Goal: Task Accomplishment & Management: Manage account settings

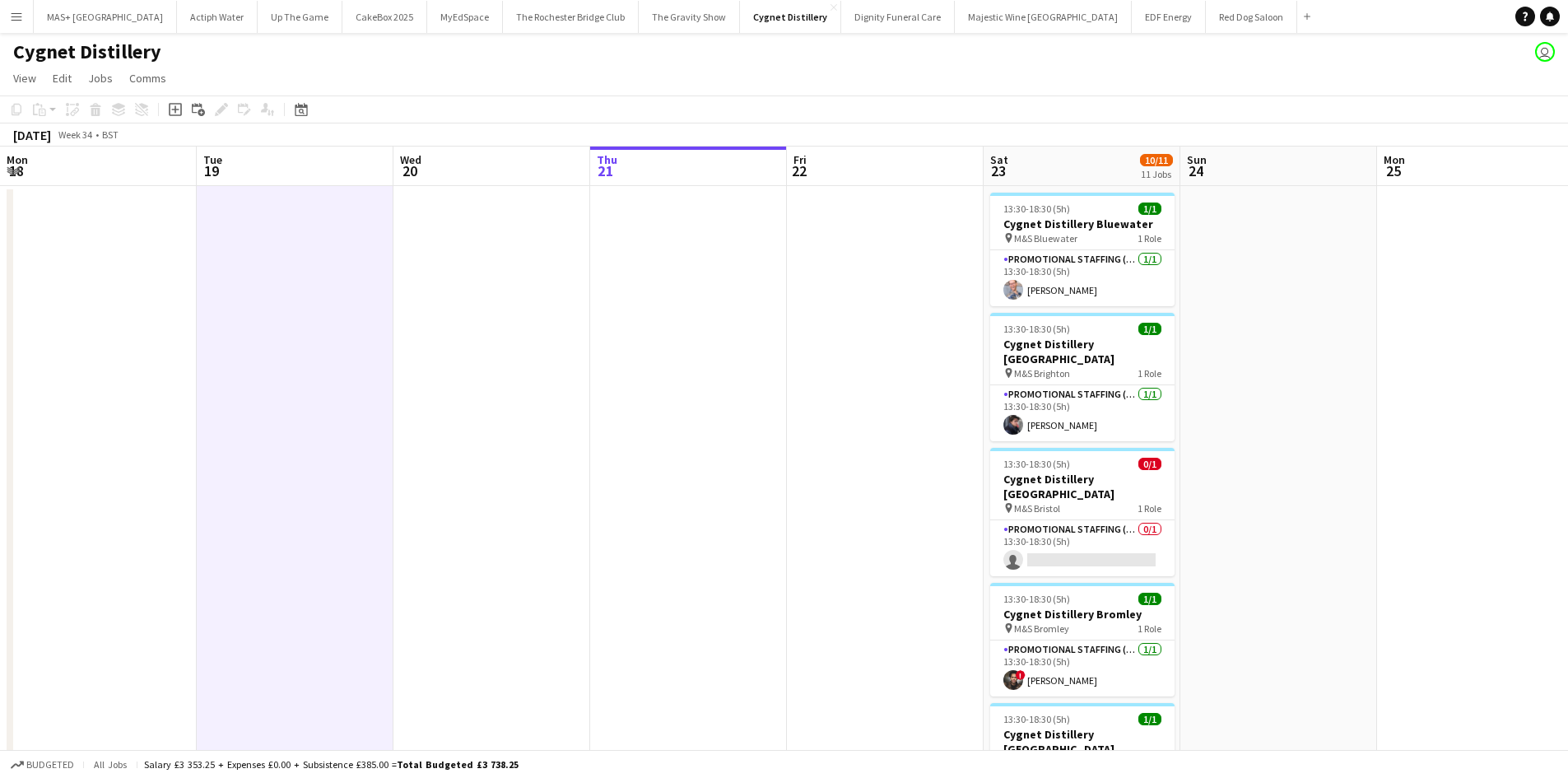
scroll to position [0, 383]
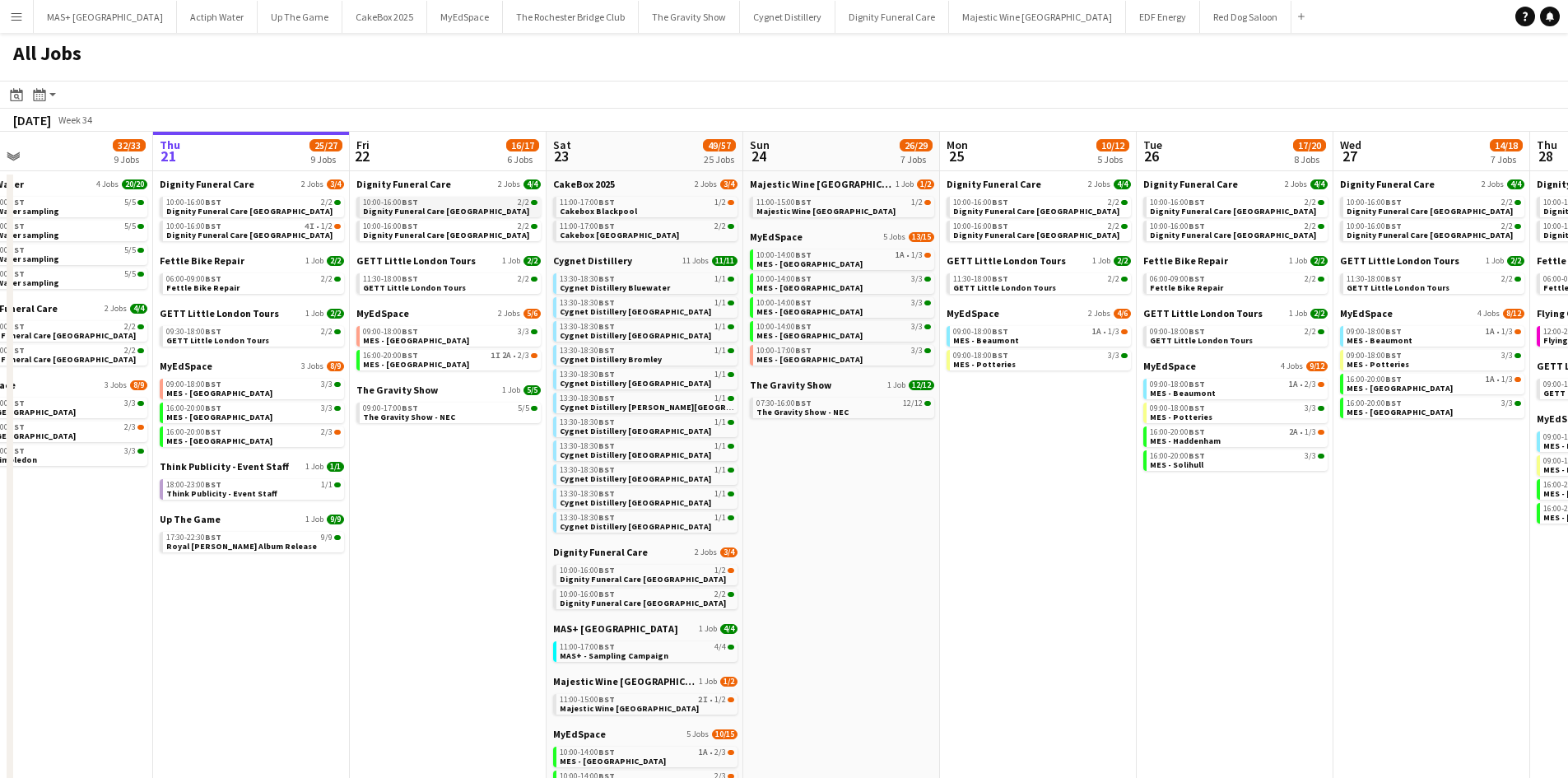
click at [408, 205] on span "BST" at bounding box center [410, 201] width 17 height 10
click at [23, 23] on app-icon "Menu" at bounding box center [17, 17] width 13 height 13
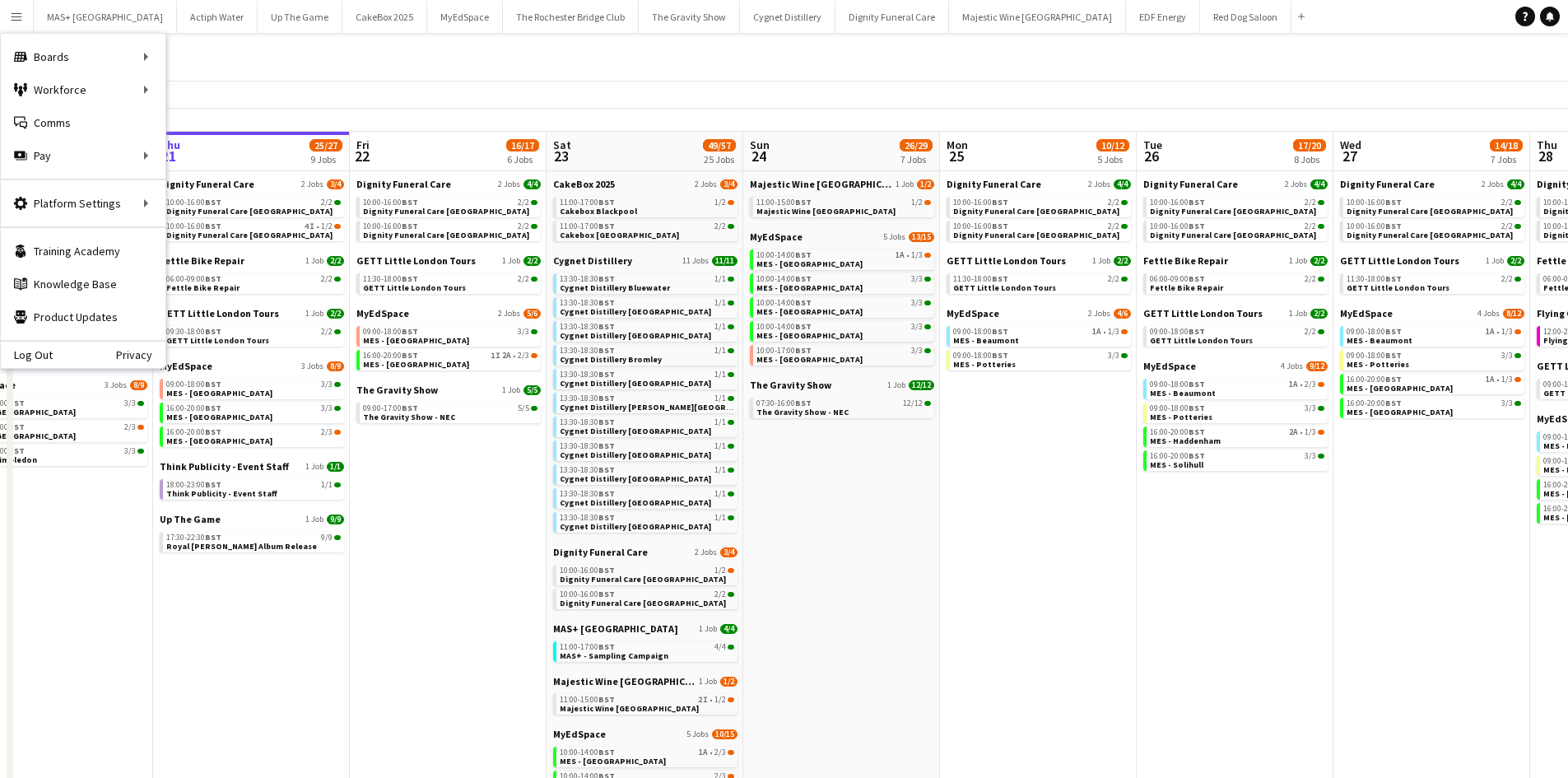
click at [190, 87] on app-toolbar "Date picker AUG 2025 AUG 2025 Monday M Tuesday T Wednesday W Thursday T Friday …" at bounding box center [784, 95] width 1568 height 28
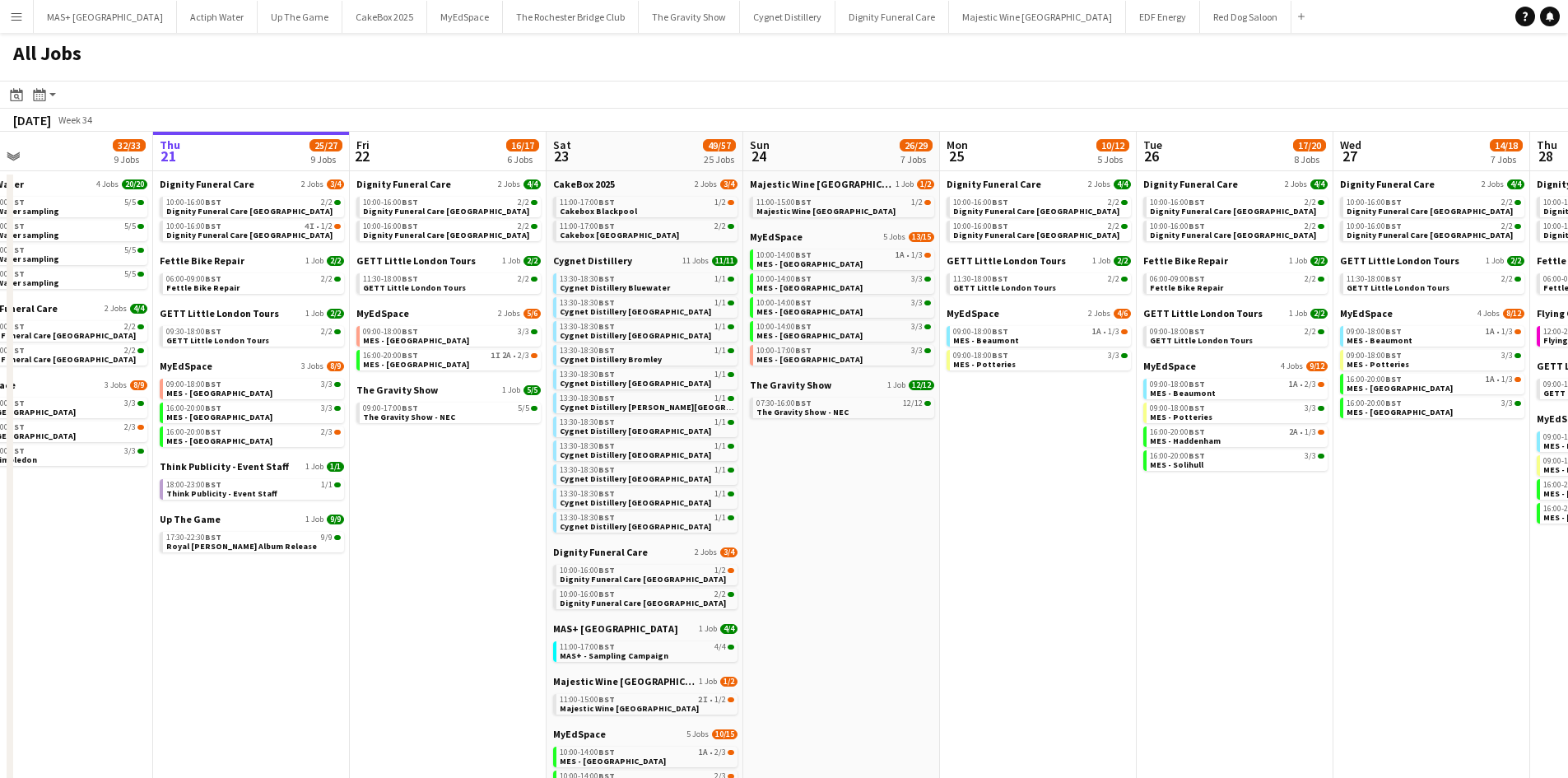
click at [22, 26] on button "Menu" at bounding box center [16, 16] width 33 height 33
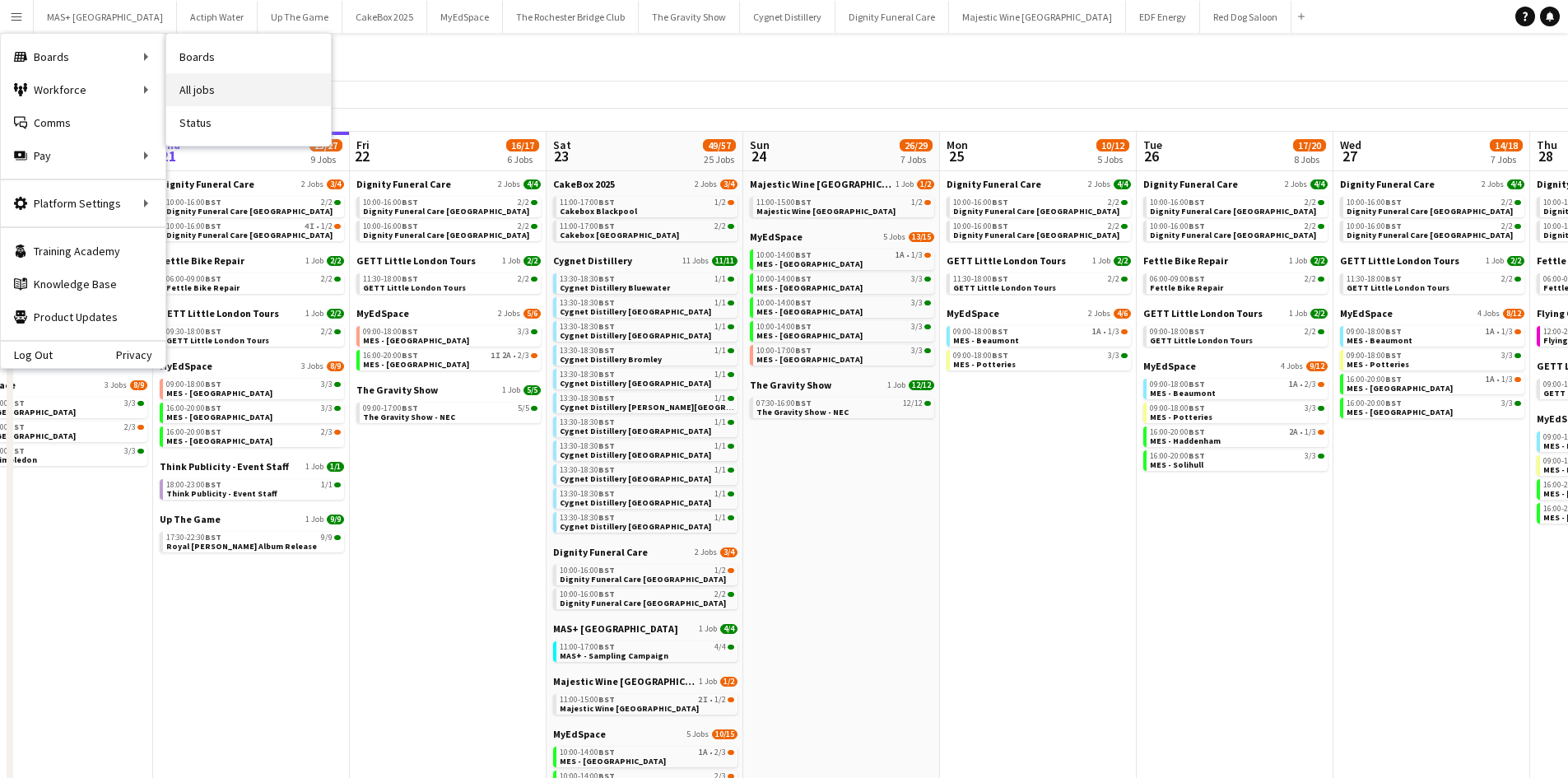
click at [194, 87] on link "All jobs" at bounding box center [248, 89] width 165 height 33
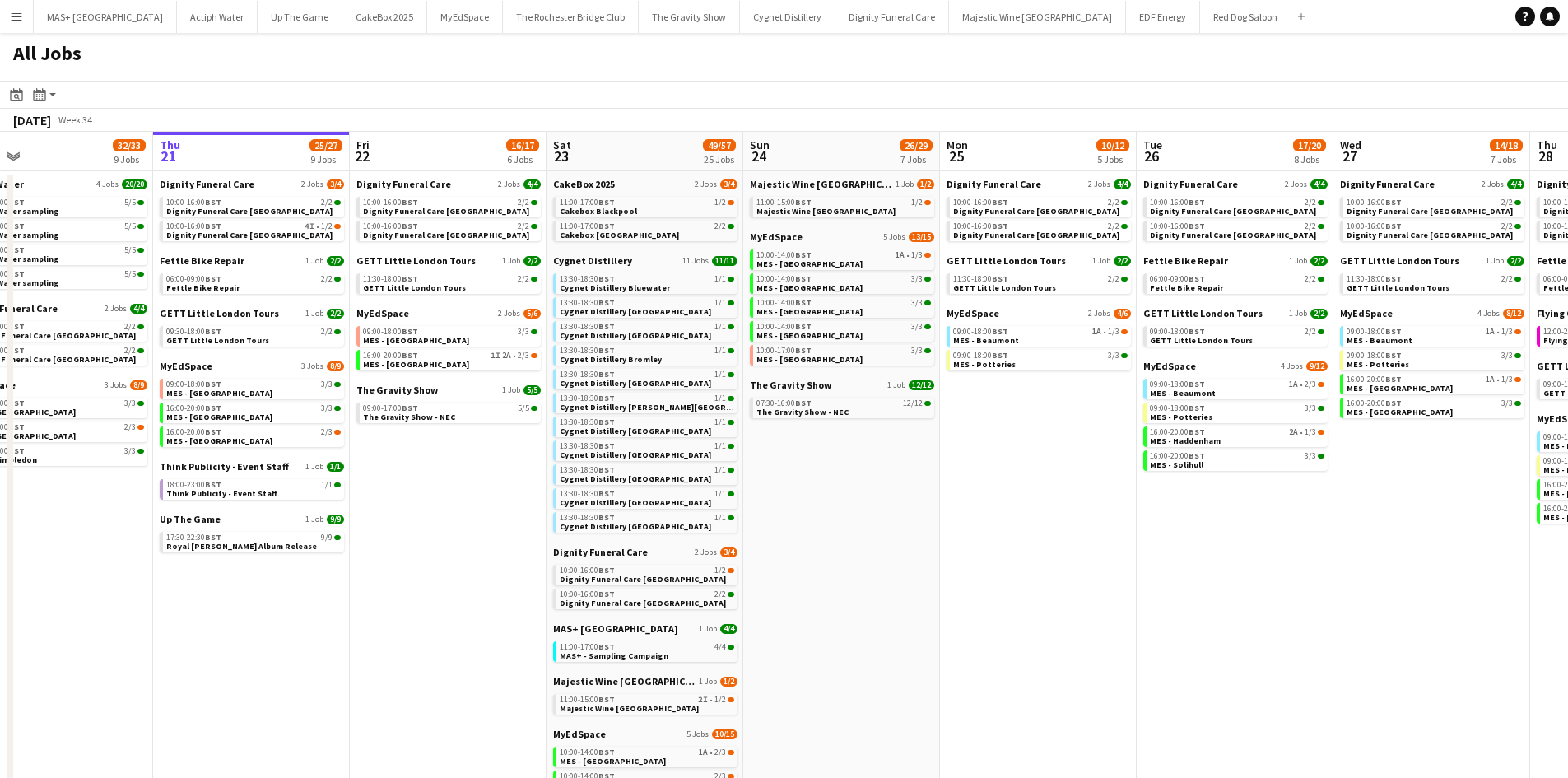
click at [6, 16] on button "Menu" at bounding box center [16, 16] width 33 height 33
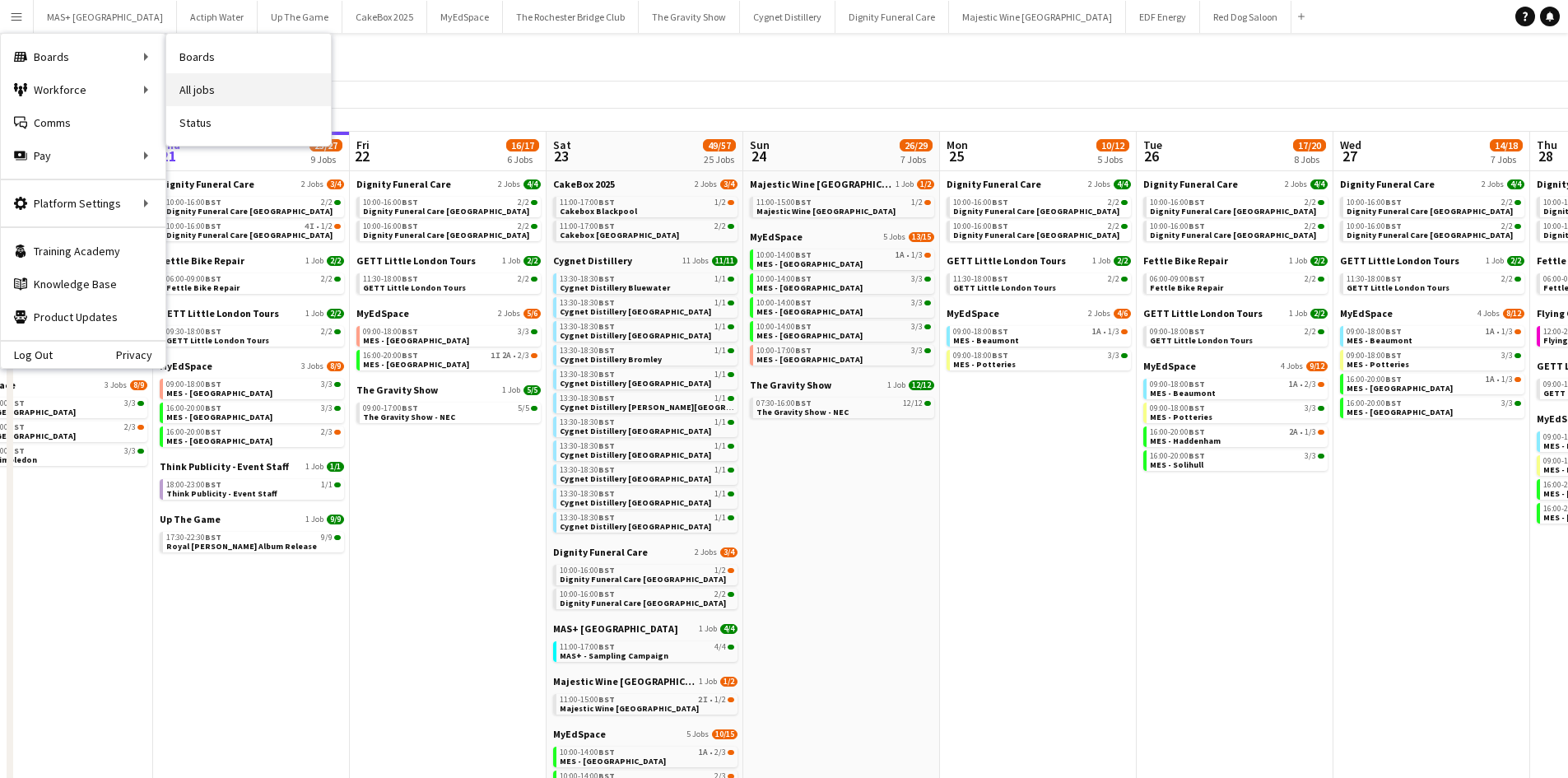
click at [214, 92] on link "All jobs" at bounding box center [248, 89] width 165 height 33
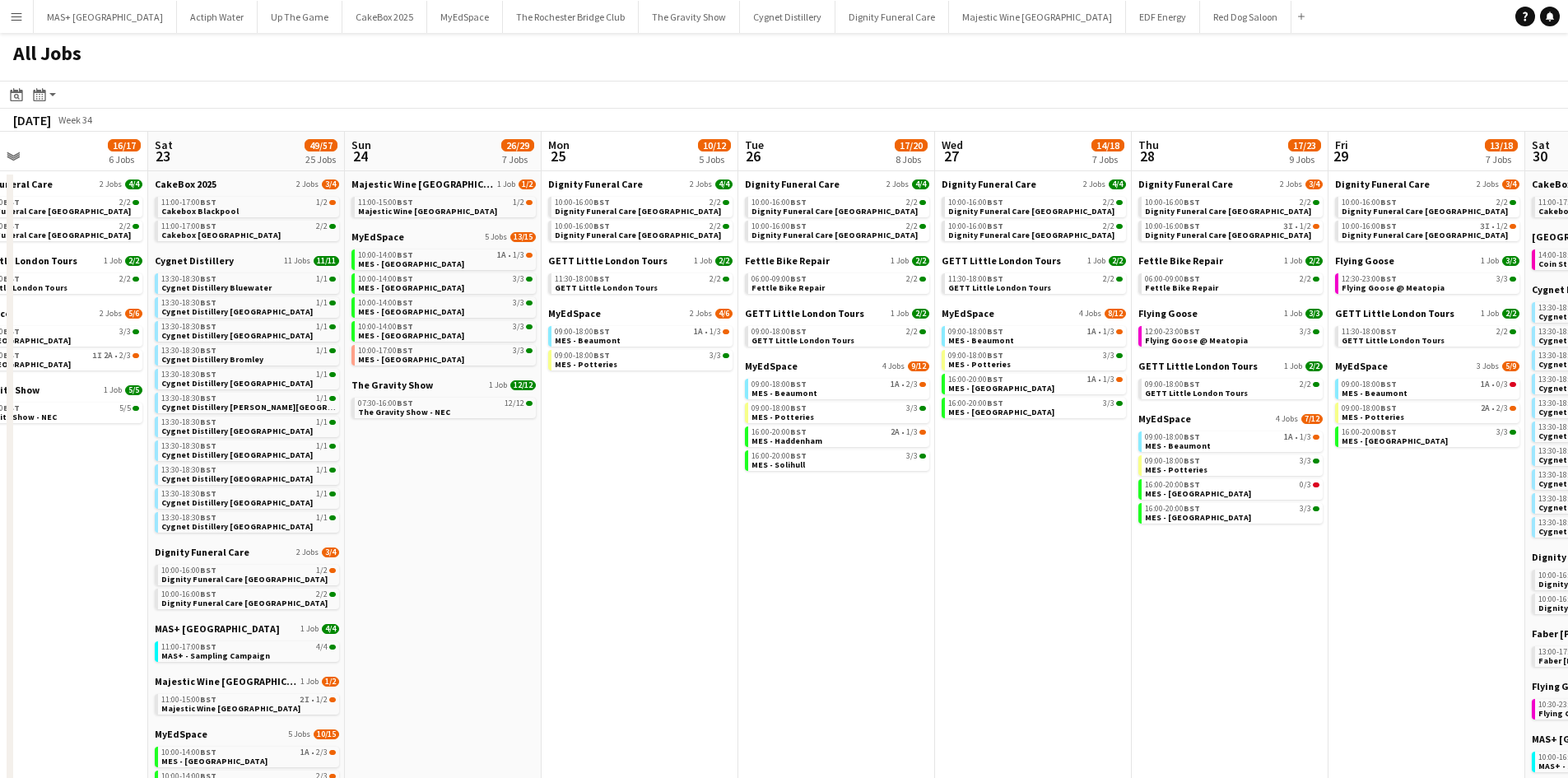
scroll to position [0, 535]
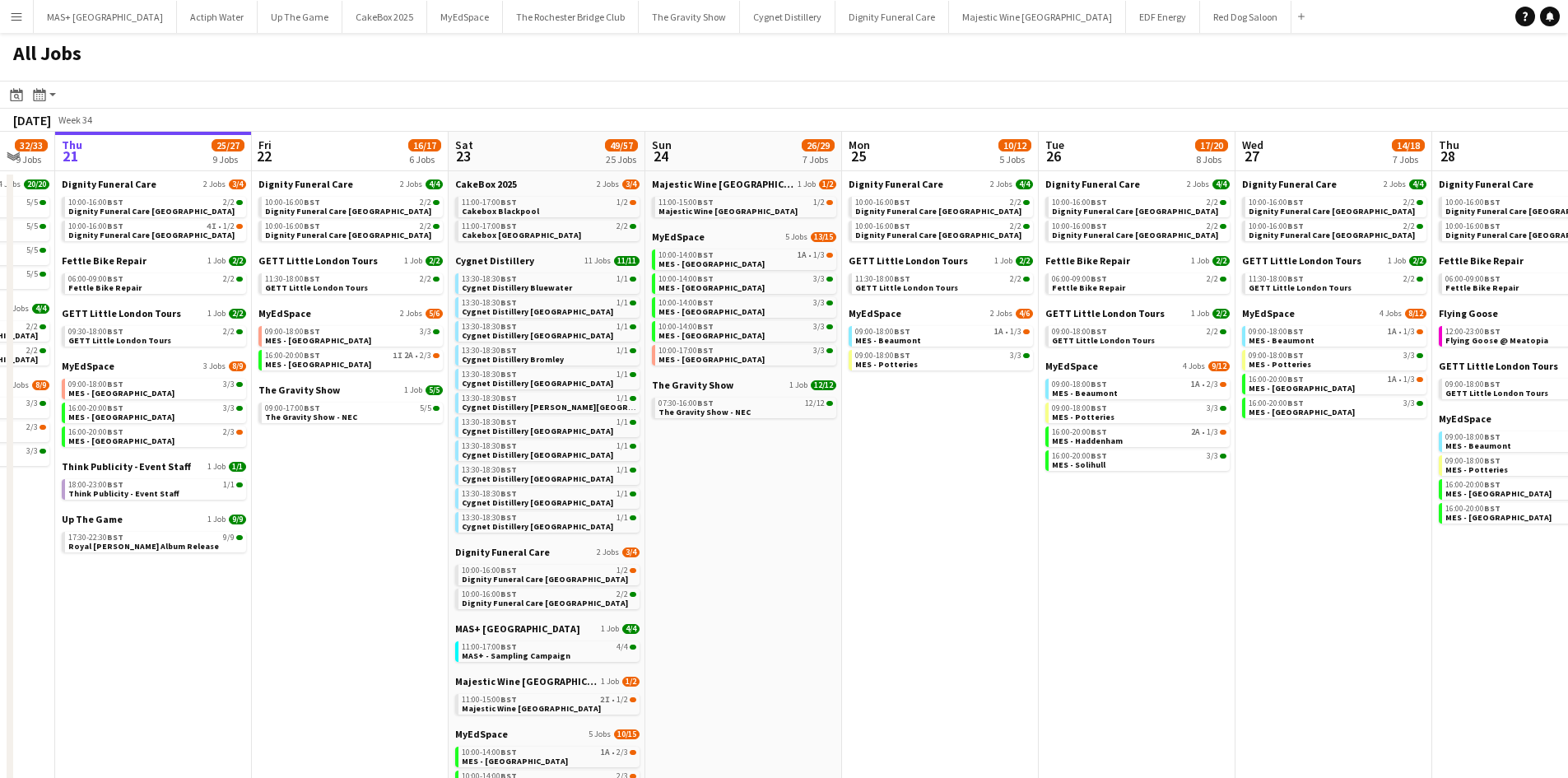
drag, startPoint x: 1036, startPoint y: 520, endPoint x: 544, endPoint y: 521, distance: 492.0
click at [544, 521] on app-calendar-viewport "Mon 18 9/9 4 Jobs Tue 19 33/35 9 Jobs Wed 20 32/33 9 Jobs Thu 21 25/27 9 Jobs F…" at bounding box center [784, 629] width 1568 height 996
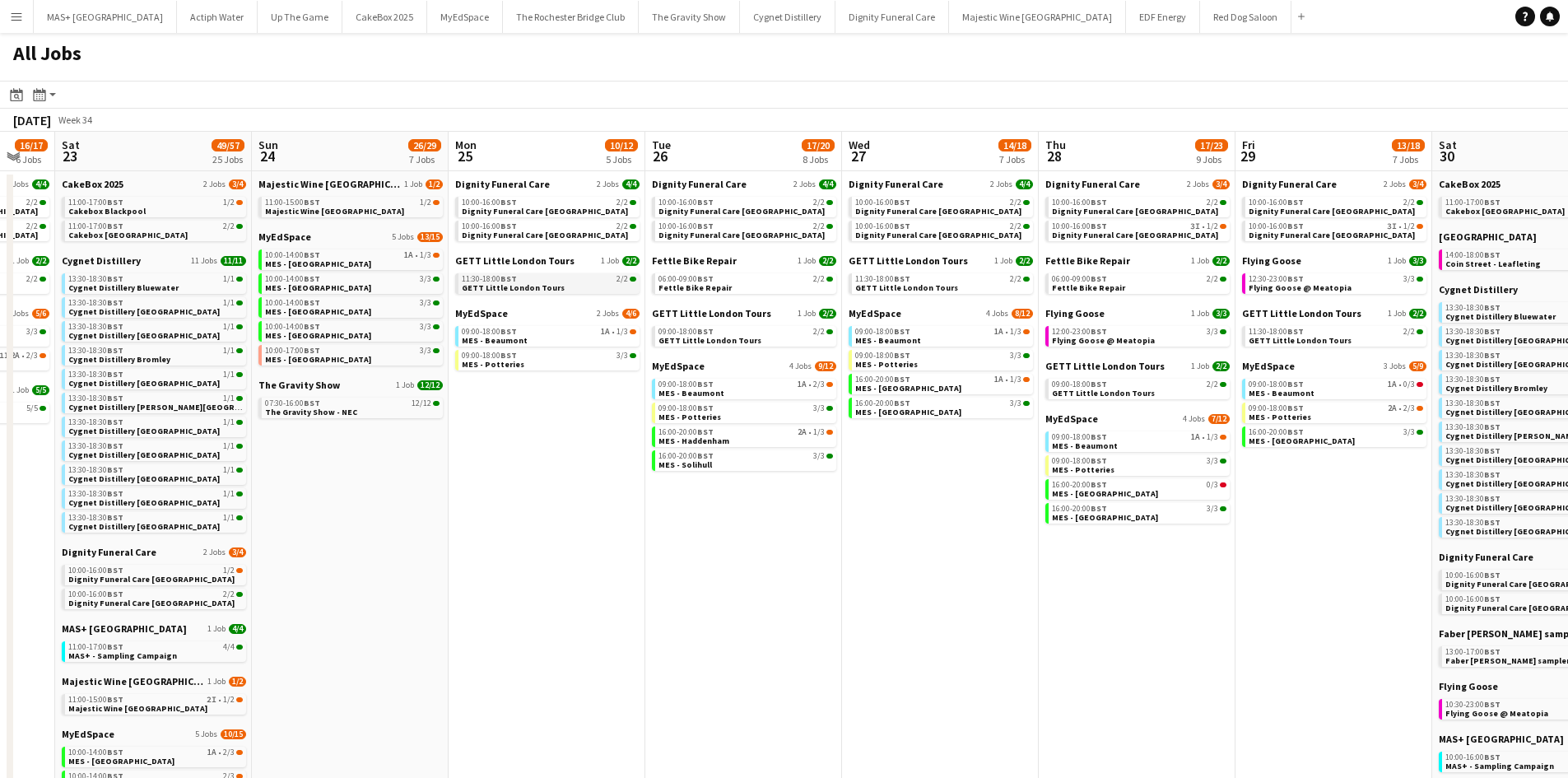
click at [516, 285] on span "GETT Little London Tours" at bounding box center [513, 287] width 103 height 10
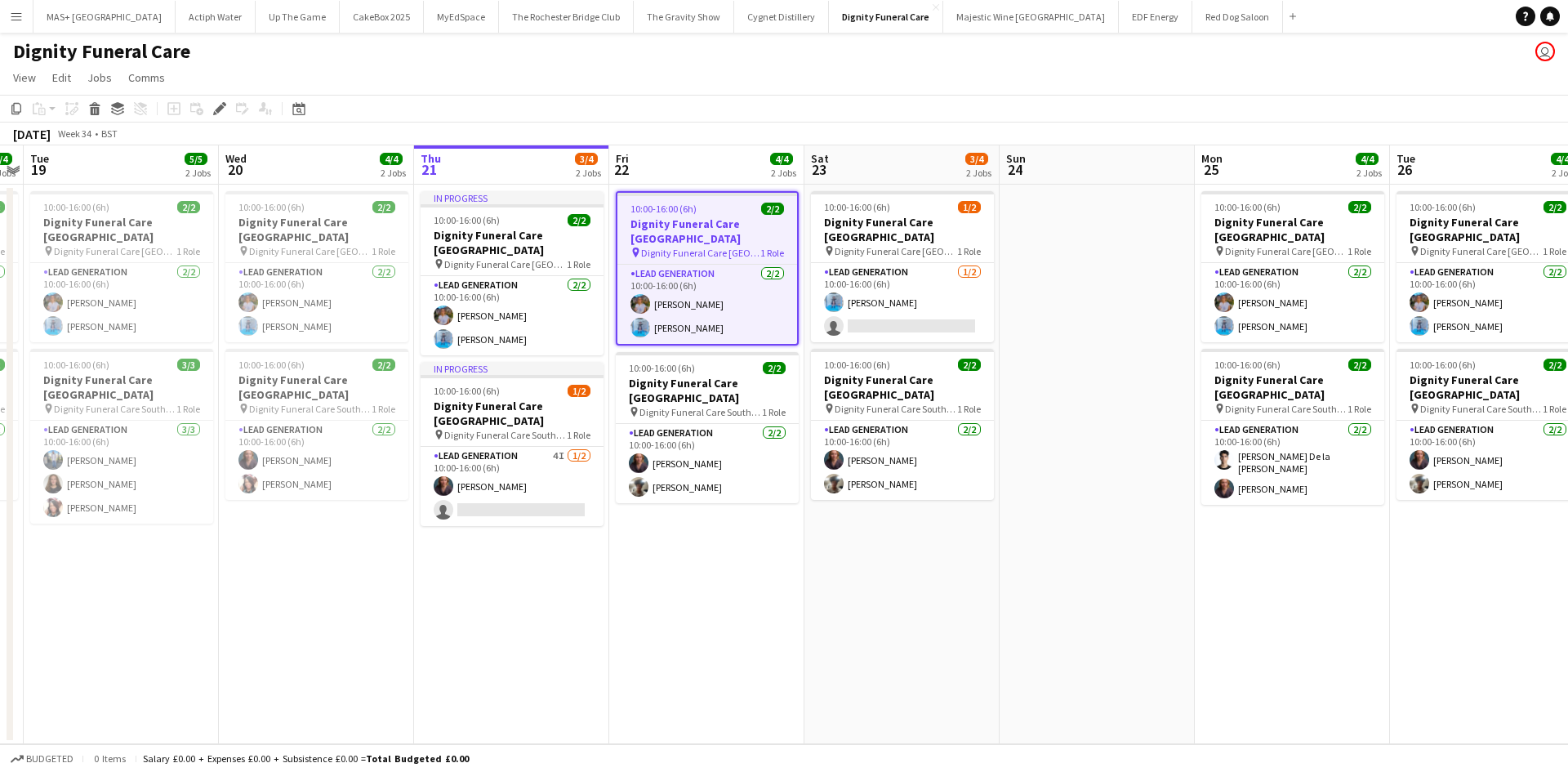
click at [17, 24] on button "Menu" at bounding box center [16, 16] width 33 height 33
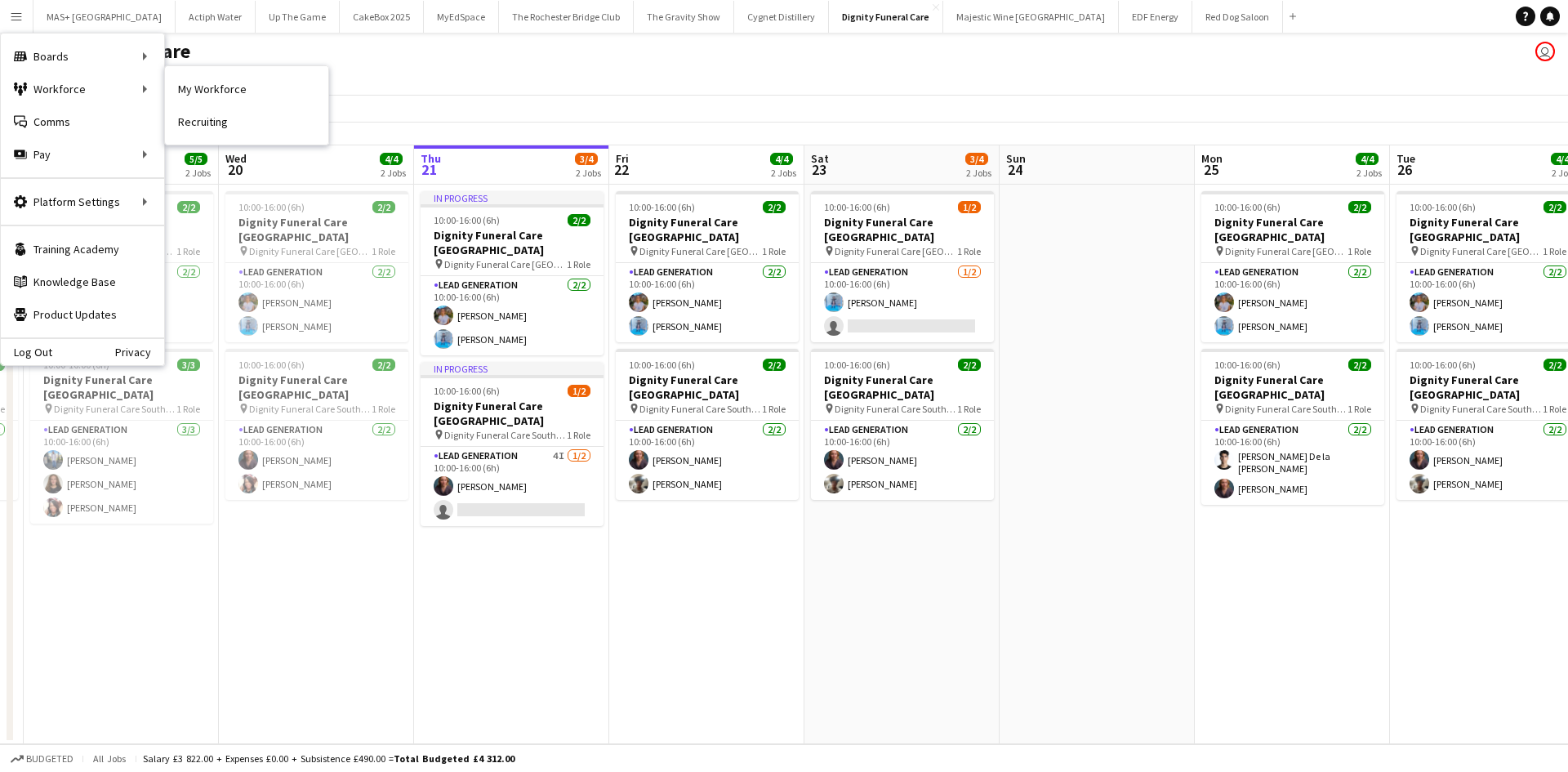
drag, startPoint x: 185, startPoint y: 80, endPoint x: 486, endPoint y: 239, distance: 340.4
click at [185, 80] on link "My Workforce" at bounding box center [246, 89] width 163 height 33
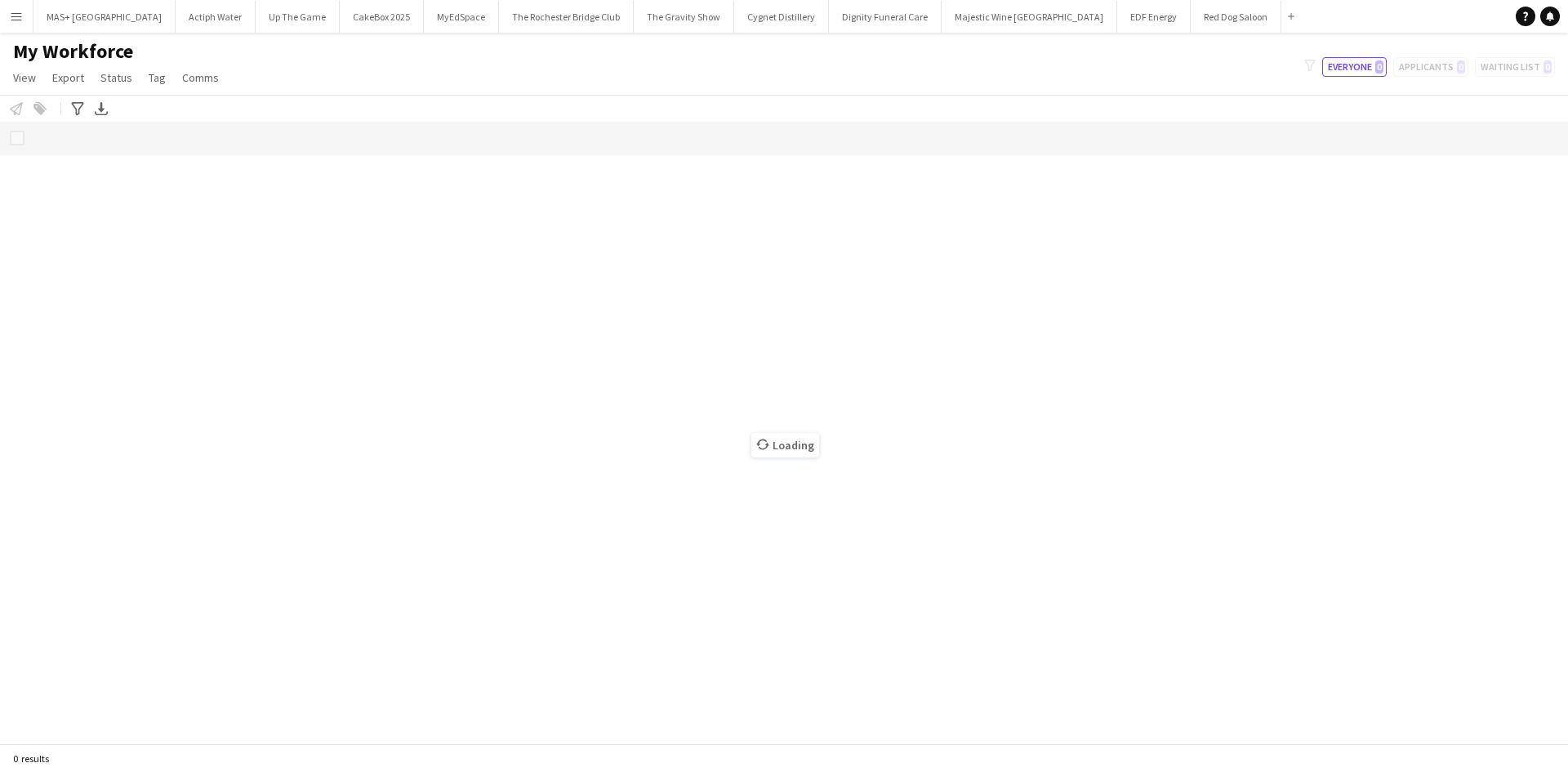
click at [10, 23] on button "Menu" at bounding box center [16, 16] width 33 height 33
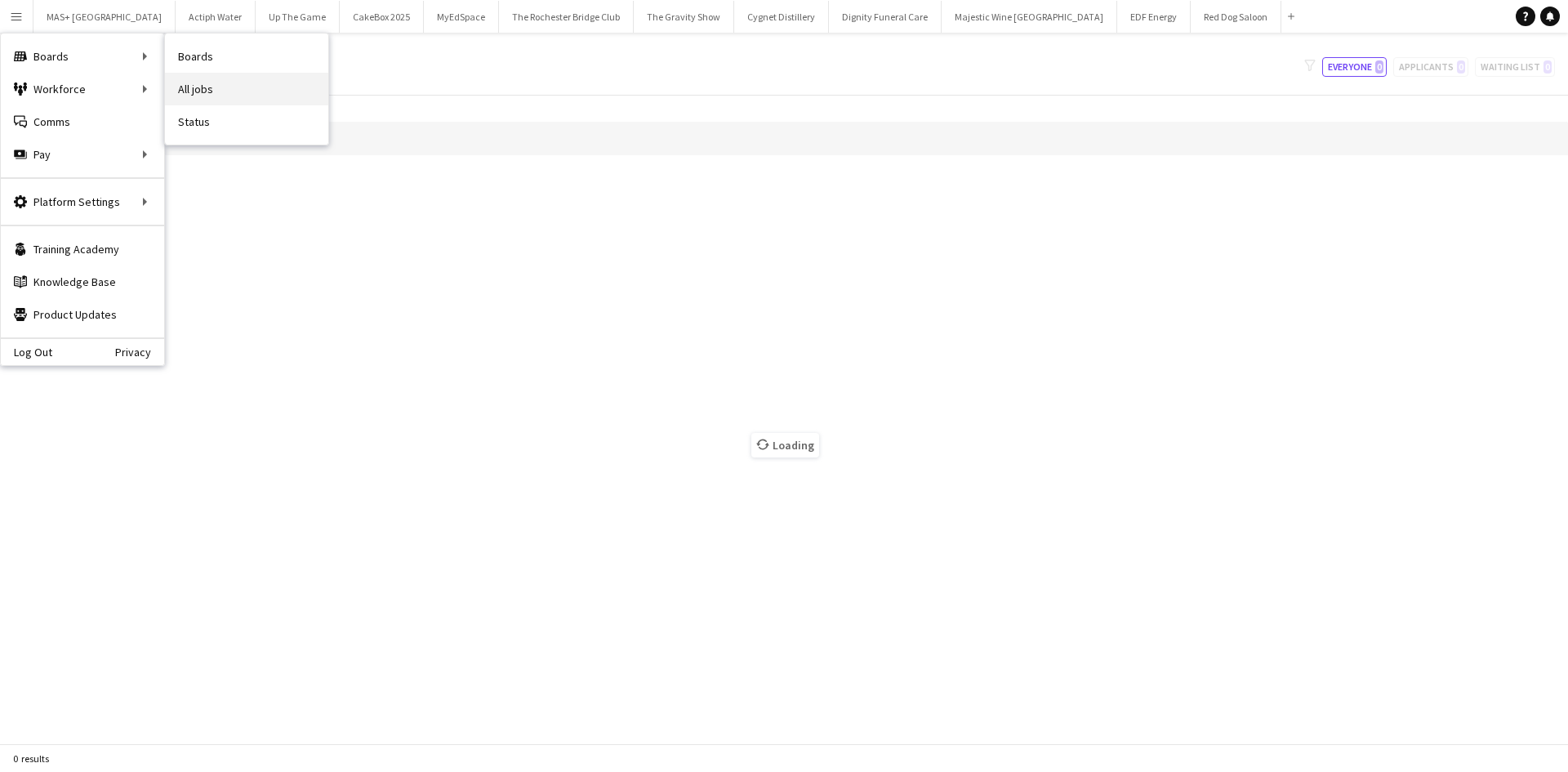
click at [217, 95] on link "All jobs" at bounding box center [246, 89] width 163 height 33
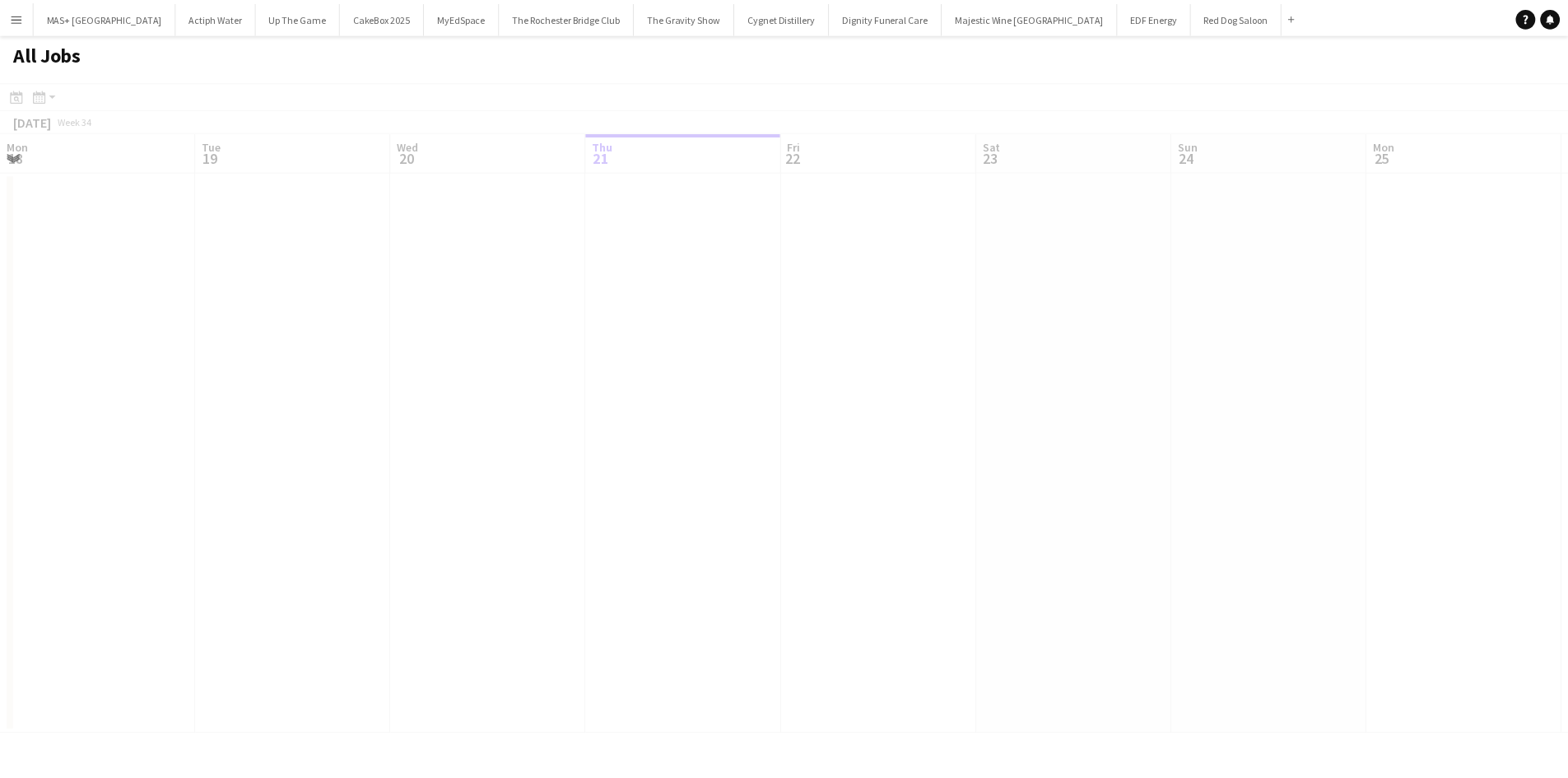
scroll to position [0, 393]
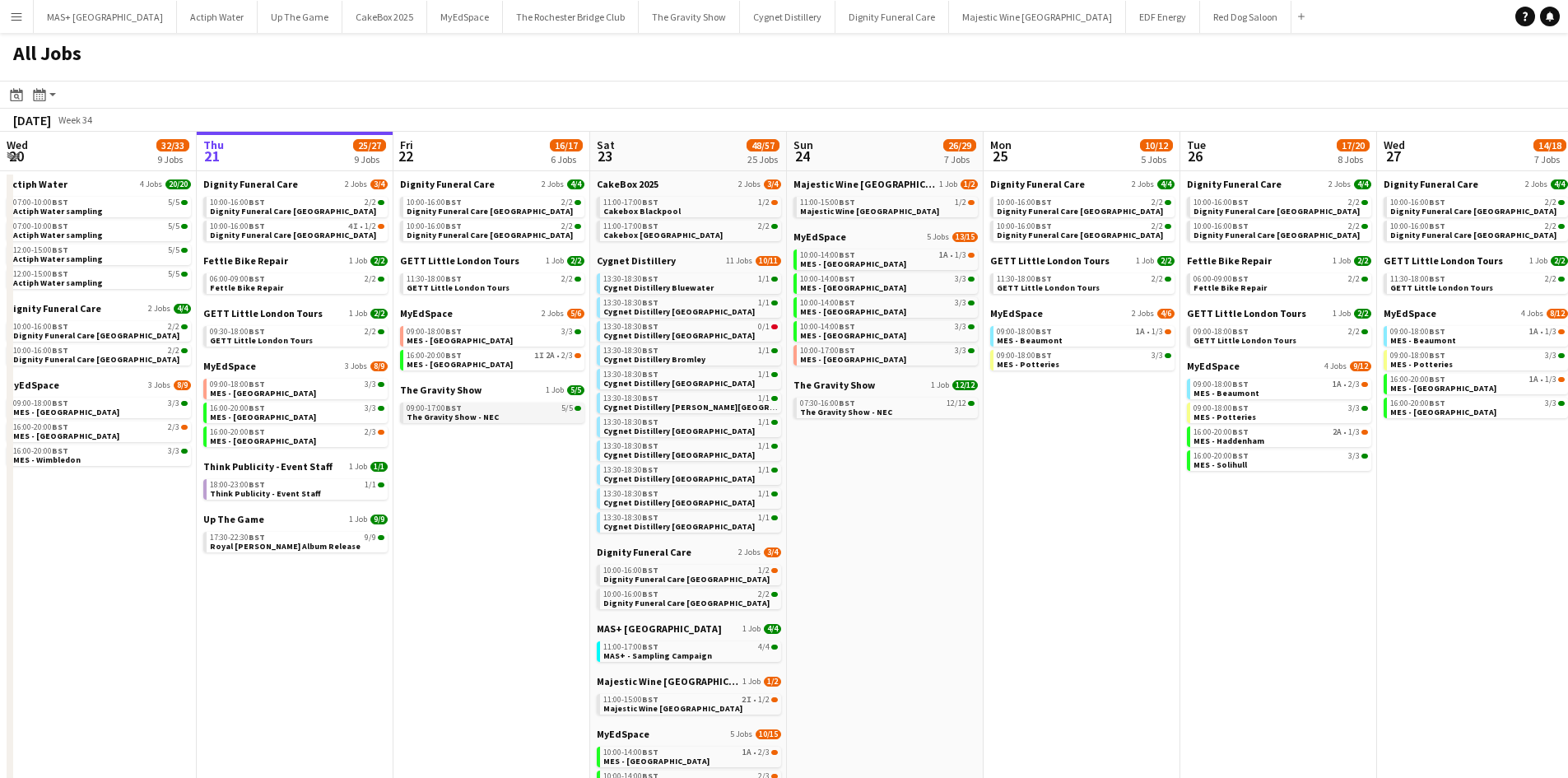
click at [478, 409] on div "09:00-17:00 BST 5/5" at bounding box center [494, 408] width 175 height 8
click at [454, 355] on span "BST" at bounding box center [453, 355] width 17 height 10
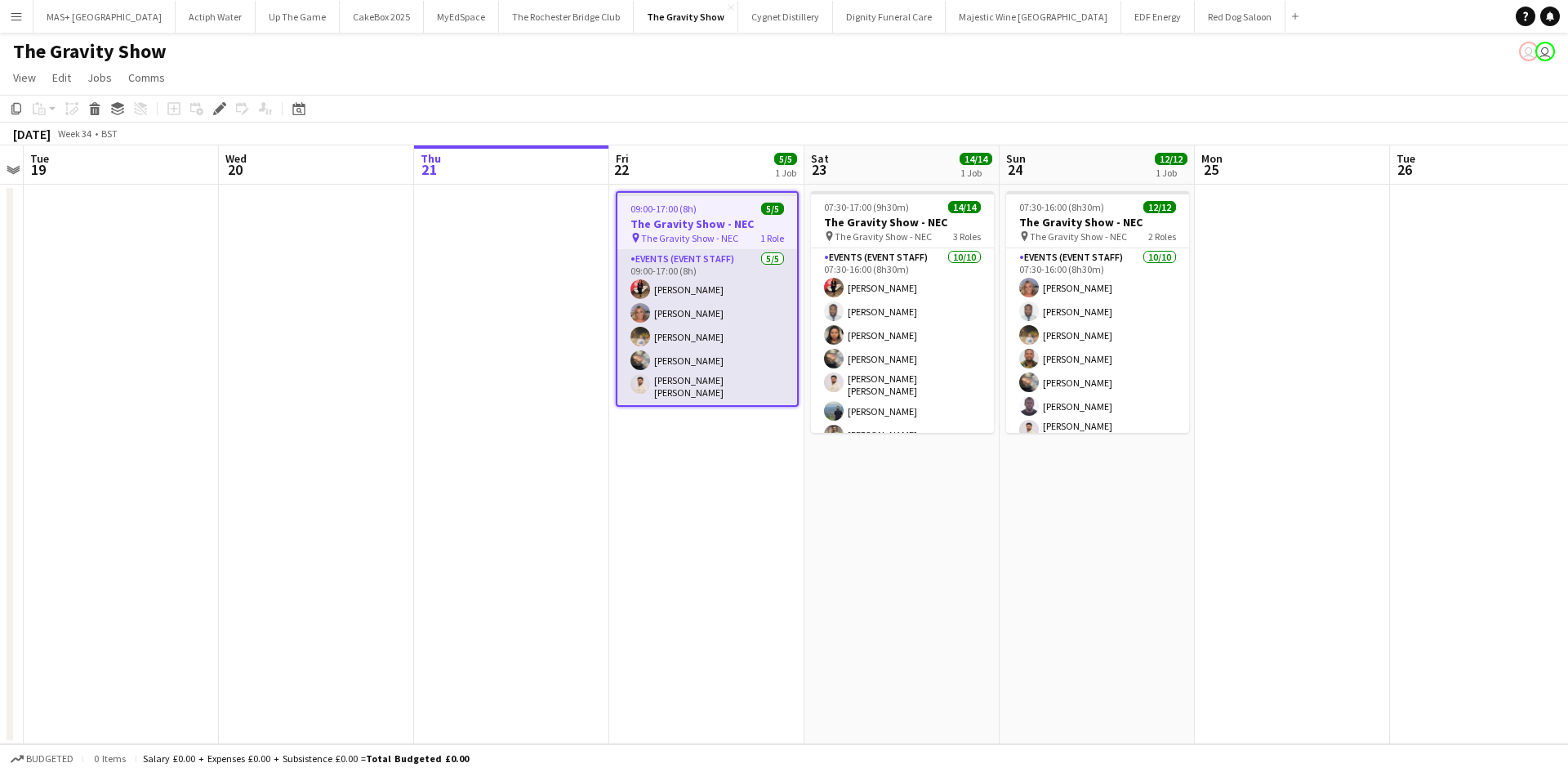
click at [684, 337] on app-card-role "Events (Event Staff) 5/5 09:00-17:00 (8h) Laura Polson Liadan McCann Farrukh Az…" at bounding box center [707, 328] width 180 height 155
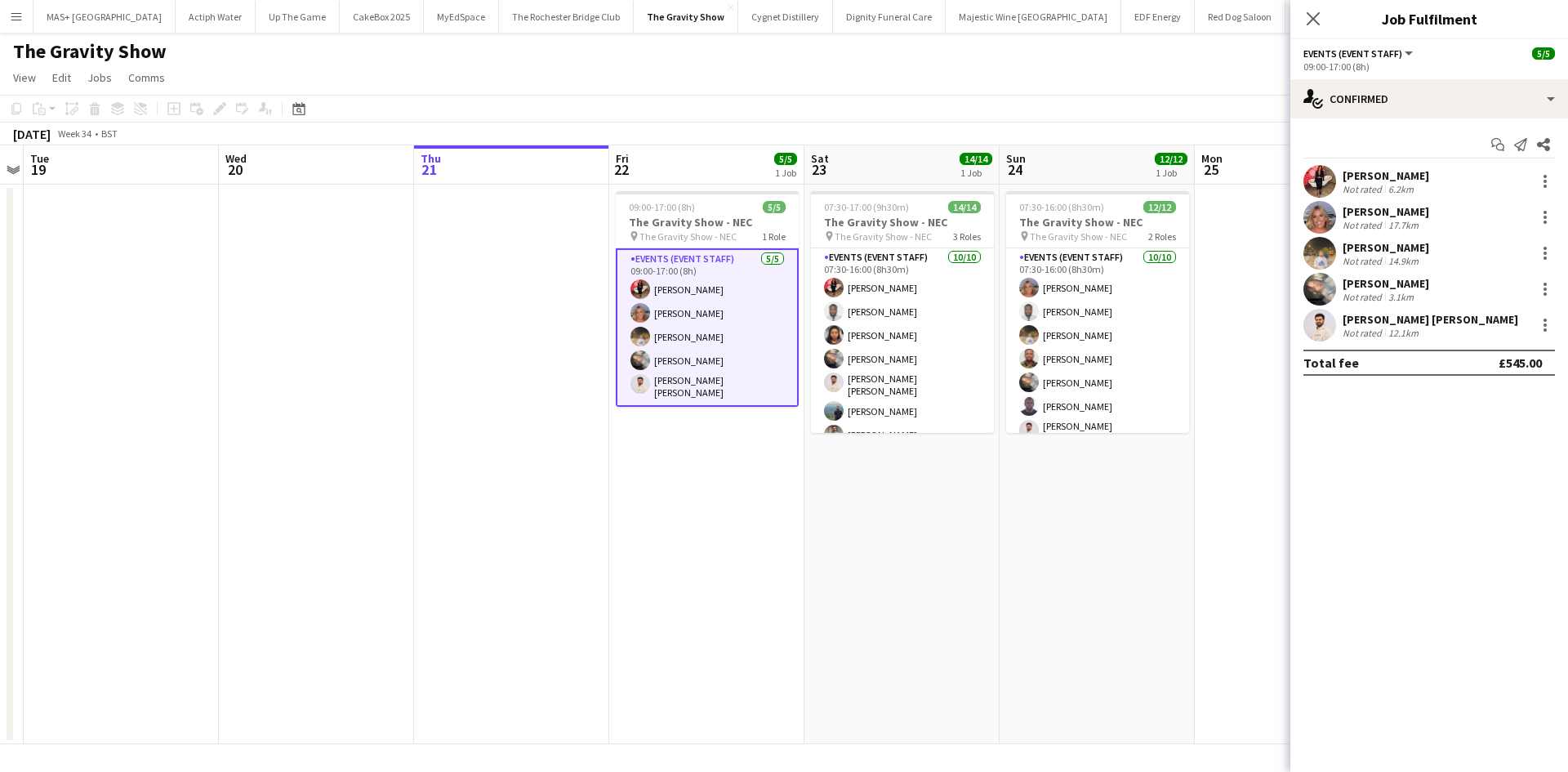
click at [1344, 259] on div "Not rated" at bounding box center [1365, 260] width 43 height 12
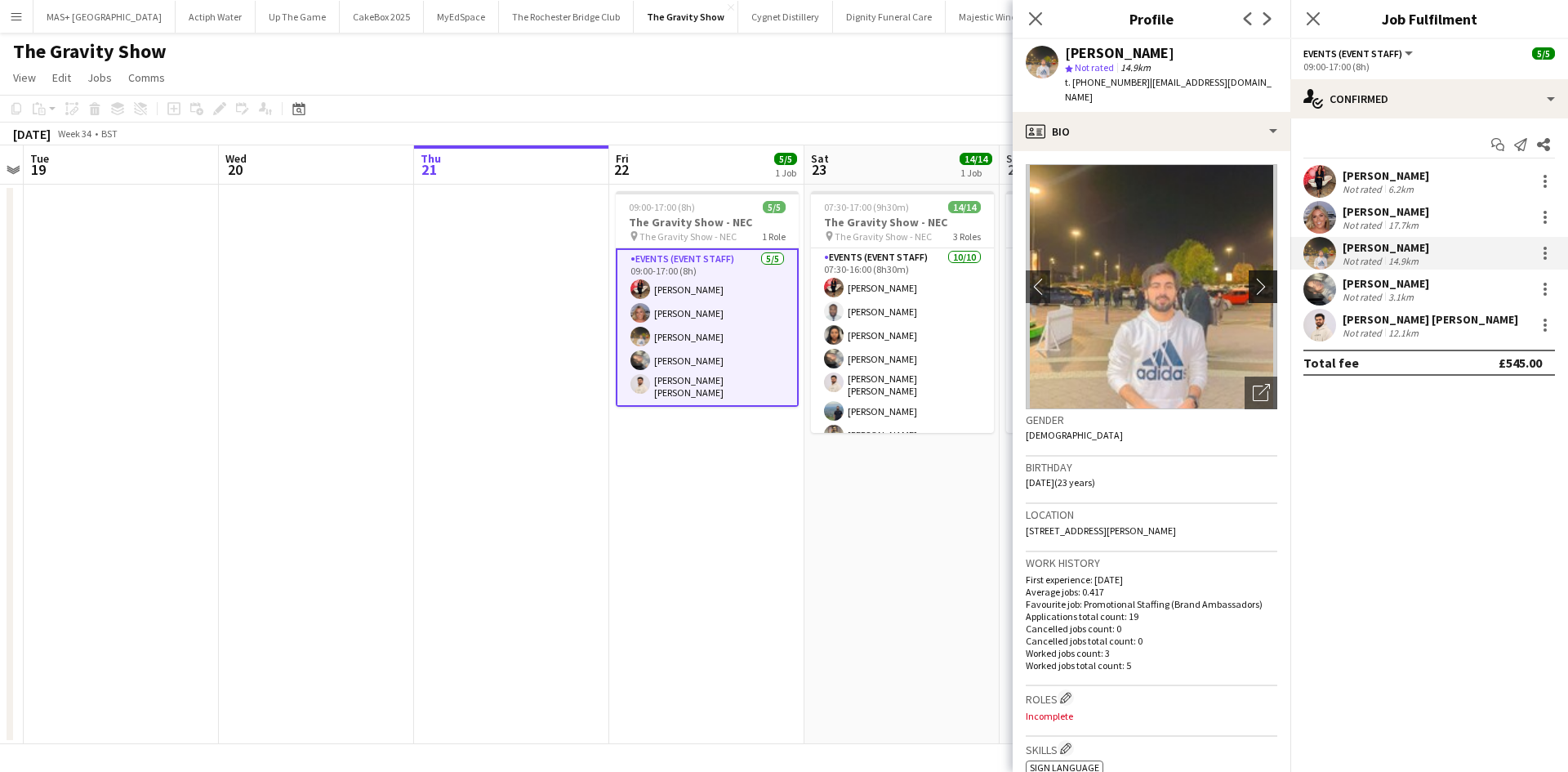
click at [1256, 278] on app-icon "chevron-right" at bounding box center [1265, 287] width 25 height 17
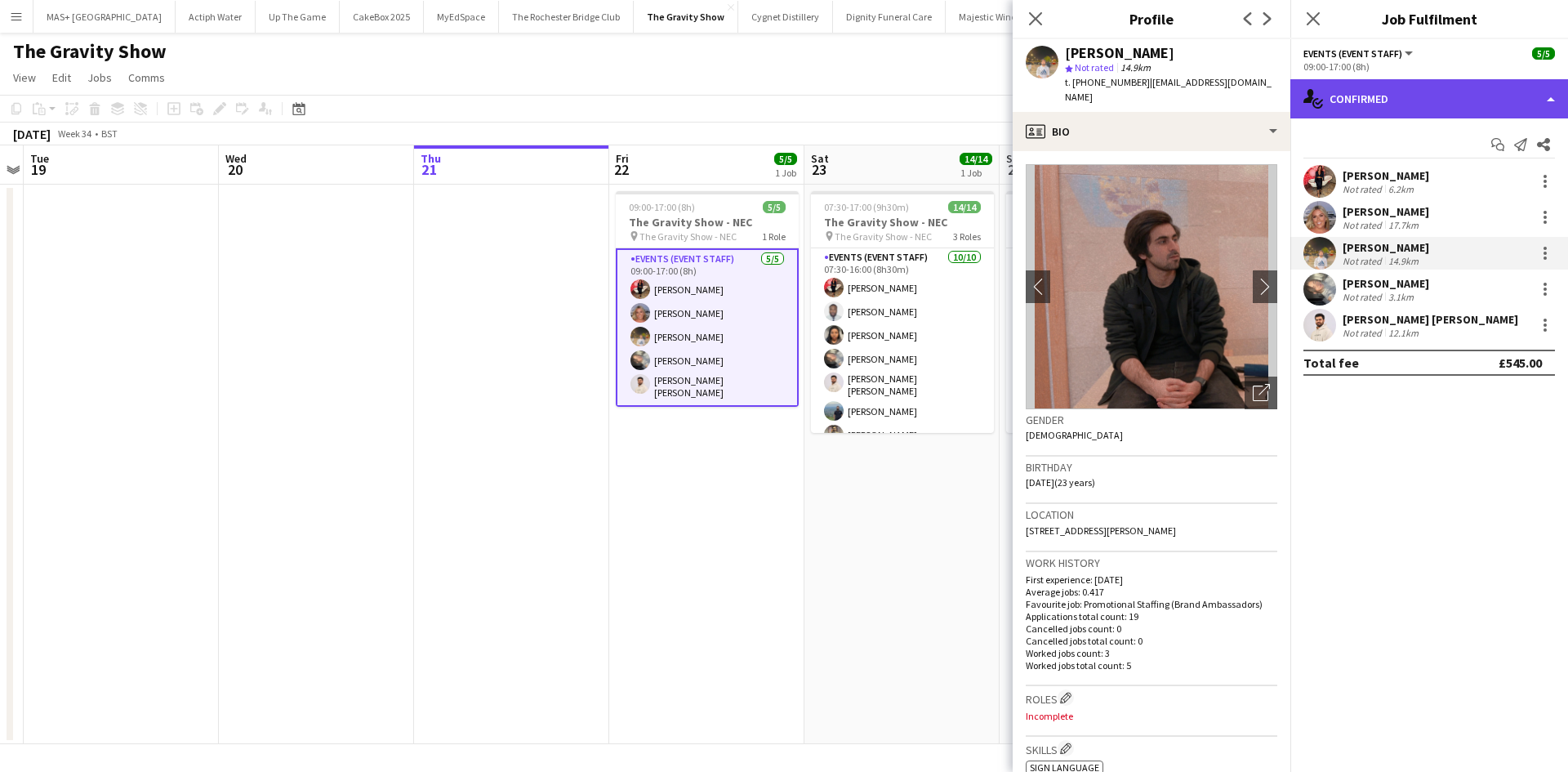
click at [1363, 104] on div "single-neutral-actions-check-2 Confirmed" at bounding box center [1430, 99] width 278 height 39
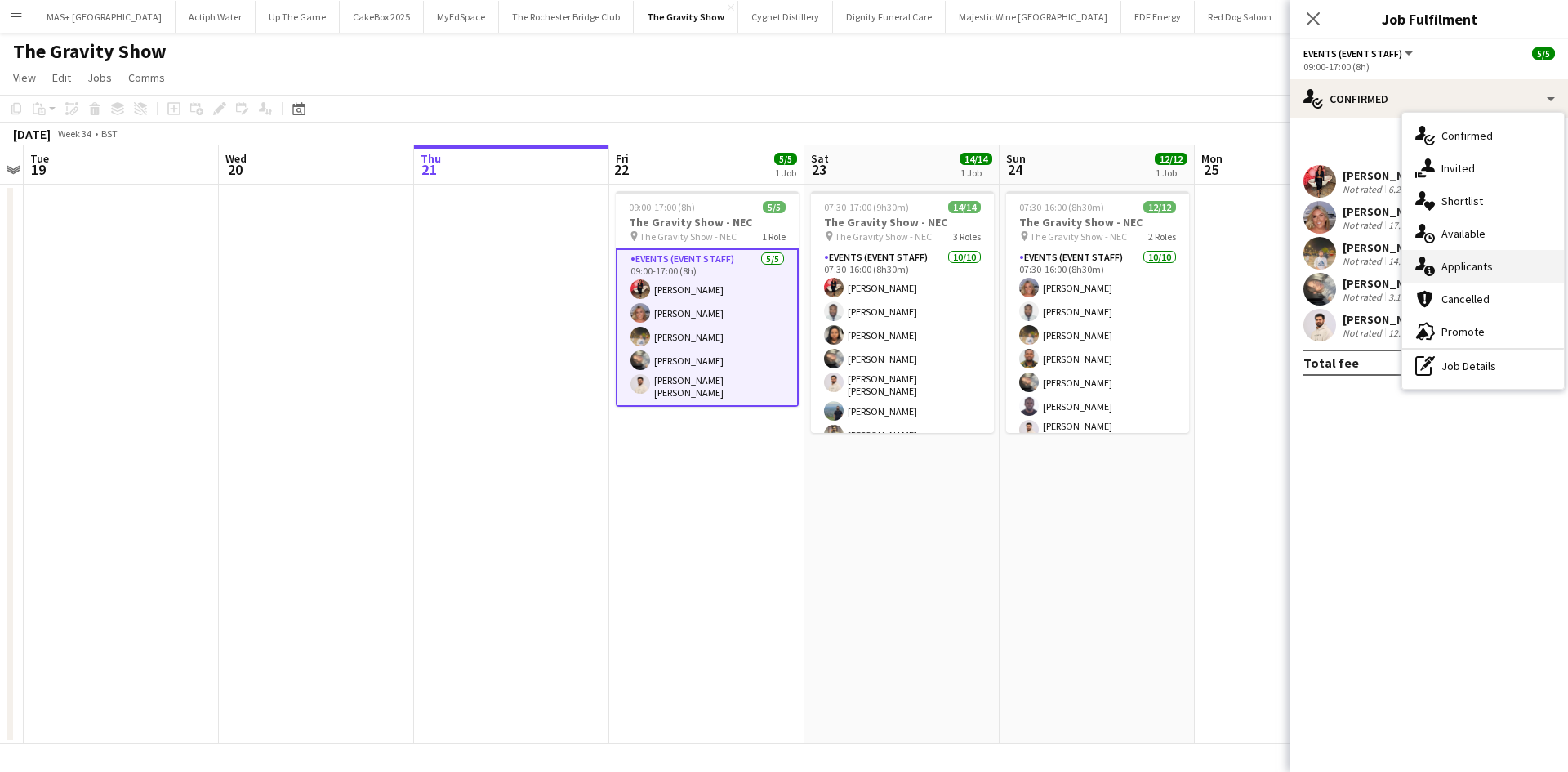
click at [1495, 260] on div "single-neutral-actions-information Applicants" at bounding box center [1483, 266] width 161 height 33
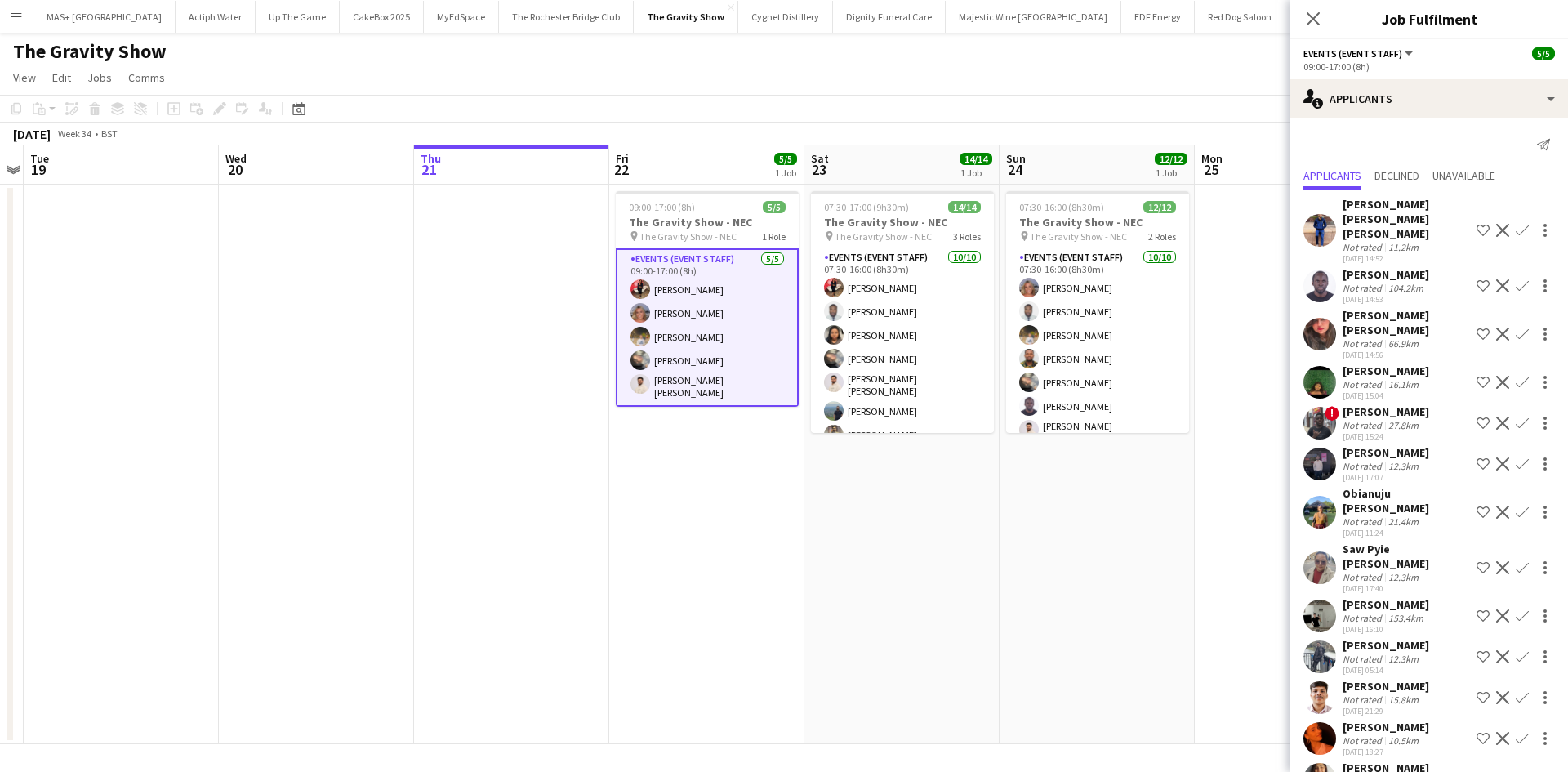
click at [1403, 486] on div "Obianuju Rosemary Ofodu" at bounding box center [1407, 501] width 128 height 30
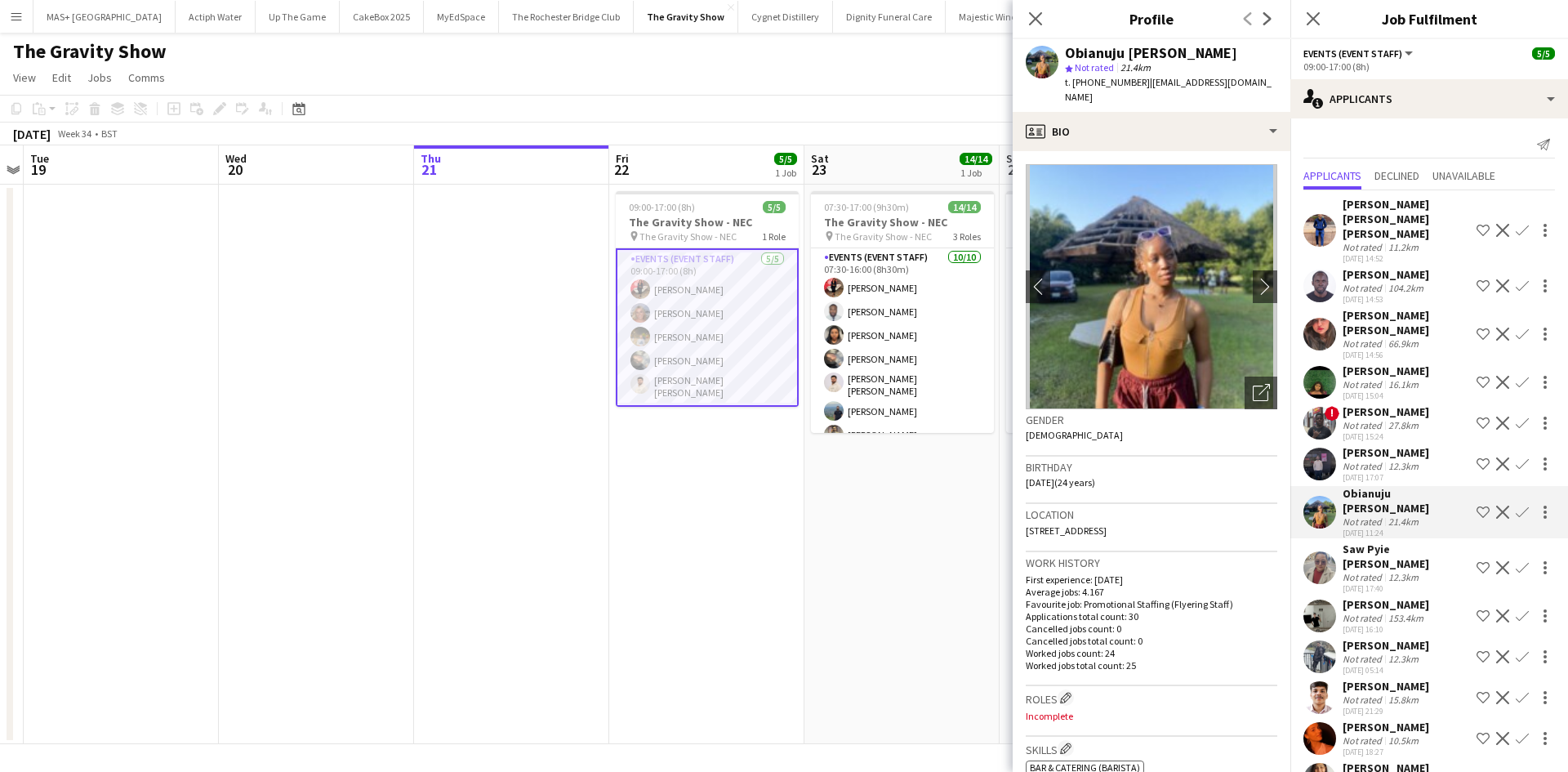
click at [798, 574] on app-date-cell "09:00-17:00 (8h) 5/5 The Gravity Show - NEC pin The Gravity Show - NEC 1 Role E…" at bounding box center [707, 464] width 195 height 559
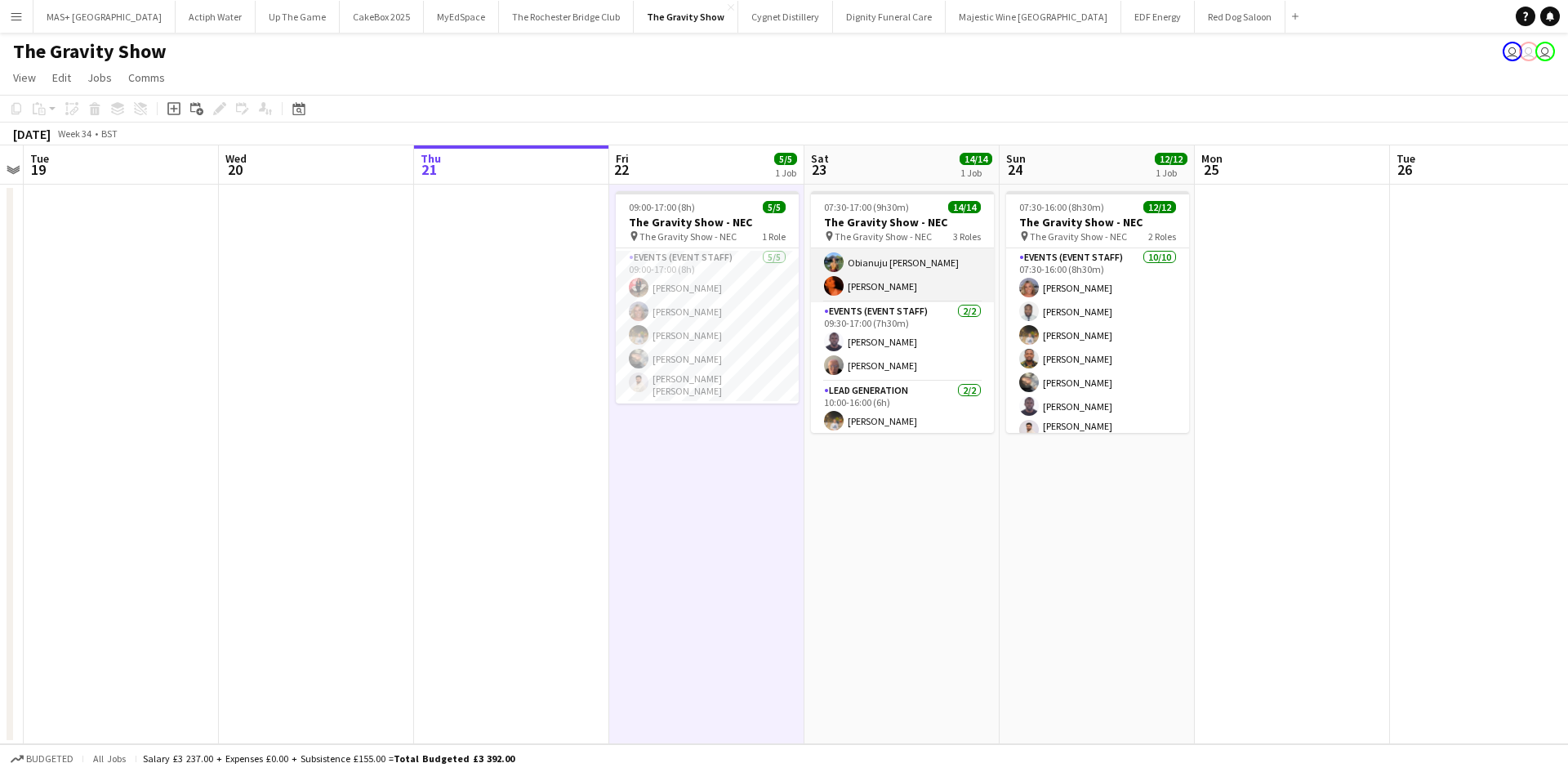
scroll to position [243, 0]
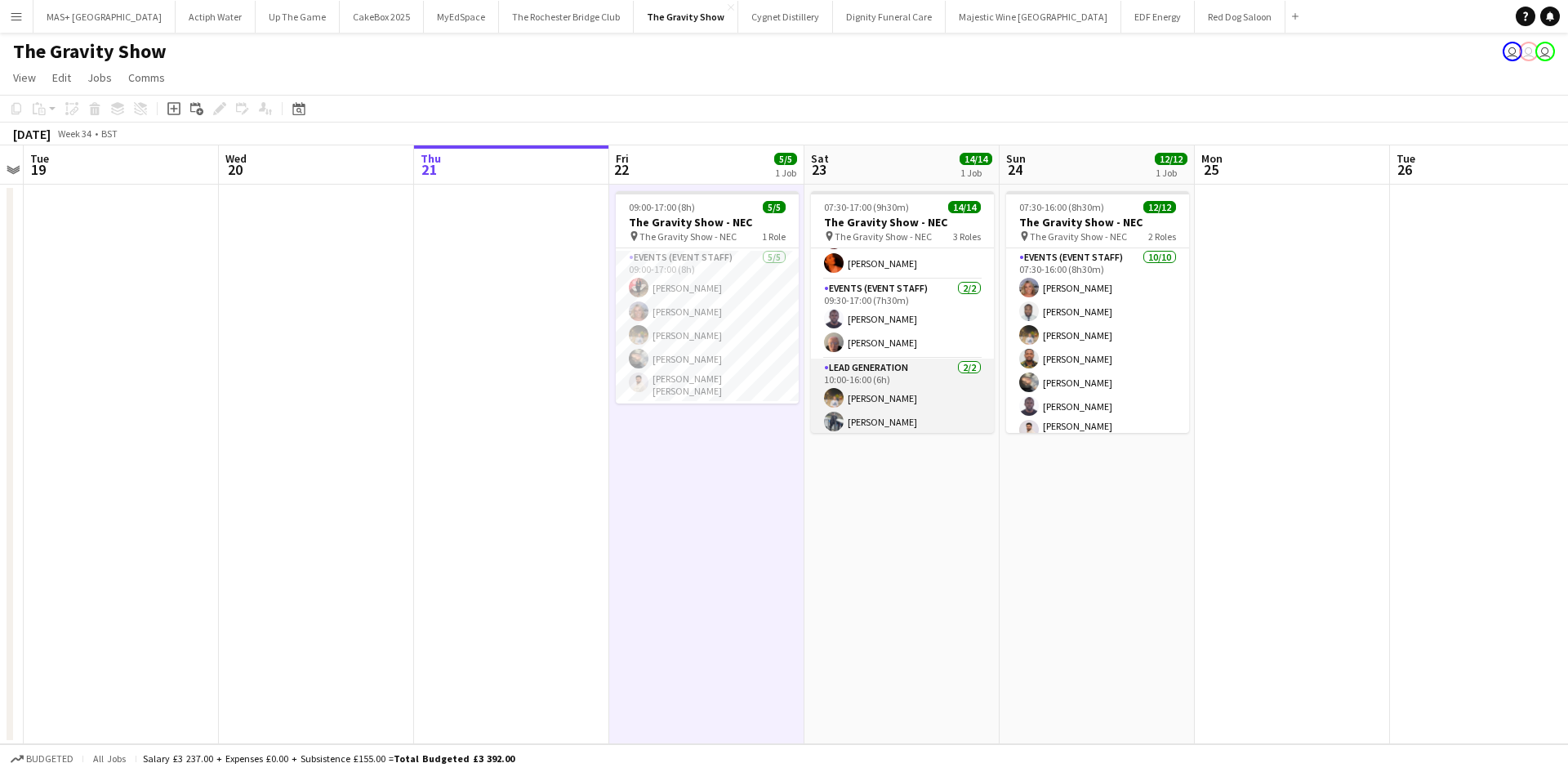
click at [908, 402] on app-card-role "Lead Generation 2/2 10:00-16:00 (6h) Farrukh Aziz Saif Hassan" at bounding box center [903, 398] width 183 height 79
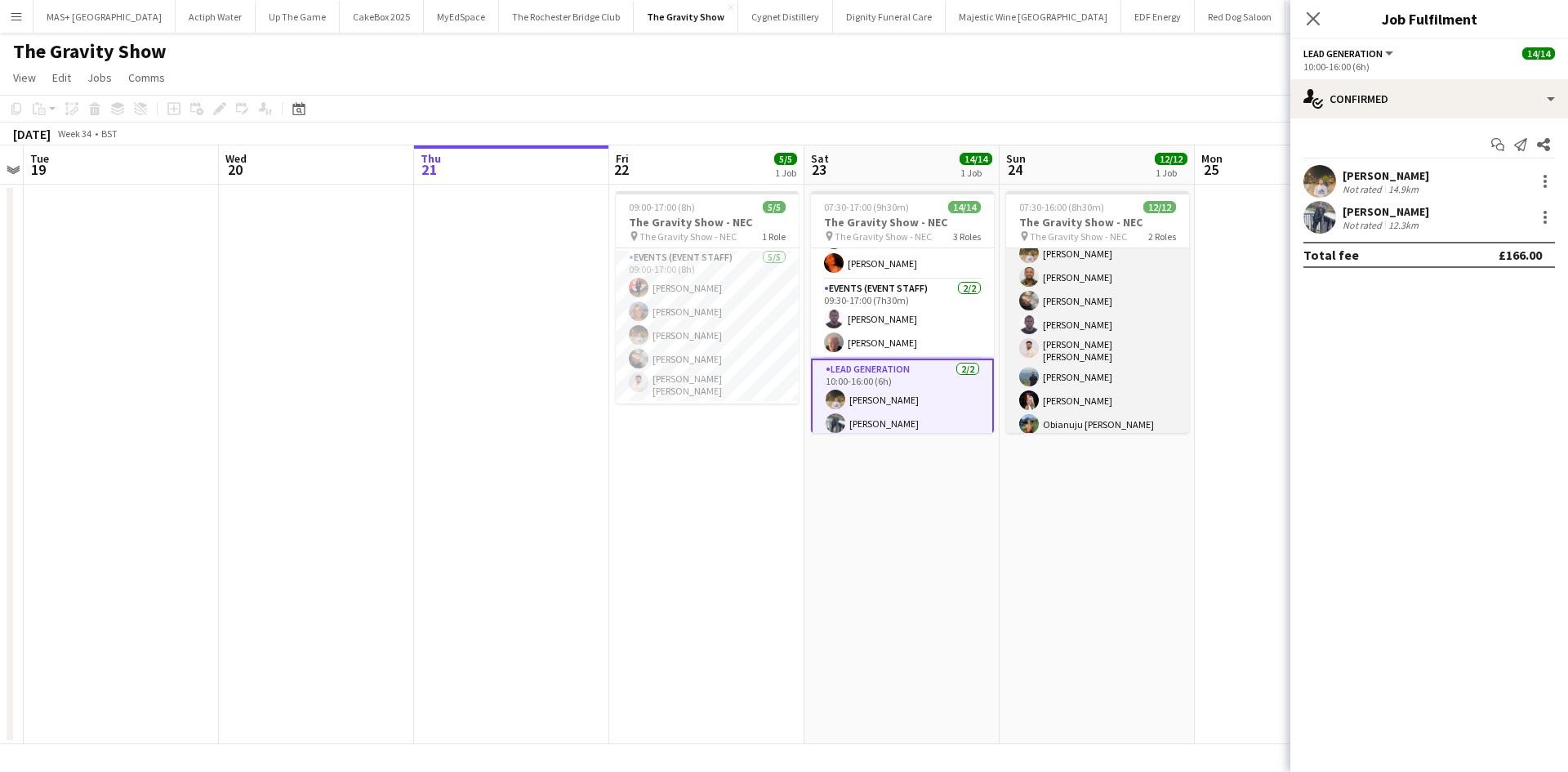
scroll to position [0, 0]
click at [1075, 330] on app-card-role "Events (Event Staff) 10/10 07:30-16:00 (8h30m) Liadan McCann Hammed Yakub Farru…" at bounding box center [1098, 385] width 183 height 274
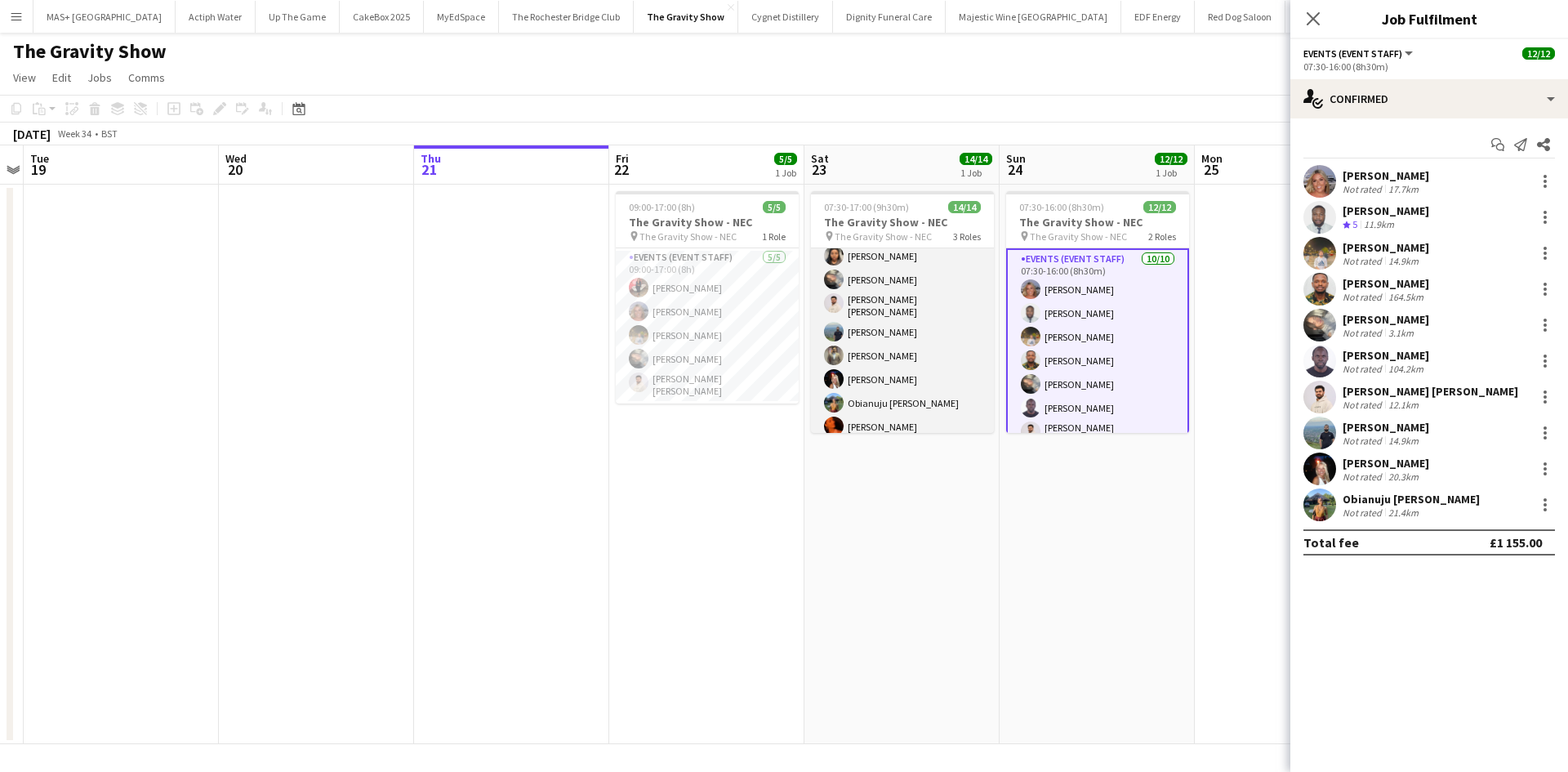
click at [906, 335] on app-card-role "Events (Event Staff) 10/10 07:30-16:00 (8h30m) Laura Polson Hammed Yakub Rorisa…" at bounding box center [903, 305] width 183 height 274
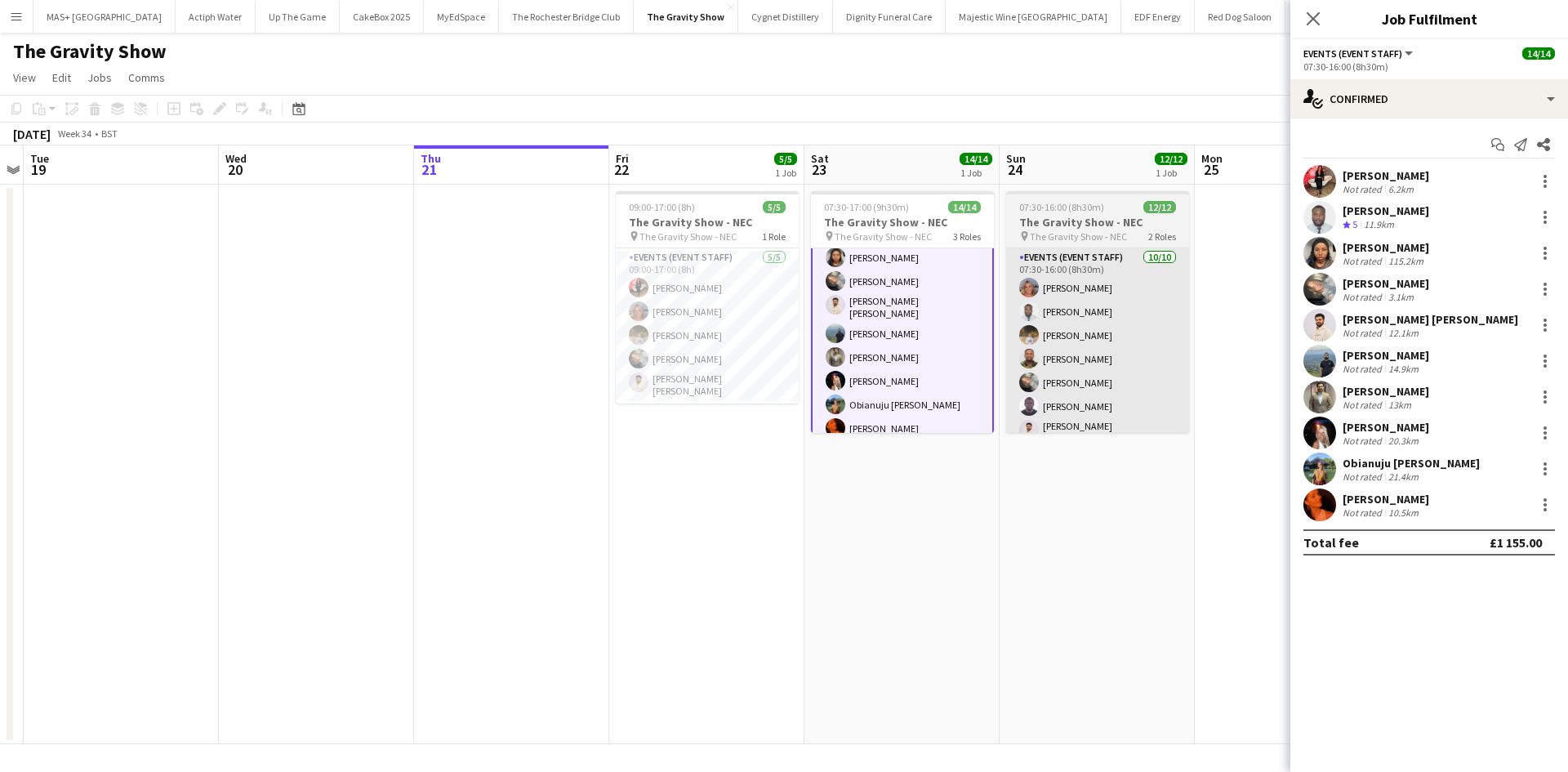
scroll to position [81, 0]
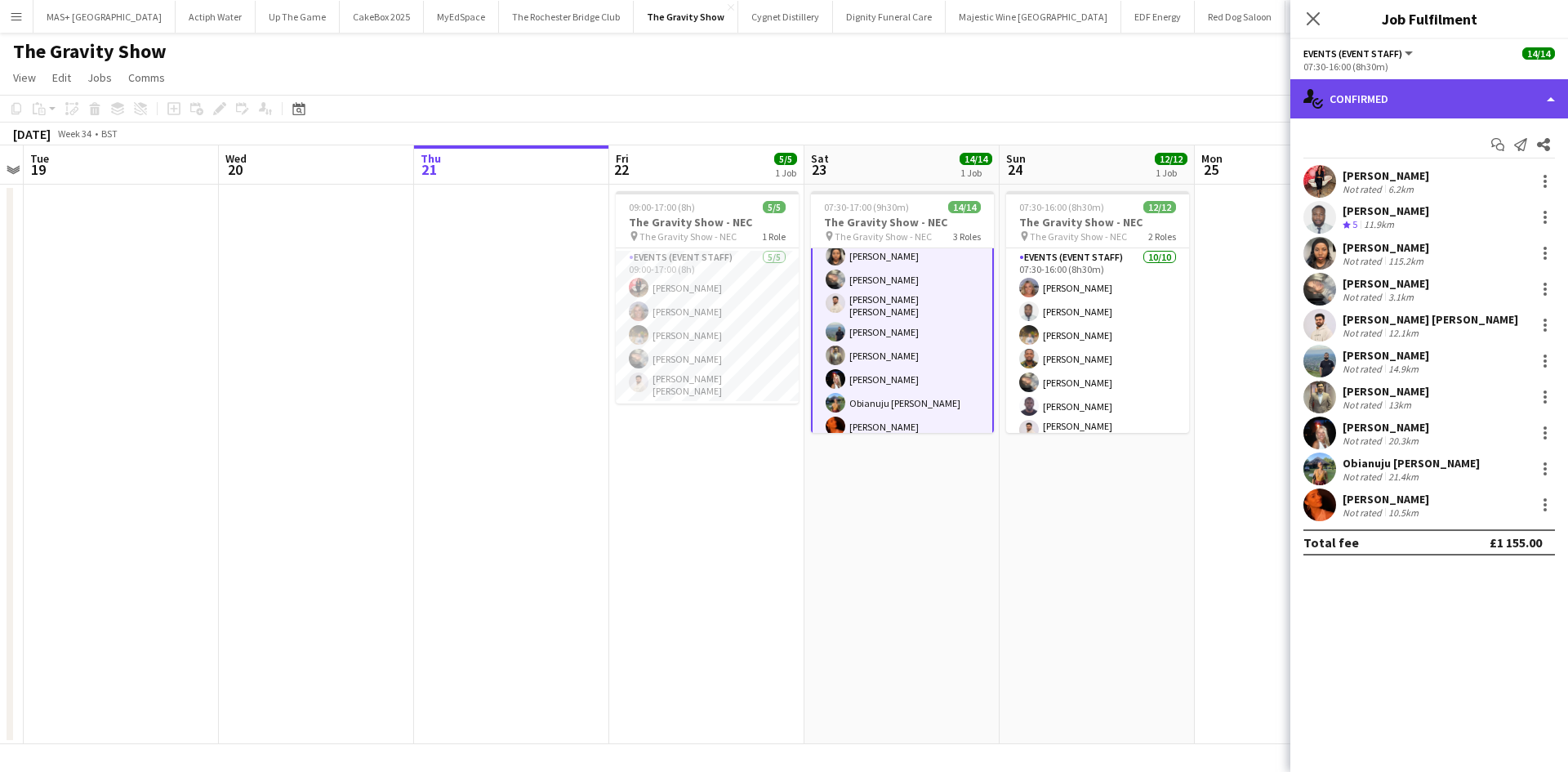
click at [1442, 110] on div "single-neutral-actions-check-2 Confirmed" at bounding box center [1430, 99] width 278 height 39
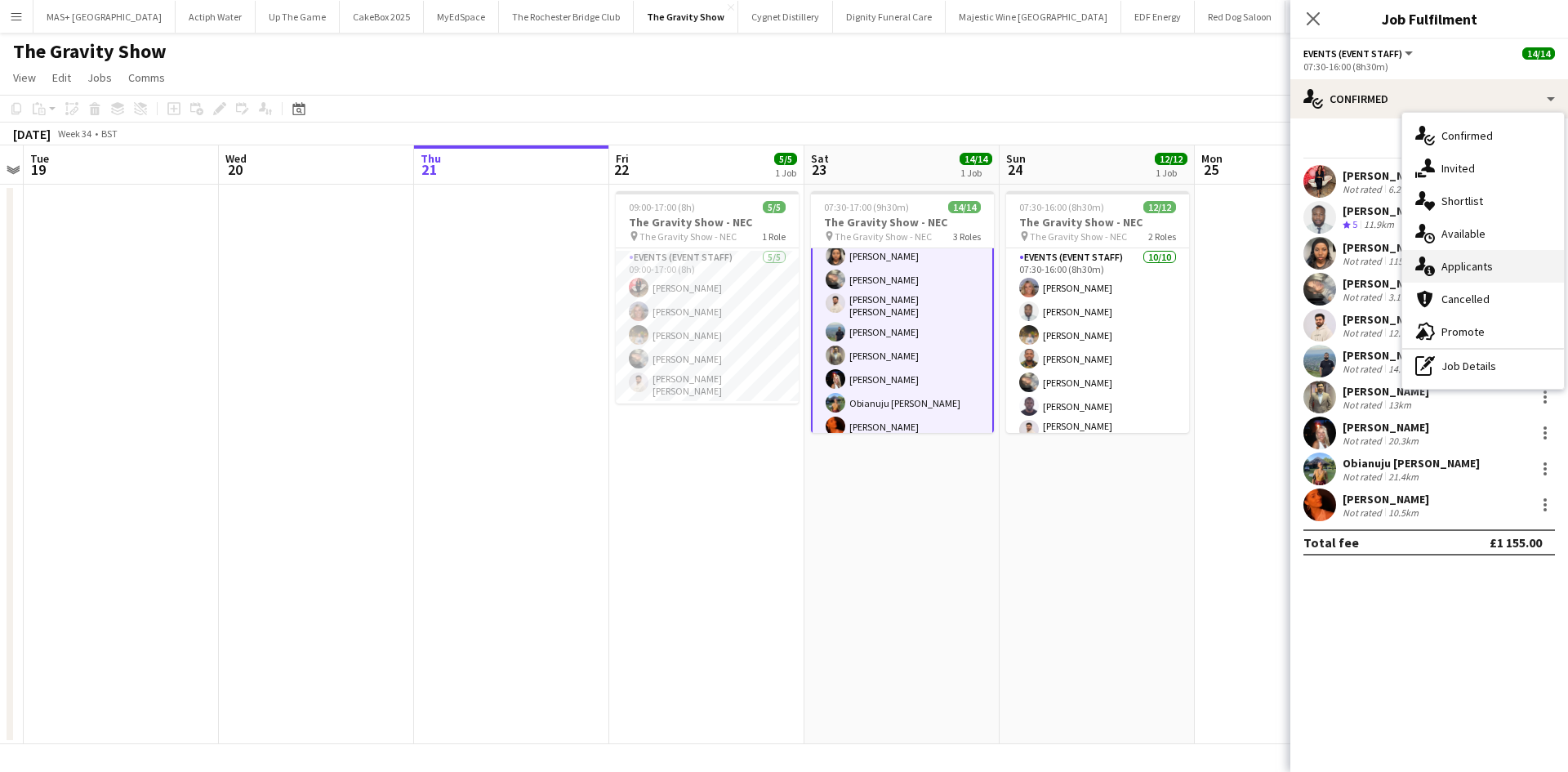
click at [1479, 262] on div "single-neutral-actions-information Applicants" at bounding box center [1483, 266] width 161 height 33
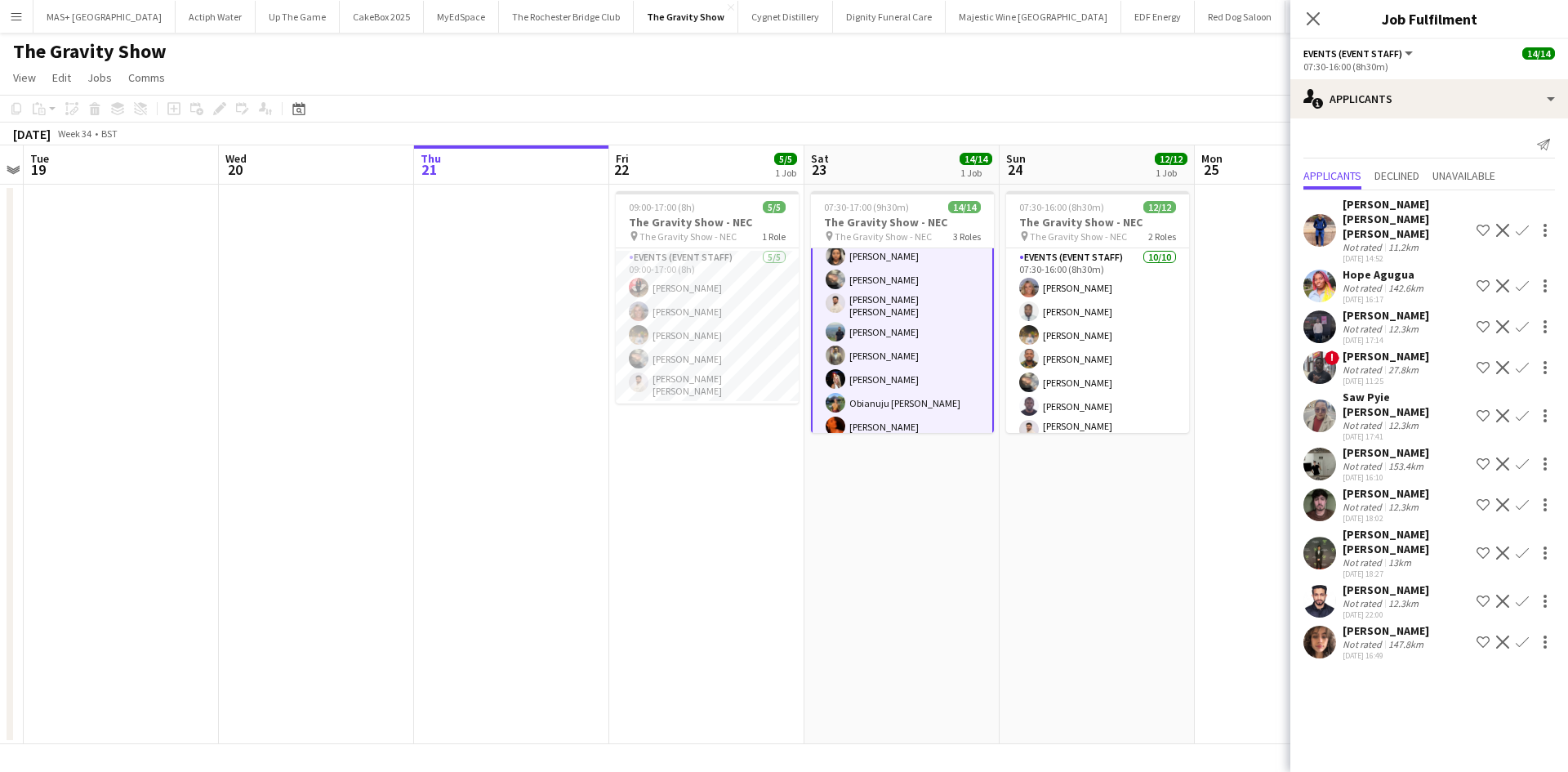
click at [1390, 526] on div "Muhammad Hasnain Abdul Khaliq" at bounding box center [1407, 541] width 128 height 30
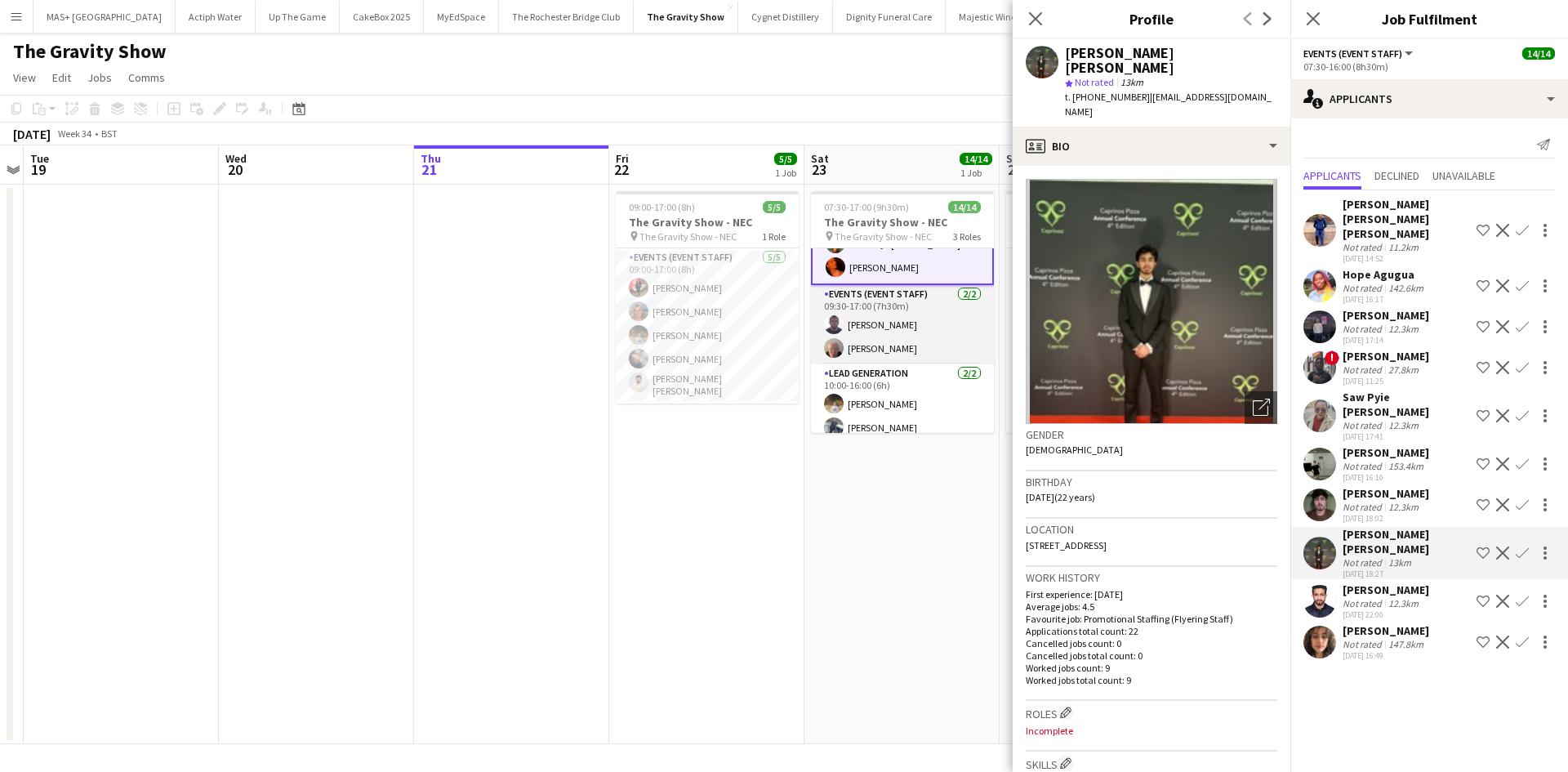
scroll to position [246, 0]
click at [933, 507] on app-date-cell "07:30-17:00 (9h30m) 14/14 The Gravity Show - NEC pin The Gravity Show - NEC 3 R…" at bounding box center [902, 464] width 195 height 559
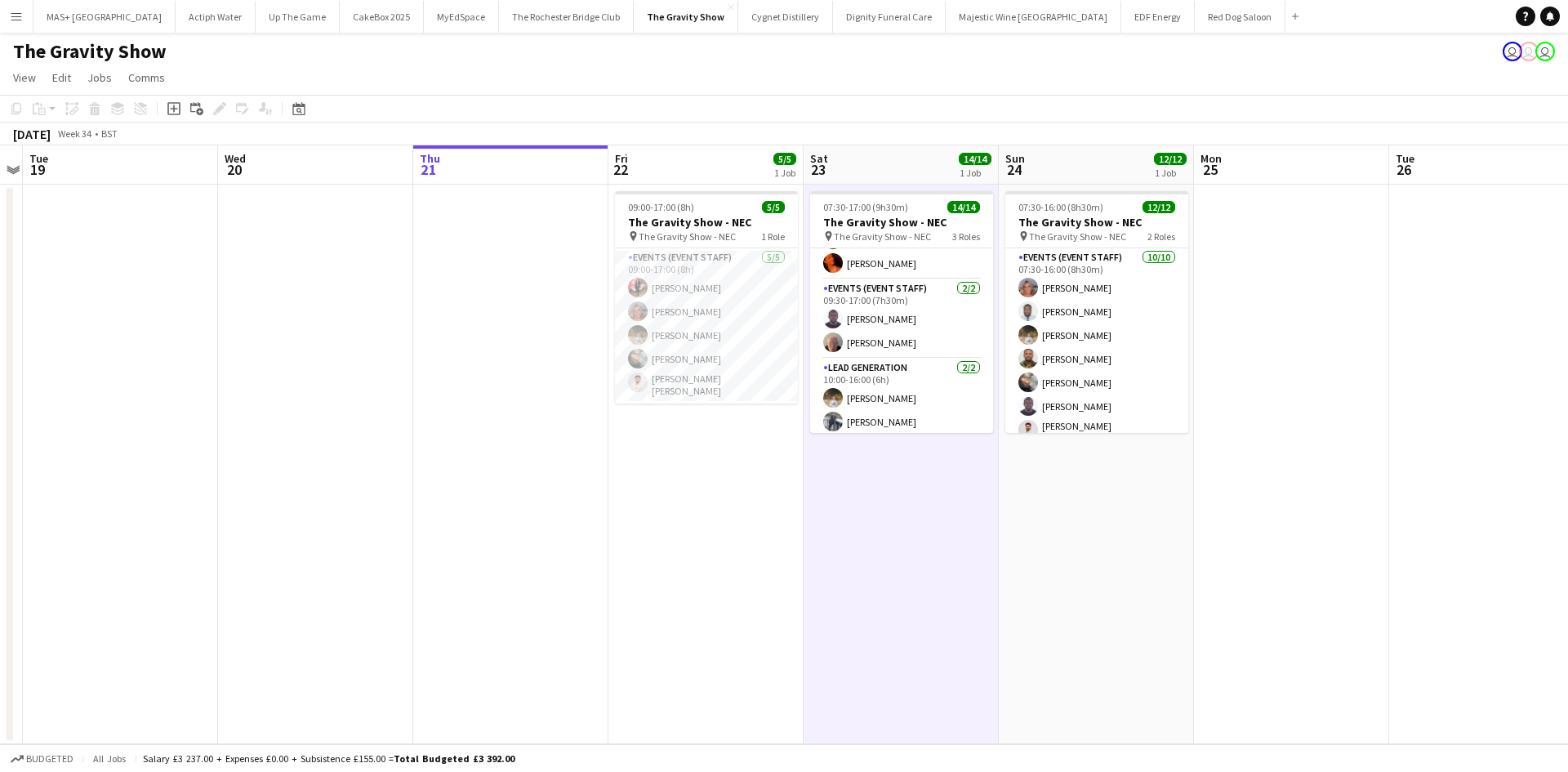
scroll to position [0, 623]
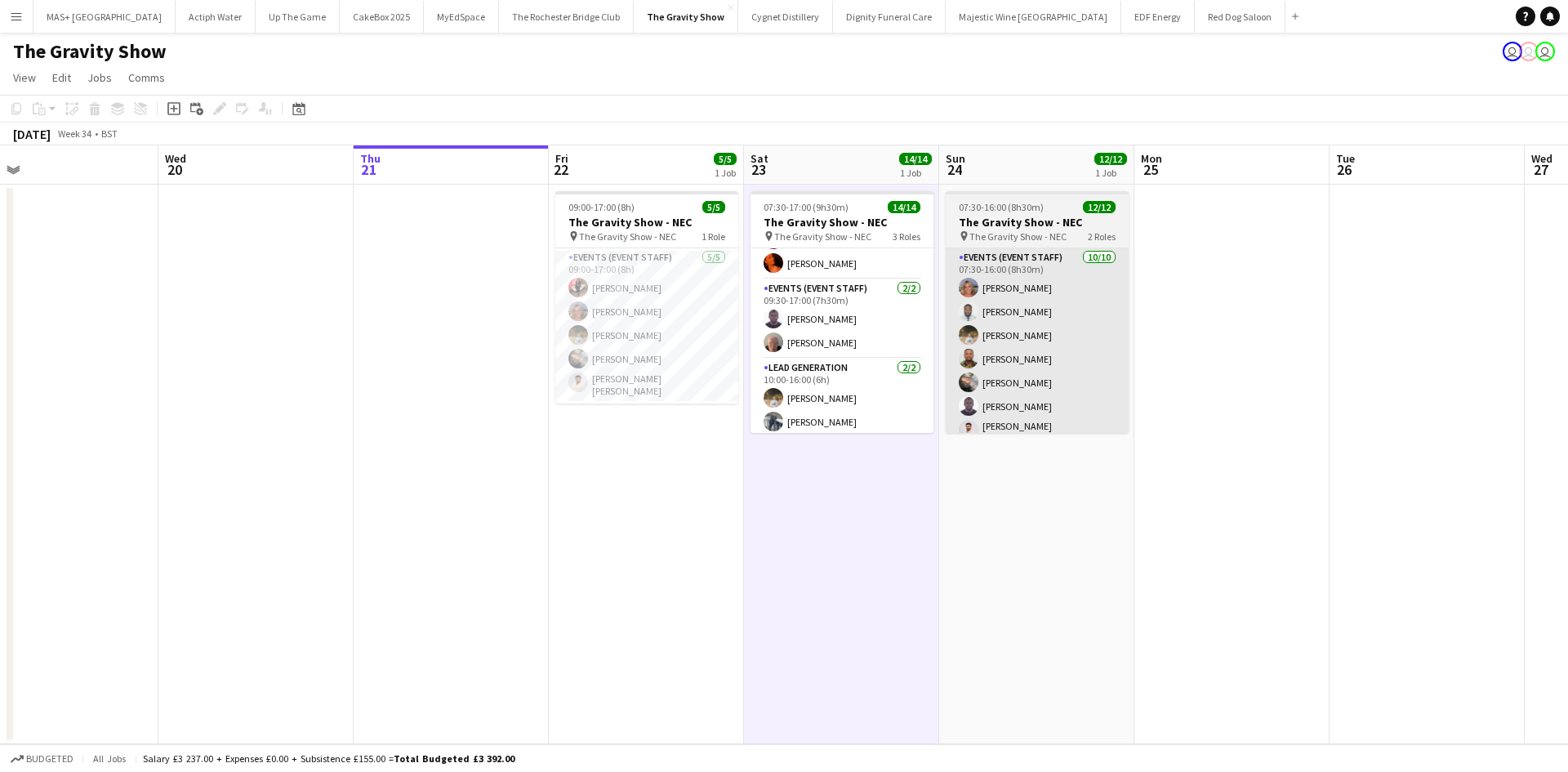
drag, startPoint x: 1081, startPoint y: 498, endPoint x: 997, endPoint y: 396, distance: 132.1
click at [1021, 496] on app-calendar-viewport "Sat 16 Sun 17 Mon 18 Tue 19 Wed 20 Thu 21 Fri 22 5/5 1 Job Sat 23 14/14 1 Job S…" at bounding box center [784, 444] width 1568 height 598
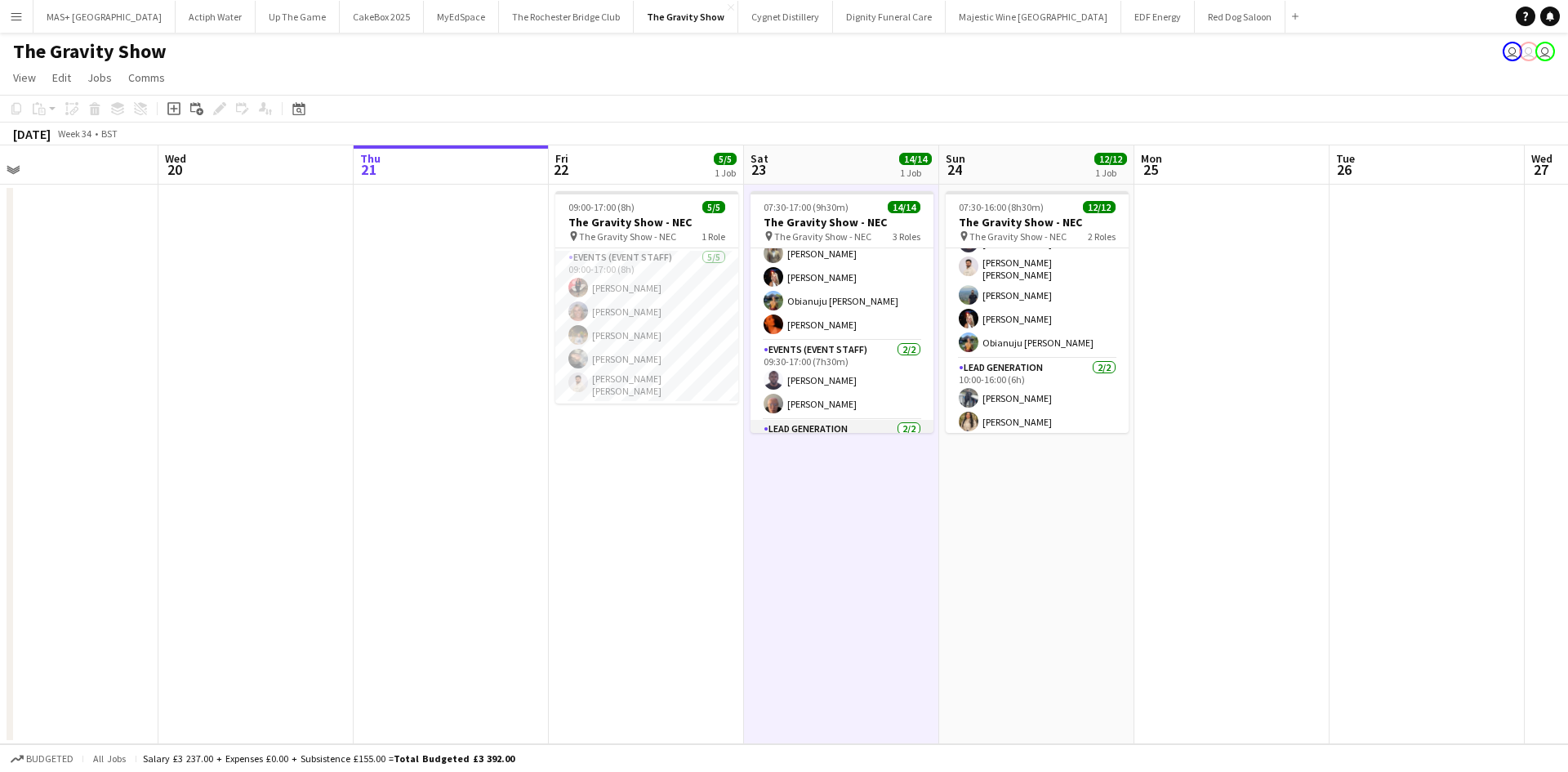
scroll to position [79, 0]
click at [893, 563] on app-date-cell "07:30-17:00 (9h30m) 14/14 The Gravity Show - NEC pin The Gravity Show - NEC 3 R…" at bounding box center [841, 464] width 195 height 559
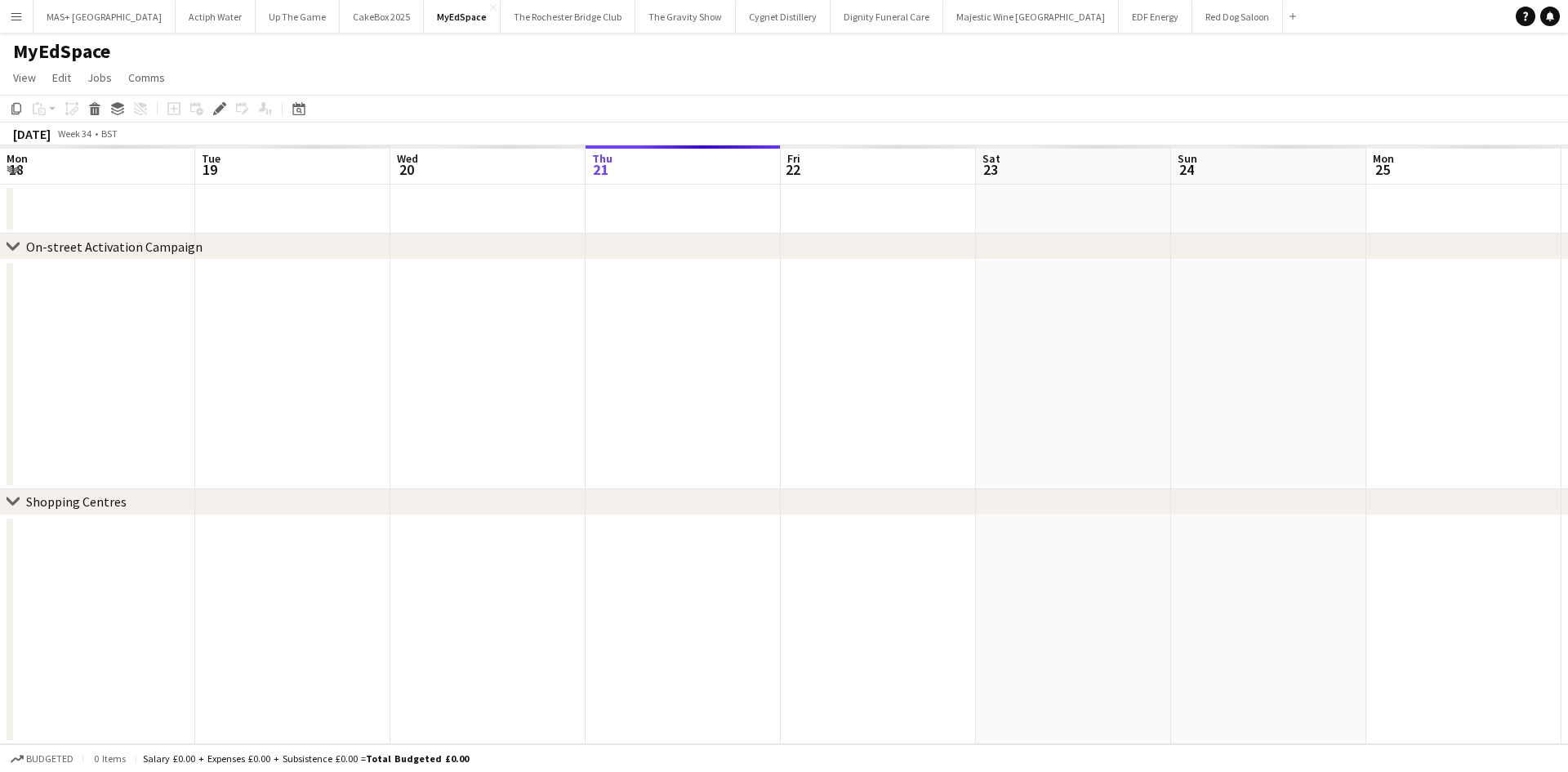
scroll to position [0, 562]
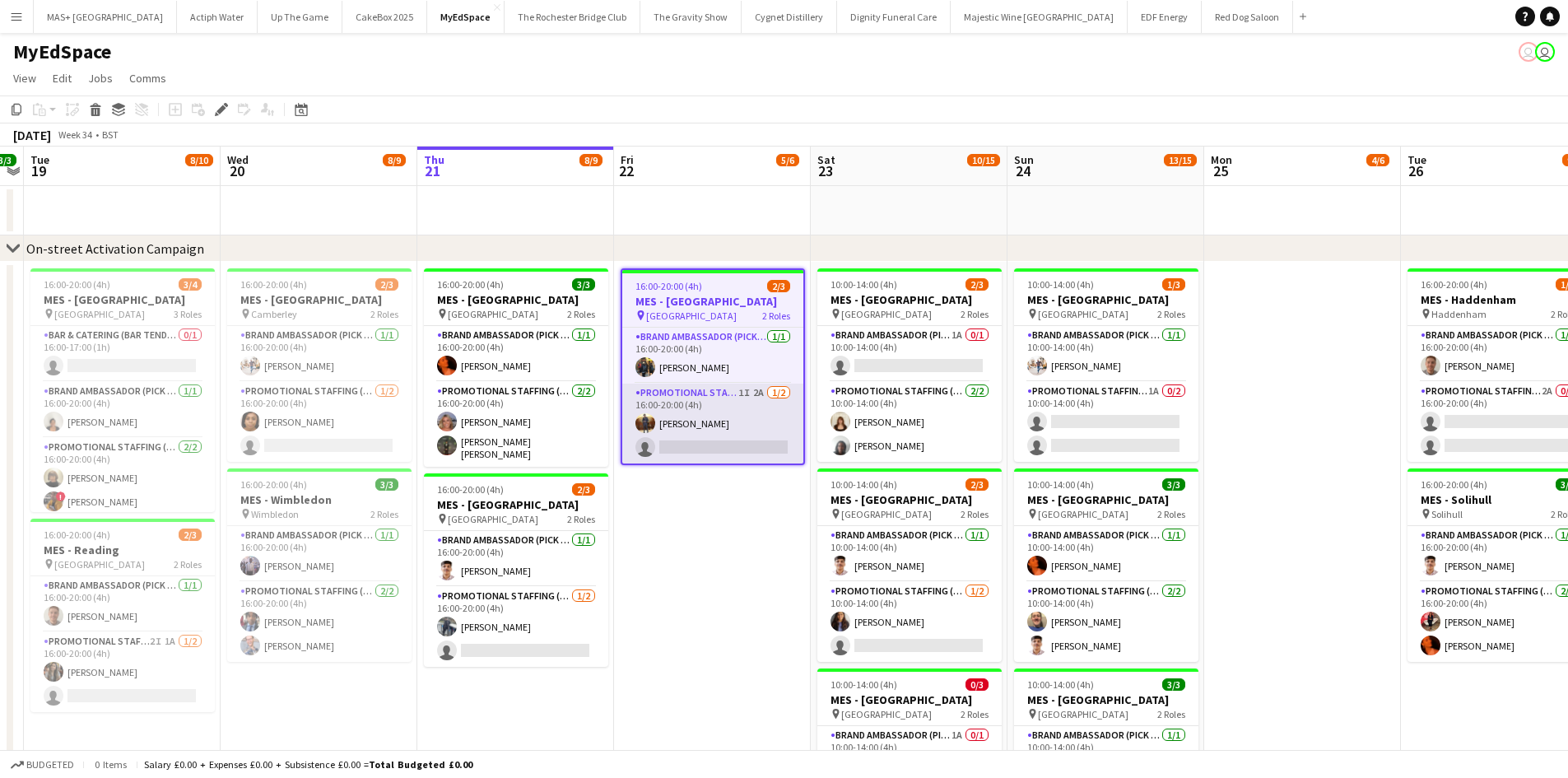
click at [705, 399] on app-card-role "Promotional Staffing (Brand Ambassadors) 1I 2A [DATE] 16:00-20:00 (4h) [PERSON_…" at bounding box center [713, 423] width 182 height 80
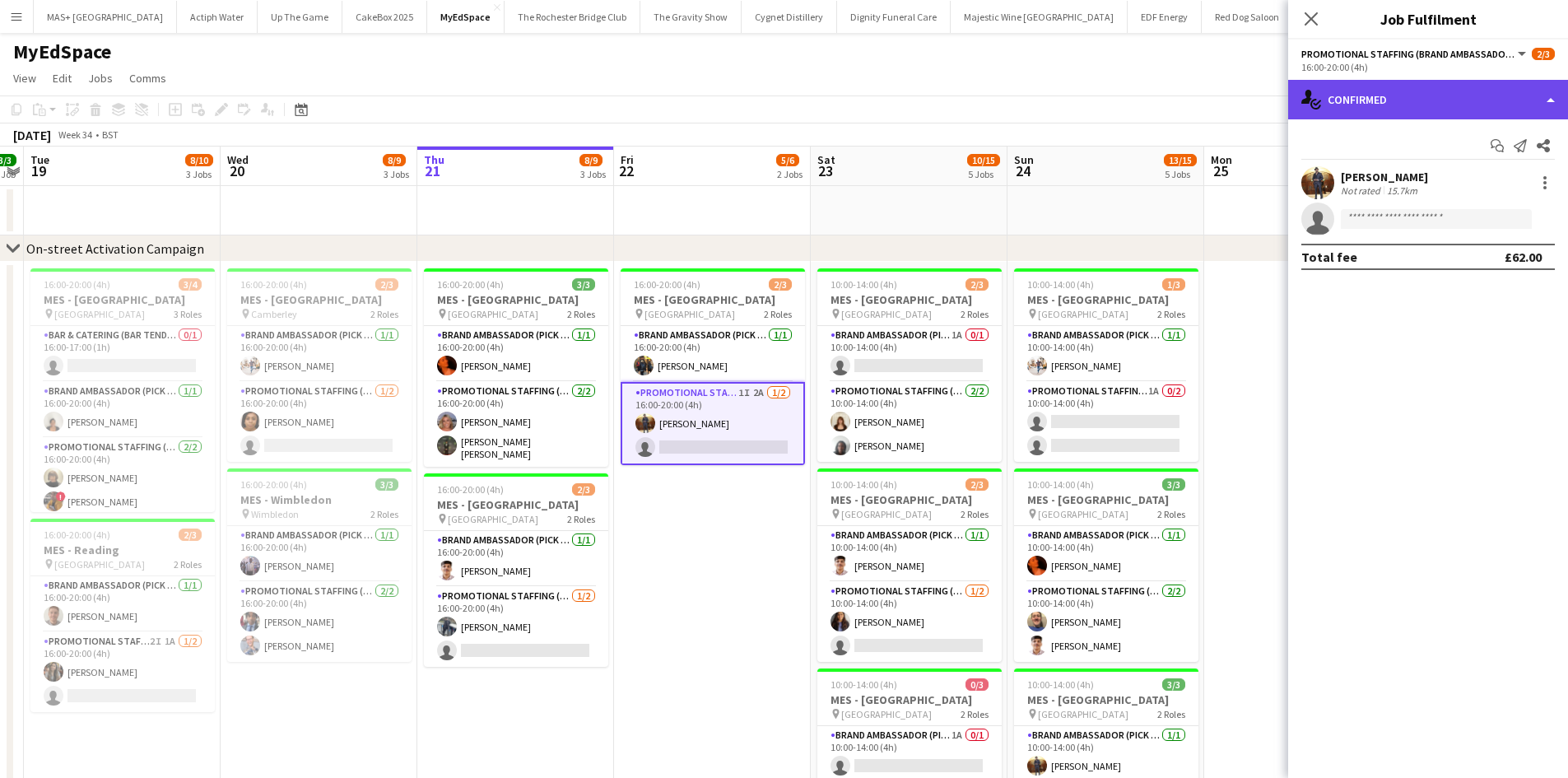
click at [1374, 114] on div "single-neutral-actions-check-2 Confirmed" at bounding box center [1429, 100] width 280 height 40
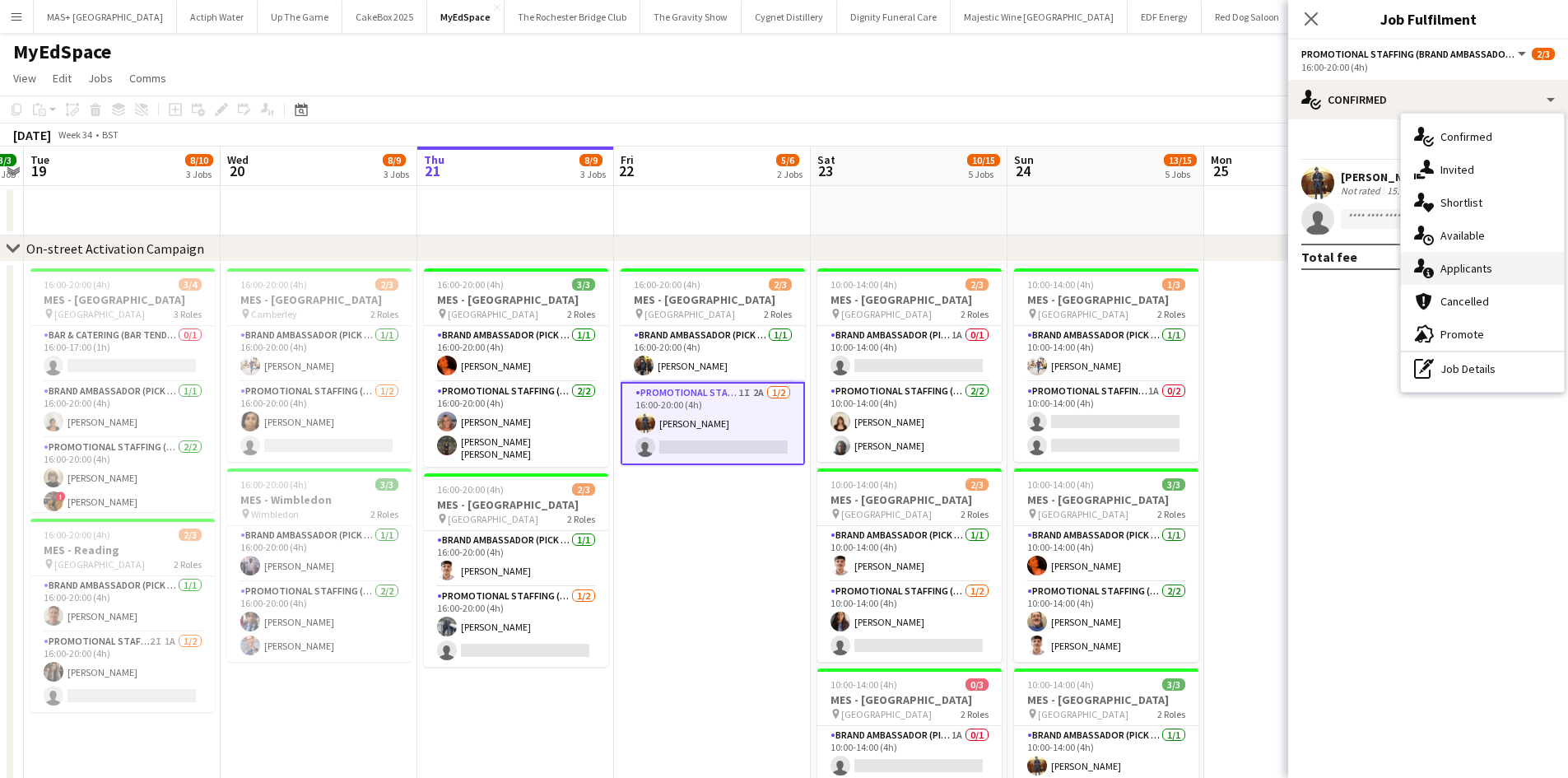
click at [1486, 263] on div "single-neutral-actions-information Applicants" at bounding box center [1481, 268] width 163 height 33
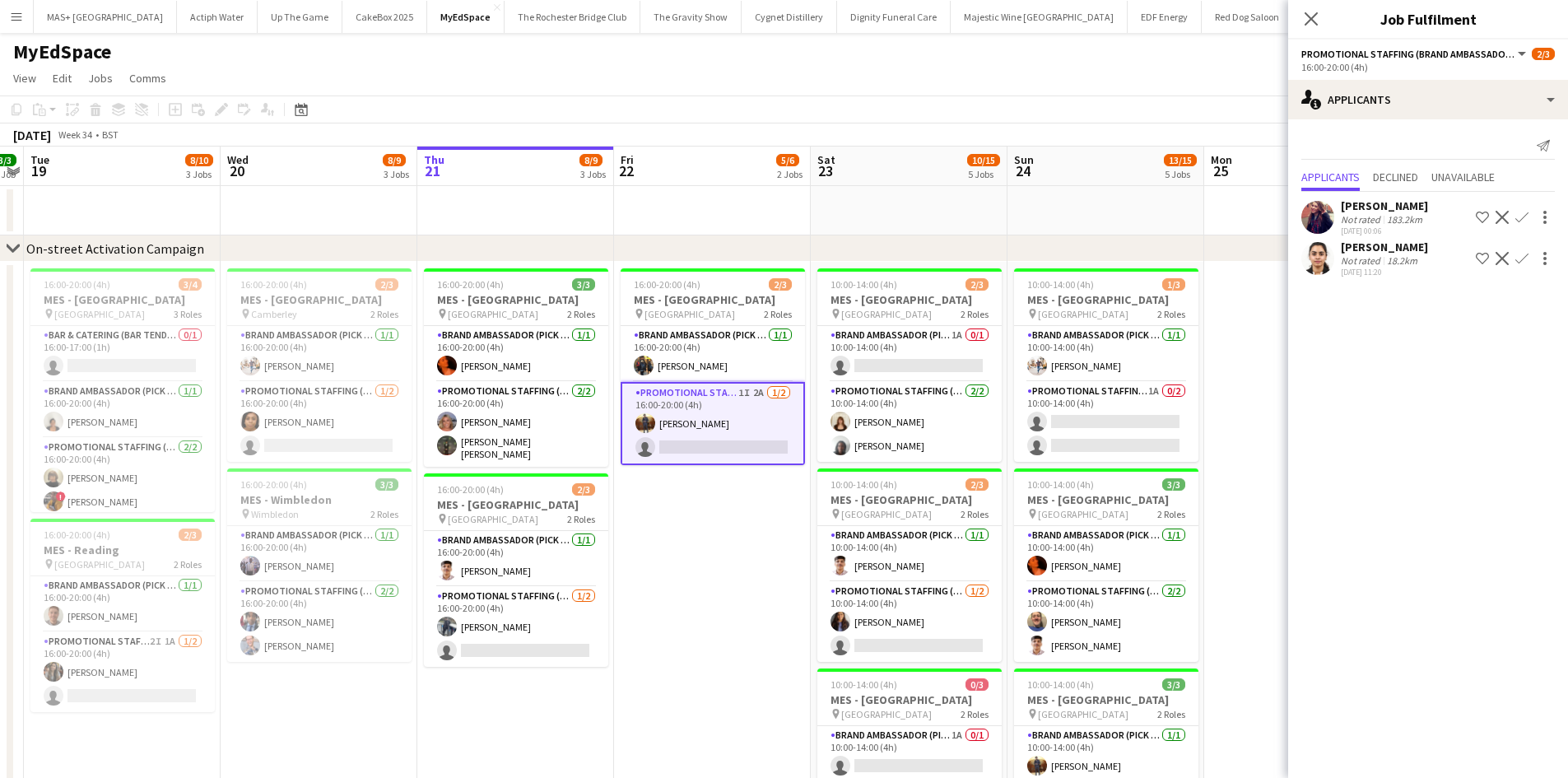
click at [1418, 228] on div "[DATE] 00:06" at bounding box center [1385, 230] width 87 height 10
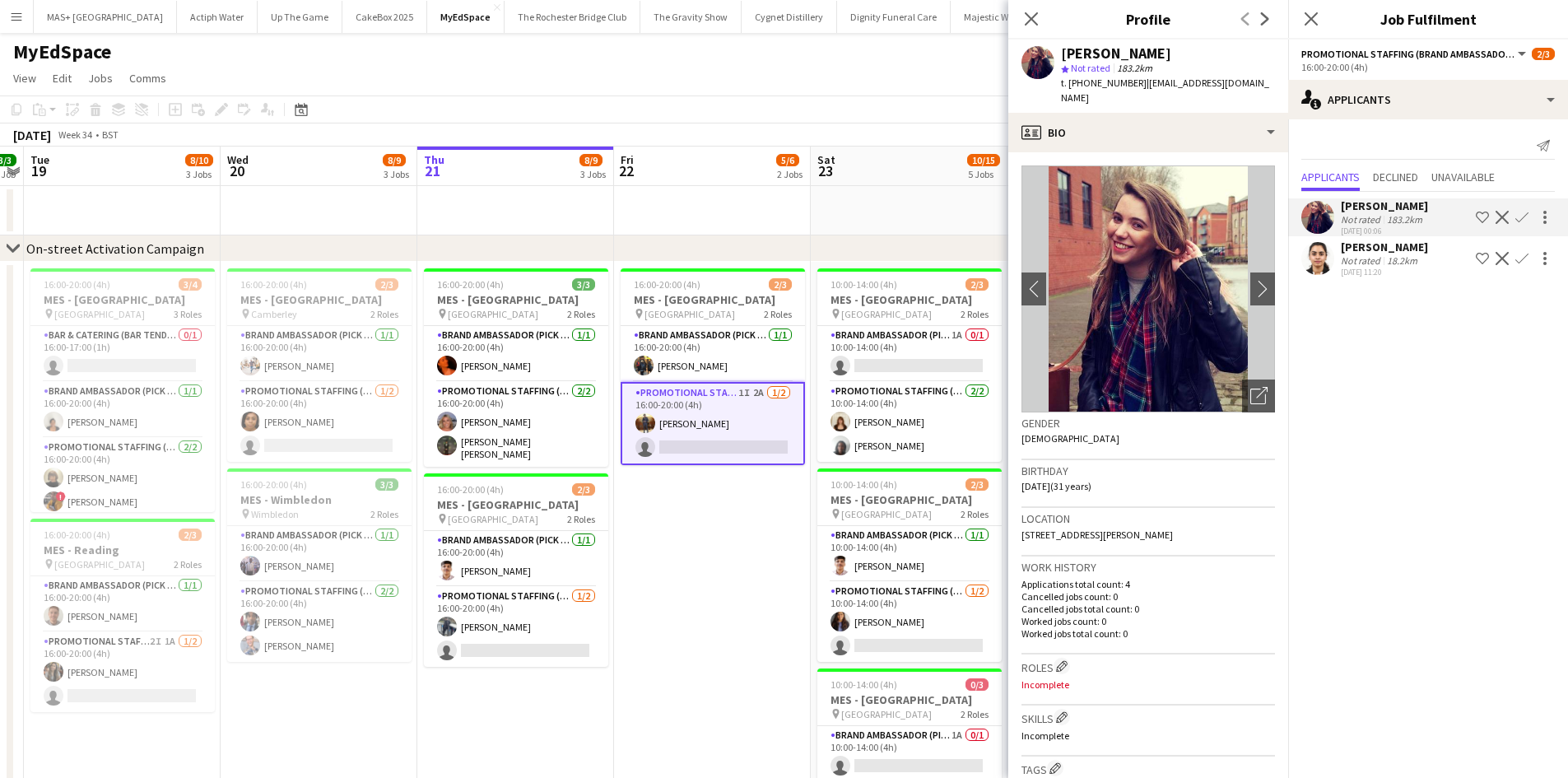
click at [1516, 211] on app-icon "Confirm" at bounding box center [1522, 217] width 13 height 13
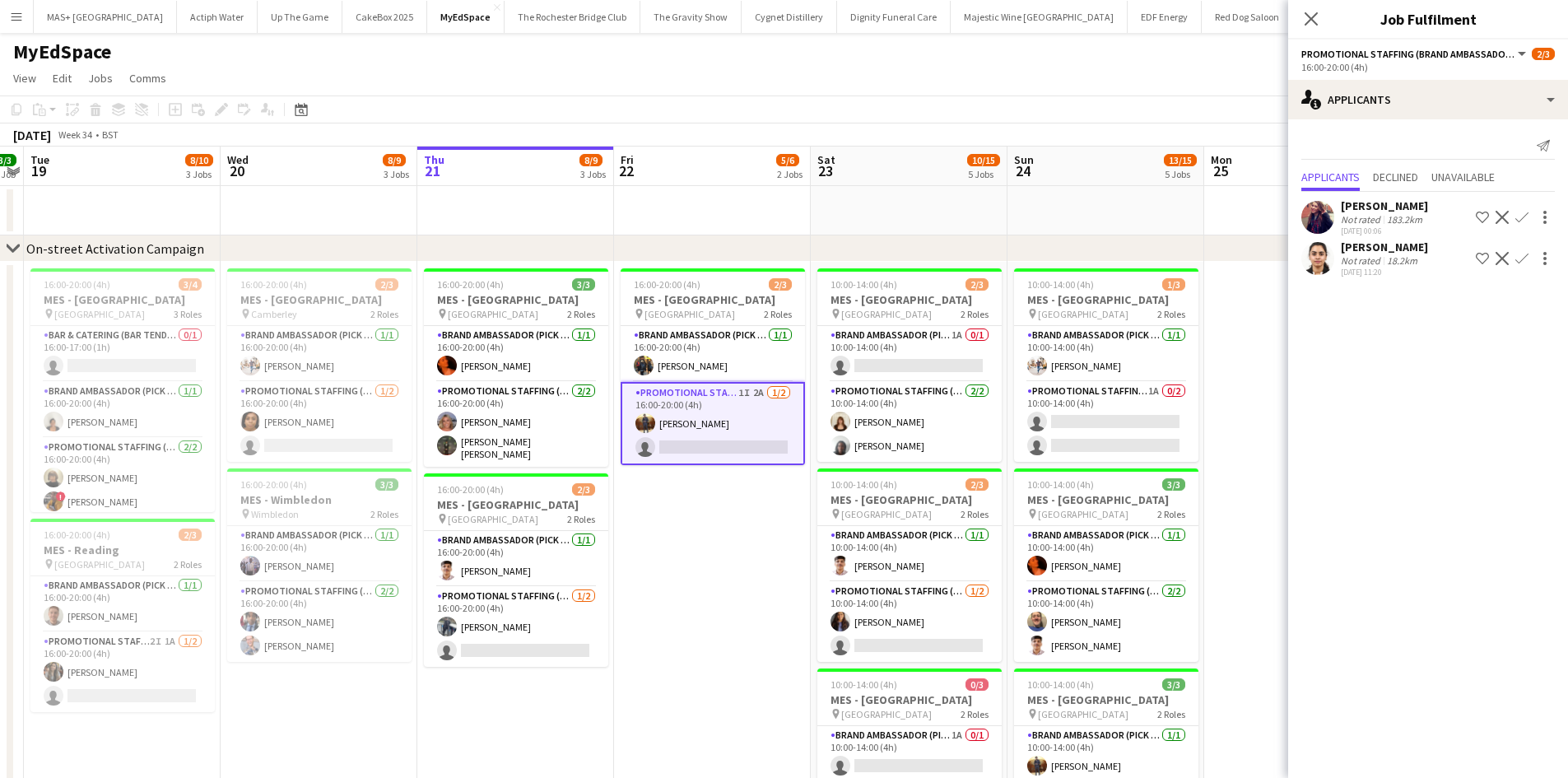
click at [1520, 214] on app-icon "Confirm" at bounding box center [1522, 217] width 13 height 13
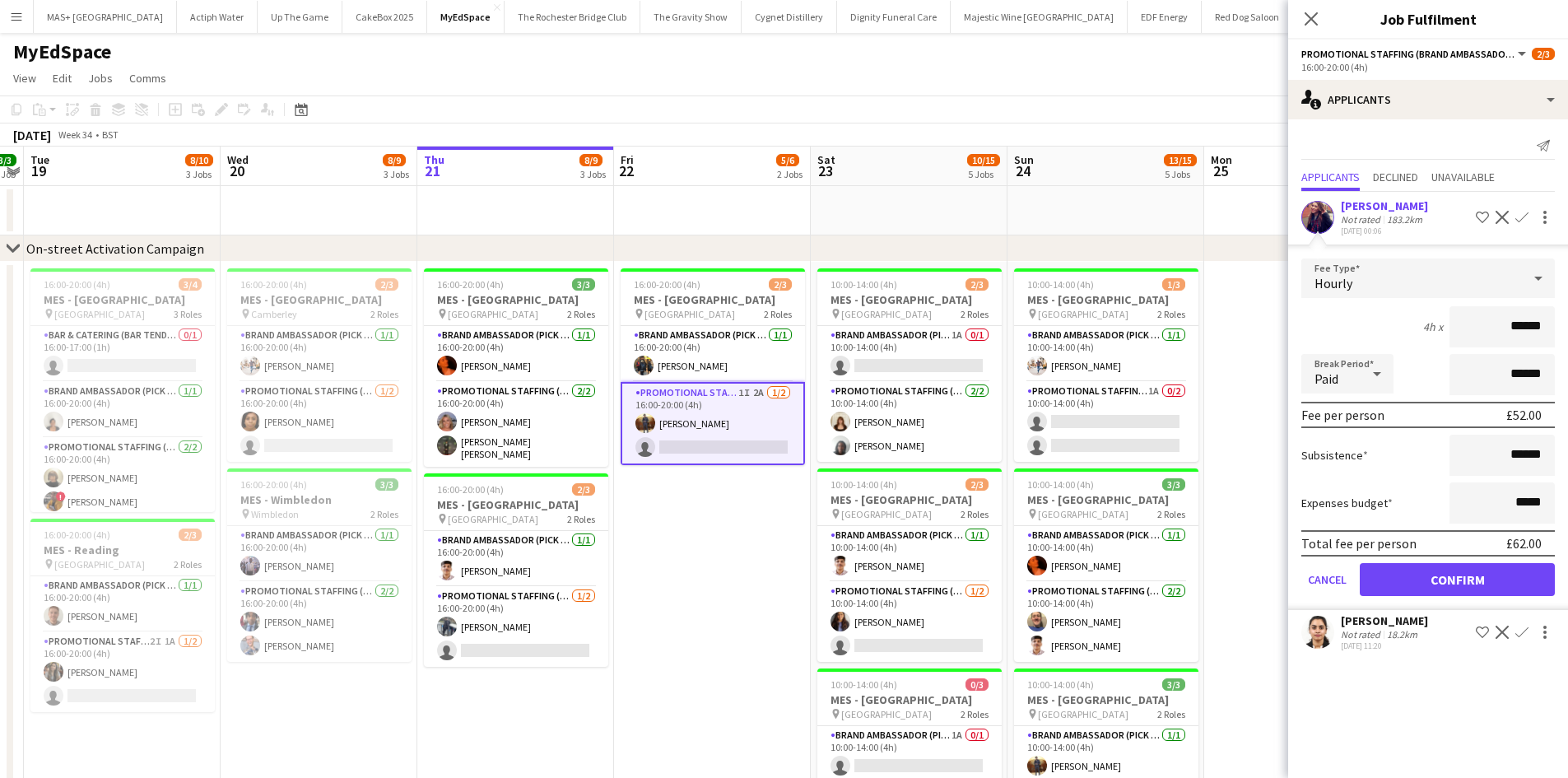
click at [1048, 235] on div "chevron-right On-street Activation Campaign" at bounding box center [784, 248] width 1568 height 26
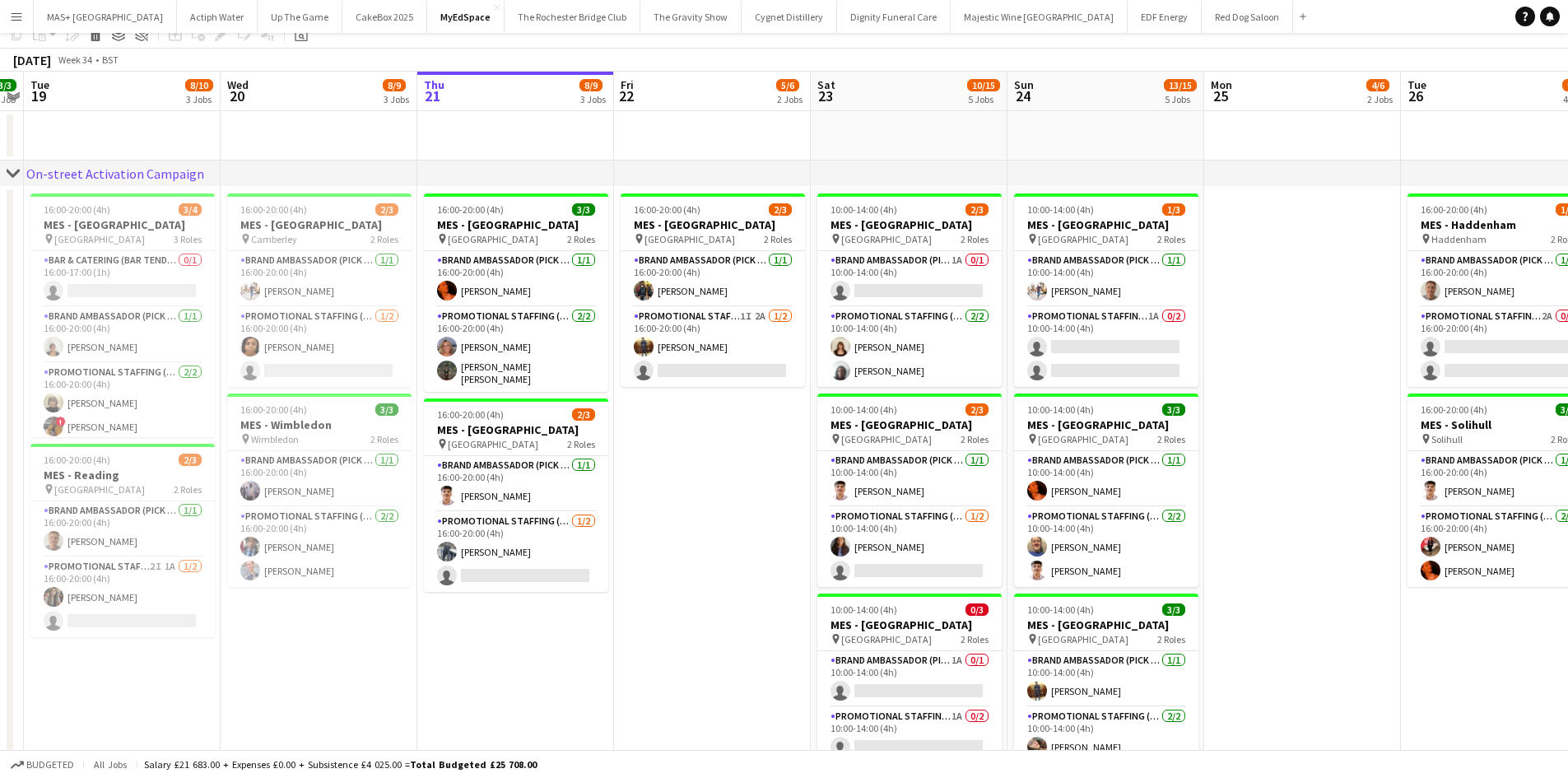
scroll to position [247, 0]
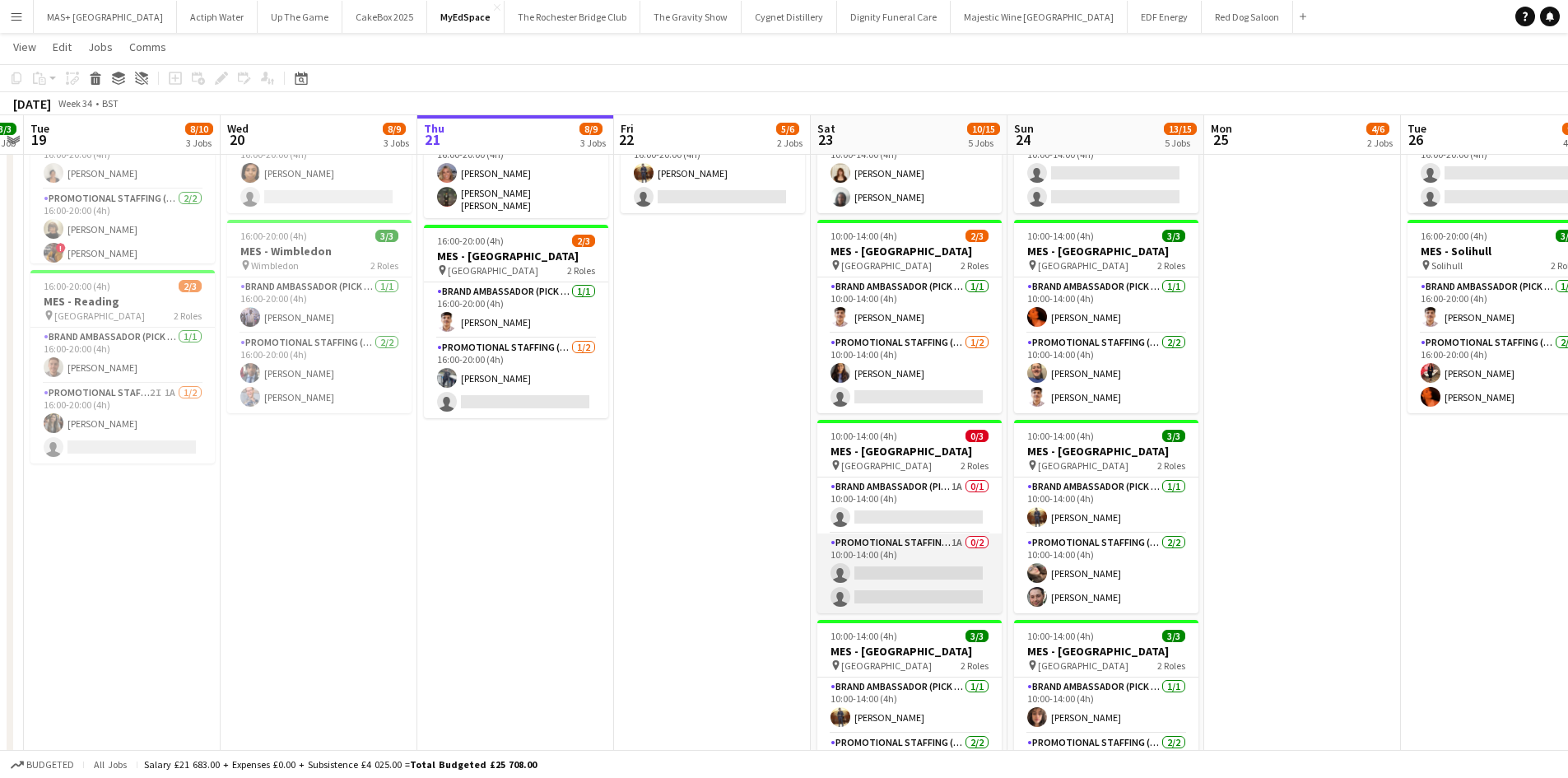
click at [930, 548] on app-card-role "Promotional Staffing (Brand Ambassadors) 1A 0/2 10:00-14:00 (4h) single-neutral…" at bounding box center [910, 573] width 184 height 80
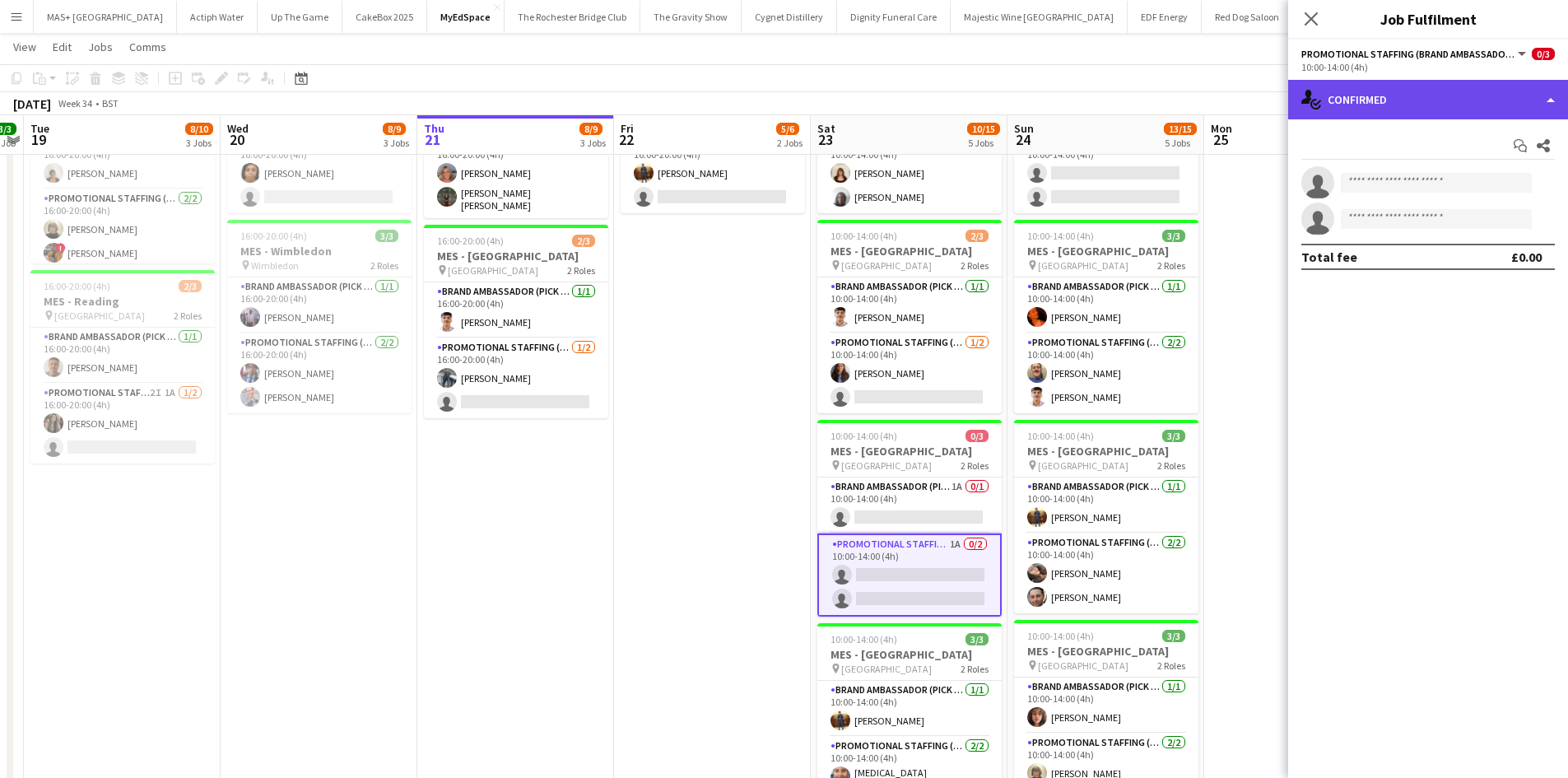
click at [1407, 95] on div "single-neutral-actions-check-2 Confirmed" at bounding box center [1429, 100] width 280 height 40
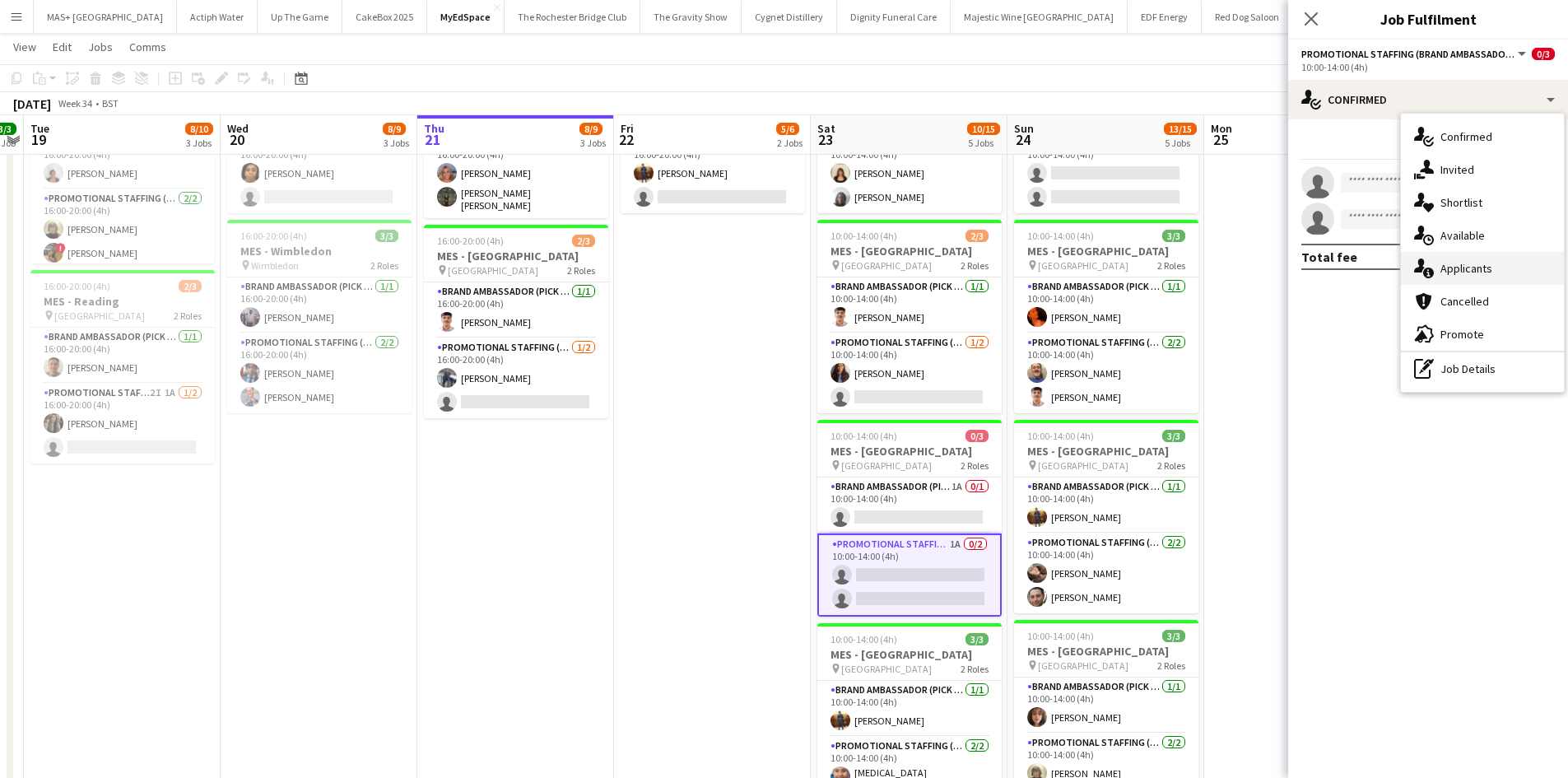
click at [1470, 252] on div "single-neutral-actions-information Applicants" at bounding box center [1481, 268] width 163 height 33
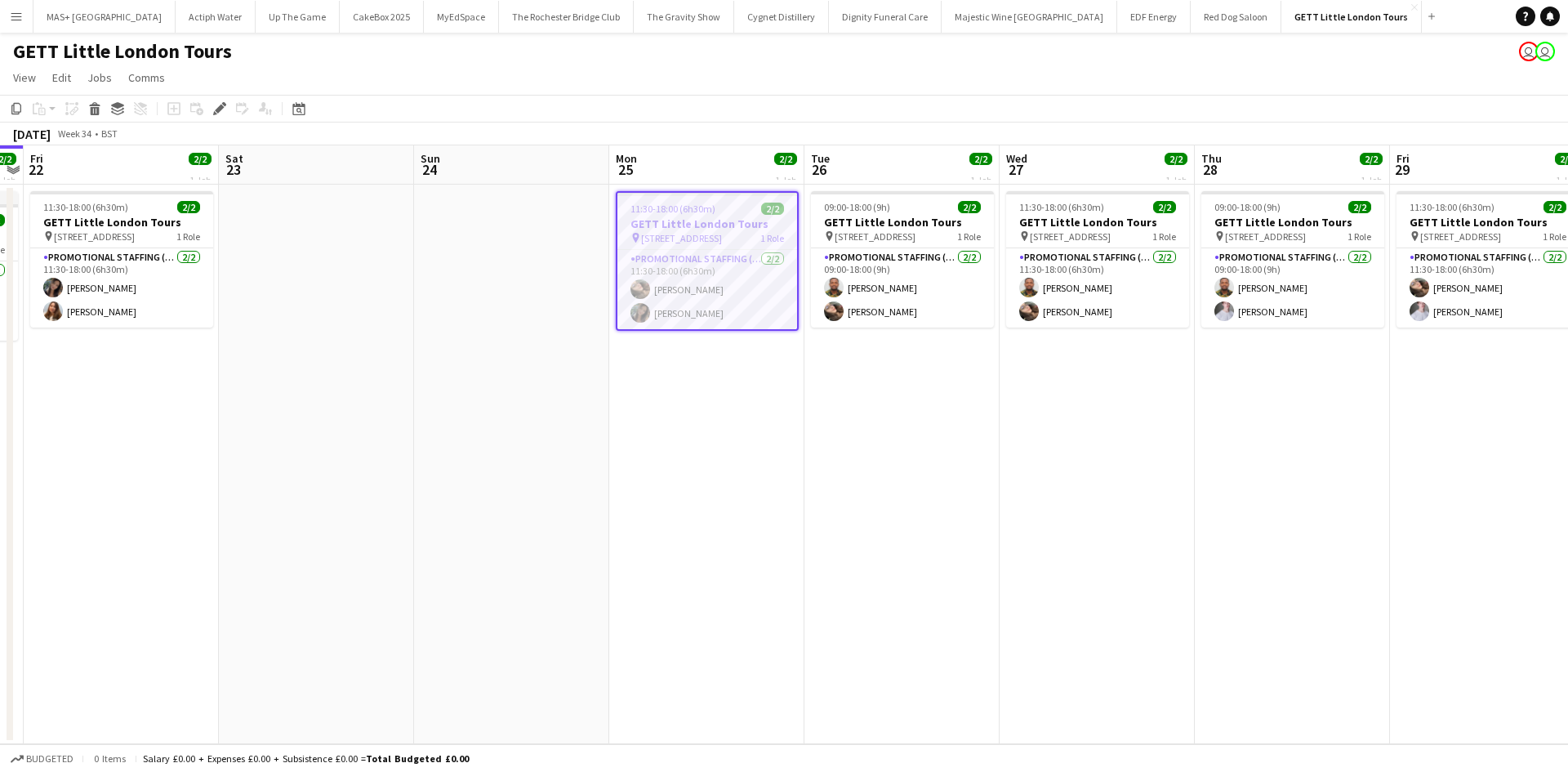
click at [678, 226] on h3 "GETT Little London Tours" at bounding box center [707, 224] width 180 height 15
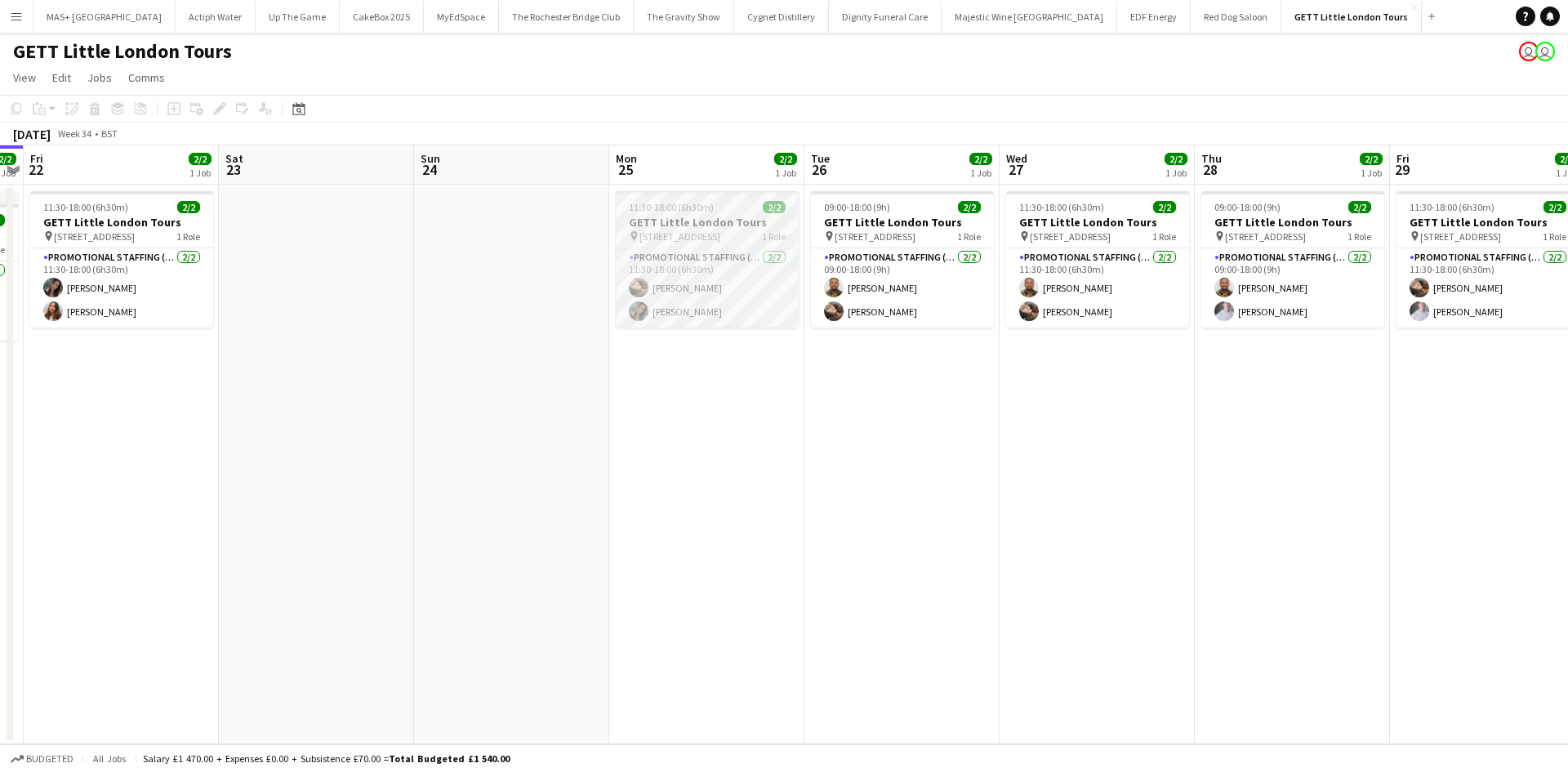
click at [684, 226] on h3 "GETT Little London Tours" at bounding box center [707, 222] width 183 height 15
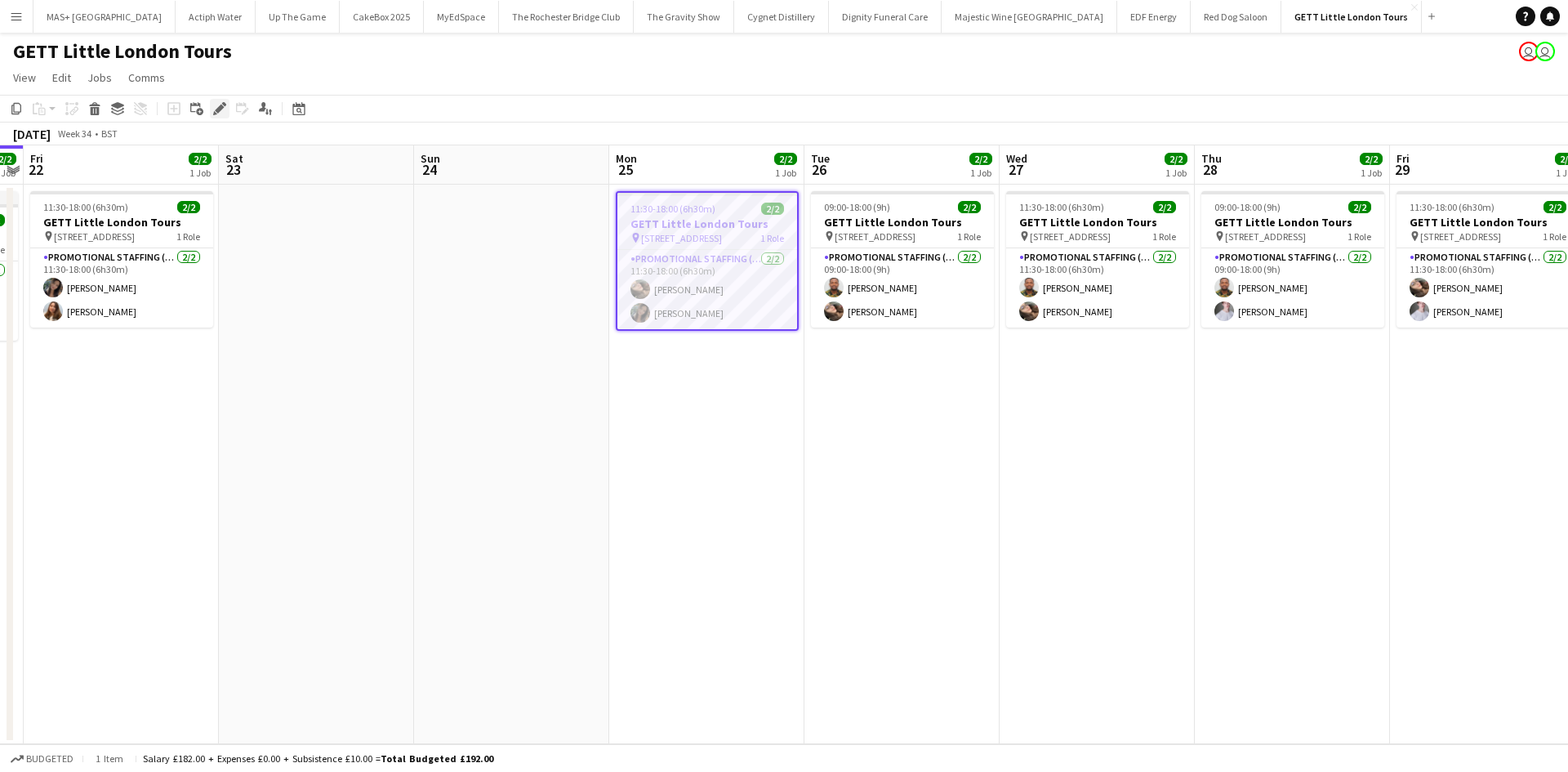
click at [217, 105] on icon "Edit" at bounding box center [219, 108] width 13 height 13
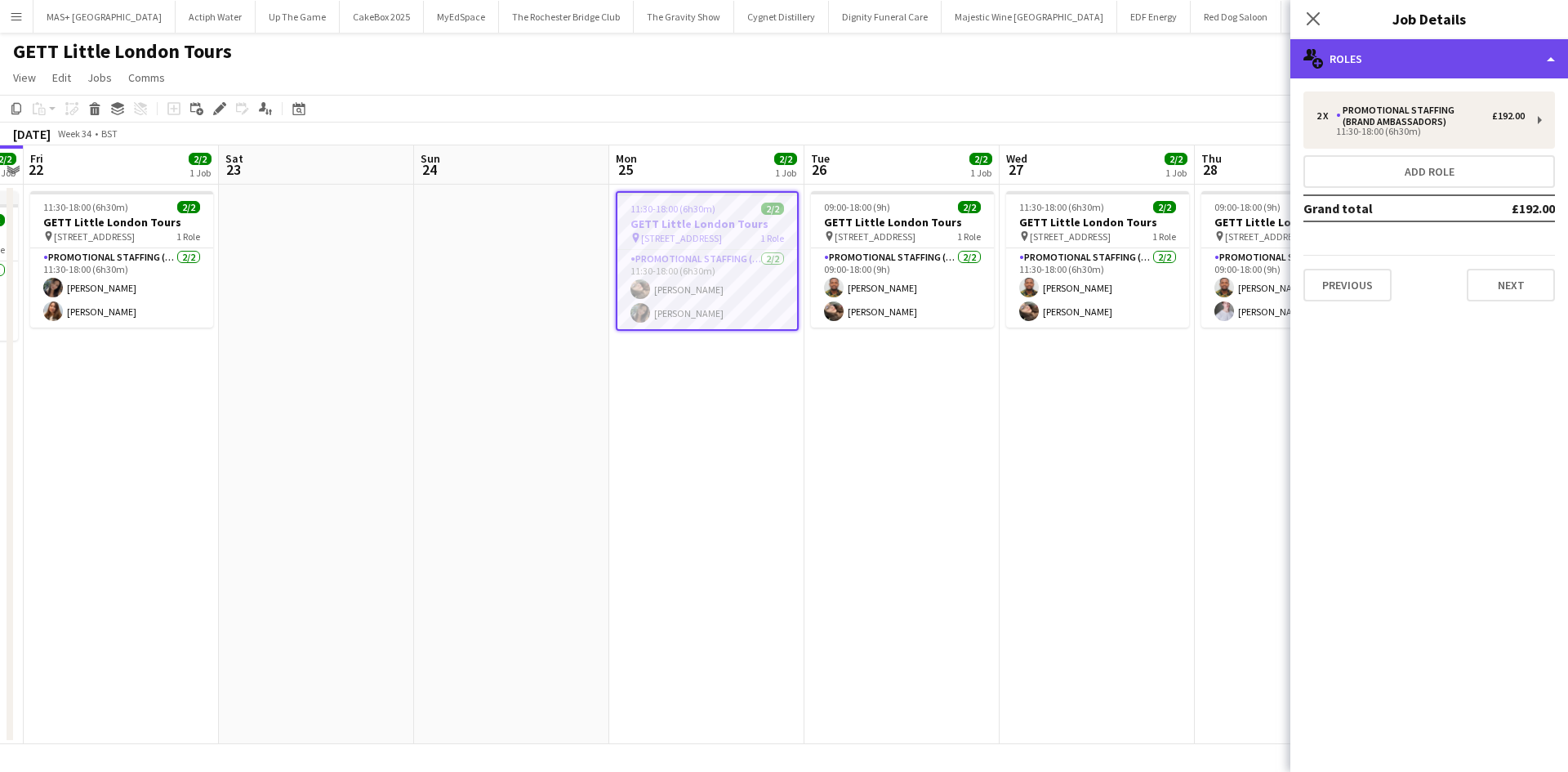
click at [1398, 55] on div "multiple-users-add Roles" at bounding box center [1430, 59] width 278 height 39
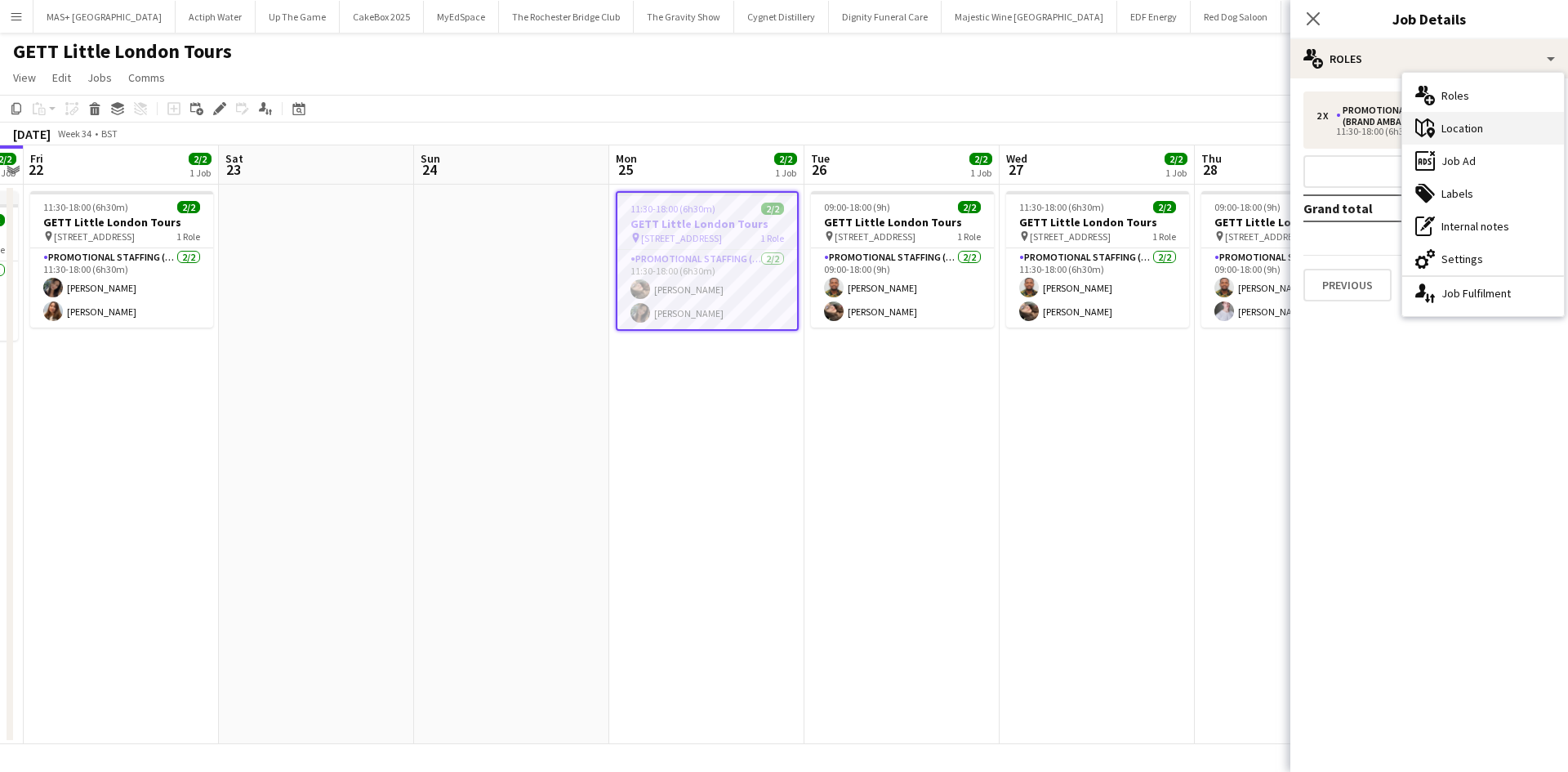
click at [1471, 135] on div "maps-pin-1 Location" at bounding box center [1483, 128] width 161 height 33
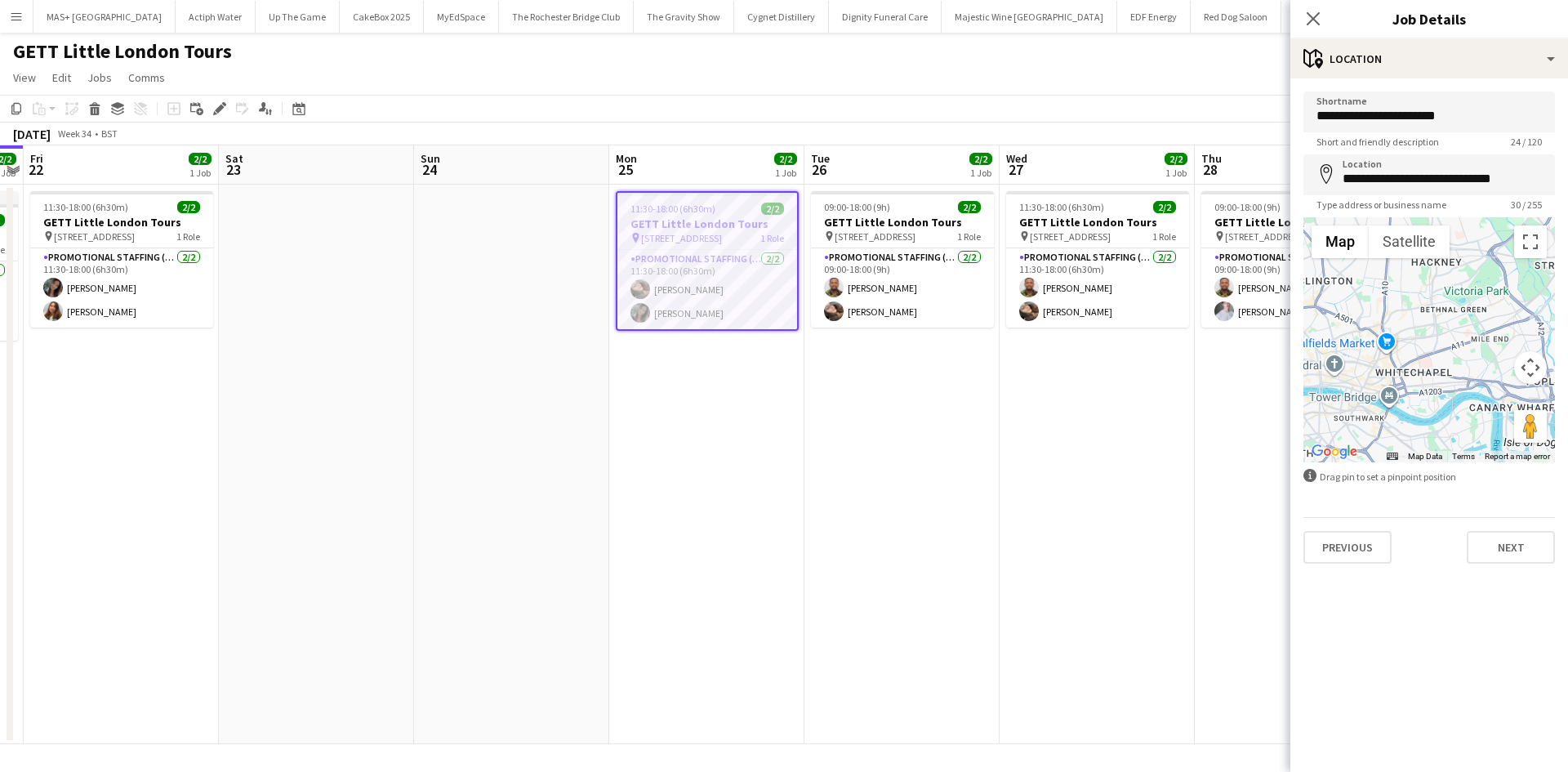
drag, startPoint x: 1485, startPoint y: 288, endPoint x: 1482, endPoint y: 377, distance: 89.1
click at [1482, 377] on div at bounding box center [1430, 340] width 252 height 246
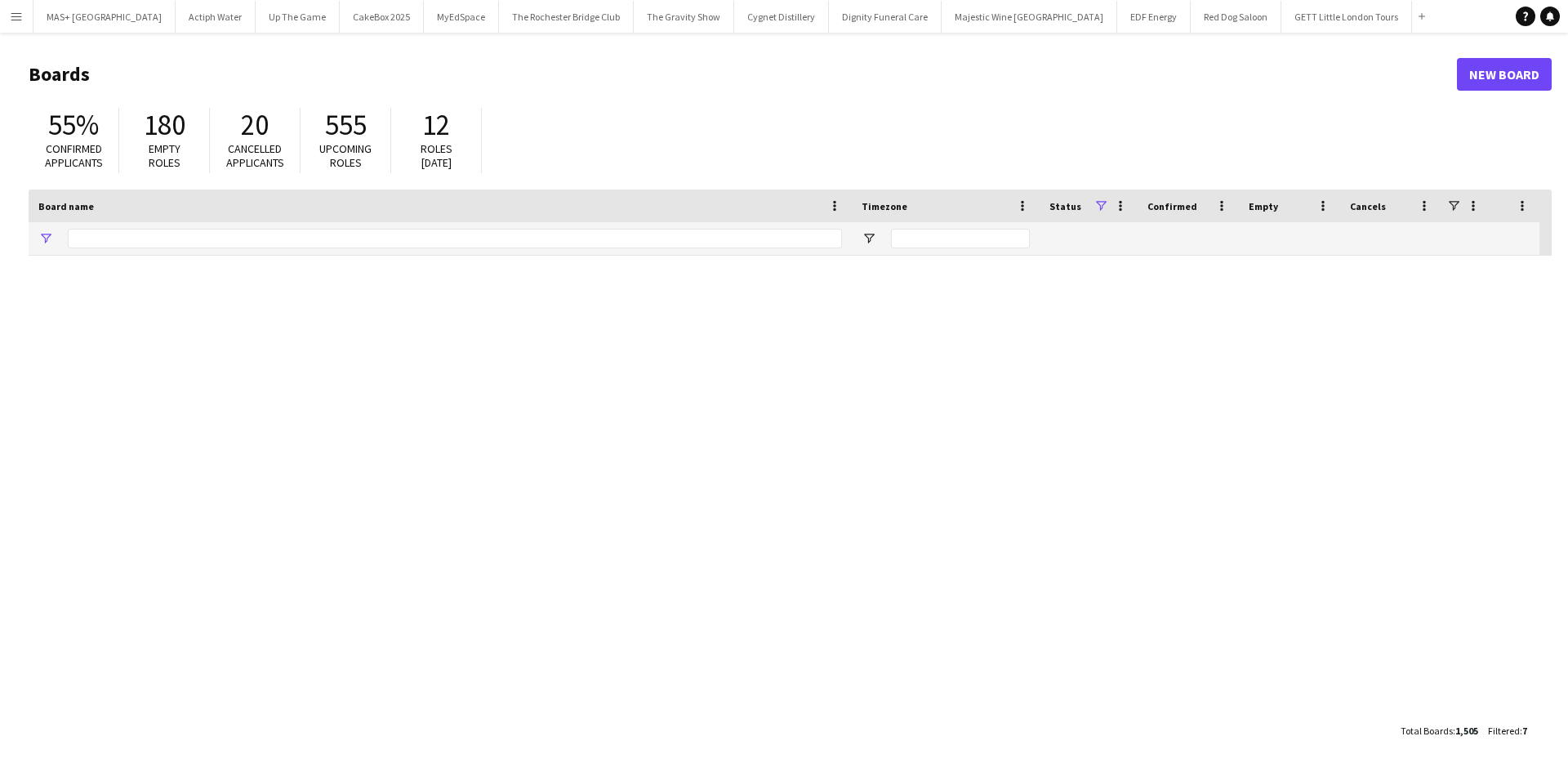
type input "**********"
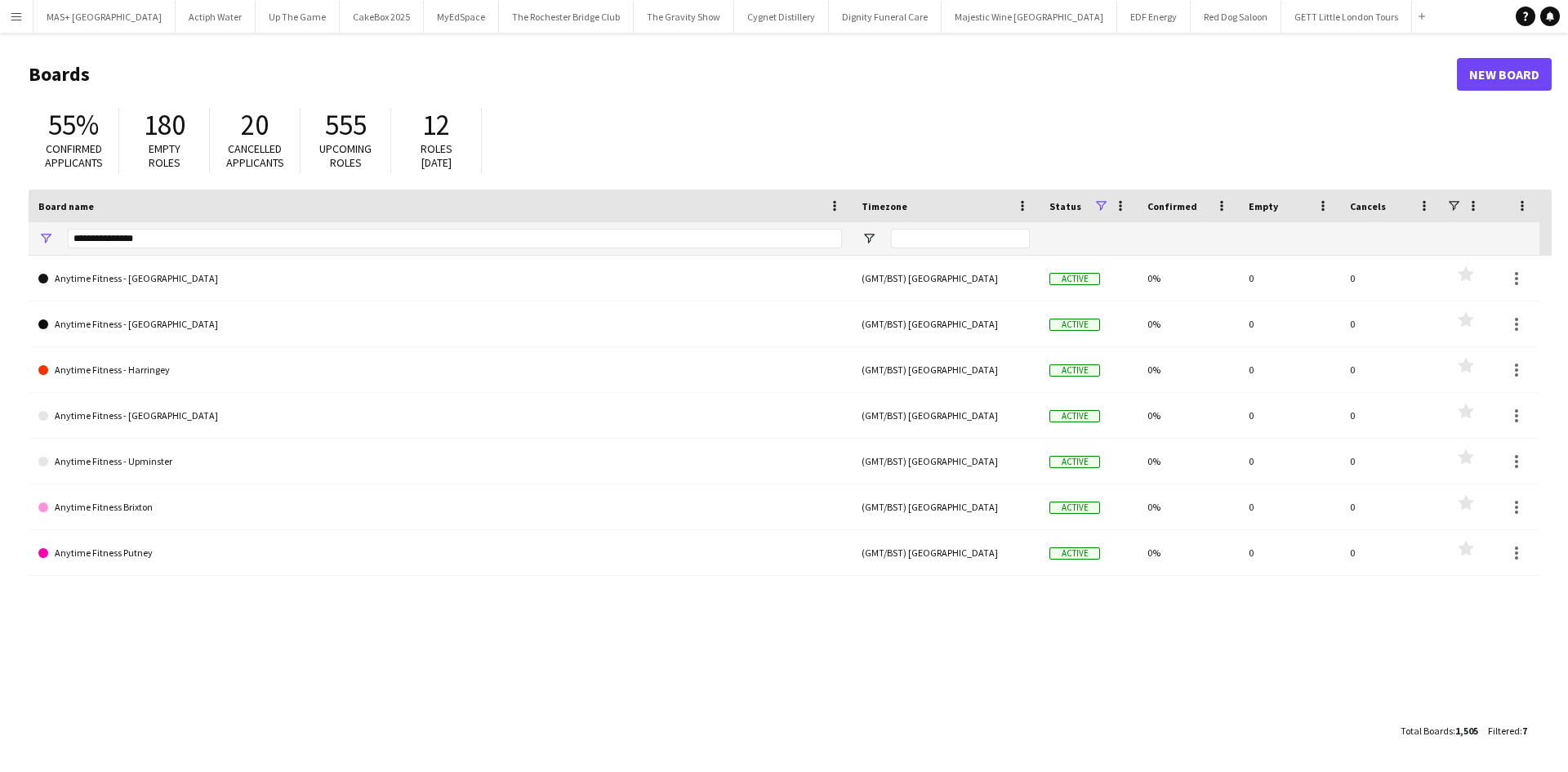
click at [14, 23] on button "Menu" at bounding box center [16, 16] width 33 height 33
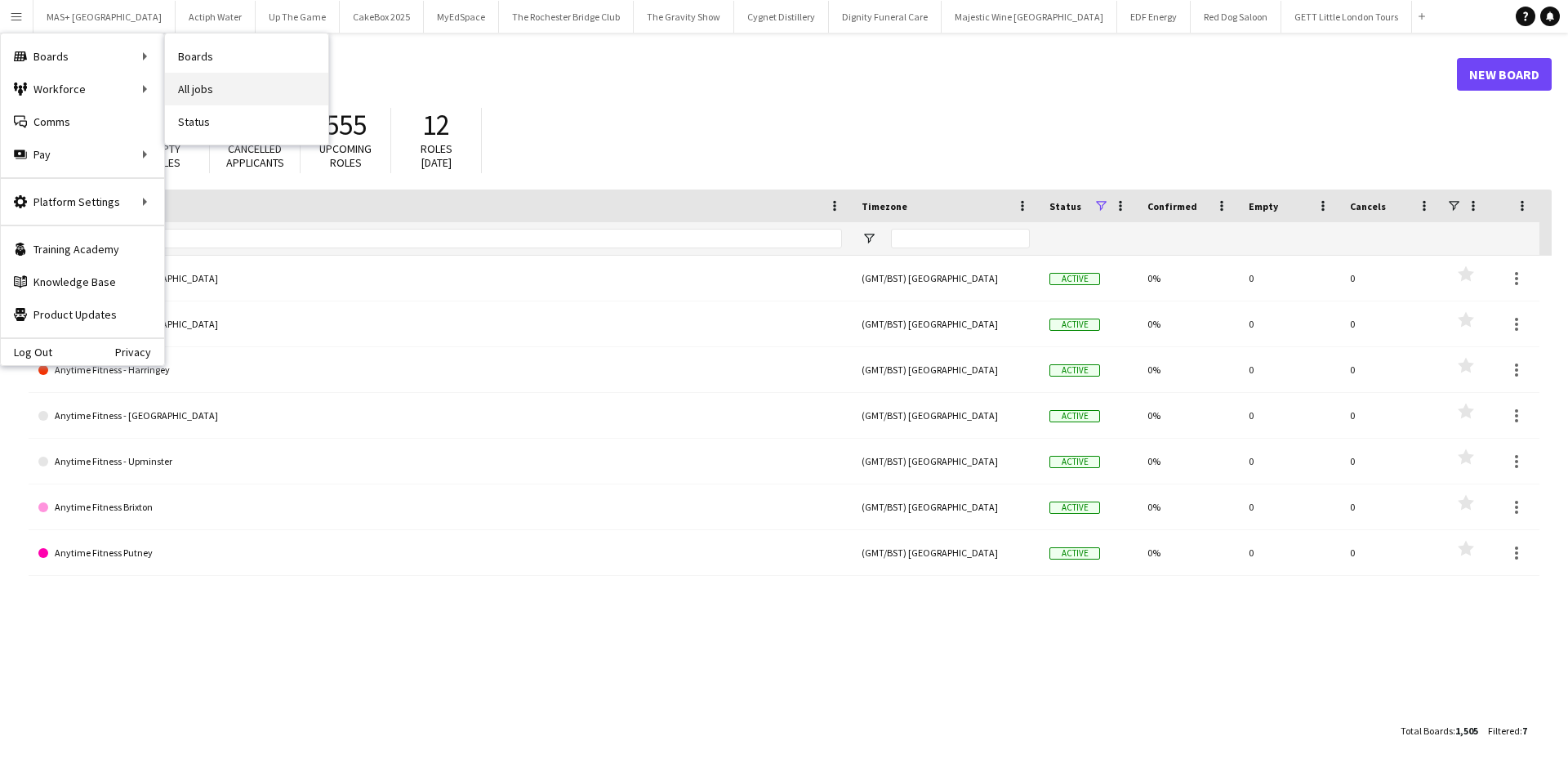
click at [203, 89] on link "All jobs" at bounding box center [246, 89] width 163 height 33
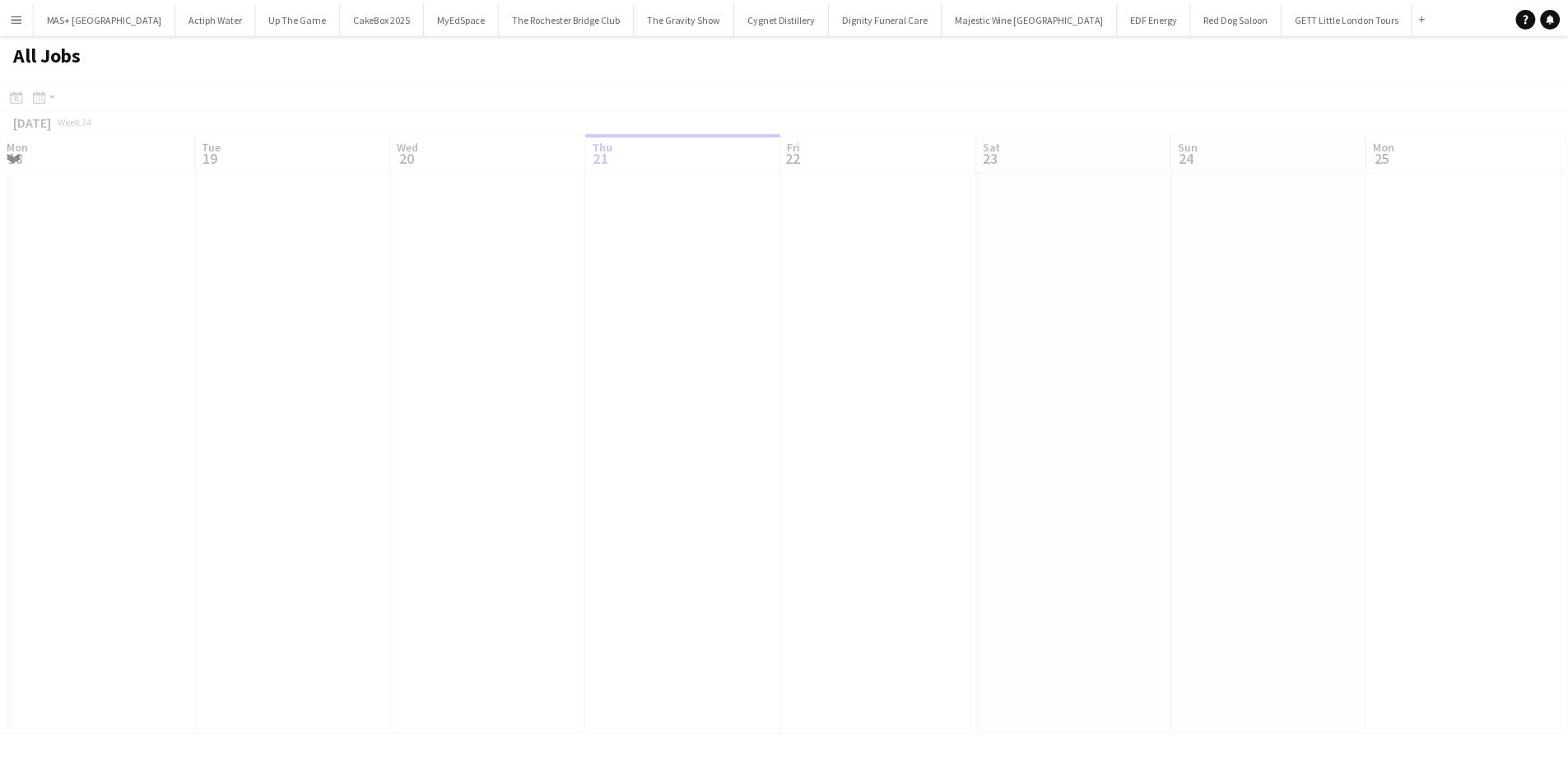
scroll to position [0, 393]
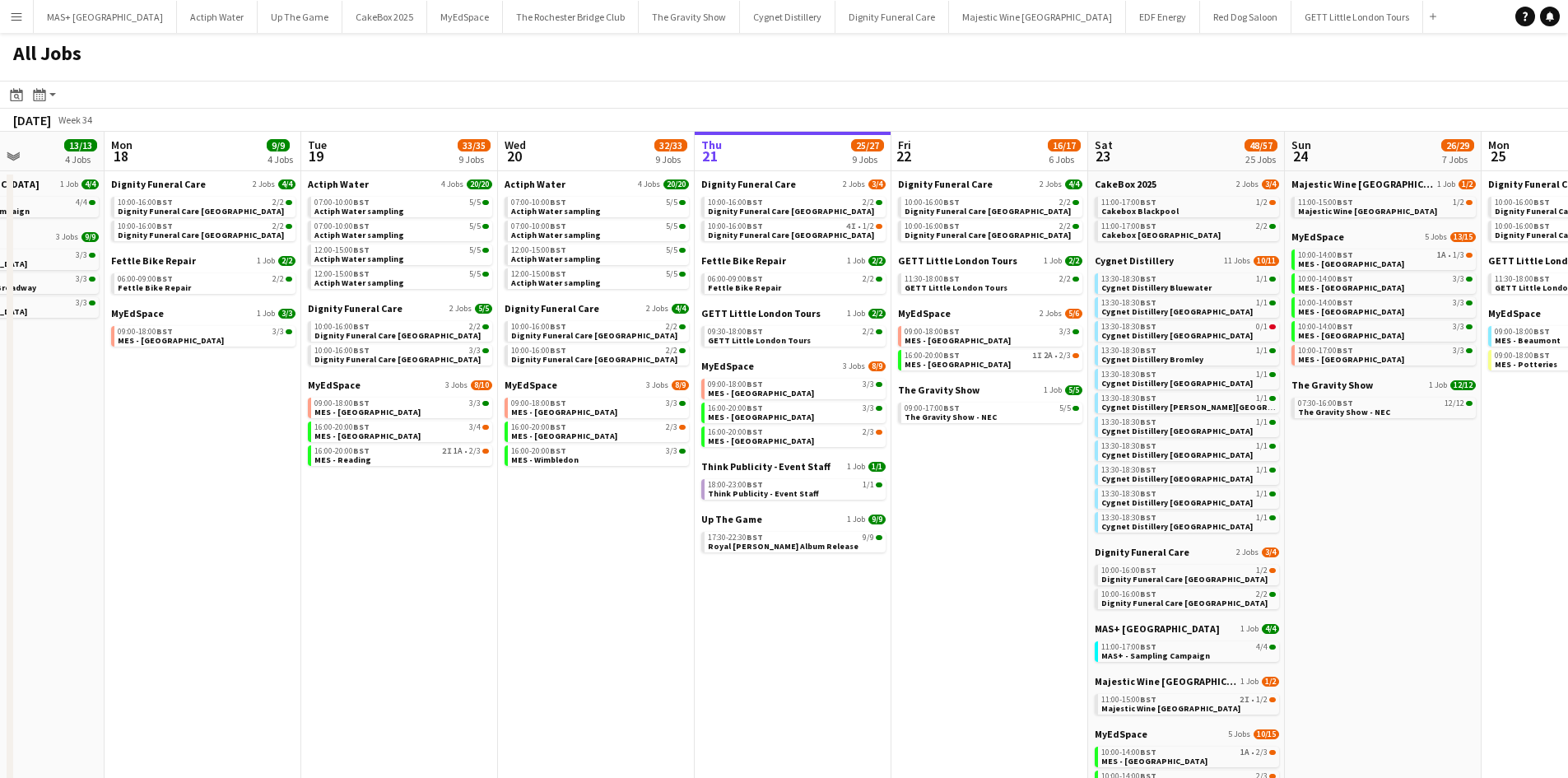
drag, startPoint x: 932, startPoint y: 562, endPoint x: 776, endPoint y: 581, distance: 157.2
click at [931, 564] on app-calendar-viewport "Fri 15 6/6 2 Jobs Sat 16 30/30 18 Jobs Sun 17 13/13 4 Jobs Mon 18 9/9 4 Jobs Tu…" at bounding box center [784, 629] width 1568 height 996
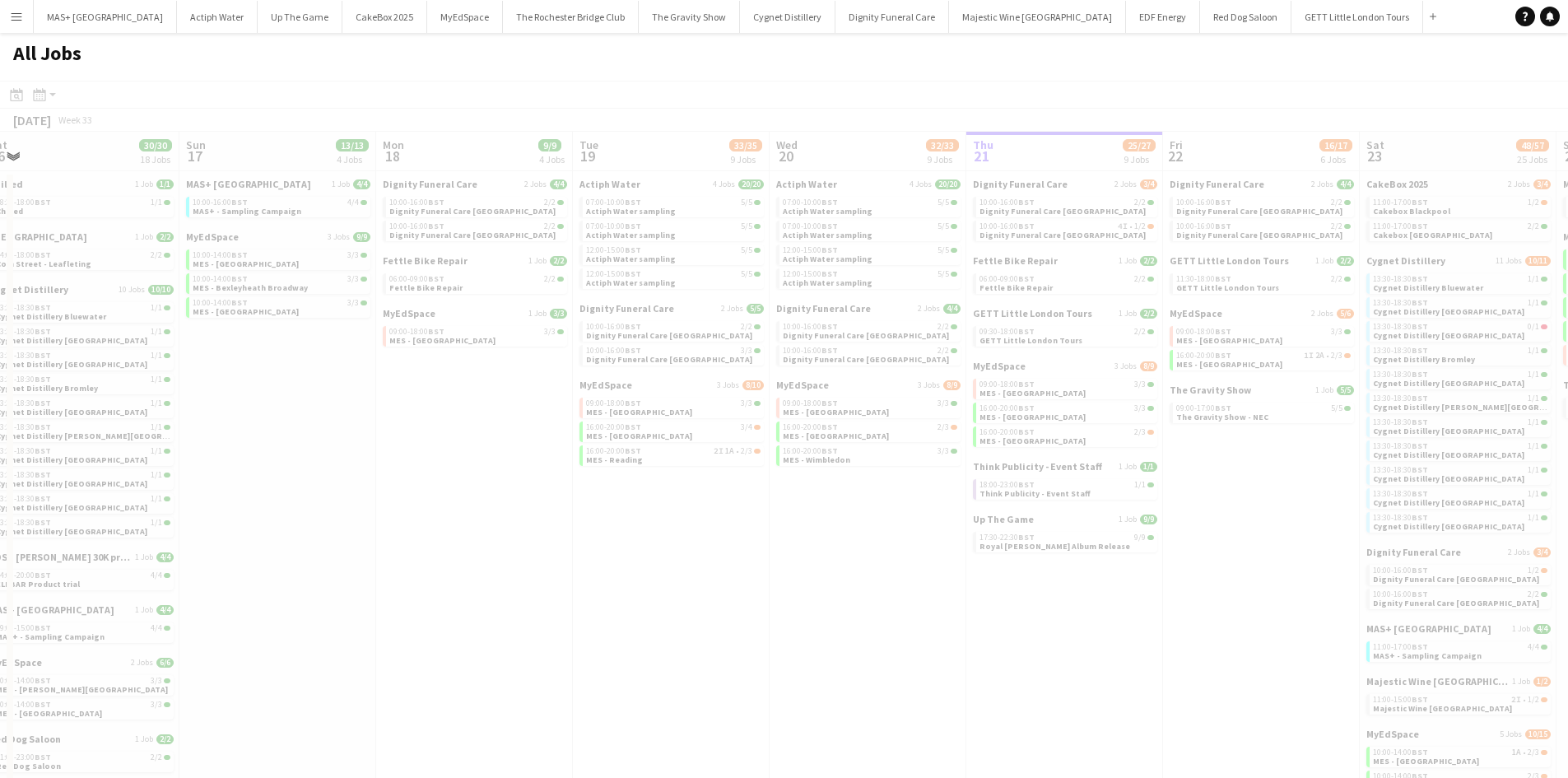
drag, startPoint x: 511, startPoint y: 575, endPoint x: 784, endPoint y: 602, distance: 274.3
click at [1045, 603] on app-all-jobs "All Jobs Date picker AUG 2025 AUG 2025 Monday M Tuesday T Wednesday W Thursday …" at bounding box center [784, 580] width 1568 height 1095
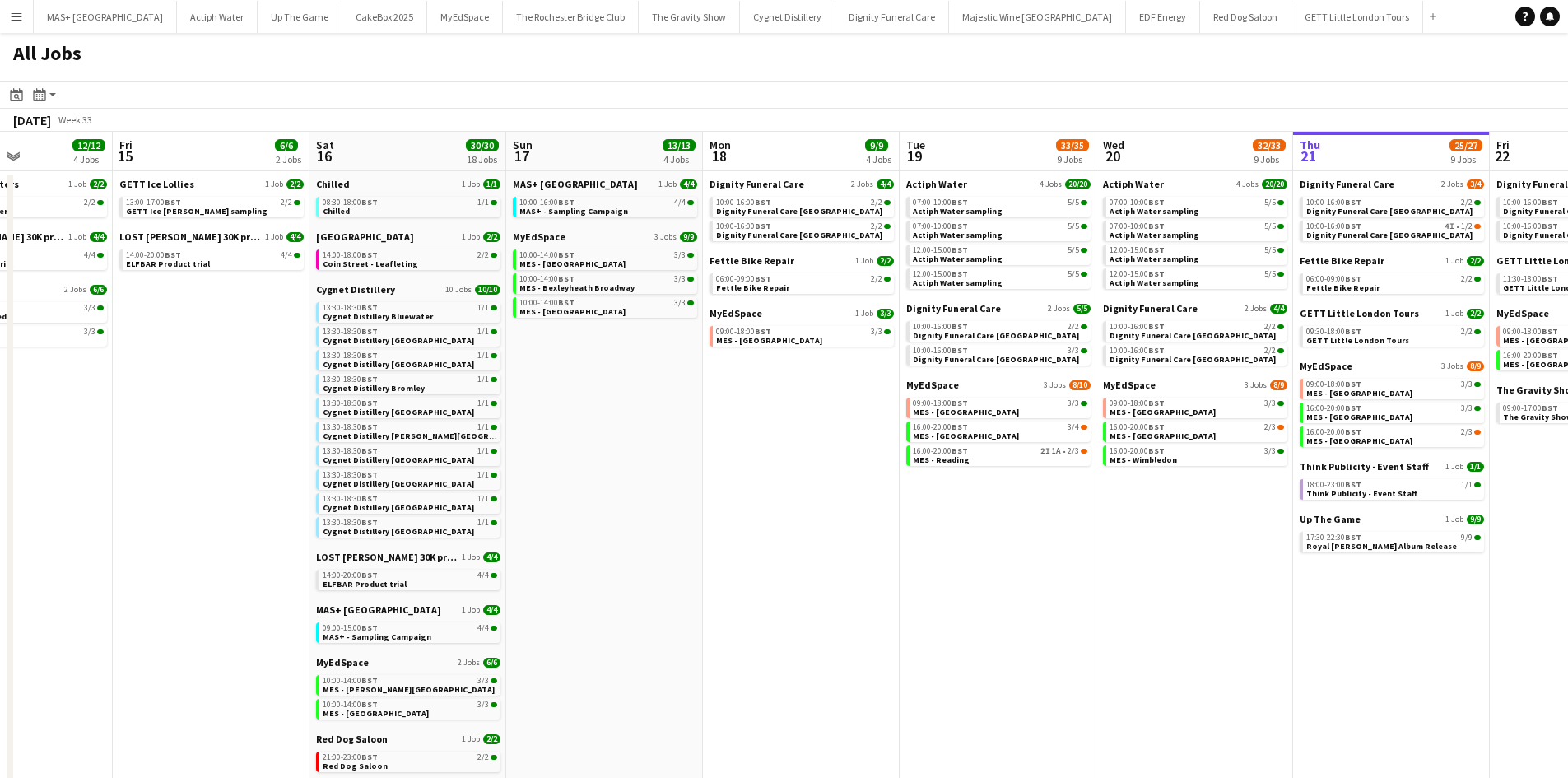
scroll to position [0, 472]
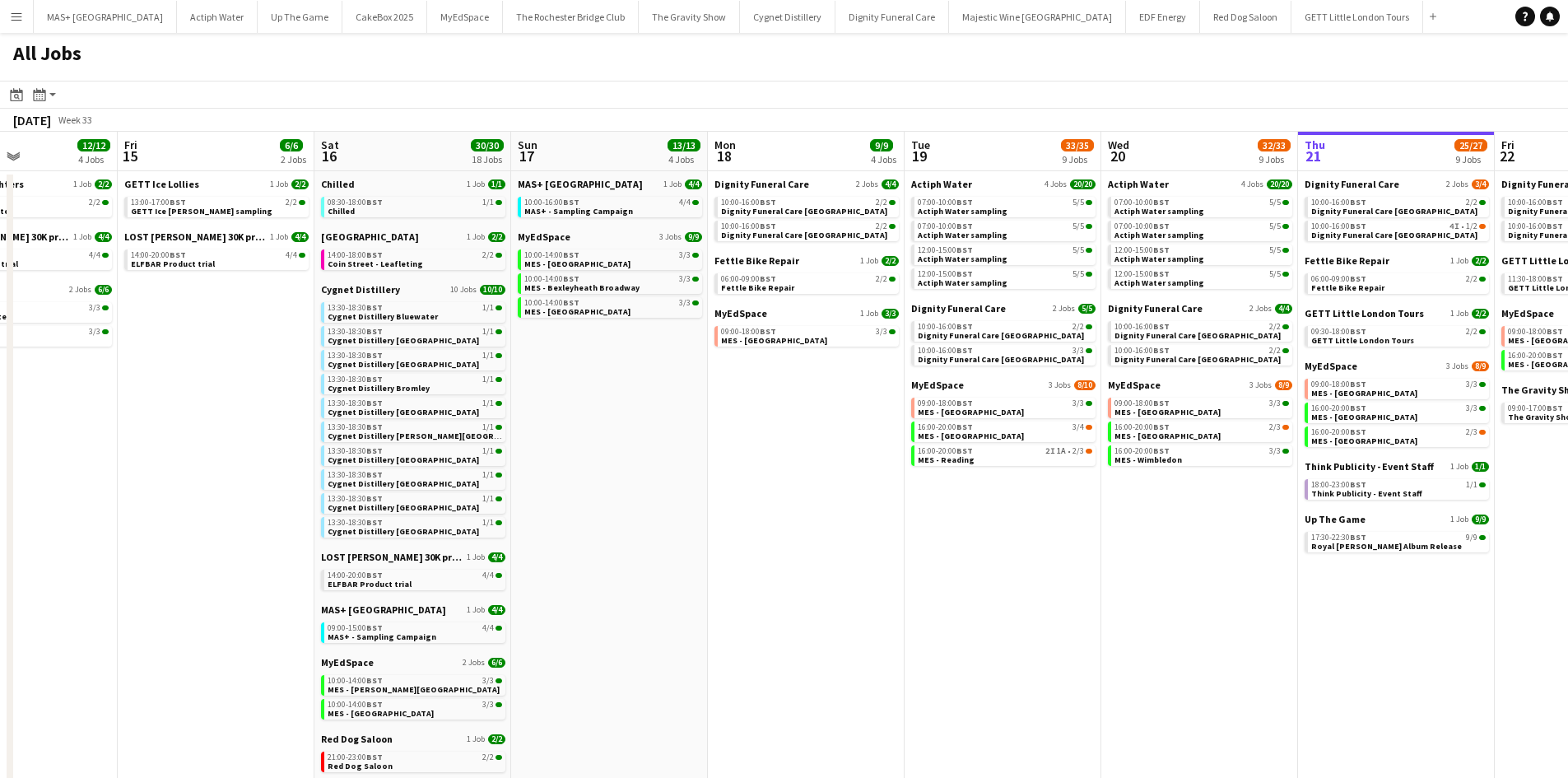
drag, startPoint x: 671, startPoint y: 582, endPoint x: 1003, endPoint y: 582, distance: 332.0
click at [1003, 582] on app-calendar-viewport "Tue 12 5/5 2 Jobs Wed 13 8/8 3 Jobs Thu 14 12/12 4 Jobs Fri 15 6/6 2 Jobs Sat 1…" at bounding box center [784, 629] width 1568 height 996
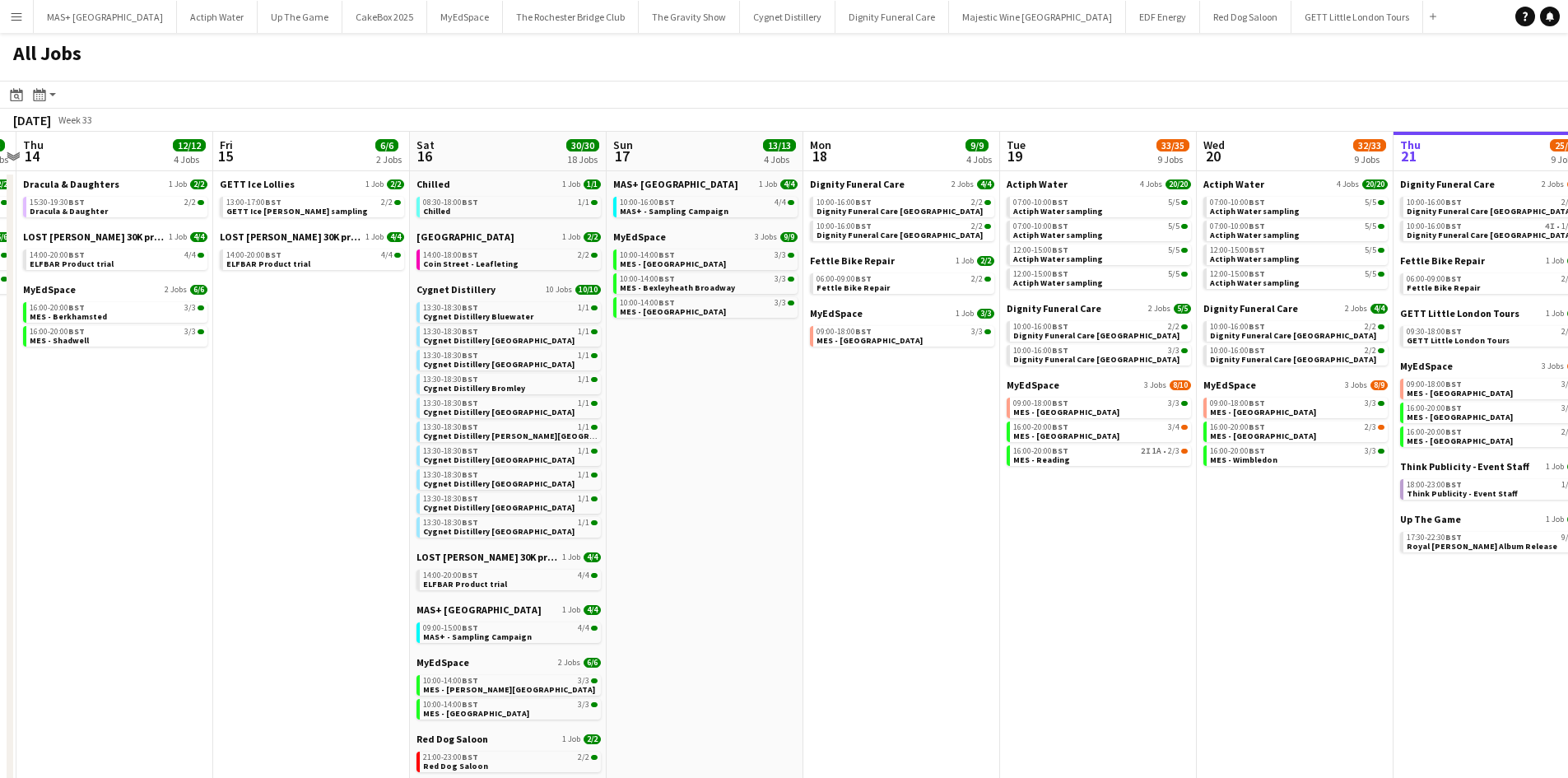
drag, startPoint x: 644, startPoint y: 532, endPoint x: 740, endPoint y: 532, distance: 96.0
click at [740, 532] on app-calendar-viewport "Tue 12 5/5 2 Jobs Wed 13 8/8 3 Jobs Thu 14 12/12 4 Jobs Fri 15 6/6 2 Jobs Sat 1…" at bounding box center [784, 629] width 1568 height 996
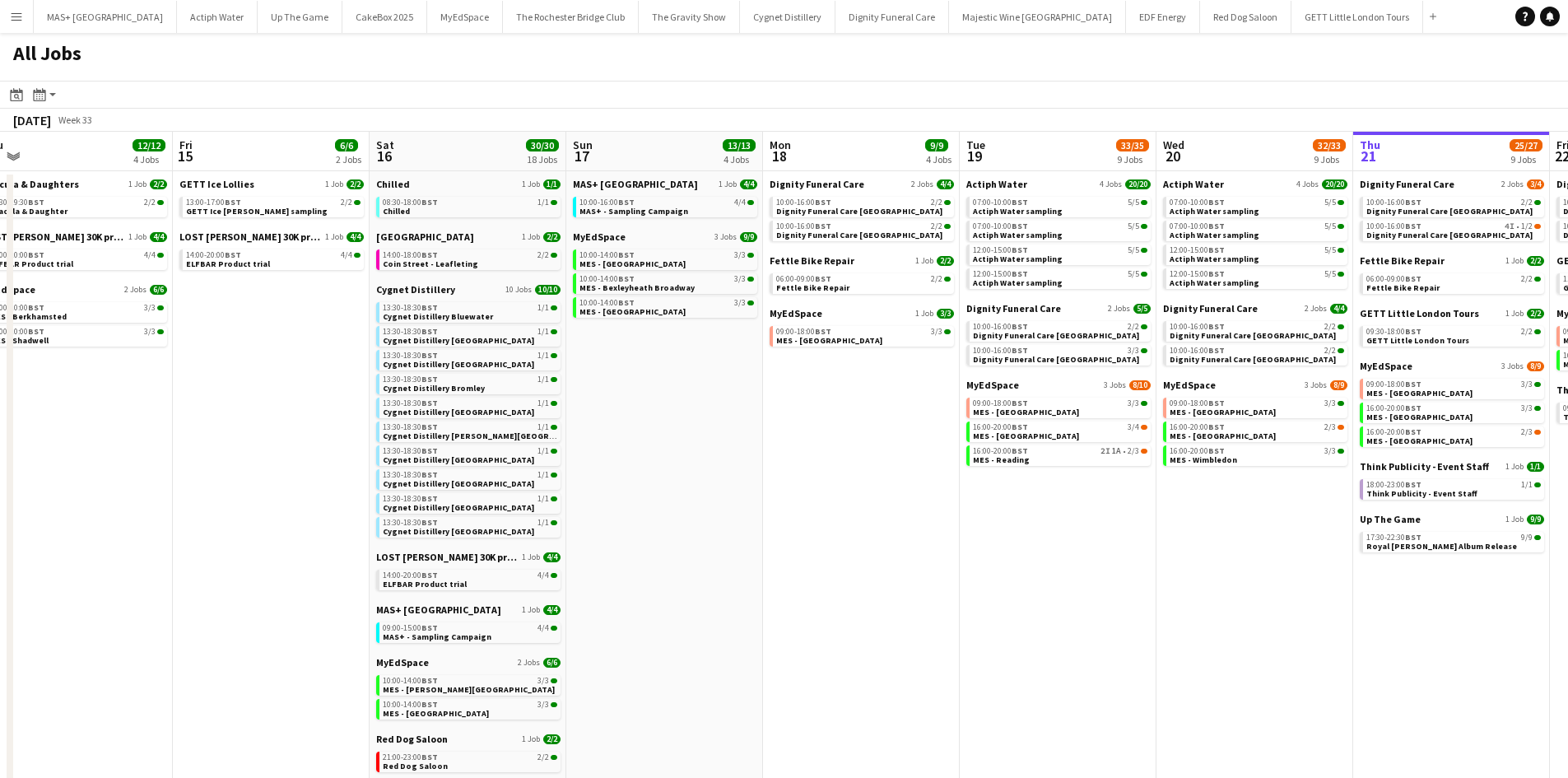
click at [1046, 482] on app-all-jobs "All Jobs Date picker AUG 2025 AUG 2025 Monday M Tuesday T Wednesday W Thursday …" at bounding box center [784, 580] width 1568 height 1095
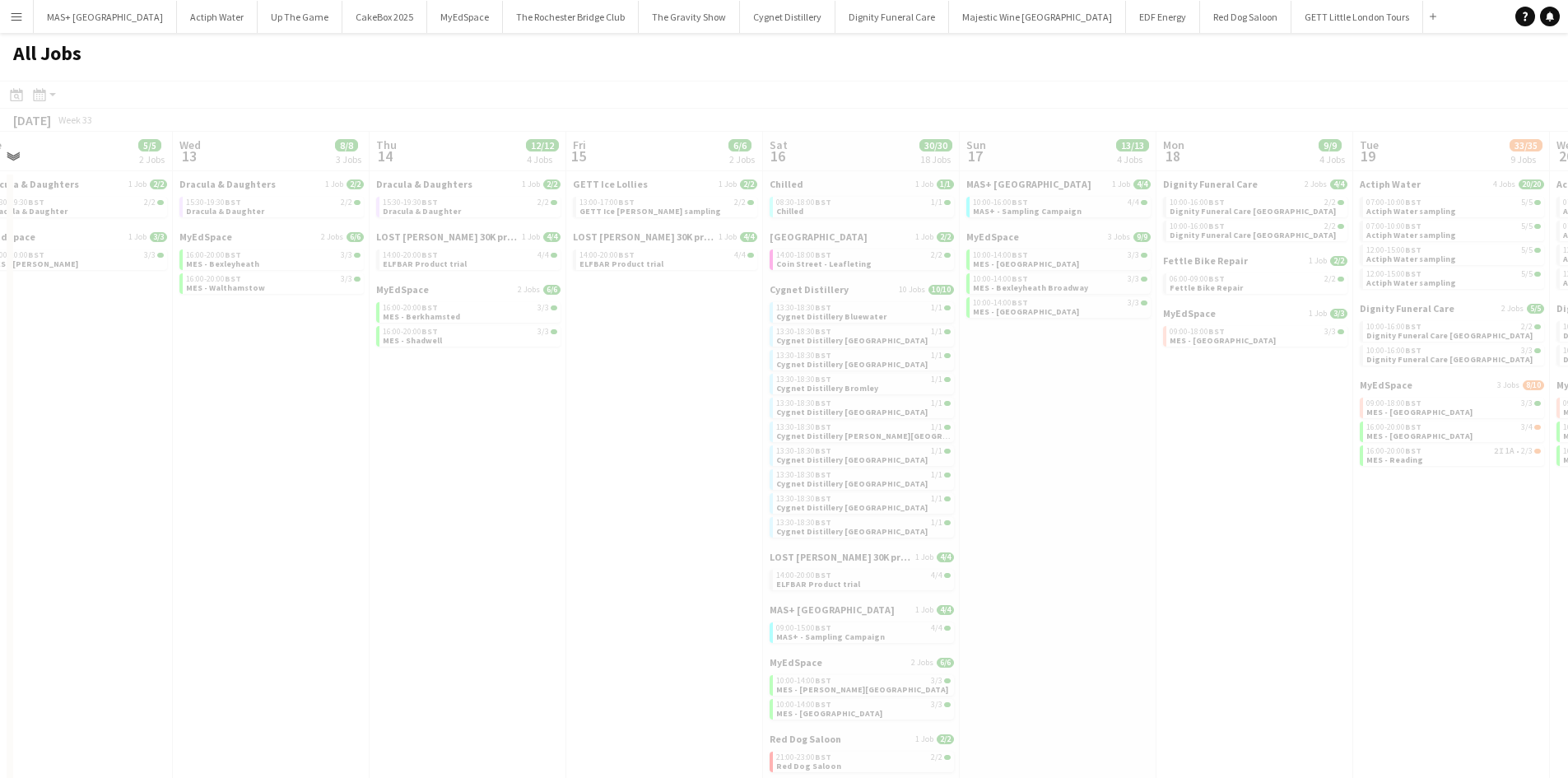
drag, startPoint x: 556, startPoint y: 486, endPoint x: 1012, endPoint y: 543, distance: 459.5
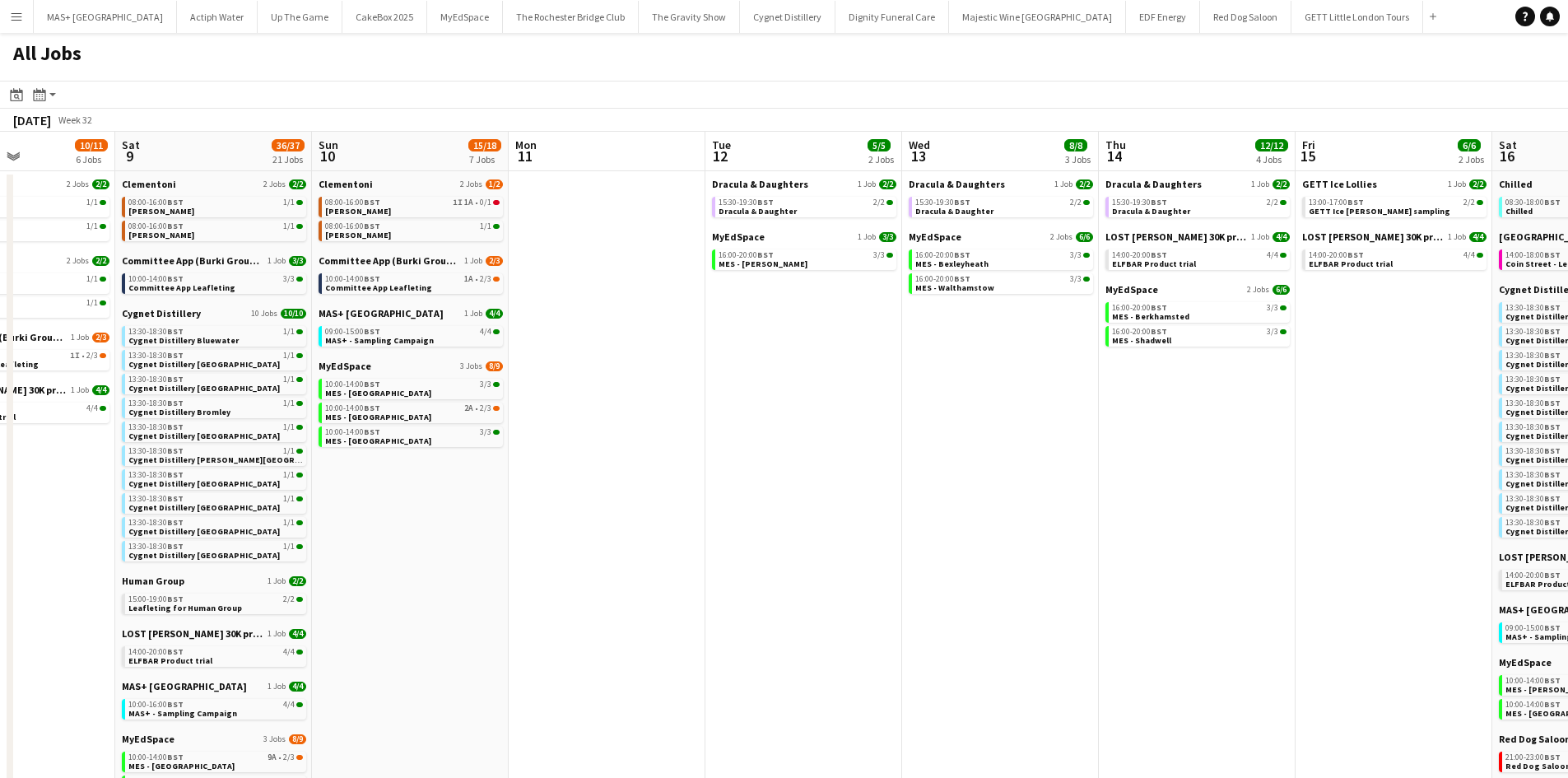
drag, startPoint x: 470, startPoint y: 538, endPoint x: 544, endPoint y: 547, distance: 74.5
click at [1001, 579] on app-calendar-viewport "Thu 7 16/16 5 Jobs Fri 8 10/11 6 Jobs Sat 9 36/37 21 Jobs Sun 10 15/18 7 Jobs M…" at bounding box center [784, 629] width 1568 height 996
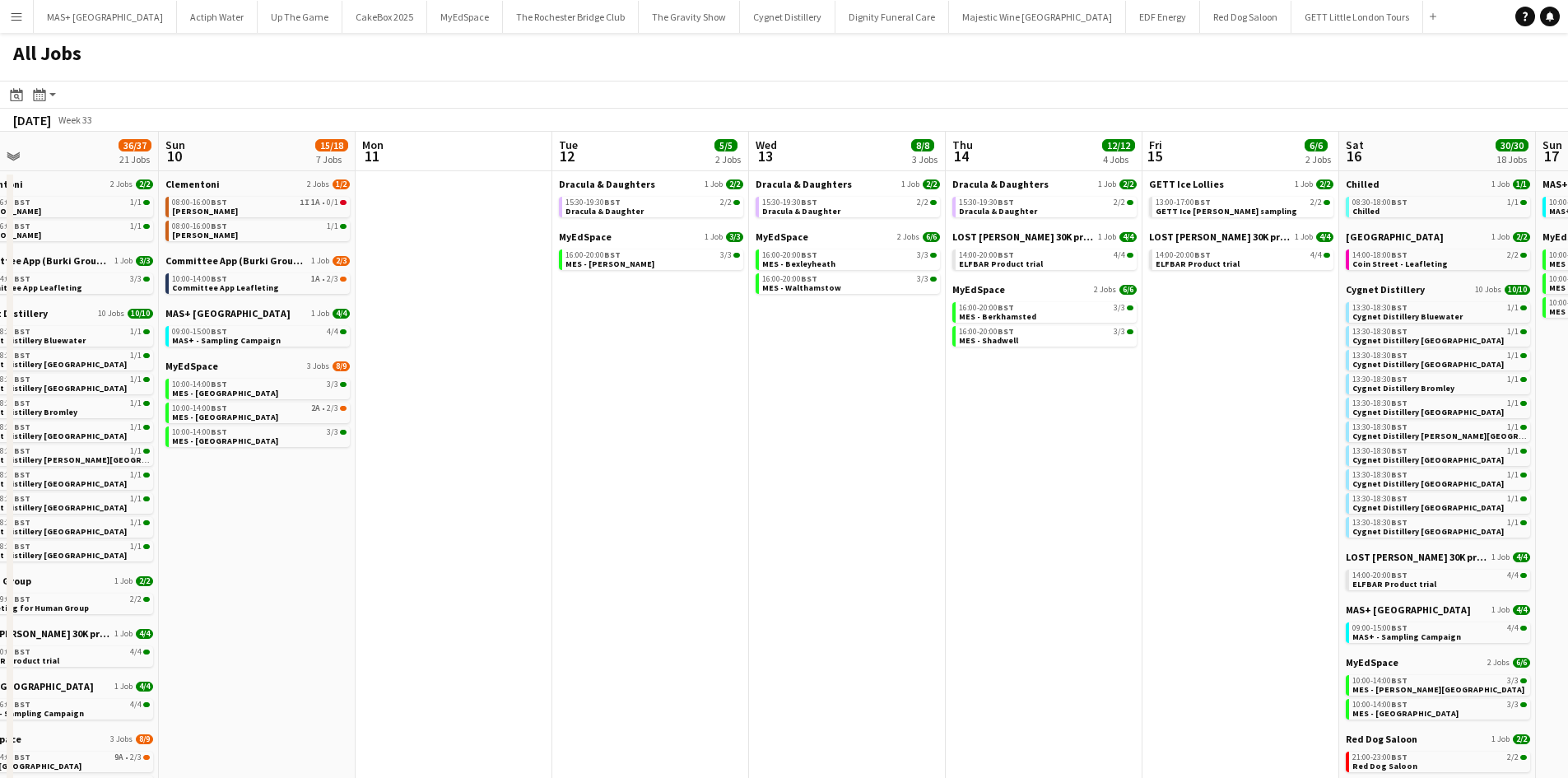
click at [1000, 547] on app-all-jobs "All Jobs Date picker AUG 2025 AUG 2025 Monday M Tuesday T Wednesday W Thursday …" at bounding box center [784, 580] width 1568 height 1095
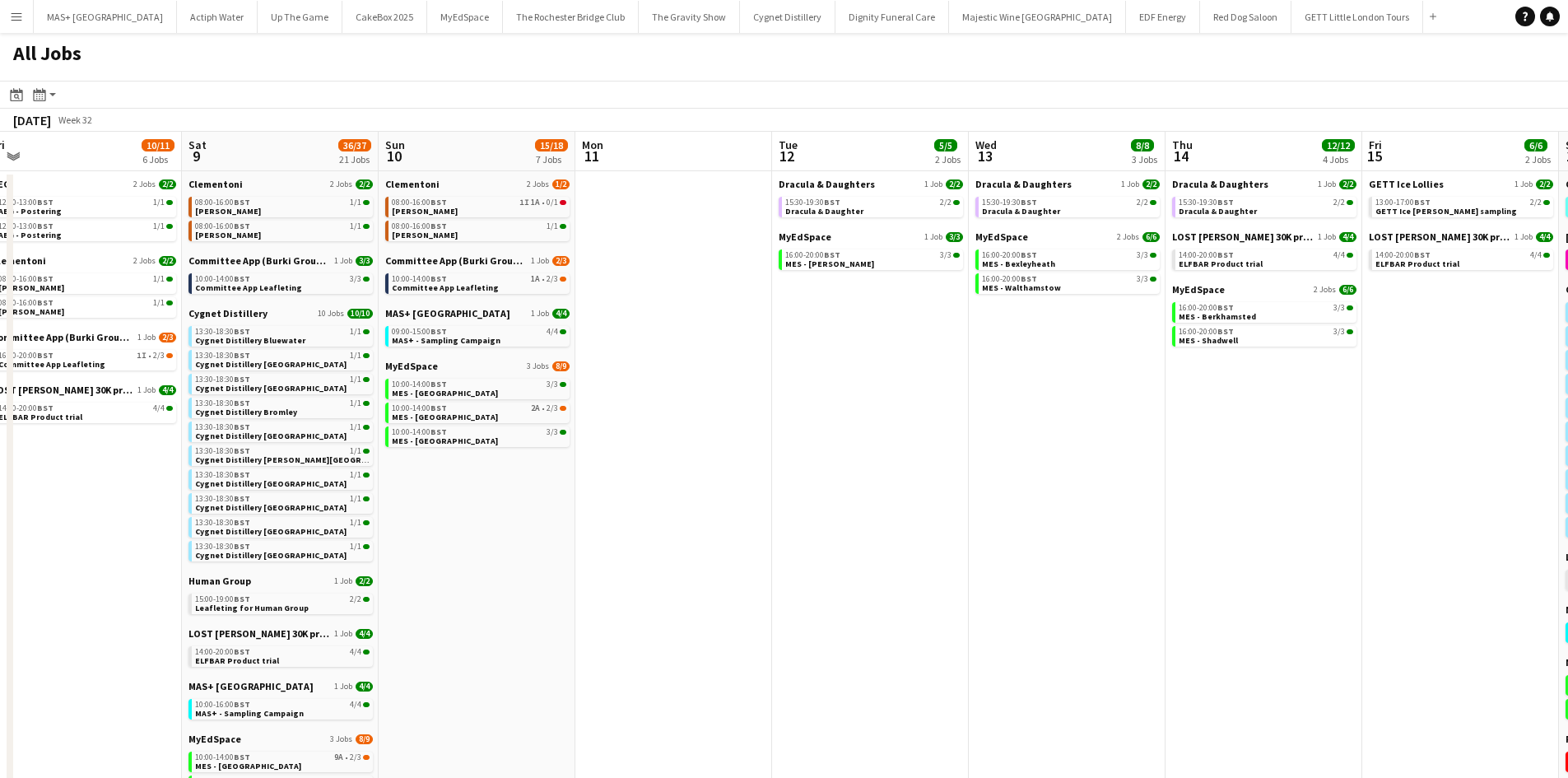
drag, startPoint x: 574, startPoint y: 496, endPoint x: 781, endPoint y: 492, distance: 207.0
click at [788, 495] on app-calendar-viewport "Wed 6 17/18 5 Jobs Thu 7 16/16 5 Jobs Fri 8 10/11 6 Jobs Sat 9 36/37 21 Jobs Su…" at bounding box center [784, 629] width 1568 height 996
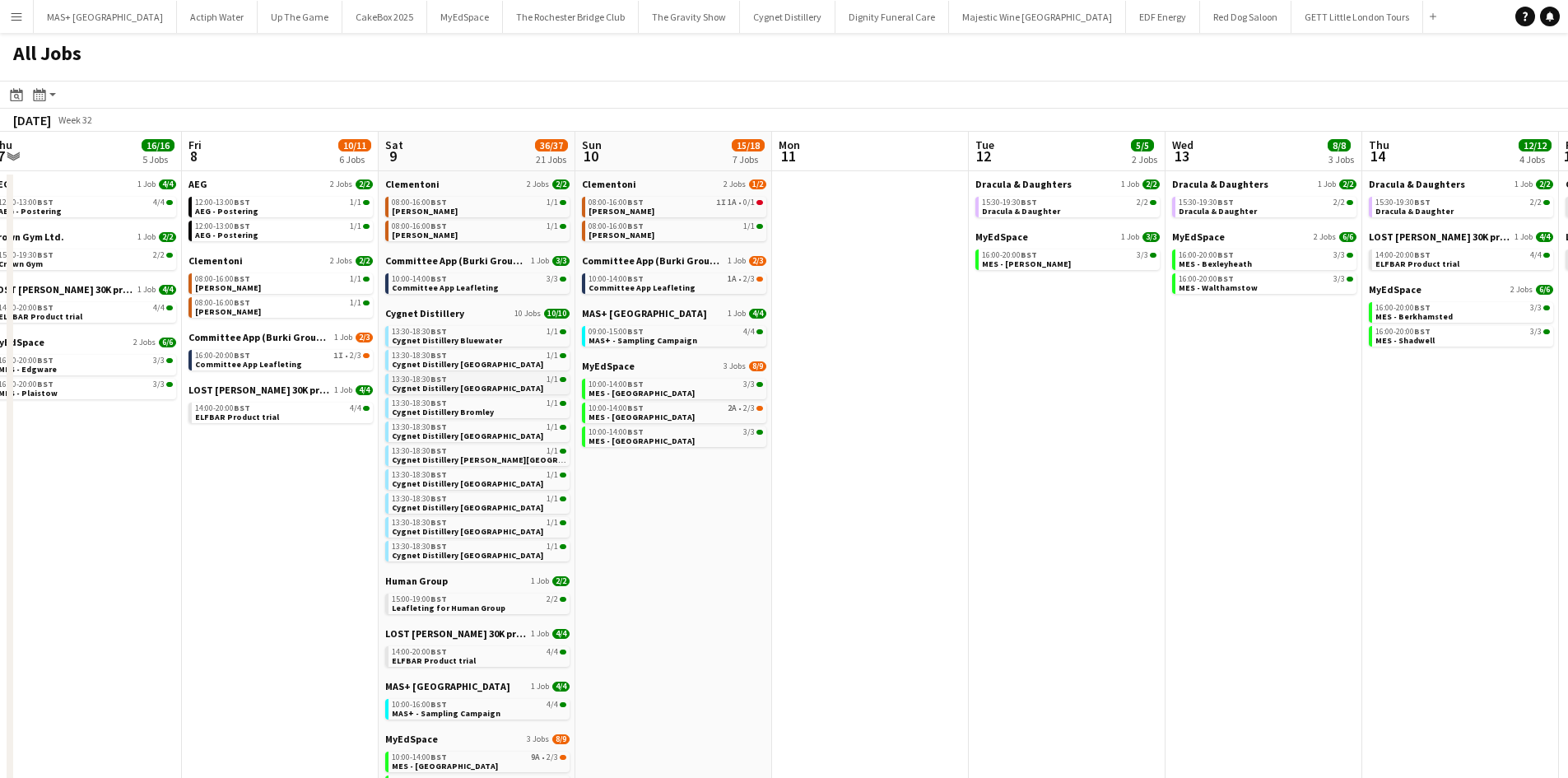
scroll to position [0, 414]
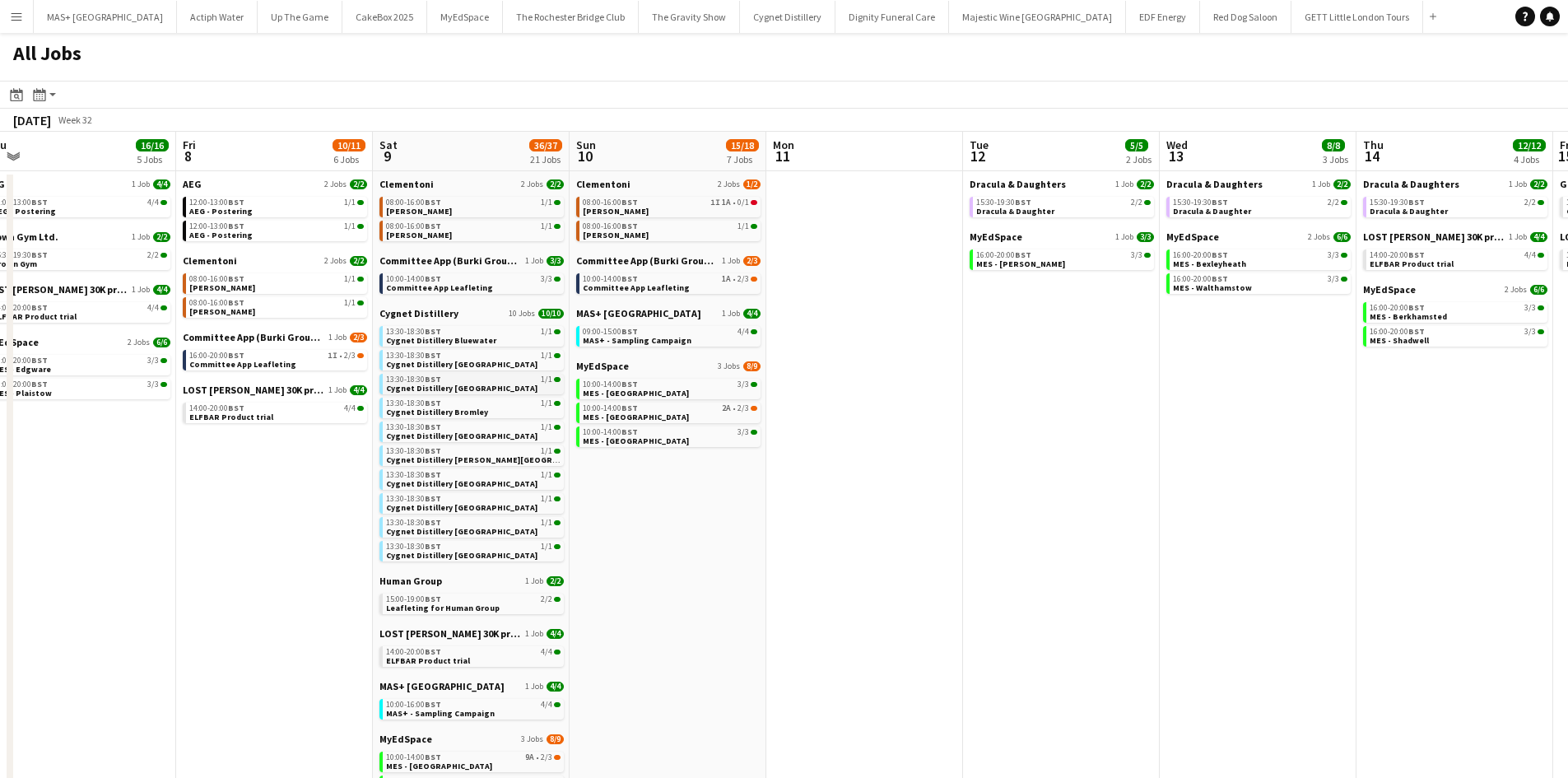
click at [426, 379] on span "BST" at bounding box center [434, 378] width 17 height 10
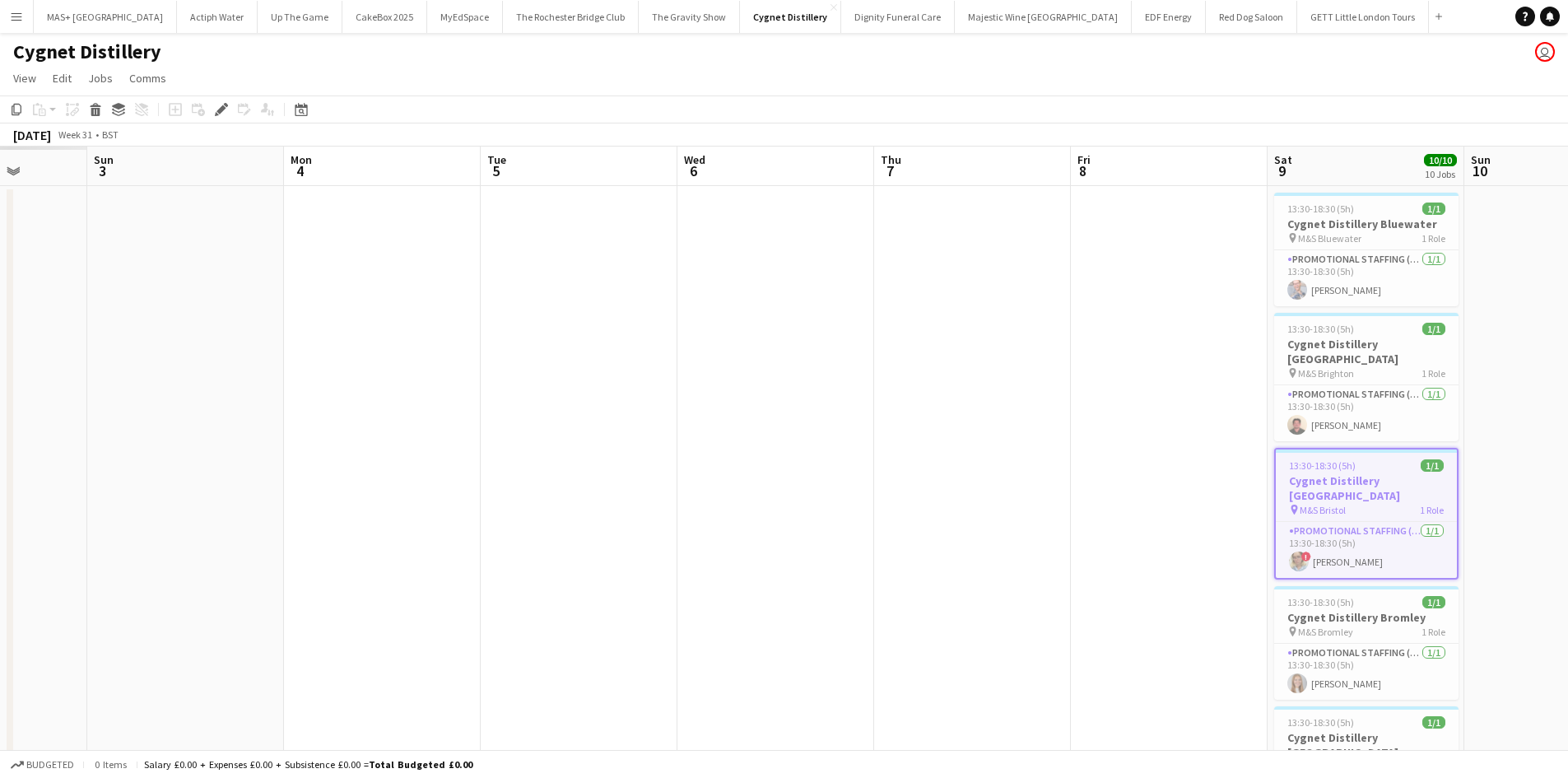
drag, startPoint x: 526, startPoint y: 502, endPoint x: 955, endPoint y: 521, distance: 429.4
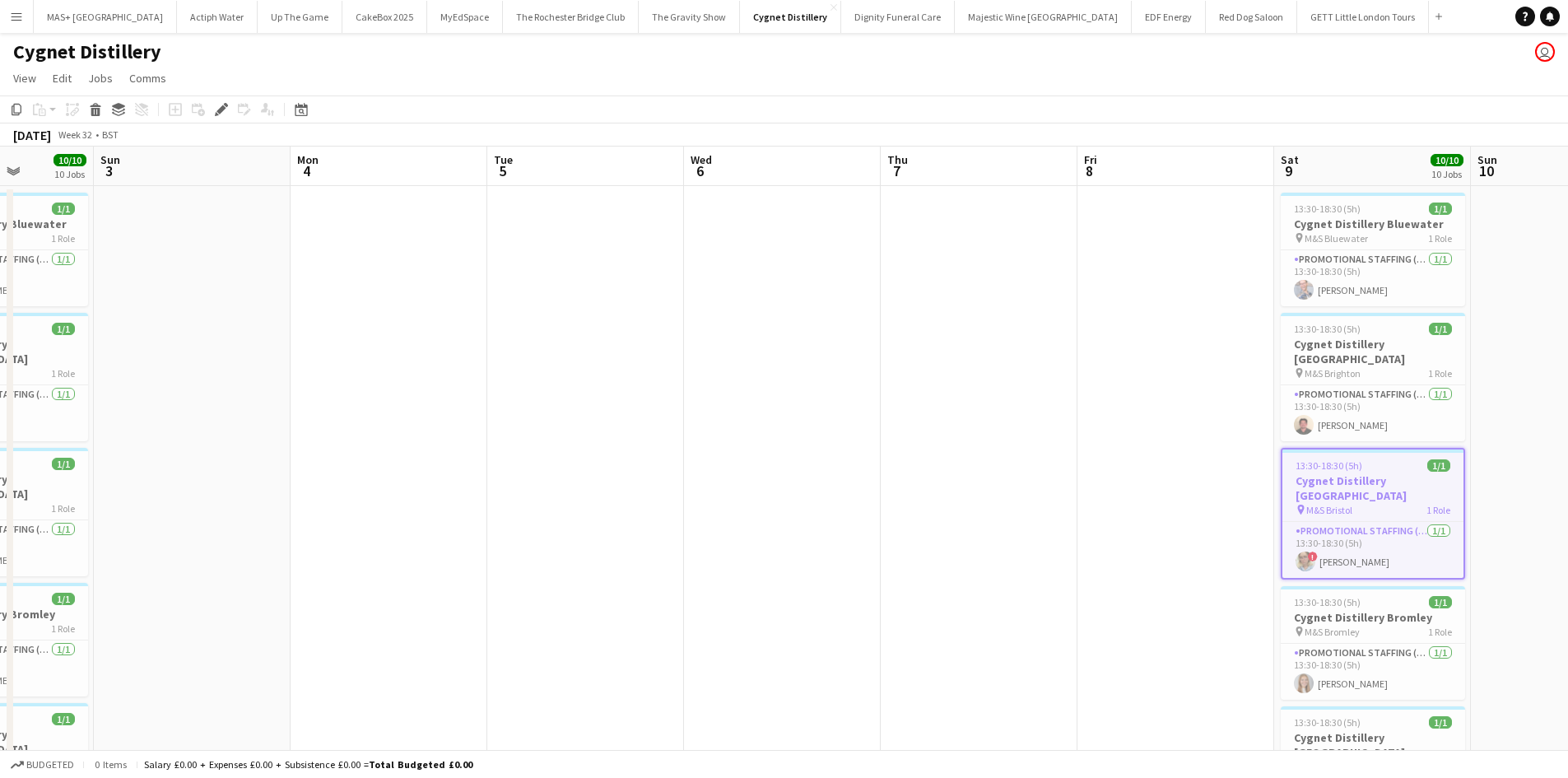
scroll to position [0, 453]
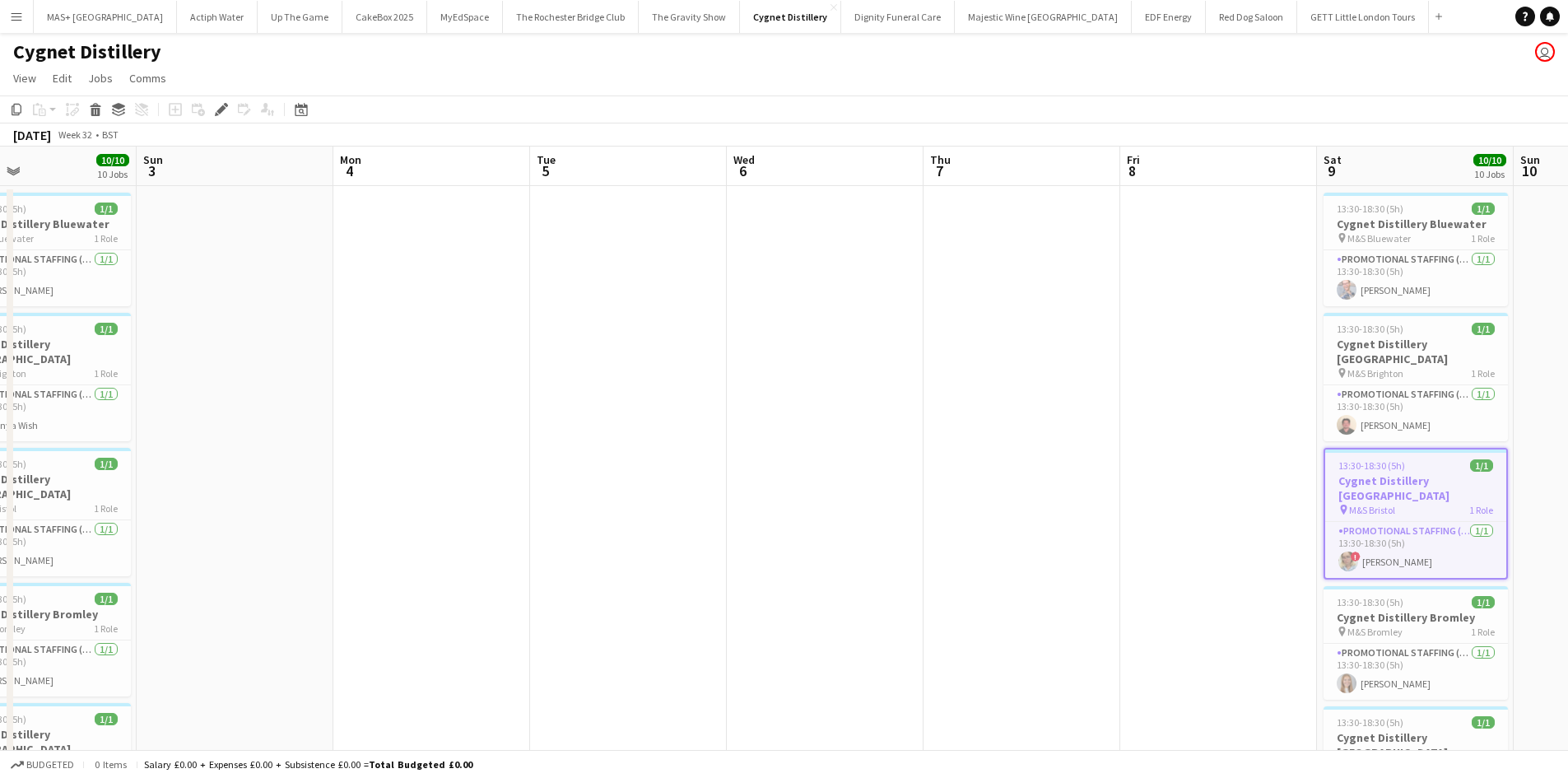
drag, startPoint x: 335, startPoint y: 524, endPoint x: 968, endPoint y: 602, distance: 637.8
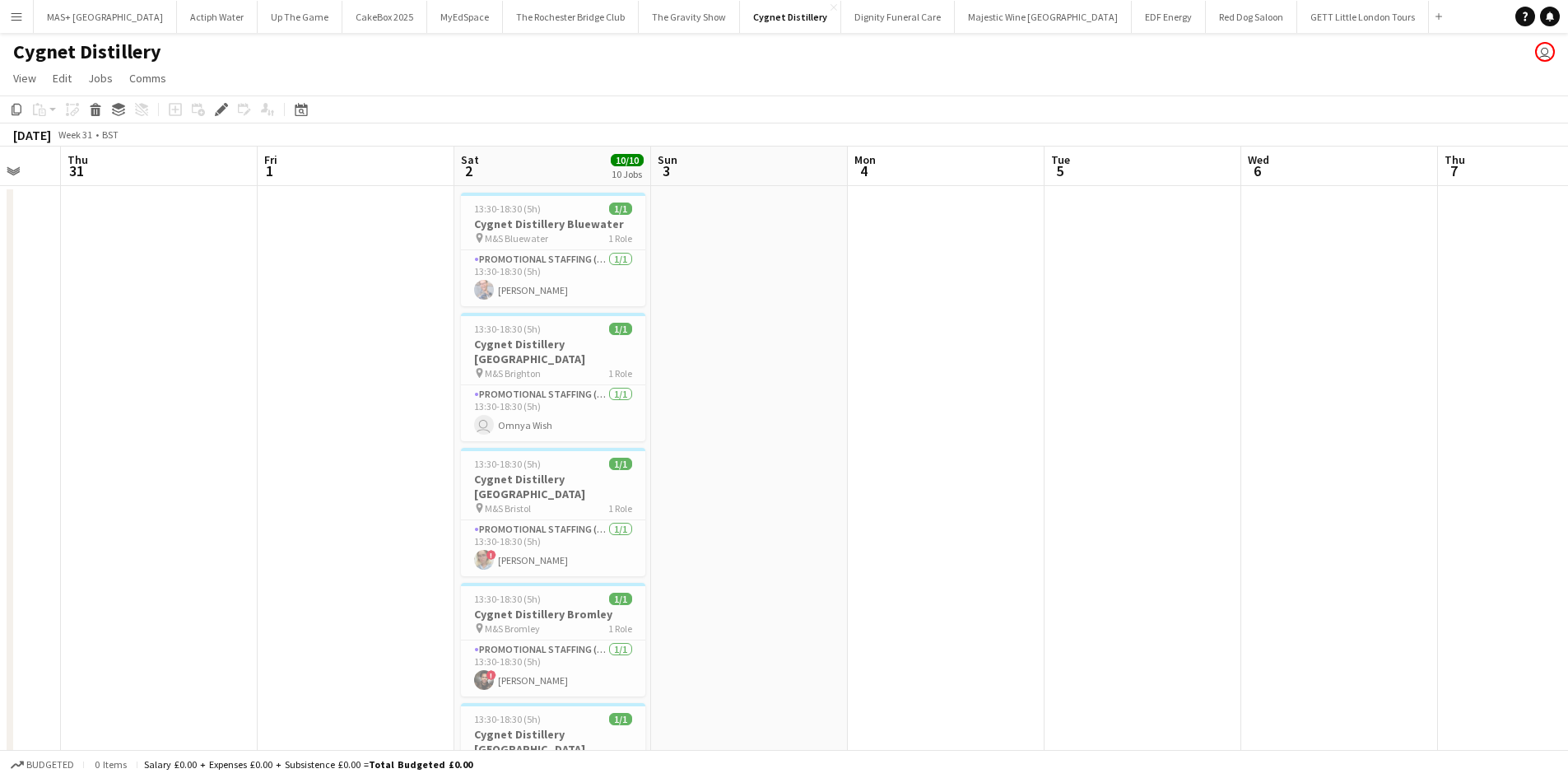
scroll to position [0, 409]
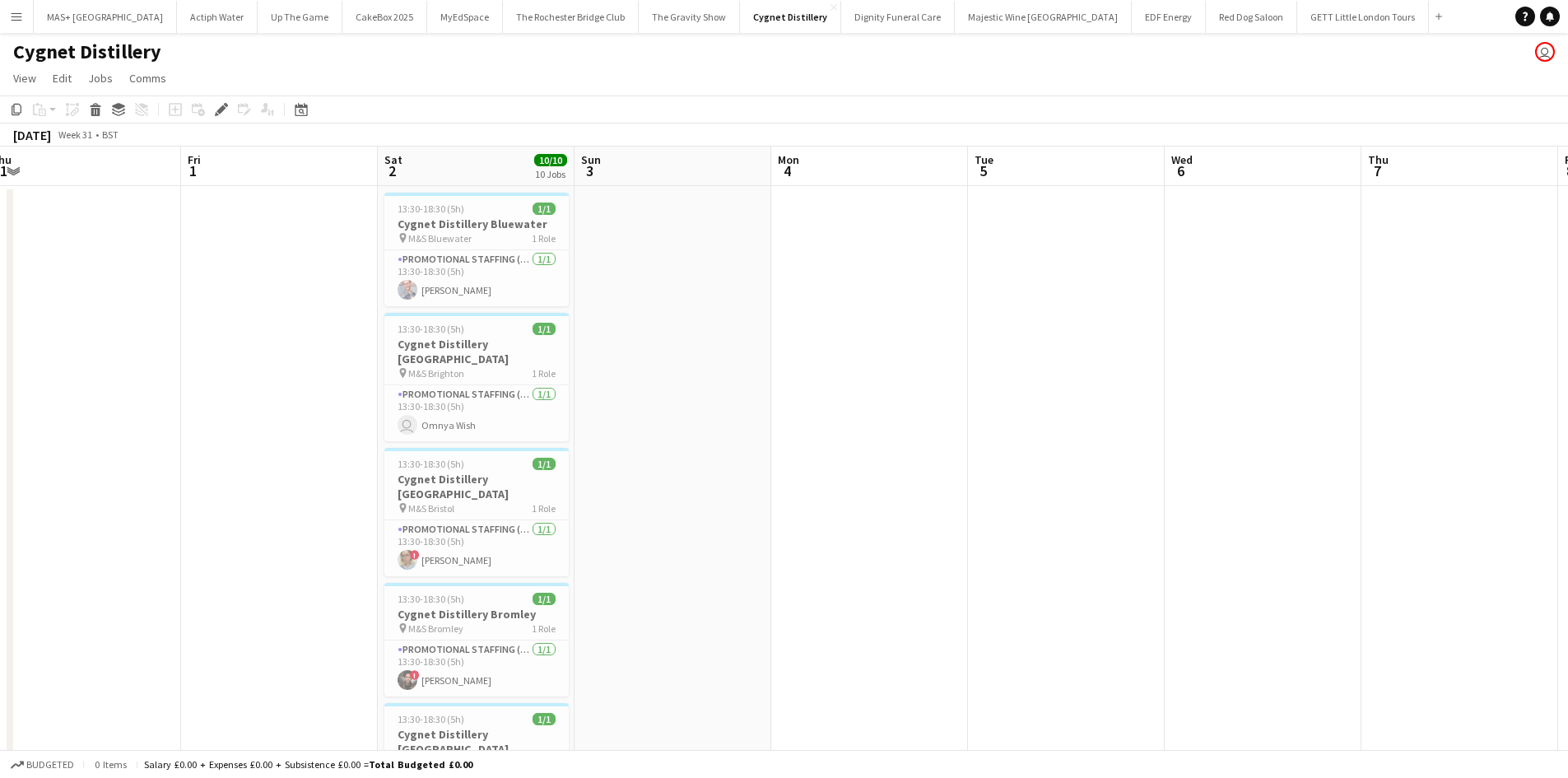
drag, startPoint x: 1158, startPoint y: 550, endPoint x: 1075, endPoint y: 548, distance: 83.0
click at [490, 533] on app-card-role "Promotional Staffing (Brand Ambassadors) 1/1 13:30-18:30 (5h) ! Zoia Dolgova" at bounding box center [477, 548] width 184 height 56
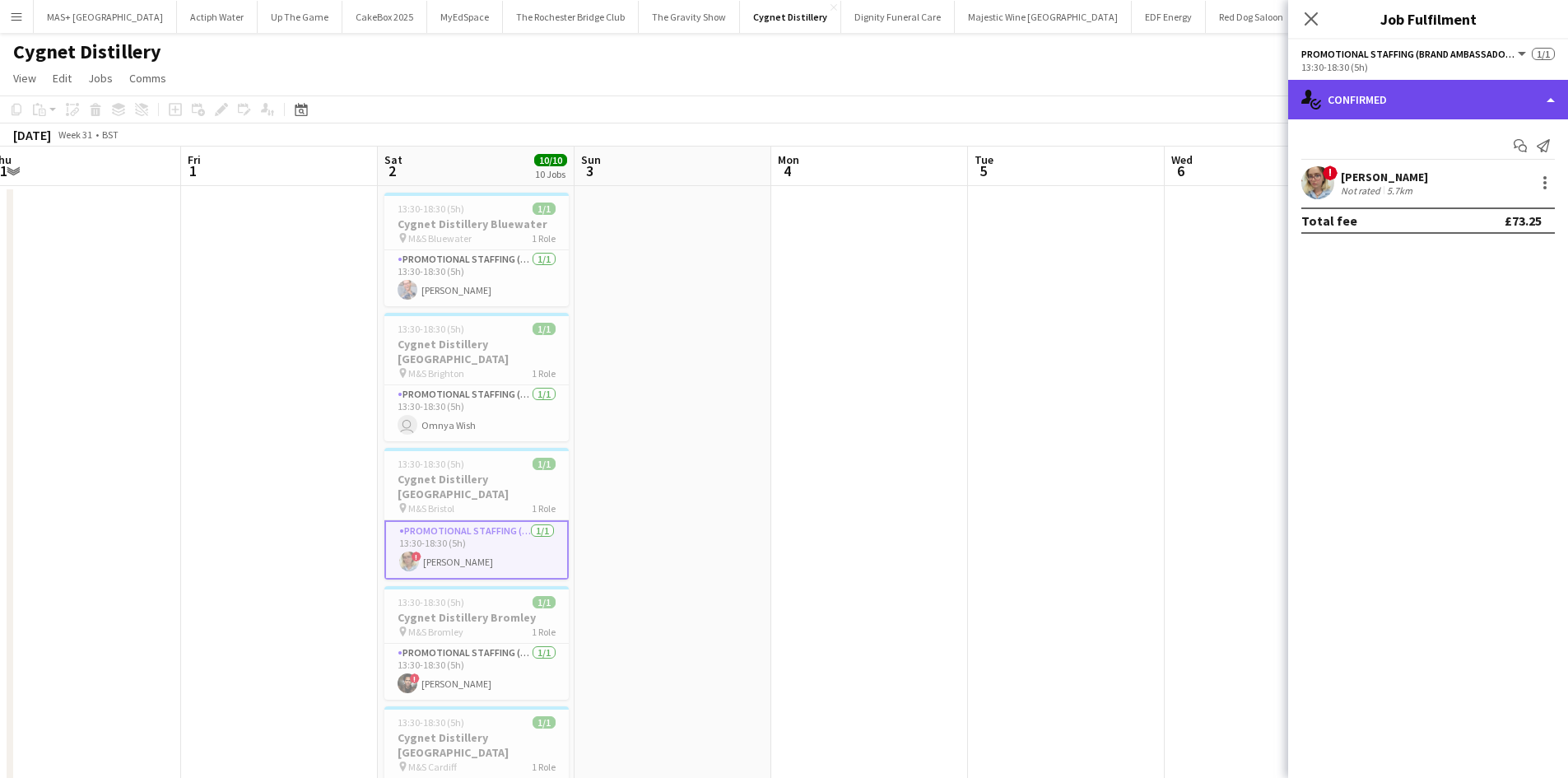
click at [1344, 89] on div "single-neutral-actions-check-2 Confirmed" at bounding box center [1429, 100] width 280 height 40
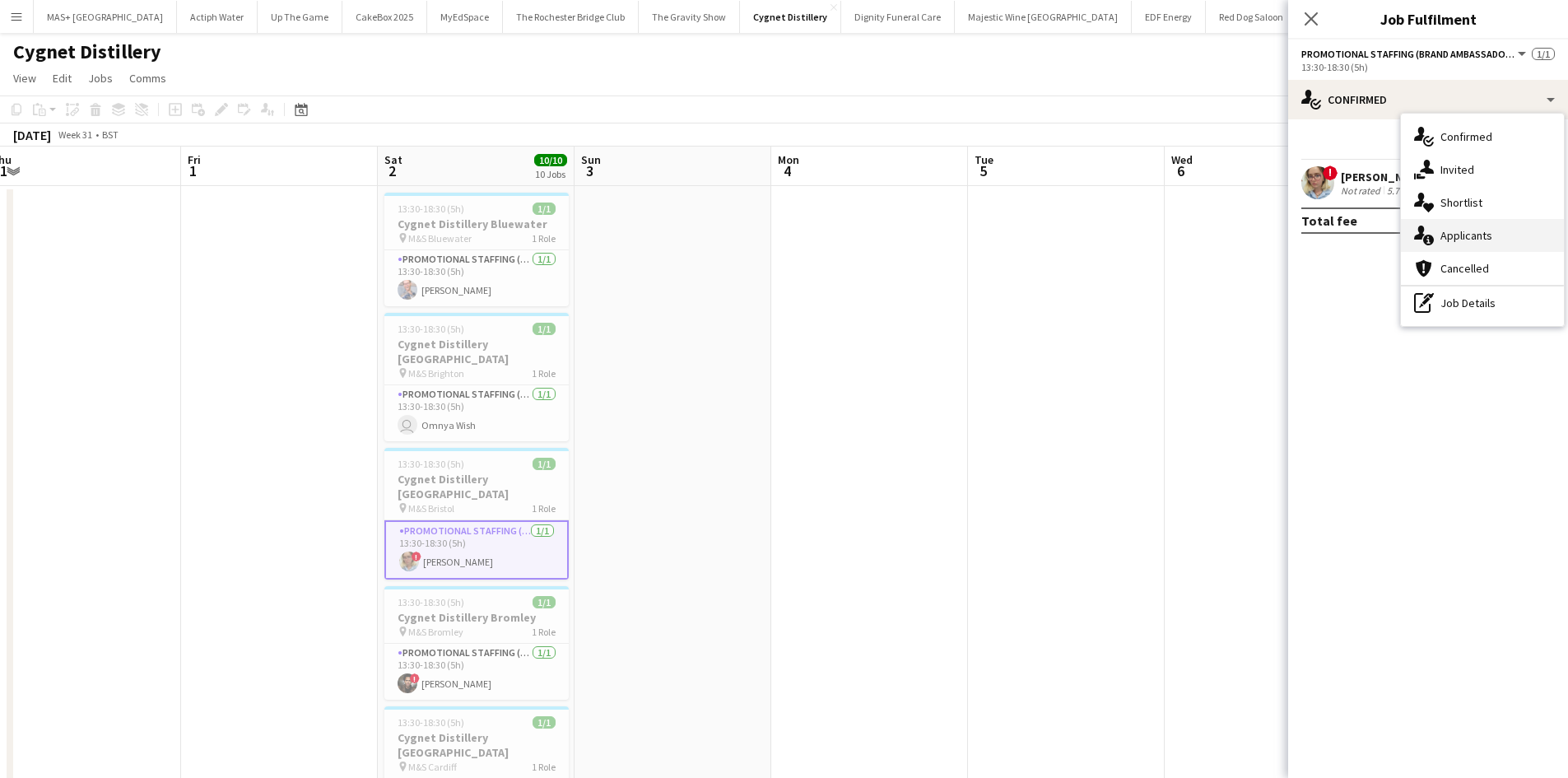
click at [1460, 235] on div "single-neutral-actions-information Applicants" at bounding box center [1481, 235] width 163 height 33
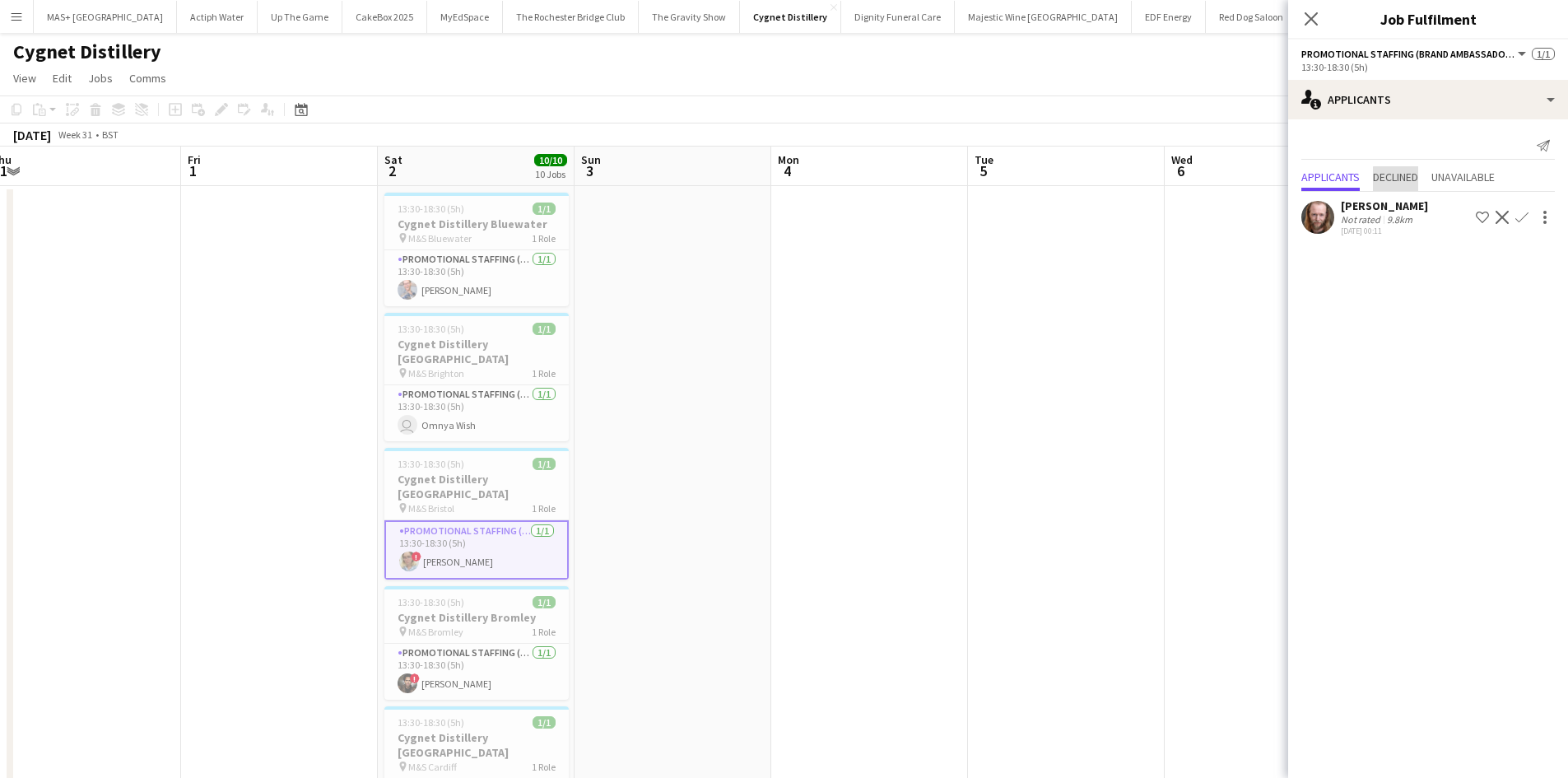
click at [1401, 185] on span "Declined" at bounding box center [1396, 179] width 45 height 24
click at [1470, 141] on span "Unavailable" at bounding box center [1463, 143] width 63 height 11
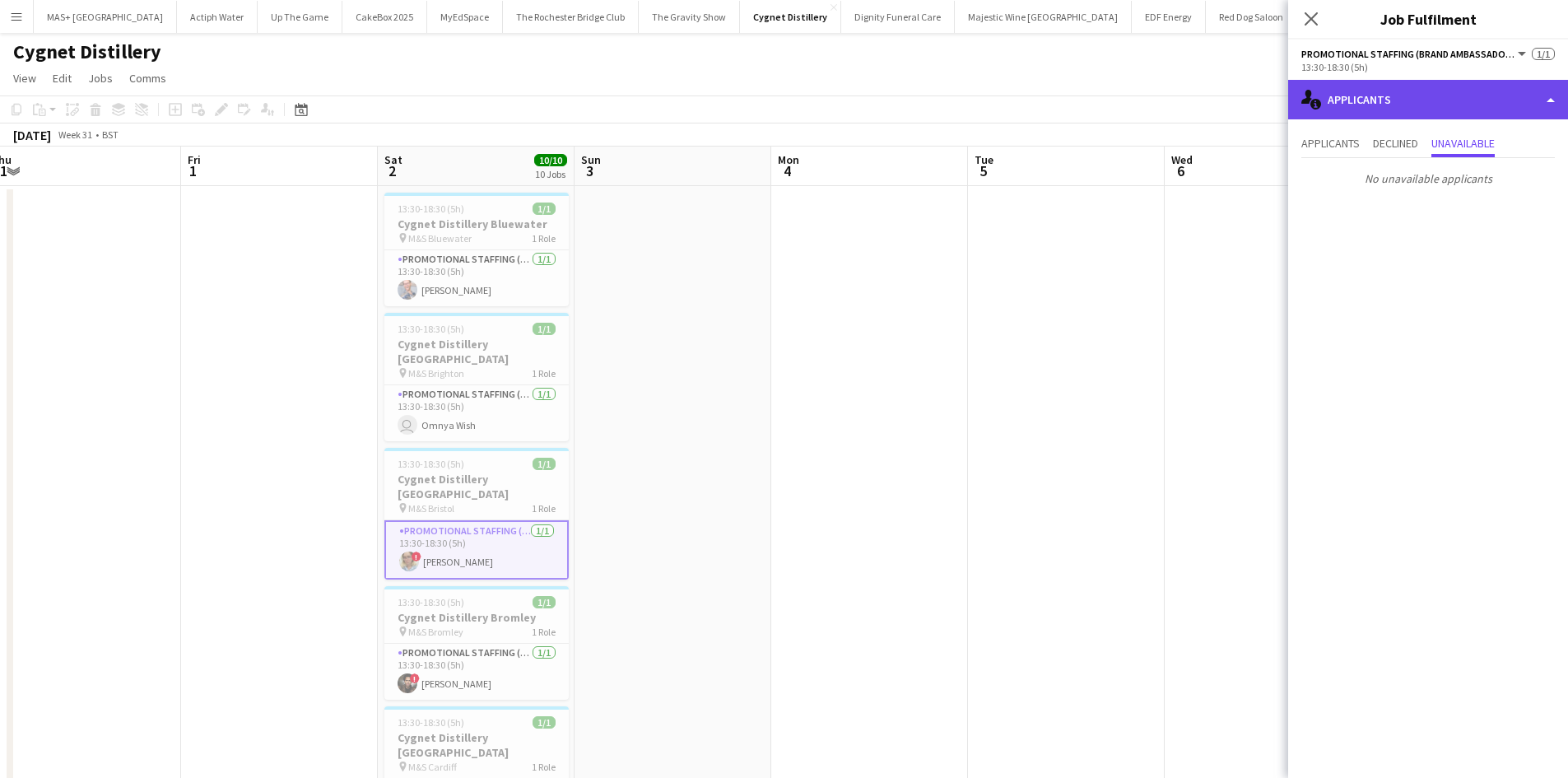
click at [1363, 104] on div "single-neutral-actions-information Applicants" at bounding box center [1429, 100] width 280 height 40
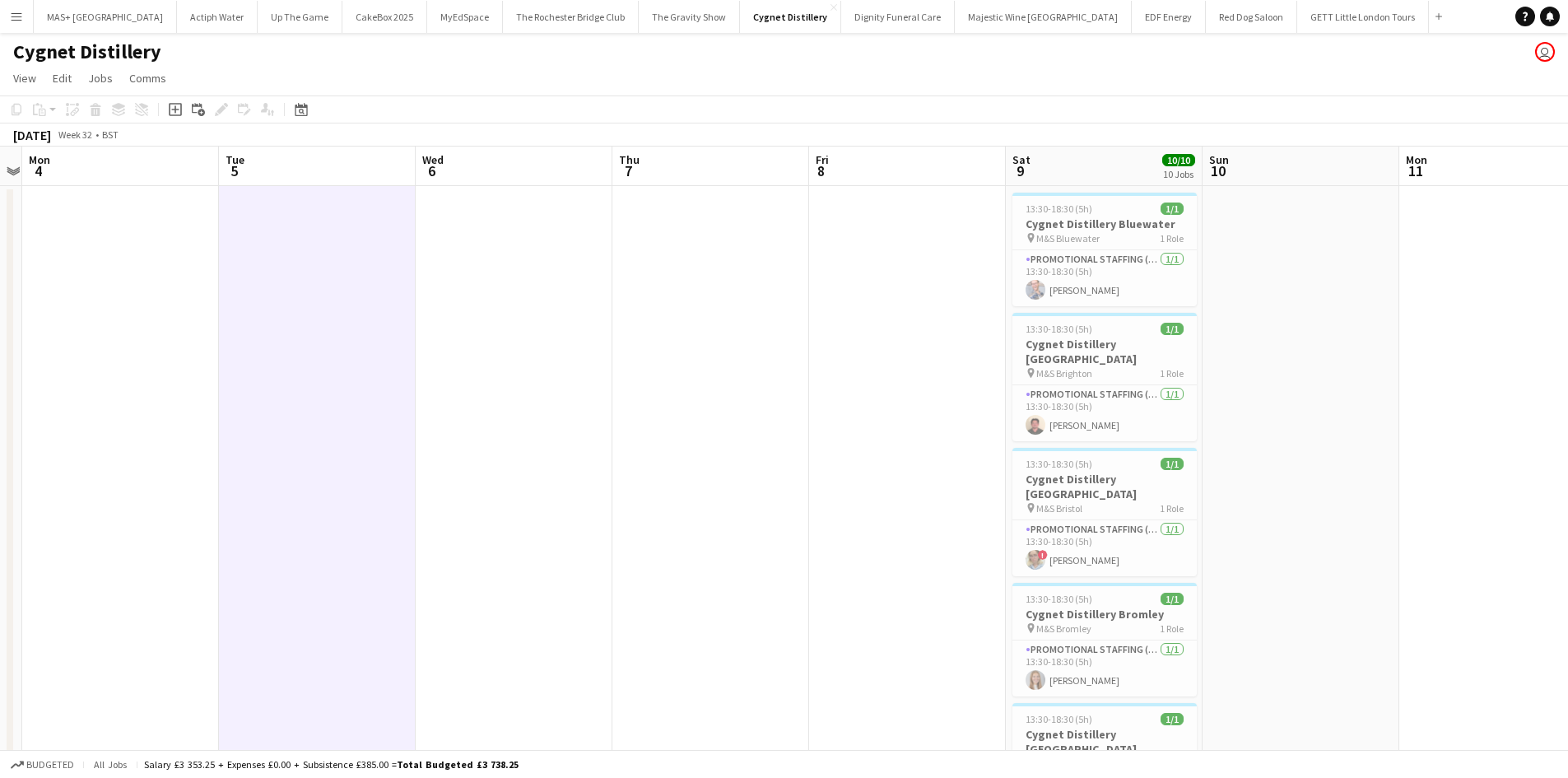
drag, startPoint x: 1169, startPoint y: 390, endPoint x: 678, endPoint y: 438, distance: 493.3
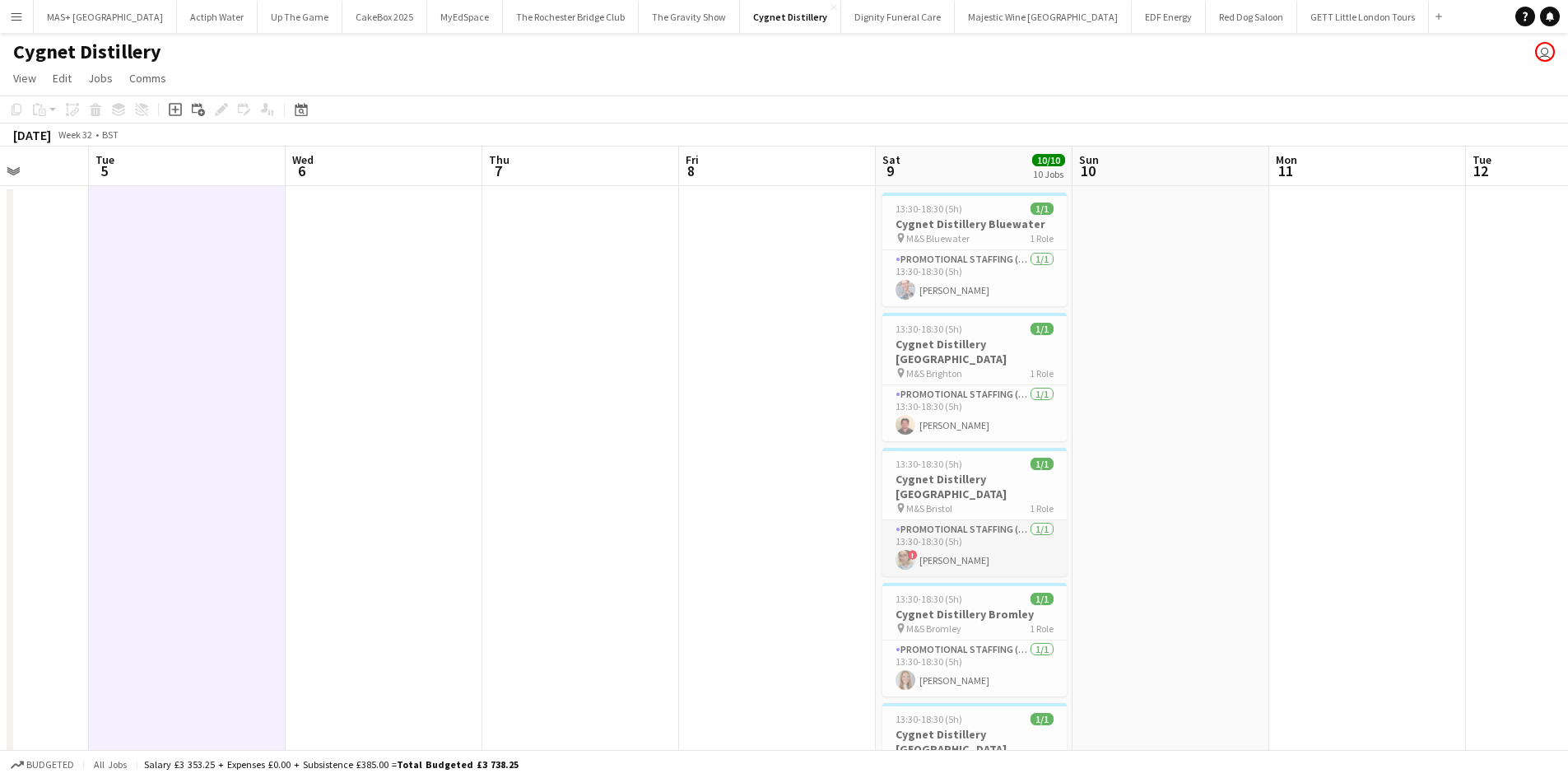
click at [959, 520] on app-card-role "Promotional Staffing (Brand Ambassadors) 1/1 13:30-18:30 (5h) ! Zoia Dolgova" at bounding box center [974, 548] width 184 height 56
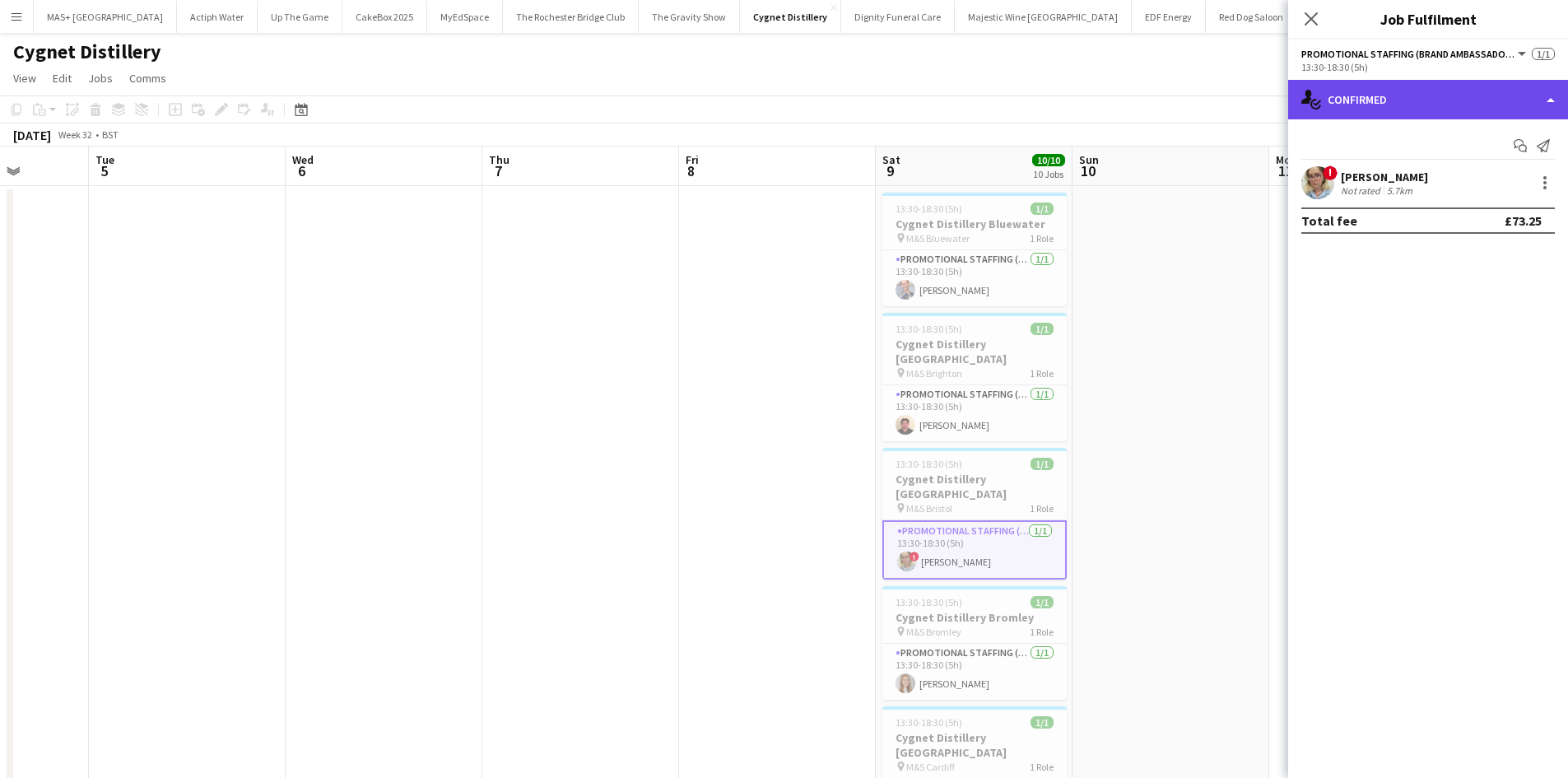
click at [1414, 99] on div "single-neutral-actions-check-2 Confirmed" at bounding box center [1429, 100] width 280 height 40
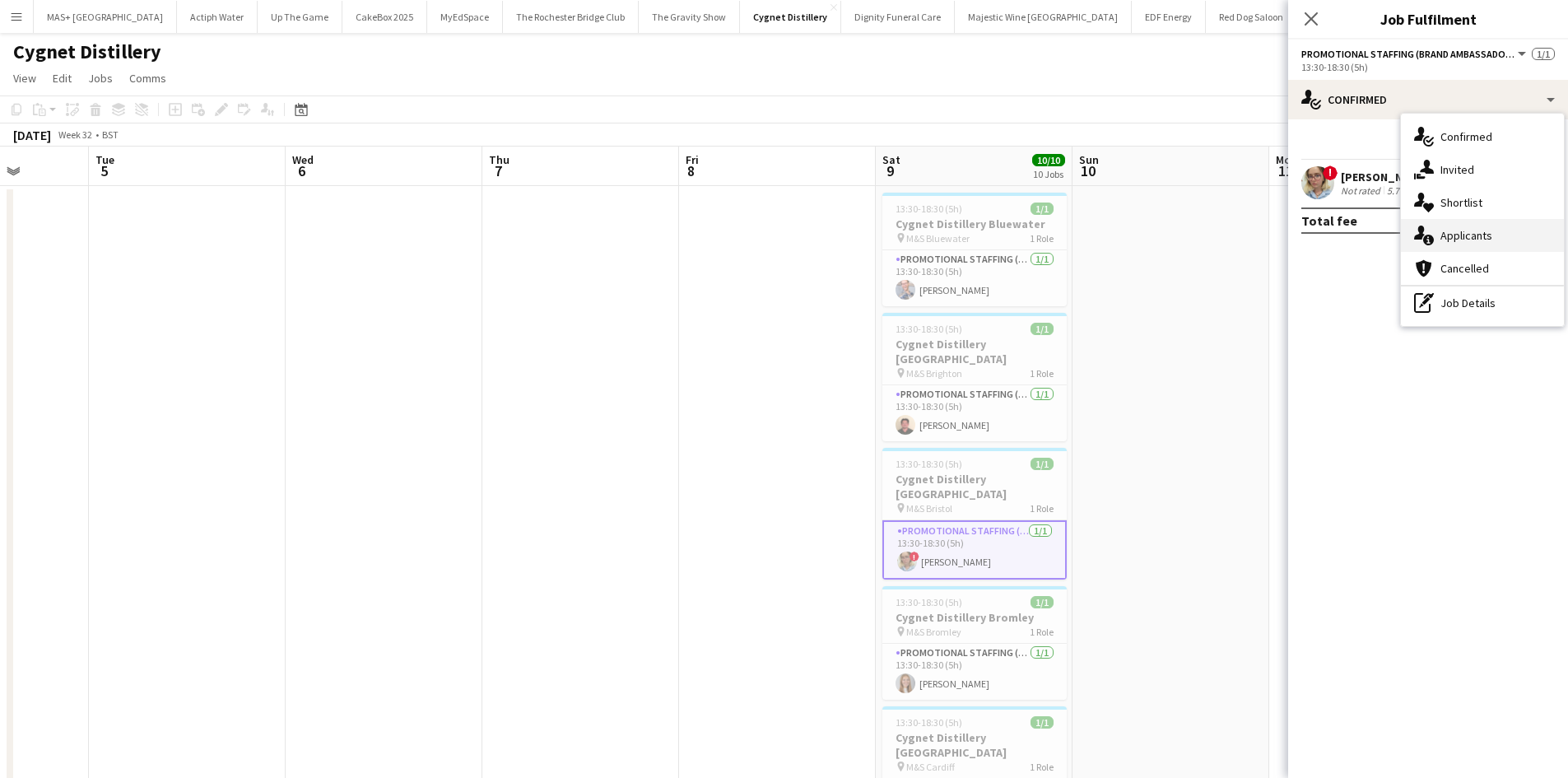
click at [1484, 237] on div "single-neutral-actions-information Applicants" at bounding box center [1481, 235] width 163 height 33
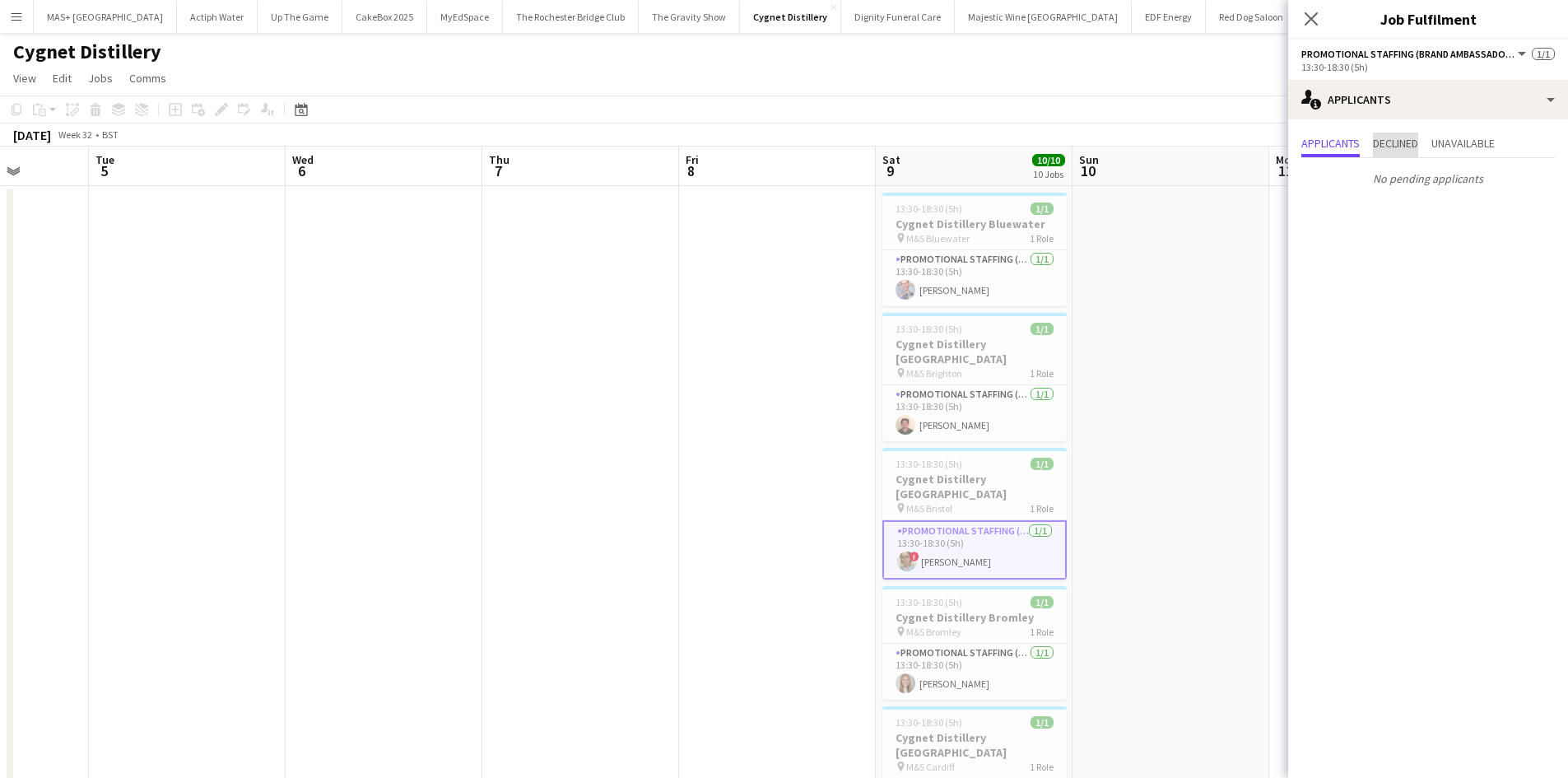
click at [1404, 145] on span "Declined" at bounding box center [1396, 143] width 45 height 11
click at [1483, 143] on span "Unavailable" at bounding box center [1463, 143] width 63 height 11
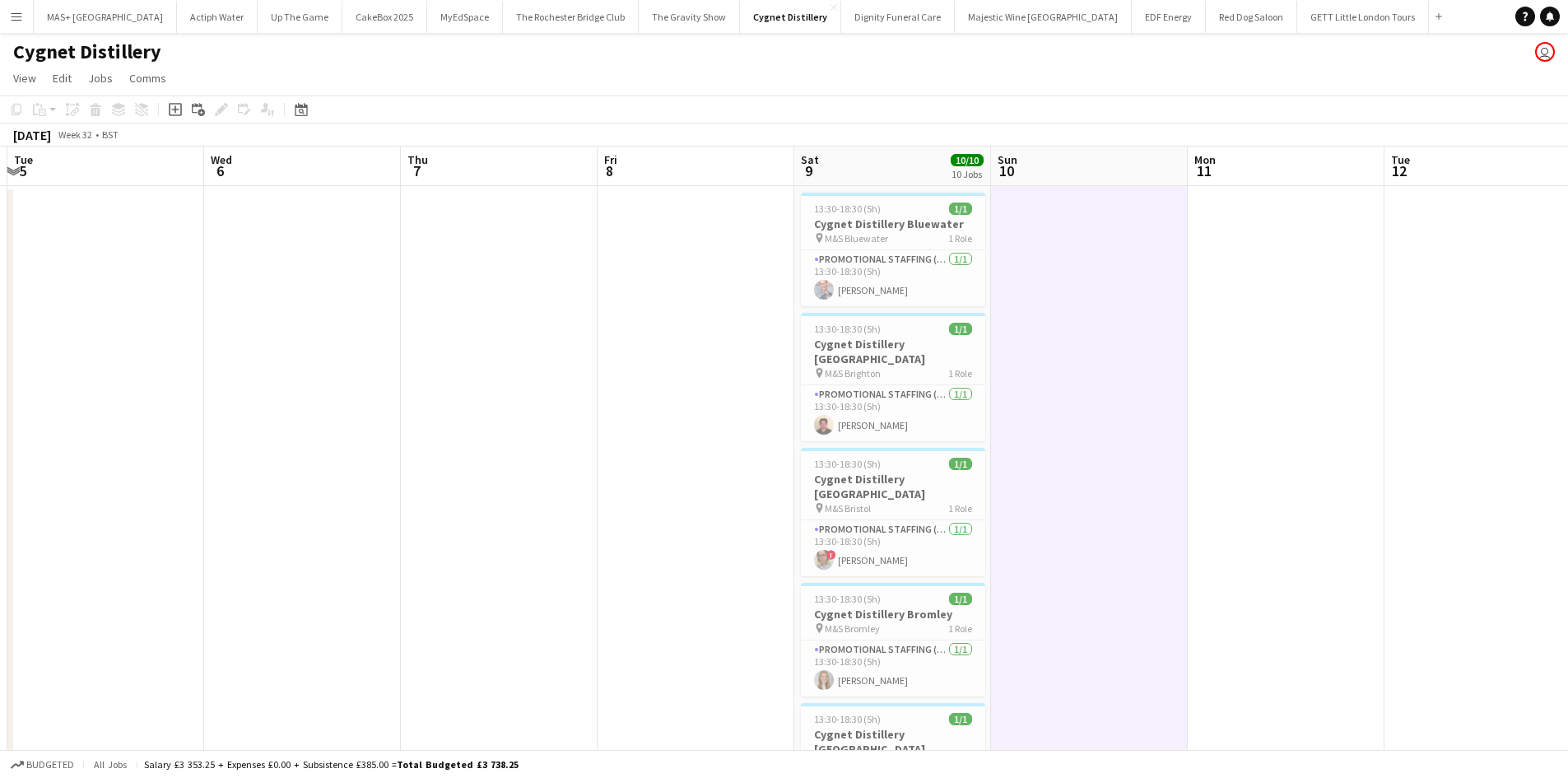
drag, startPoint x: 1269, startPoint y: 436, endPoint x: 632, endPoint y: 406, distance: 637.7
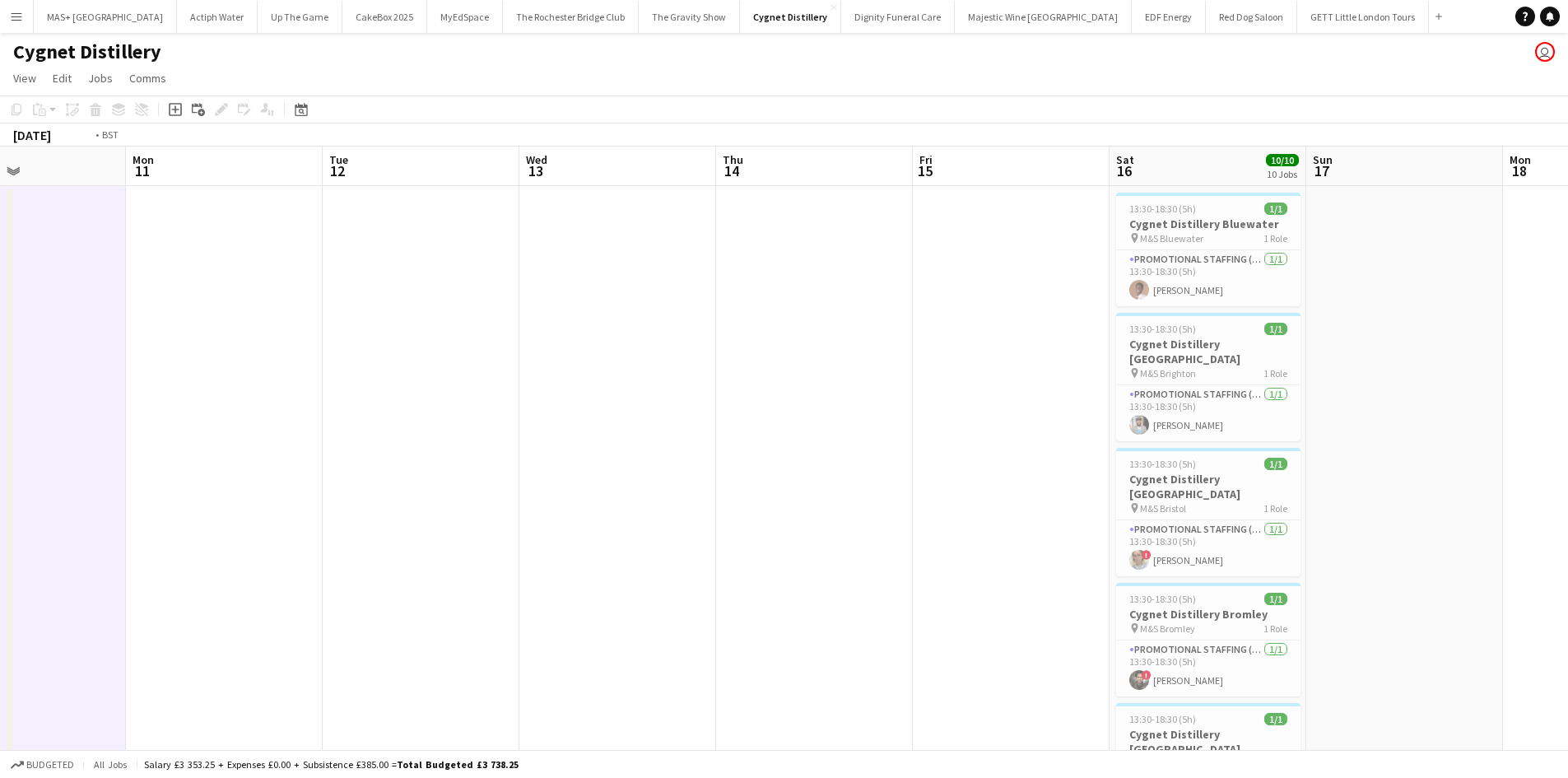
drag, startPoint x: 765, startPoint y: 385, endPoint x: 643, endPoint y: 361, distance: 124.3
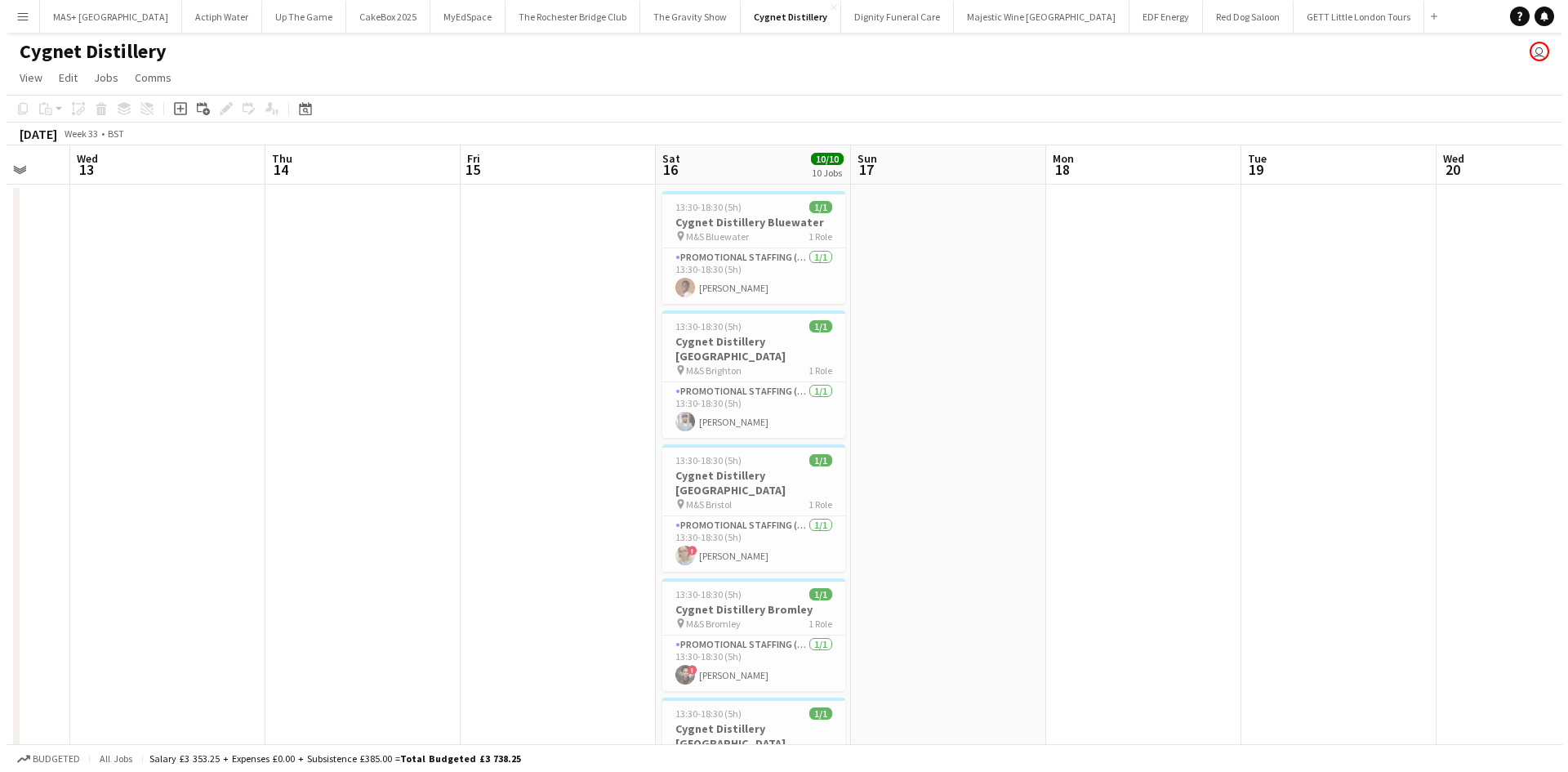
scroll to position [0, 781]
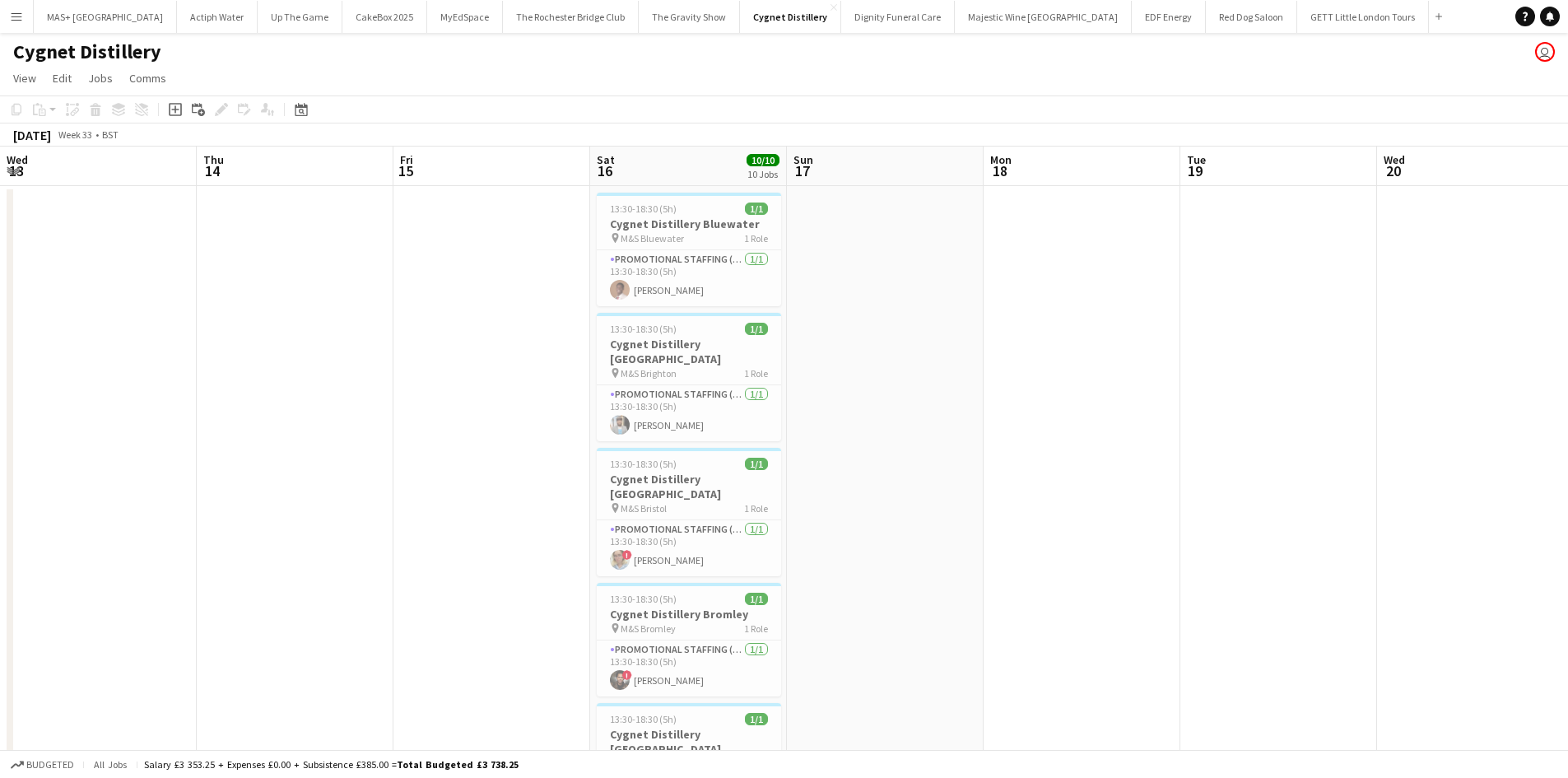
drag, startPoint x: 1200, startPoint y: 442, endPoint x: 1000, endPoint y: 445, distance: 200.0
click at [19, 25] on button "Menu" at bounding box center [16, 16] width 33 height 33
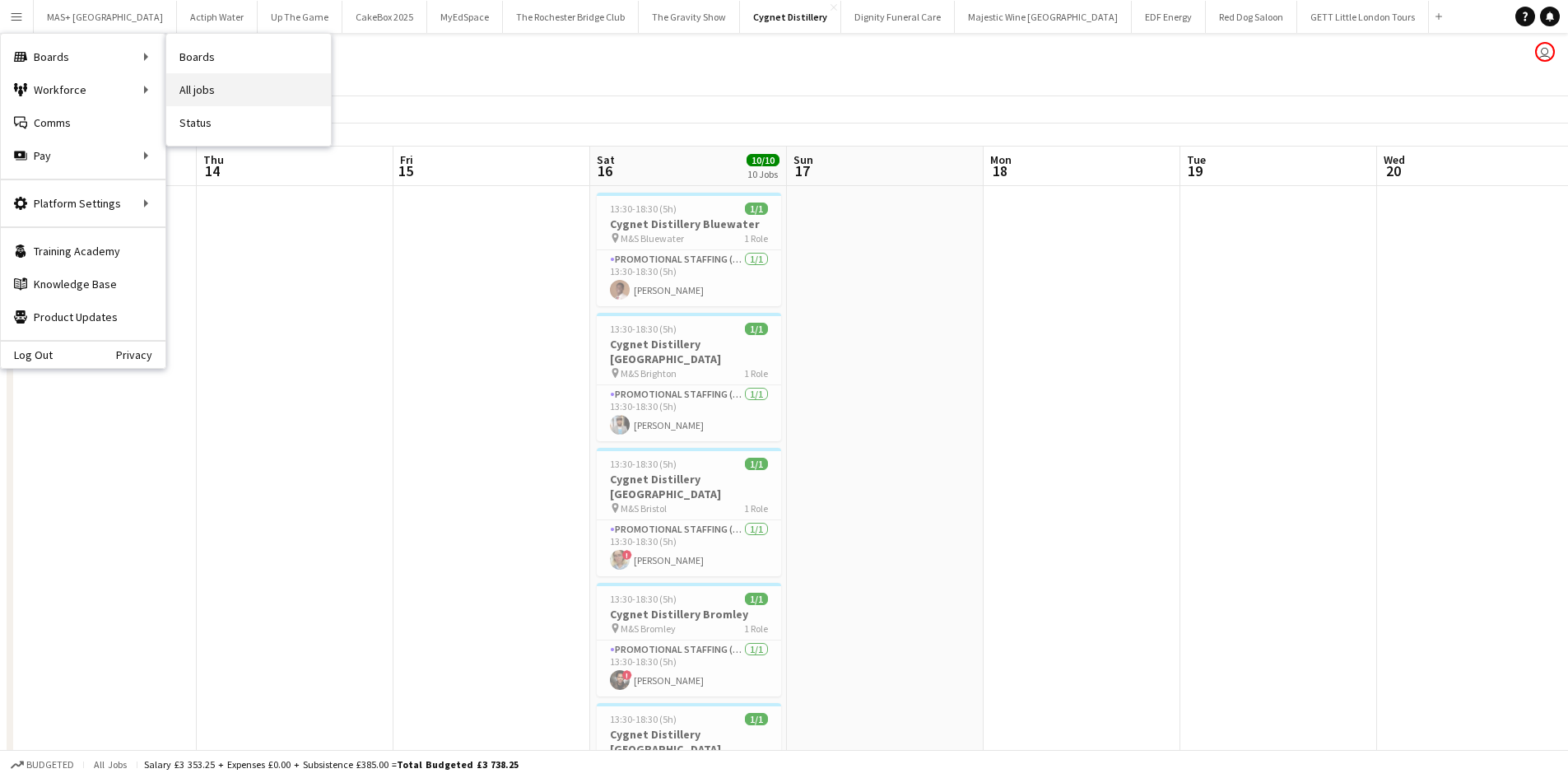
click at [206, 87] on link "All jobs" at bounding box center [248, 89] width 165 height 33
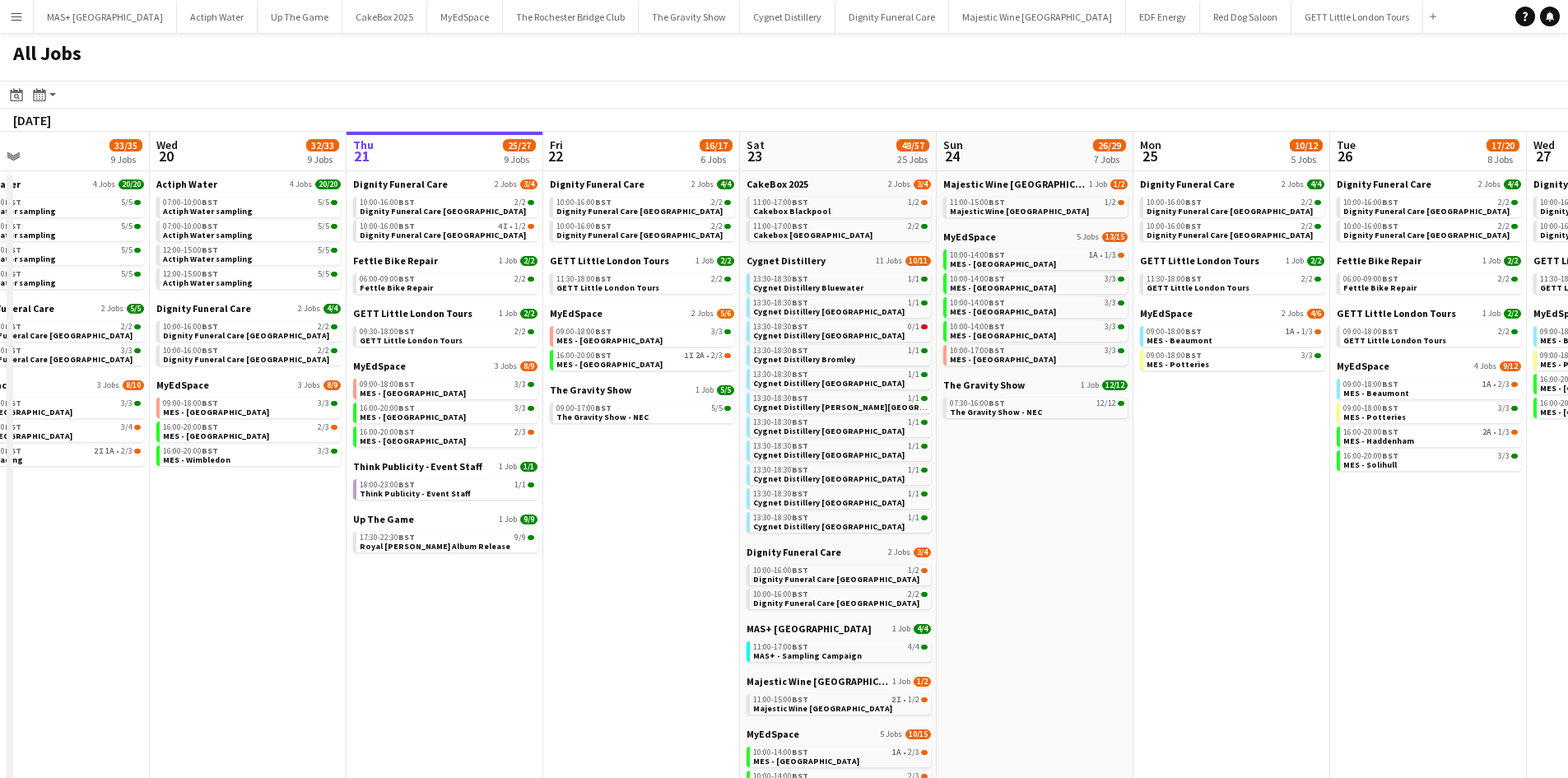
click at [1142, 513] on app-all-jobs "All Jobs Date picker AUG 2025 AUG 2025 Monday M Tuesday T Wednesday W Thursday …" at bounding box center [784, 580] width 1568 height 1095
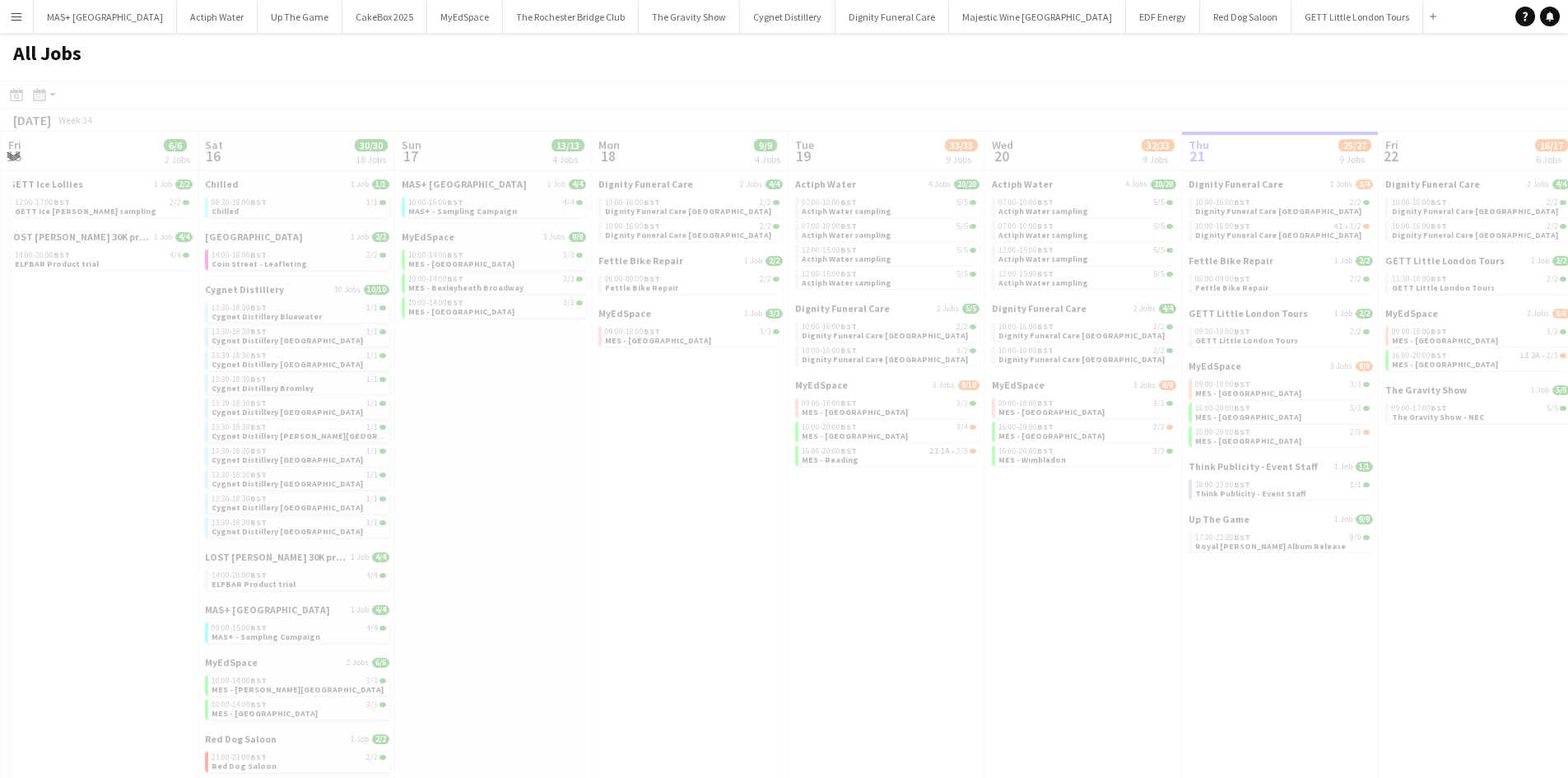
click at [1210, 616] on app-all-jobs "All Jobs Date picker AUG 2025 AUG 2025 Monday M Tuesday T Wednesday W Thursday …" at bounding box center [784, 580] width 1568 height 1095
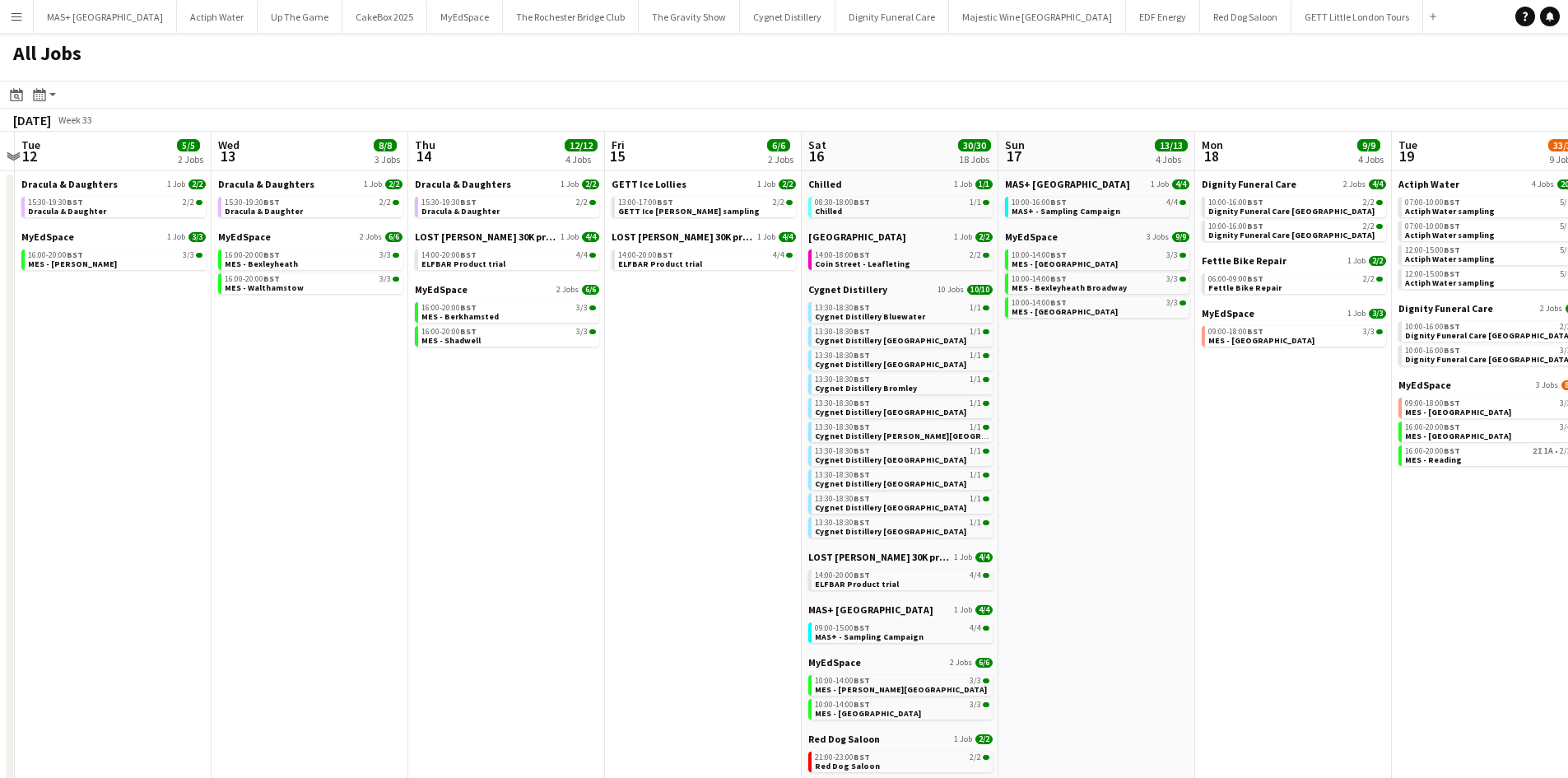
scroll to position [0, 408]
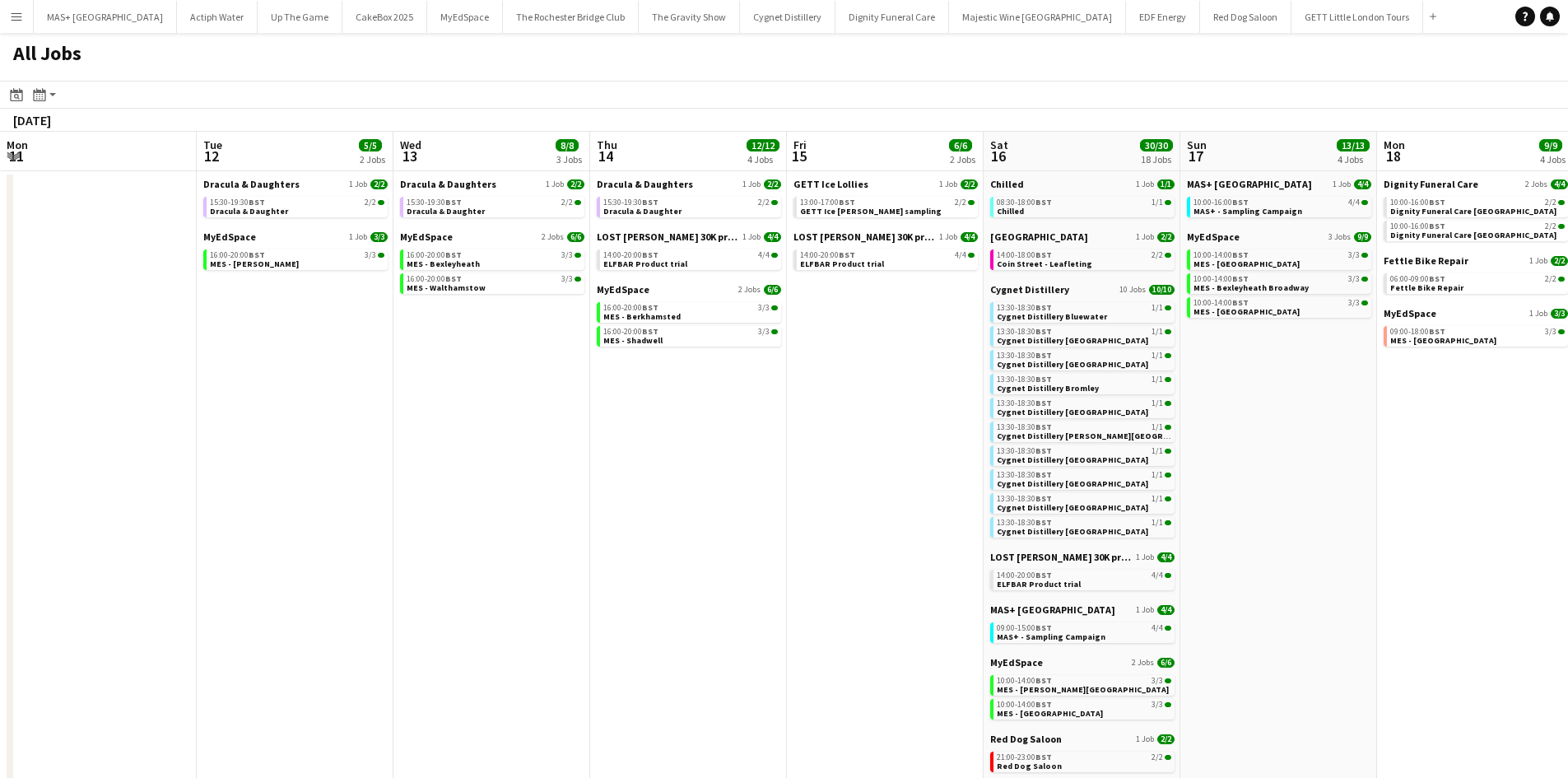
drag, startPoint x: 543, startPoint y: 570, endPoint x: 1546, endPoint y: 580, distance: 1003.0
click at [1560, 580] on app-calendar-viewport "Sat 9 36/37 21 Jobs Sun 10 15/18 7 Jobs Mon 11 Tue 12 5/5 2 Jobs Wed 13 8/8 3 J…" at bounding box center [784, 629] width 1568 height 996
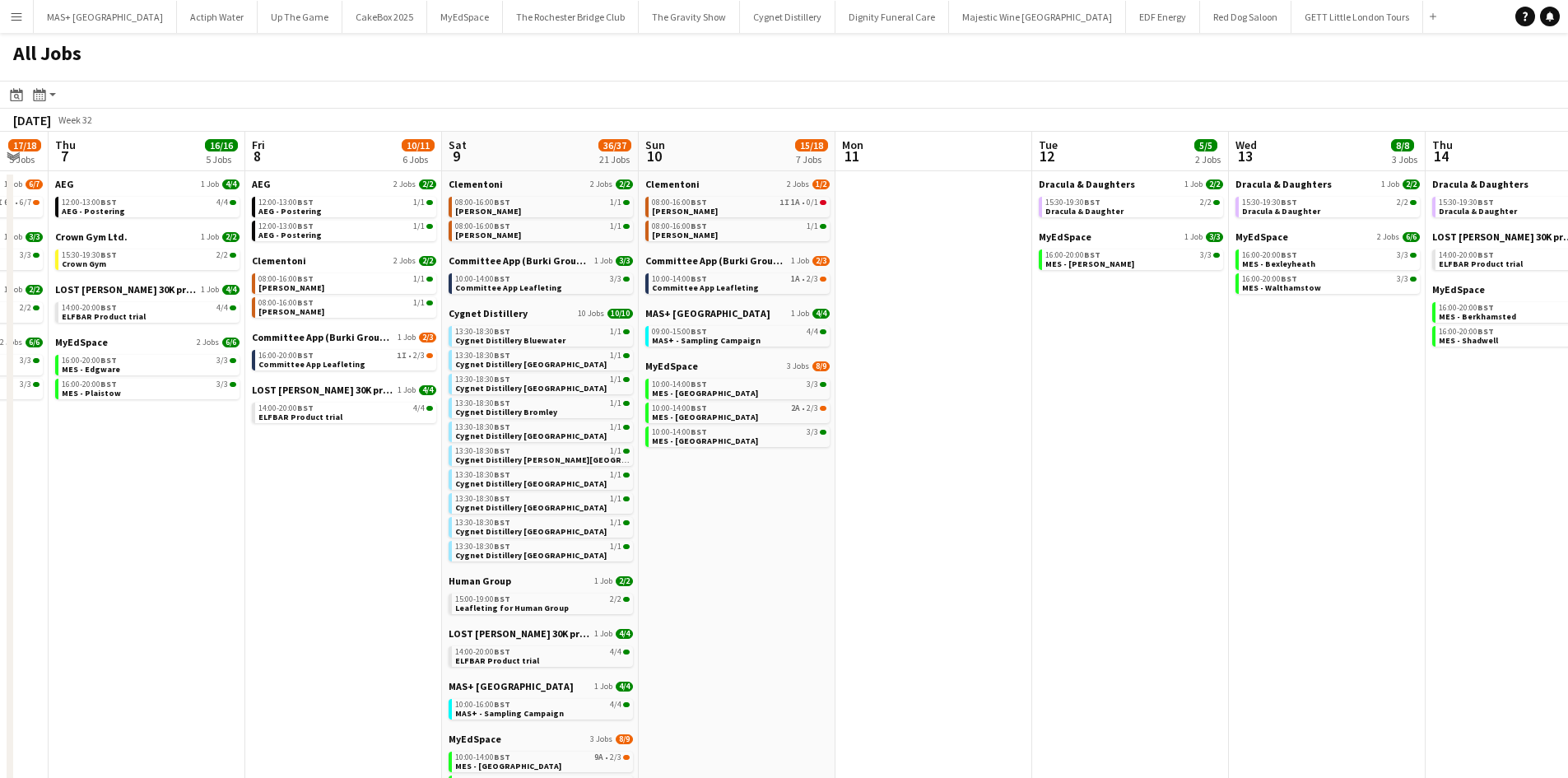
drag, startPoint x: 1305, startPoint y: 581, endPoint x: 1281, endPoint y: 583, distance: 24.1
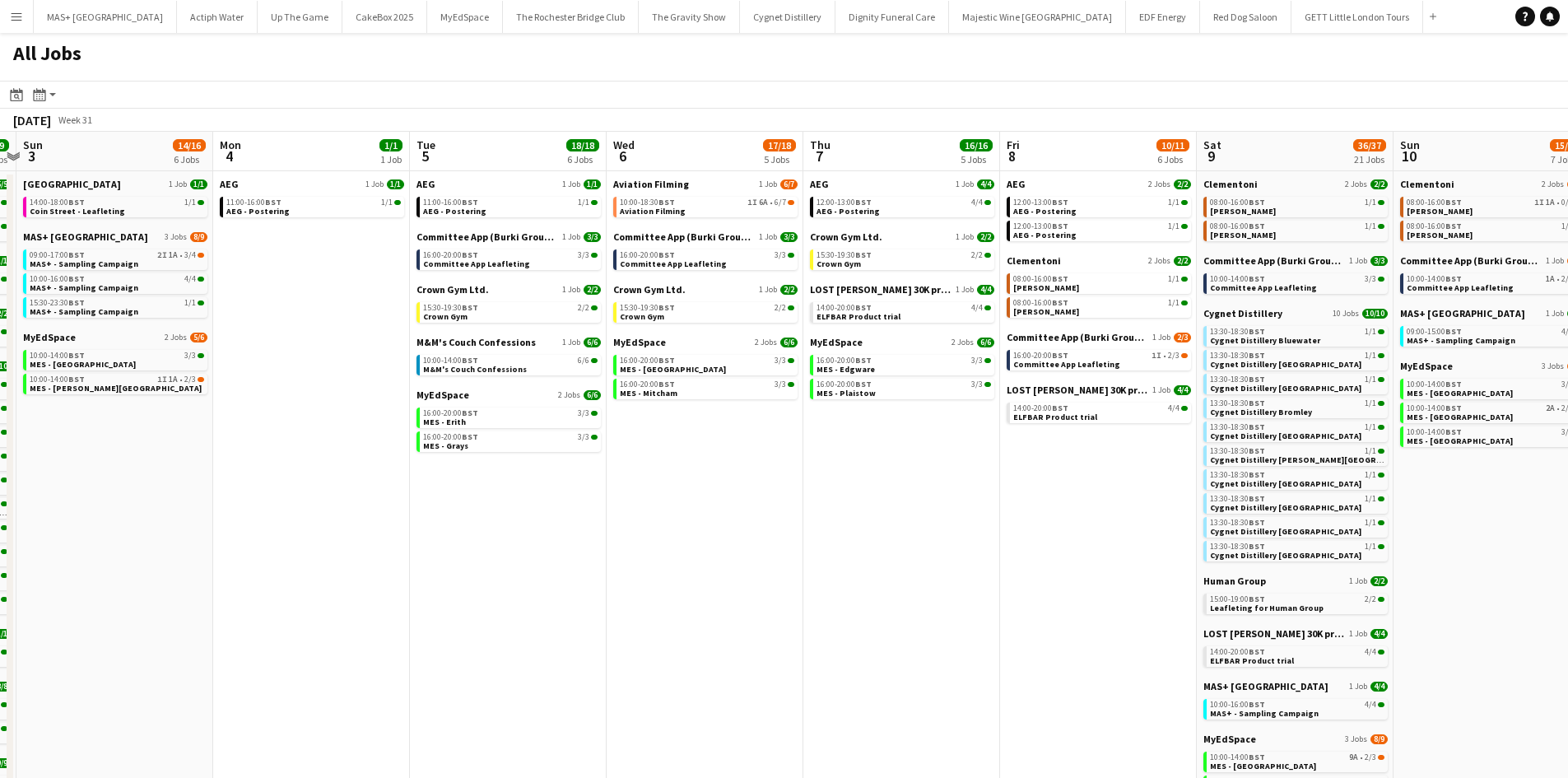
drag, startPoint x: 375, startPoint y: 532, endPoint x: 1016, endPoint y: 535, distance: 641.0
click at [1129, 535] on app-calendar-viewport "Fri 1 9/9 4 Jobs Sat 2 39/39 22 Jobs Sun 3 14/16 6 Jobs Mon 4 1/1 1 Job Tue 5 1…" at bounding box center [784, 629] width 1568 height 996
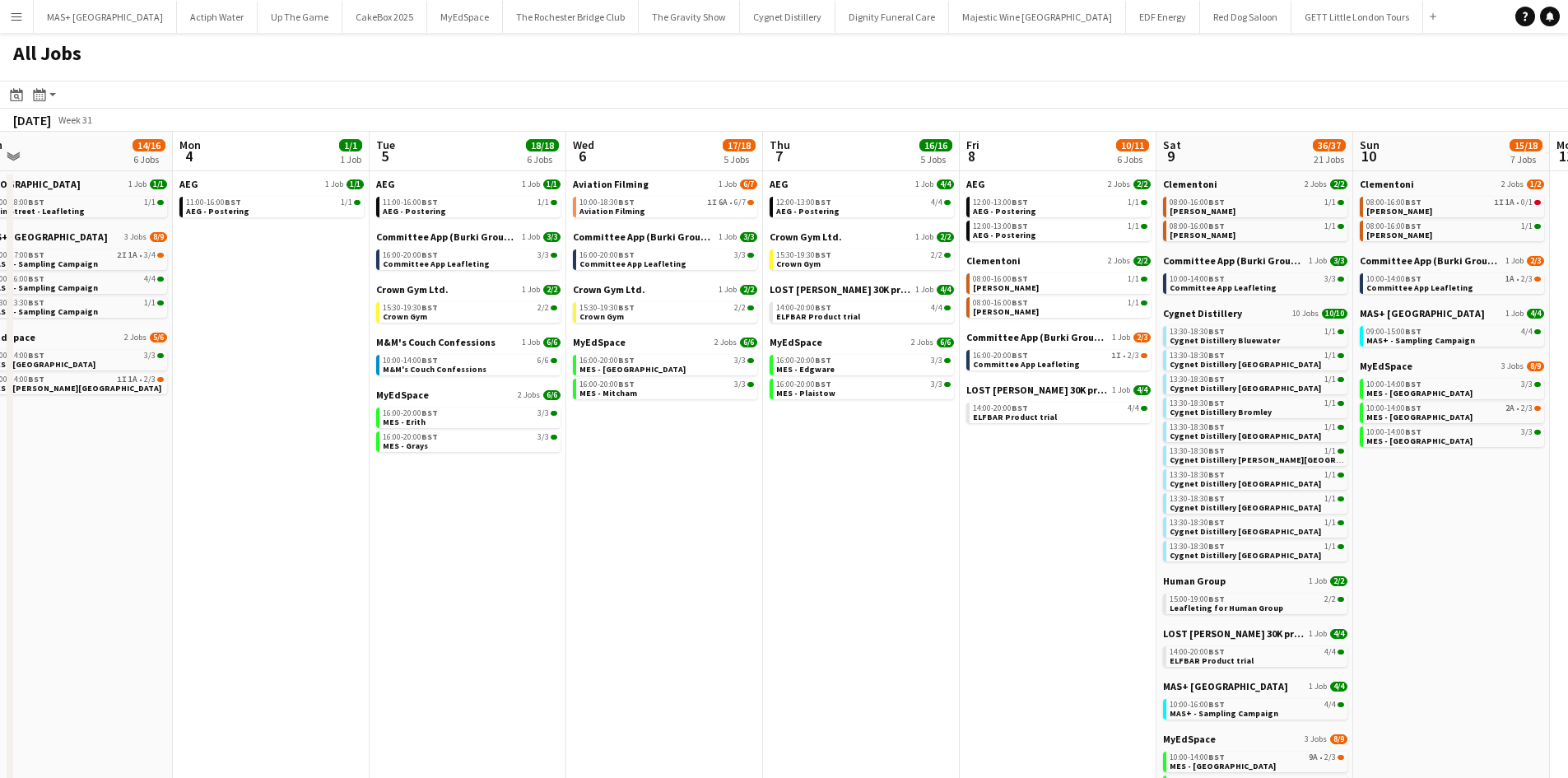
scroll to position [0, 419]
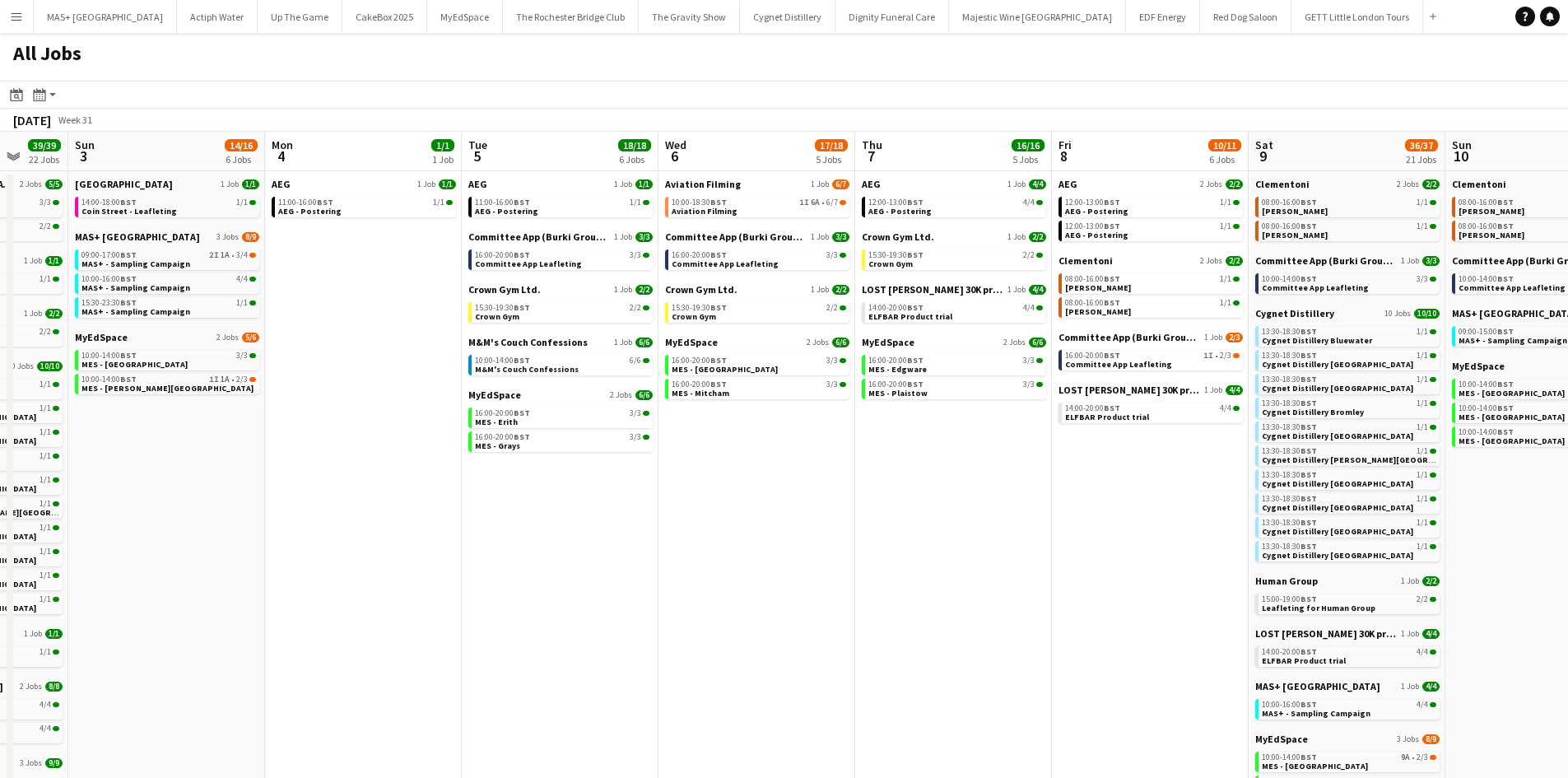
drag, startPoint x: 614, startPoint y: 561, endPoint x: 1296, endPoint y: 634, distance: 685.9
click at [1296, 634] on app-calendar-viewport "Thu 31 13/13 6 Jobs Fri 1 9/9 4 Jobs Sat 2 39/39 22 Jobs Sun 3 14/16 6 Jobs Mon…" at bounding box center [784, 629] width 1568 height 996
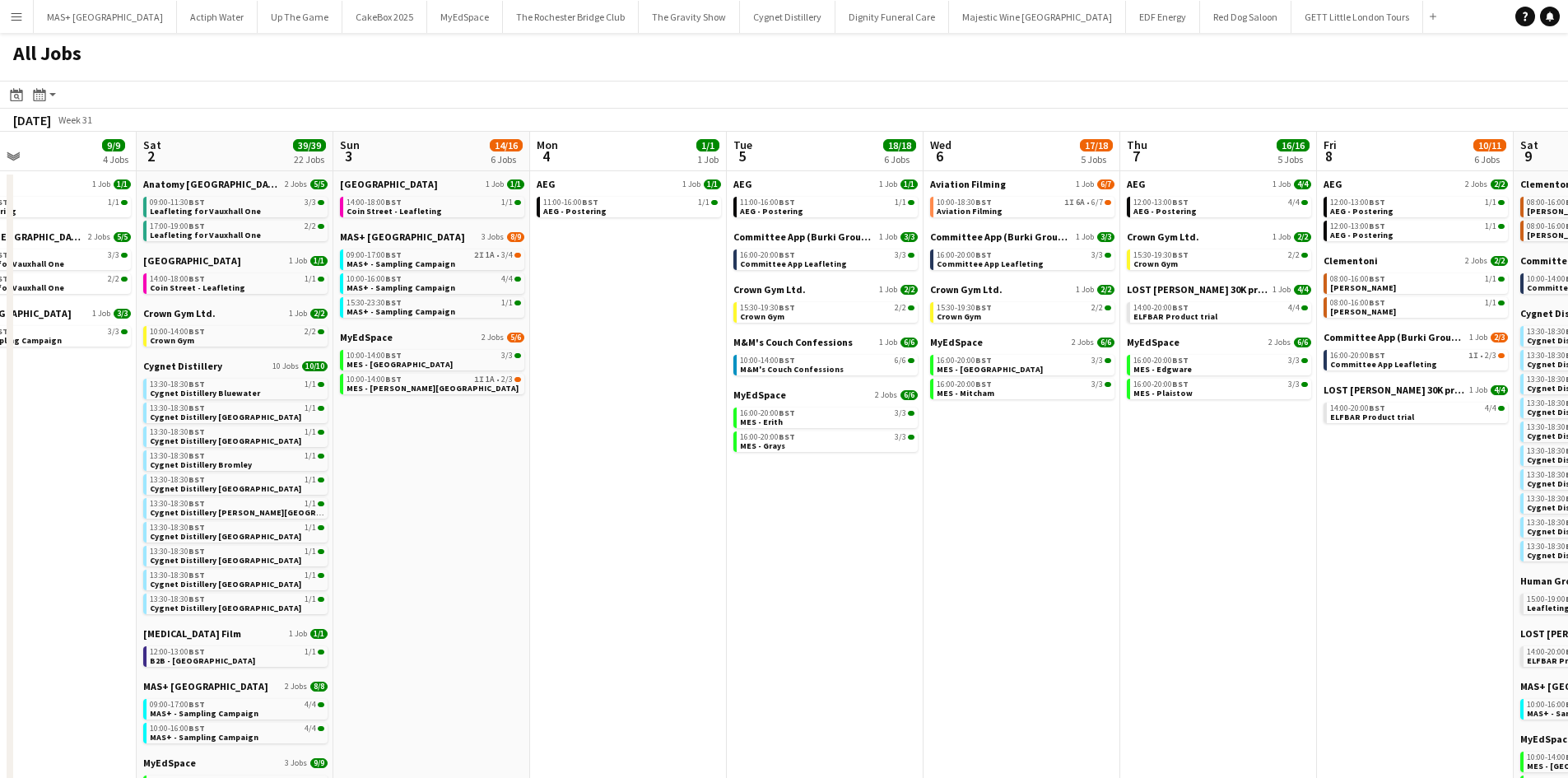
drag, startPoint x: 482, startPoint y: 560, endPoint x: 747, endPoint y: 545, distance: 265.4
click at [747, 545] on app-calendar-viewport "Wed 30 8/10 4 Jobs Thu 31 13/13 6 Jobs Fri 1 9/9 4 Jobs Sat 2 39/39 22 Jobs Sun…" at bounding box center [784, 629] width 1568 height 996
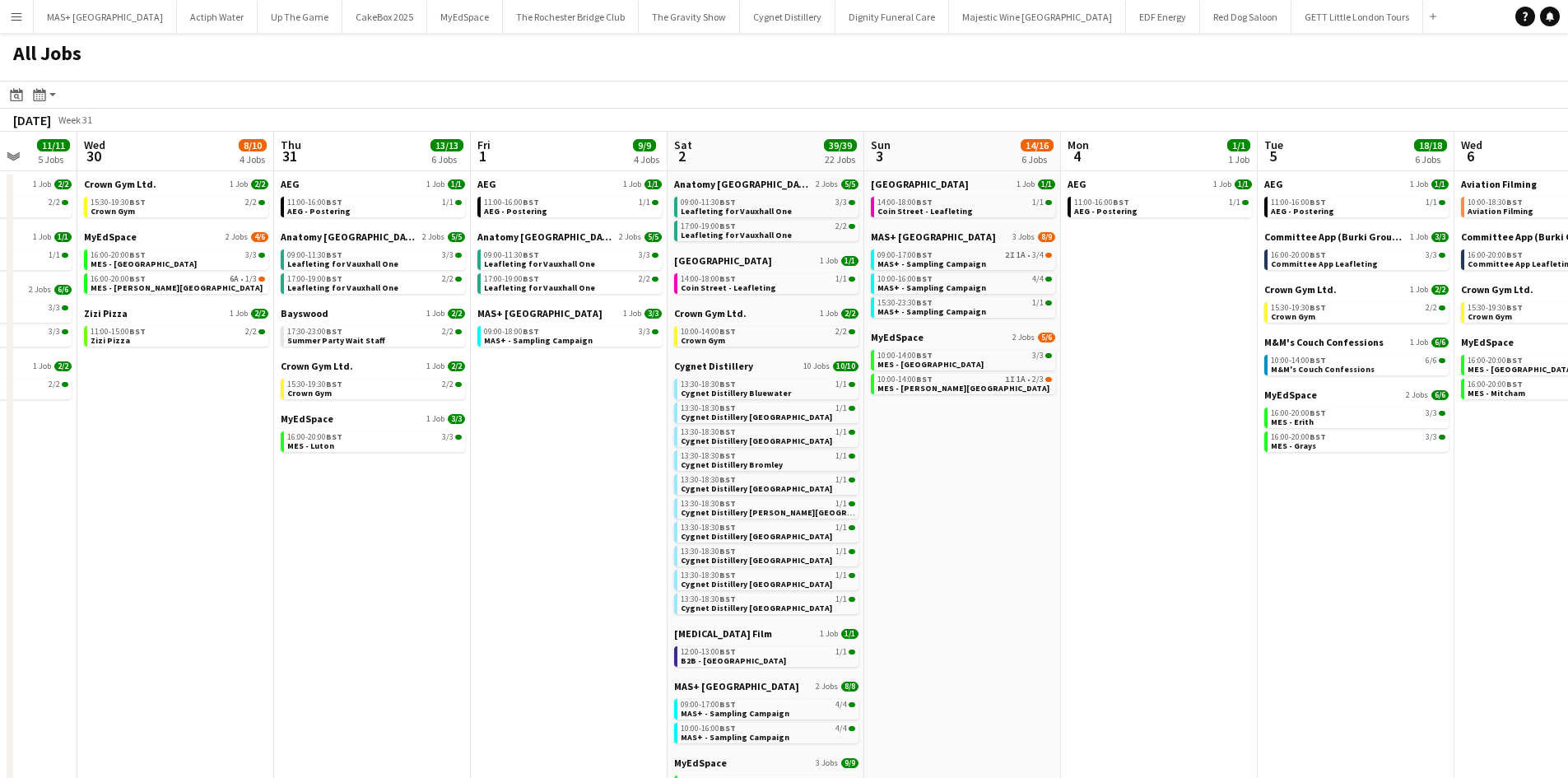
drag, startPoint x: 434, startPoint y: 518, endPoint x: 965, endPoint y: 518, distance: 531.0
click at [1012, 518] on app-calendar-viewport "Sun 27 19/19 7 Jobs Mon 28 Tue 29 11/11 5 Jobs Wed 30 8/10 4 Jobs Thu 31 13/13 …" at bounding box center [784, 629] width 1568 height 996
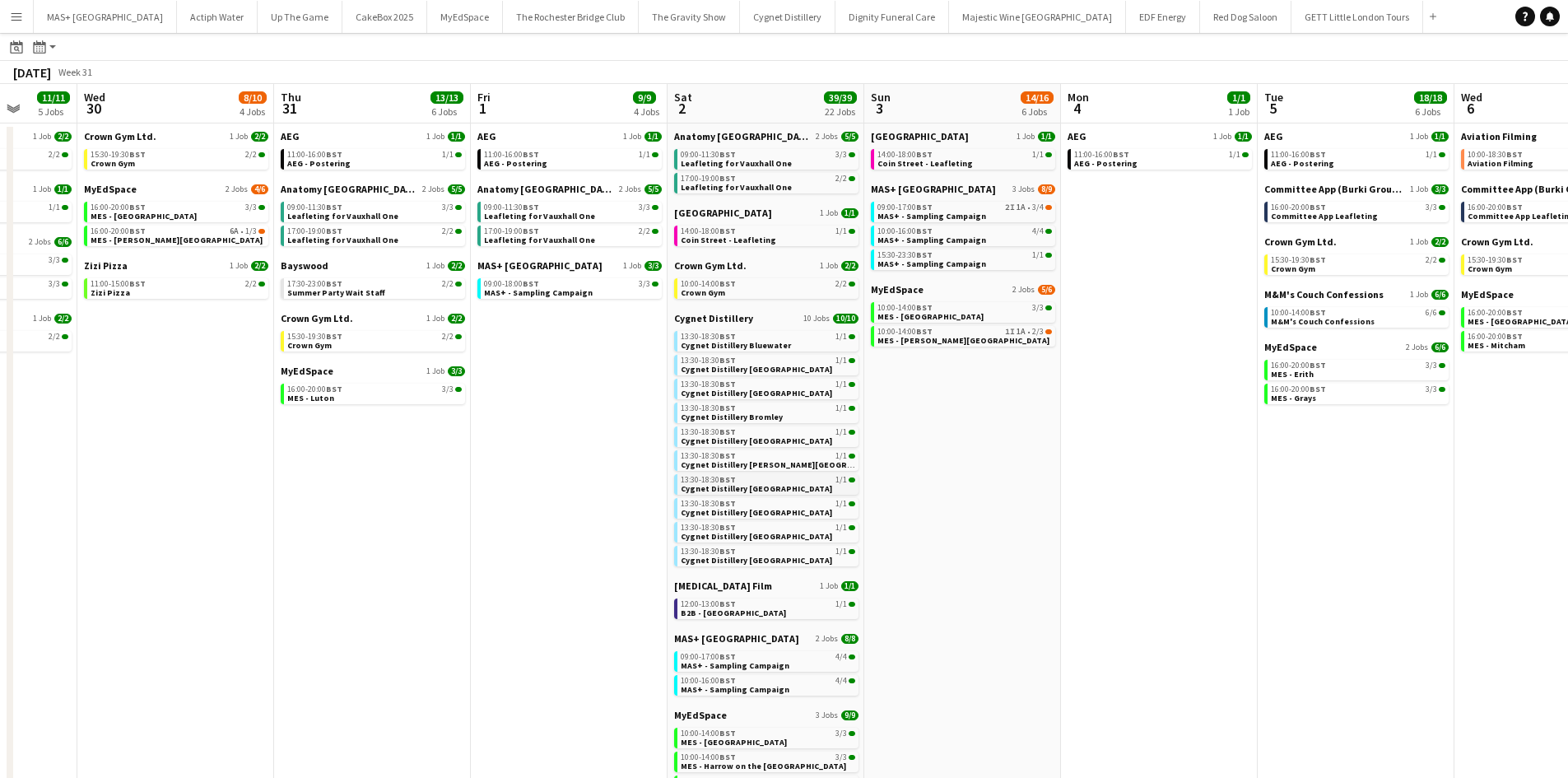
scroll to position [83, 0]
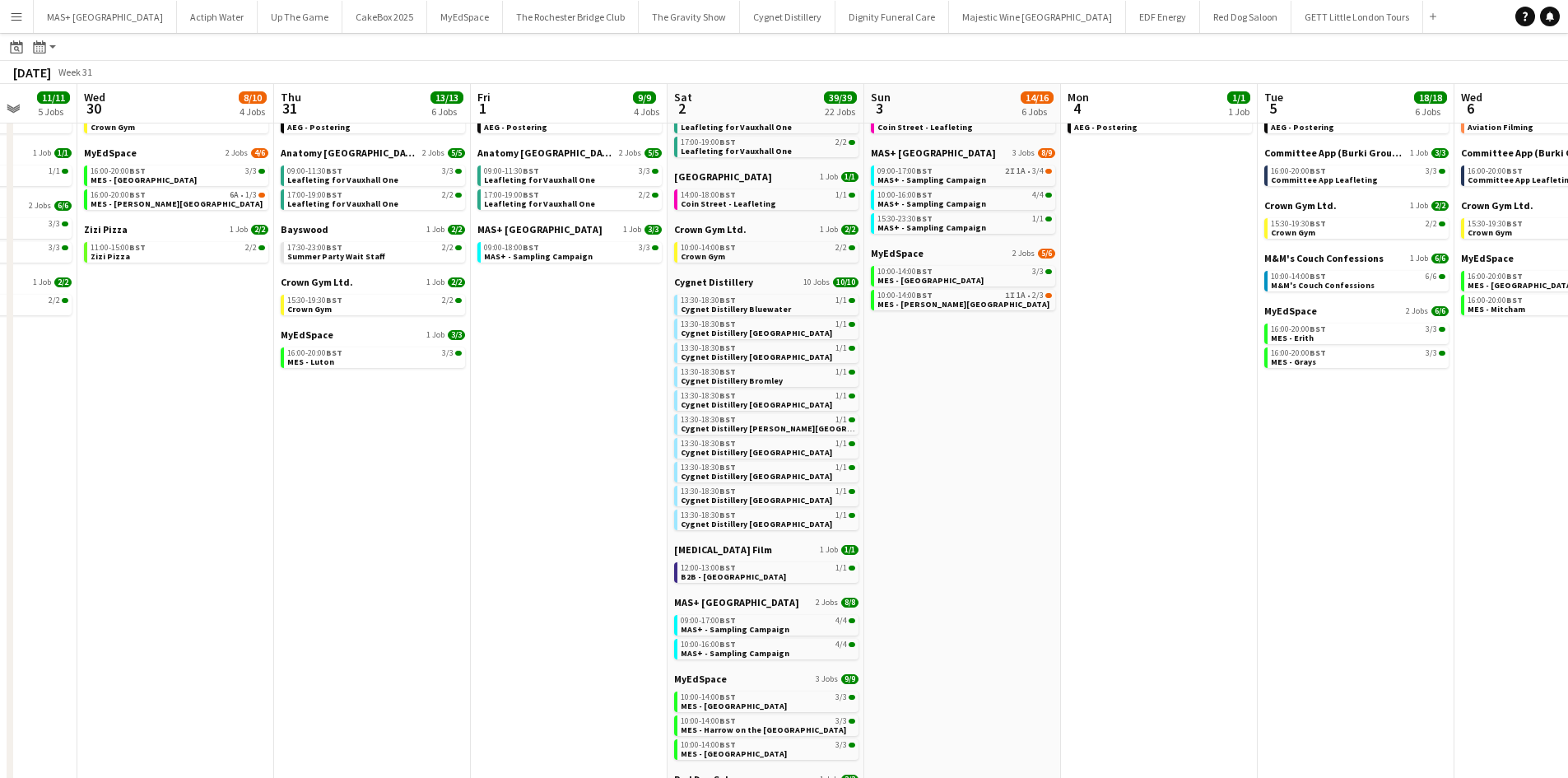
click at [785, 583] on div "Fugue State Film 1 Job 1/1 12:00-13:00 BST 1/1 B2B - Bristol" at bounding box center [767, 570] width 184 height 53
click at [785, 577] on link "12:00-13:00 BST 1/1 B2B - Bristol" at bounding box center [768, 572] width 175 height 19
click at [733, 359] on span "Cygnet Distillery [GEOGRAPHIC_DATA]" at bounding box center [756, 357] width 151 height 10
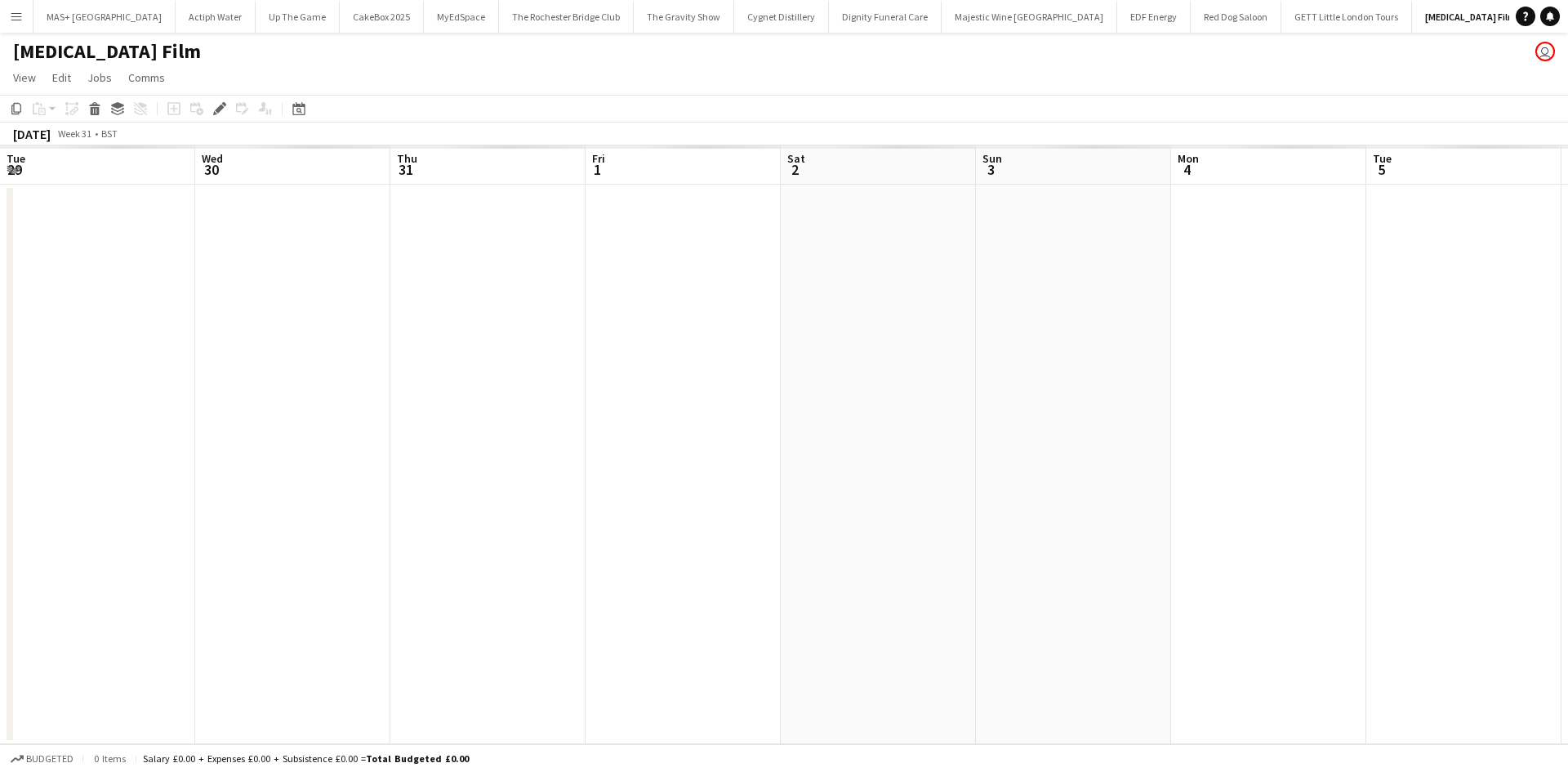
scroll to position [0, 562]
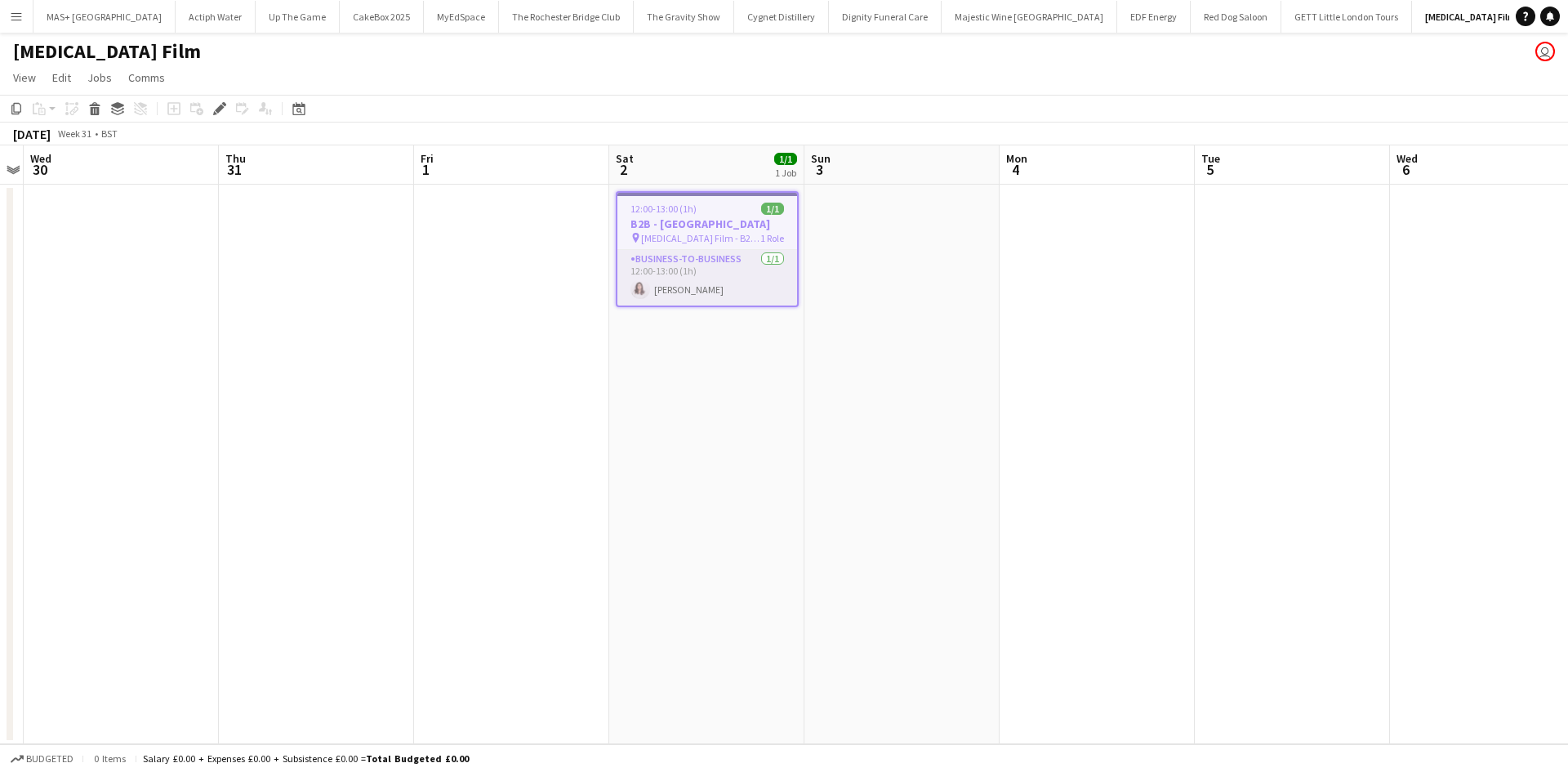
click at [688, 288] on app-card-role "Business-to-Business [DATE] 12:00-13:00 (1h) [PERSON_NAME]" at bounding box center [707, 278] width 180 height 56
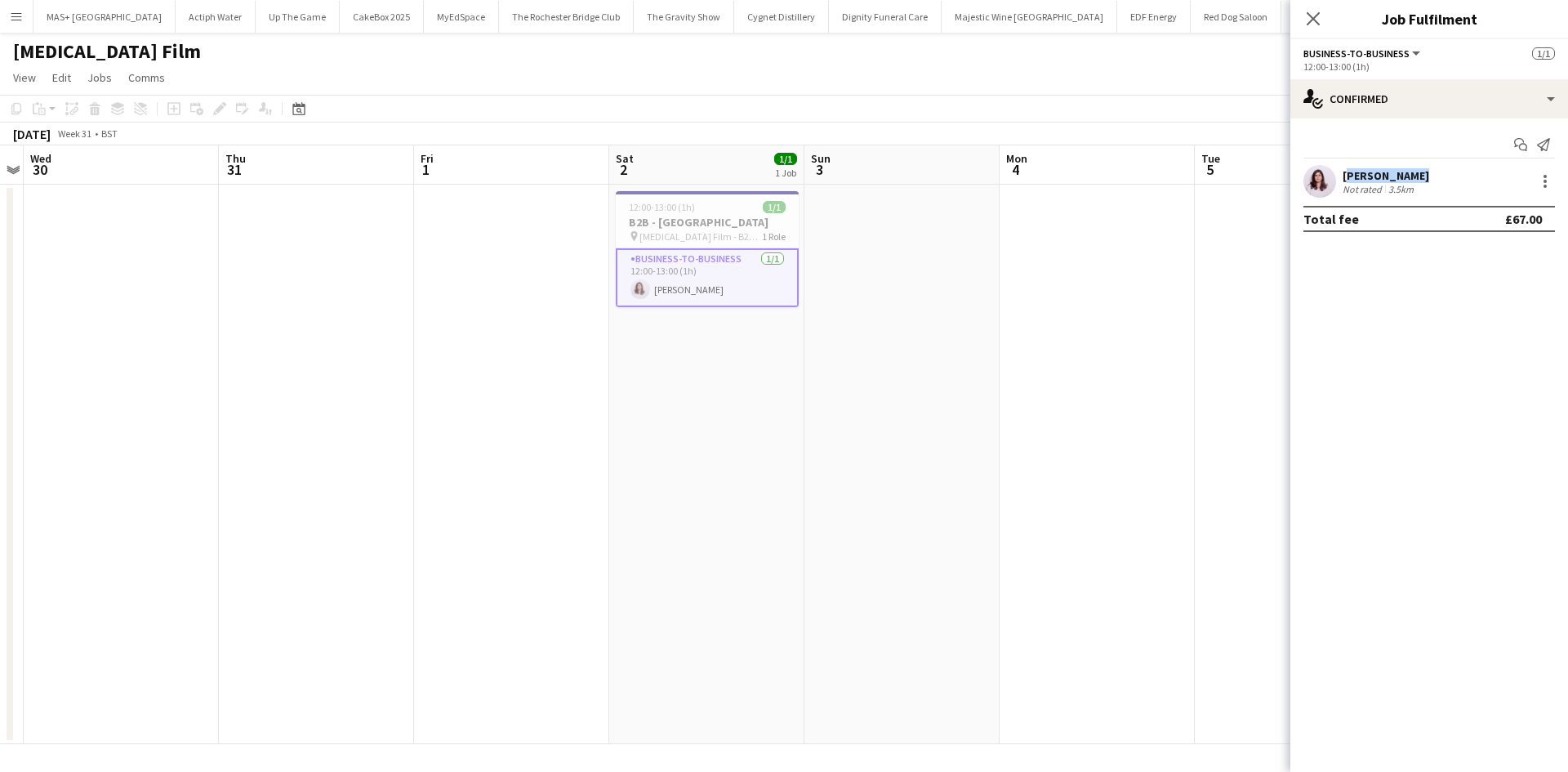
drag, startPoint x: 1422, startPoint y: 180, endPoint x: 1345, endPoint y: 180, distance: 77.0
click at [1345, 180] on div "[PERSON_NAME] Not rated 3.5km" at bounding box center [1430, 181] width 278 height 33
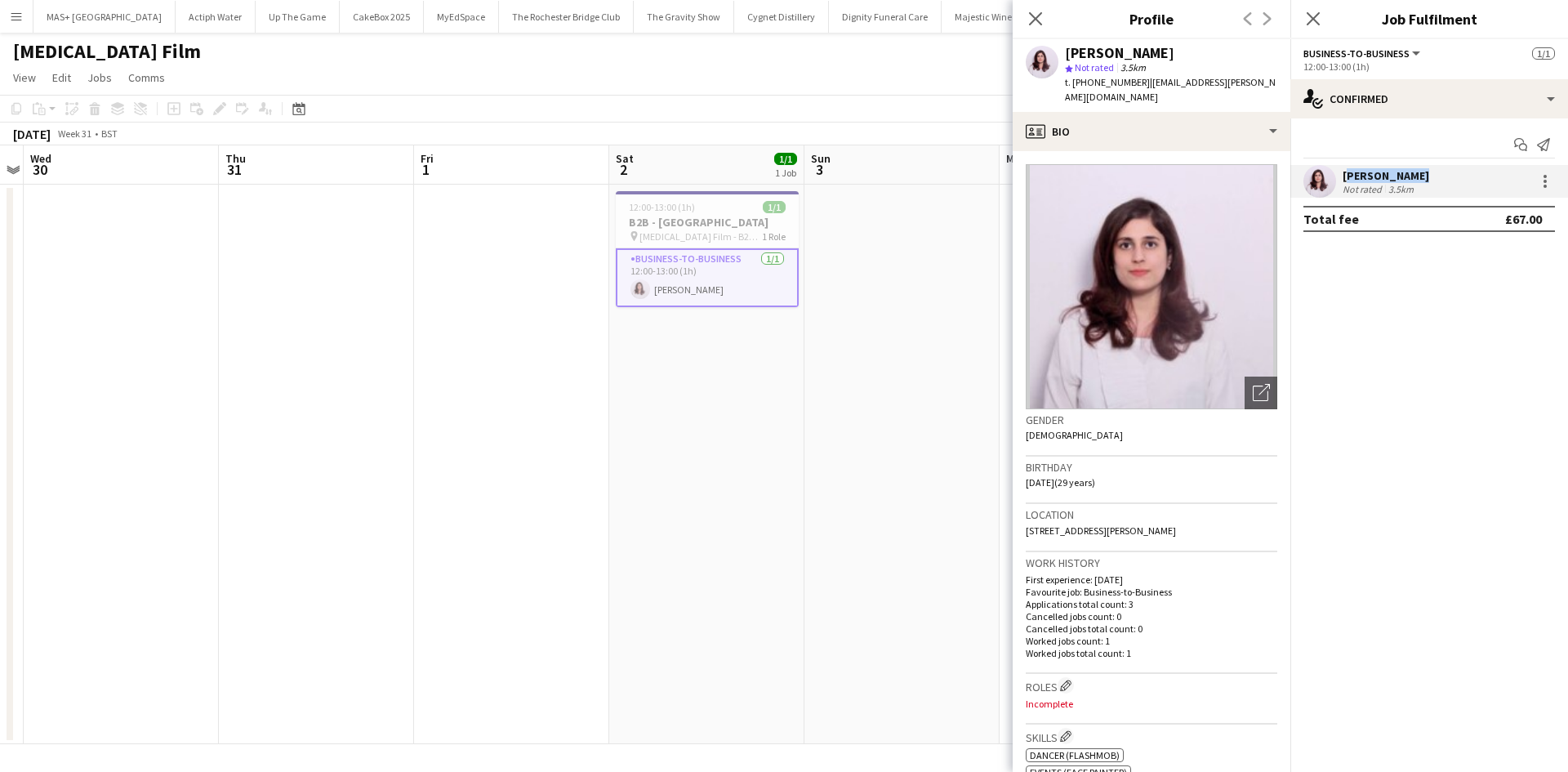
copy div "[PERSON_NAME]"
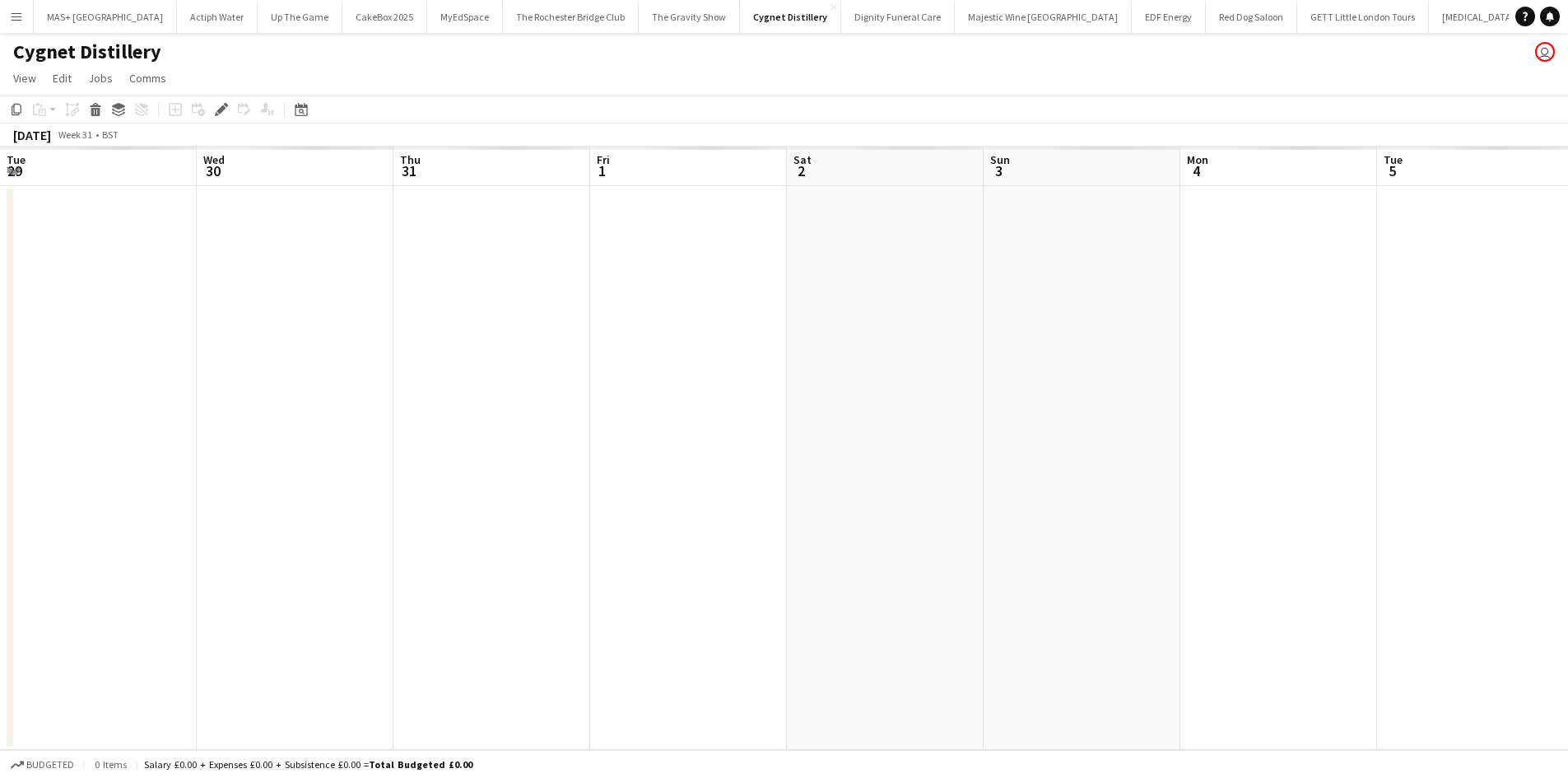
scroll to position [0, 566]
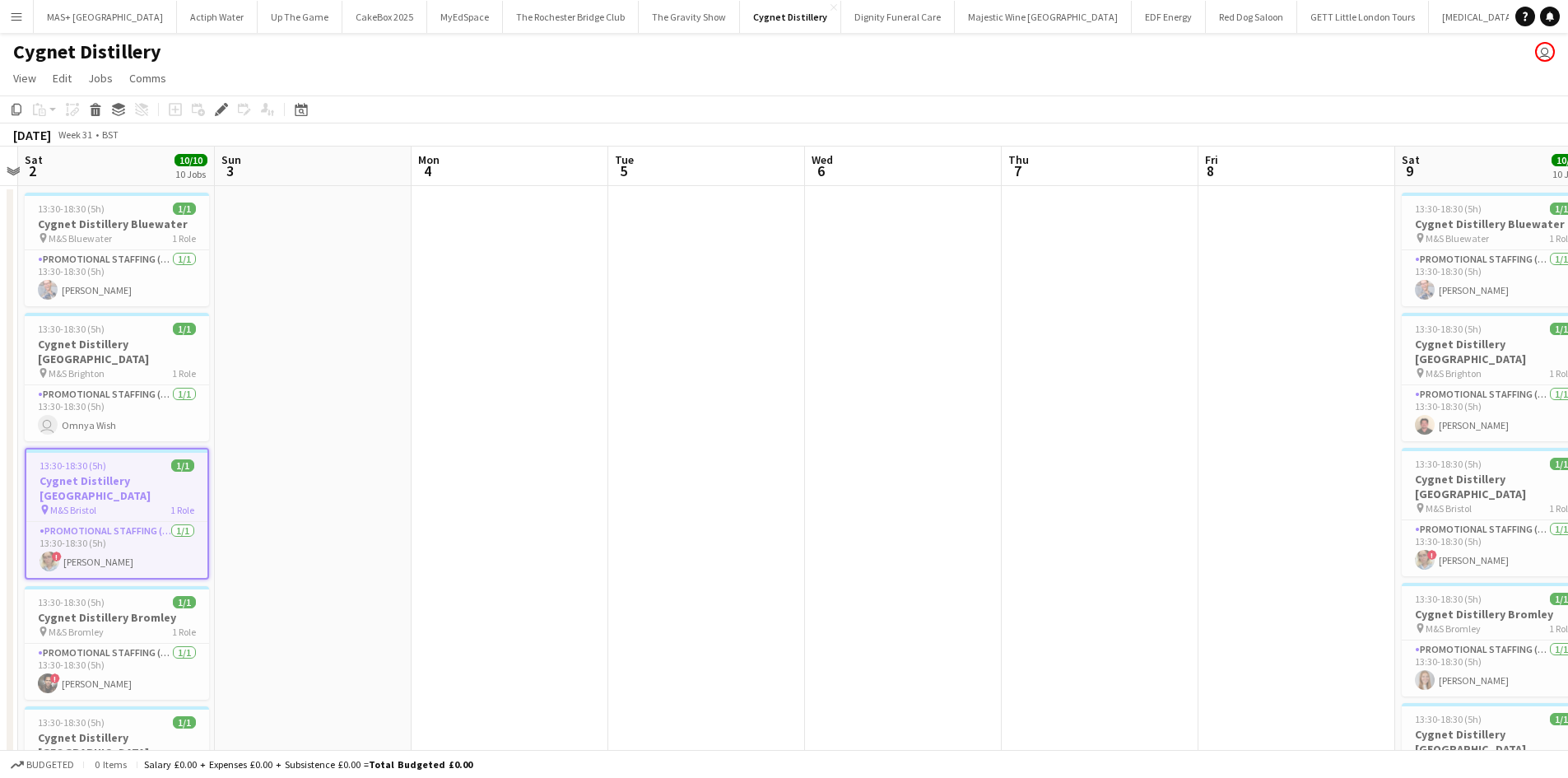
drag, startPoint x: 935, startPoint y: 458, endPoint x: 599, endPoint y: 458, distance: 336.0
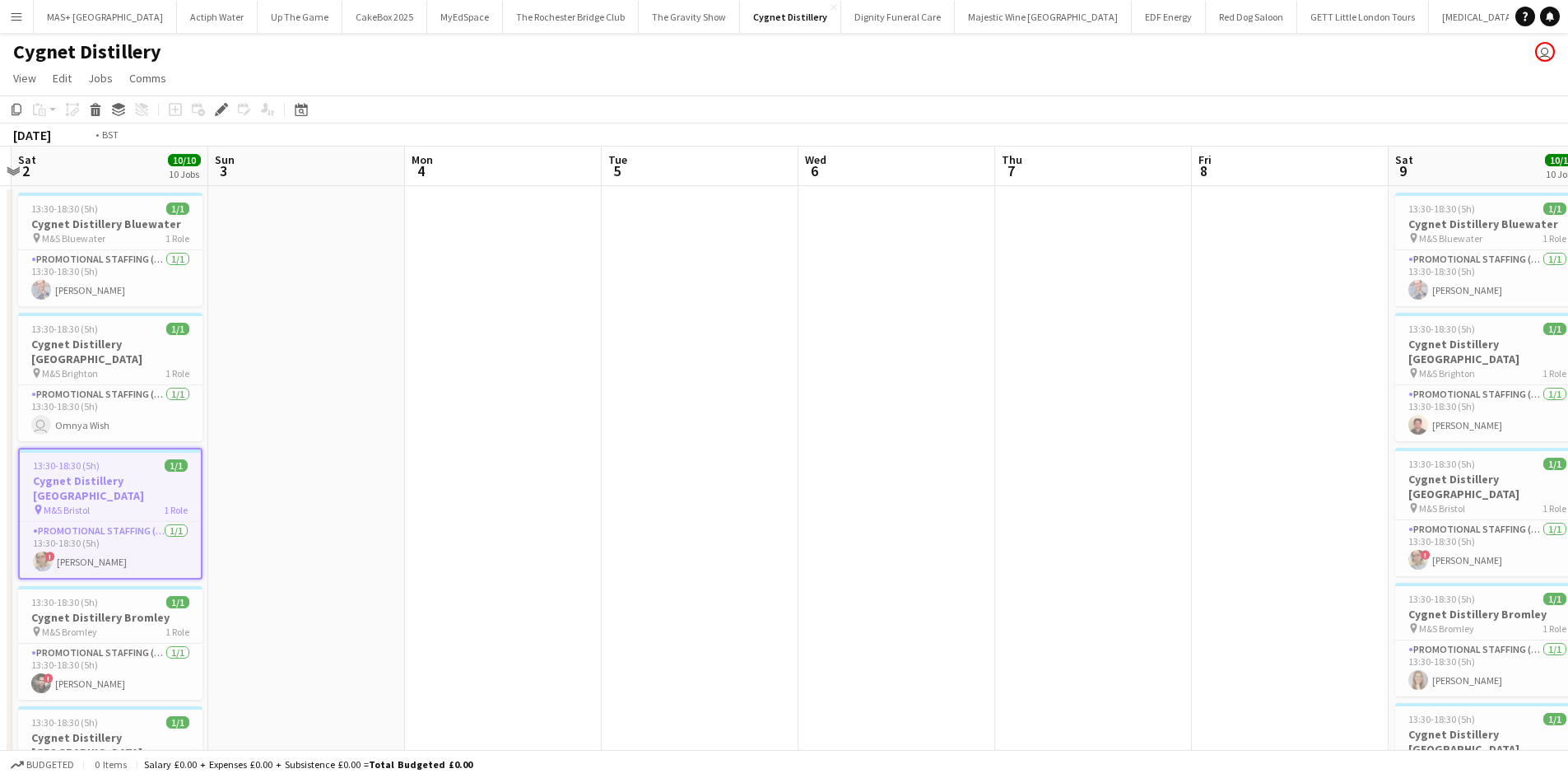
drag, startPoint x: 1217, startPoint y: 549, endPoint x: 303, endPoint y: 504, distance: 915.1
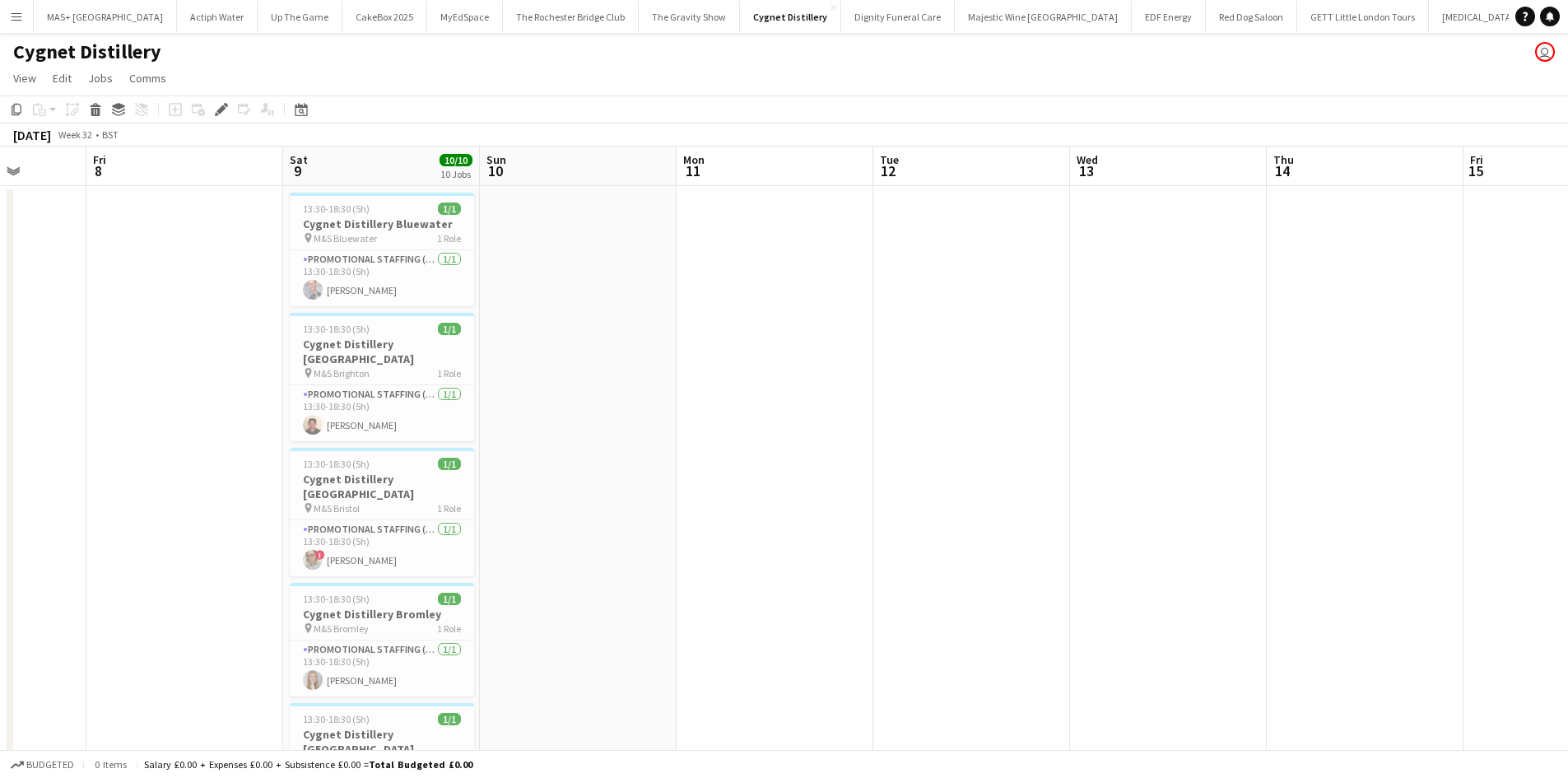
drag, startPoint x: 1284, startPoint y: 579, endPoint x: 335, endPoint y: 471, distance: 955.1
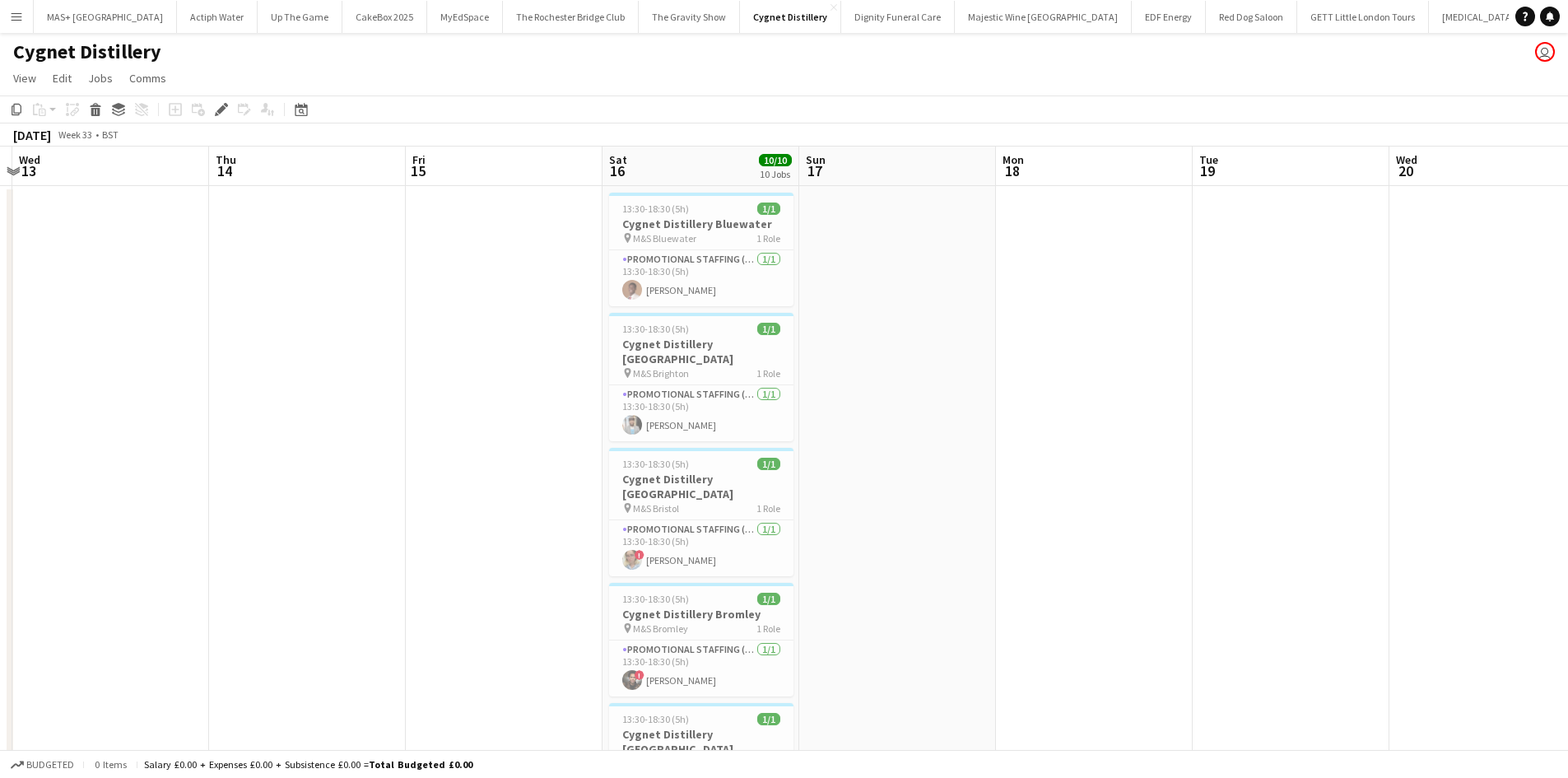
drag, startPoint x: 1045, startPoint y: 540, endPoint x: 905, endPoint y: 549, distance: 140.3
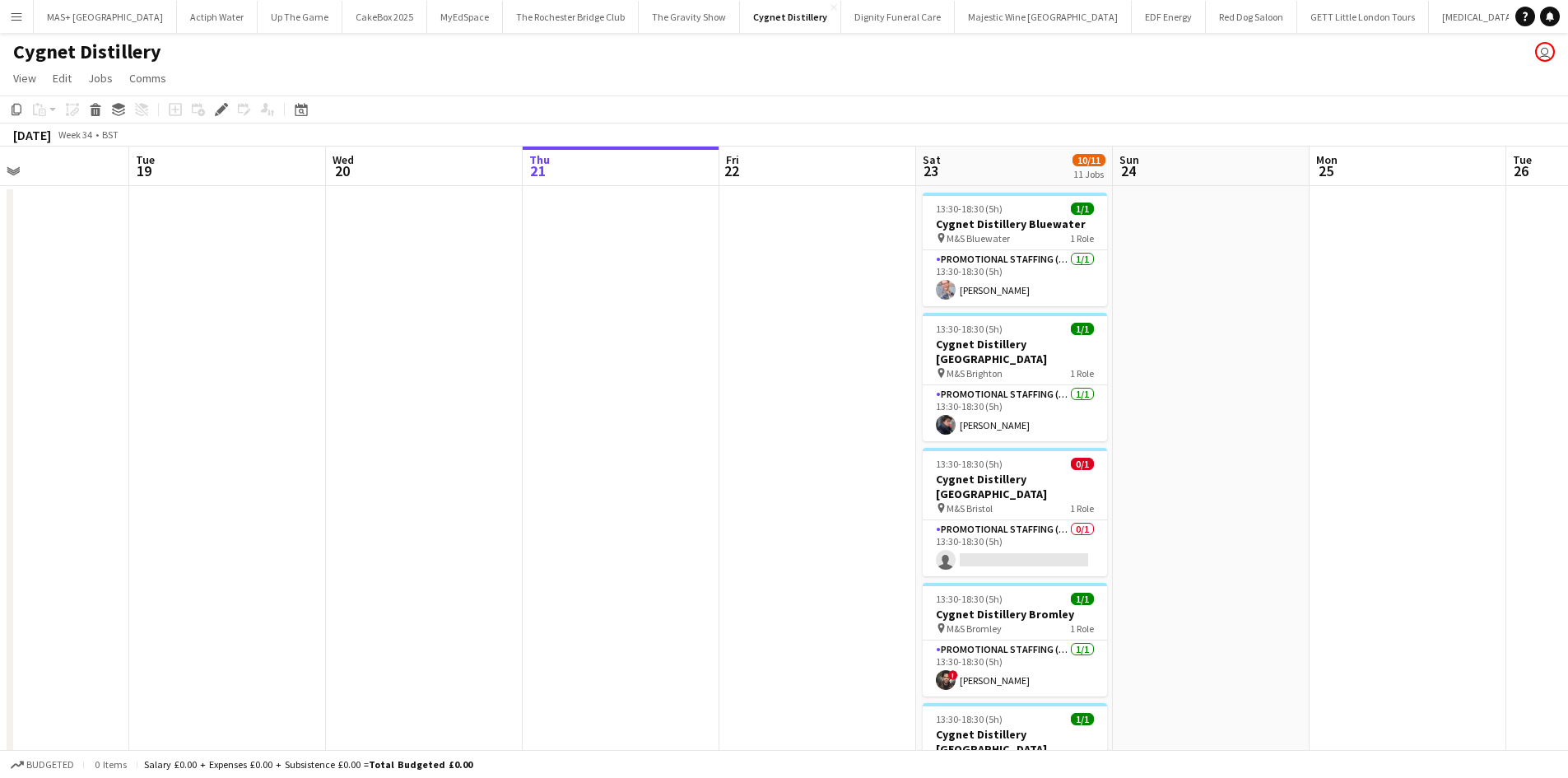
drag, startPoint x: 813, startPoint y: 551, endPoint x: 689, endPoint y: 533, distance: 125.3
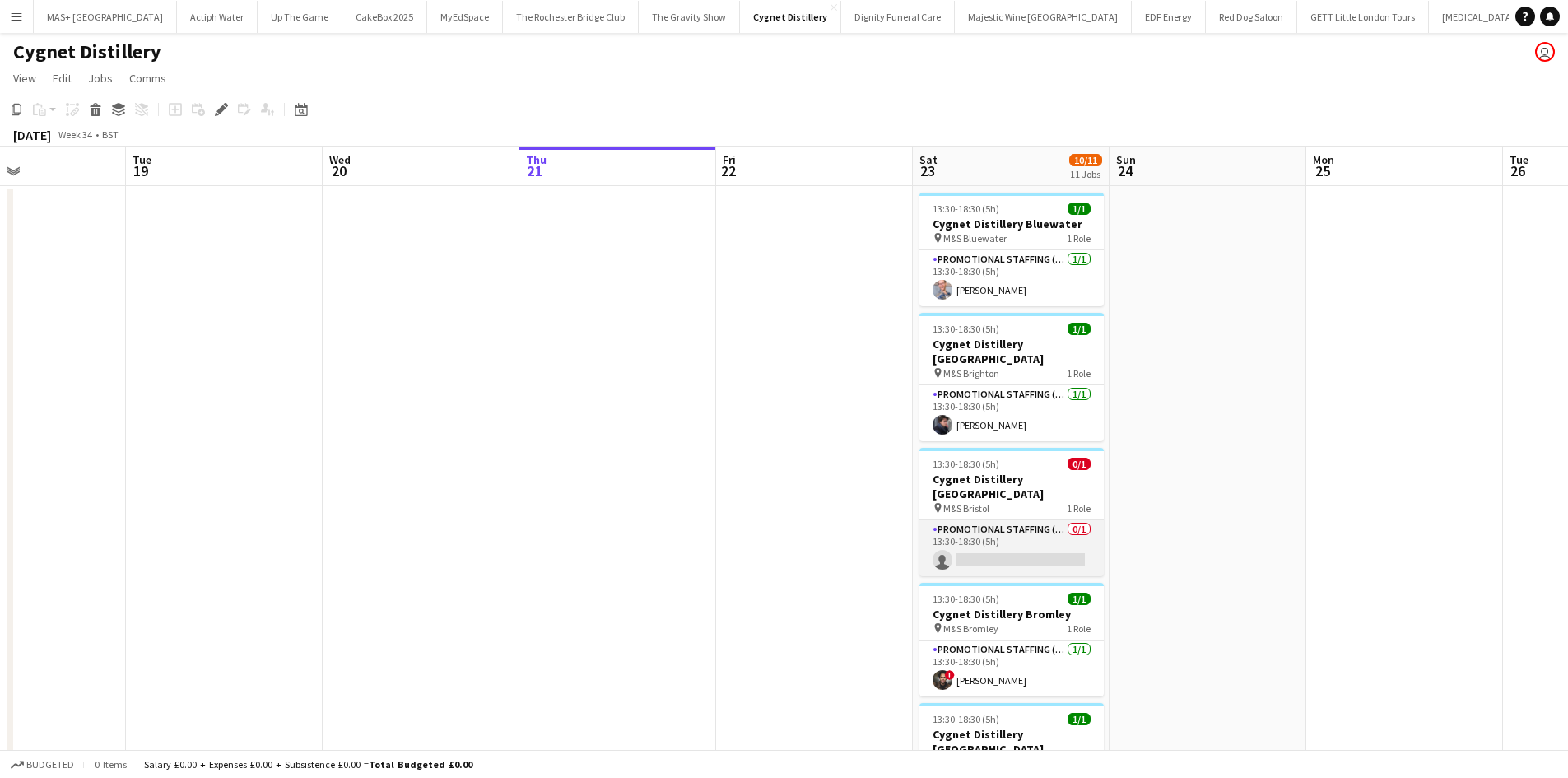
click at [994, 520] on app-card-role "Promotional Staffing (Brand Ambassadors) 0/1 13:30-18:30 (5h) single-neutral-ac…" at bounding box center [1012, 548] width 184 height 56
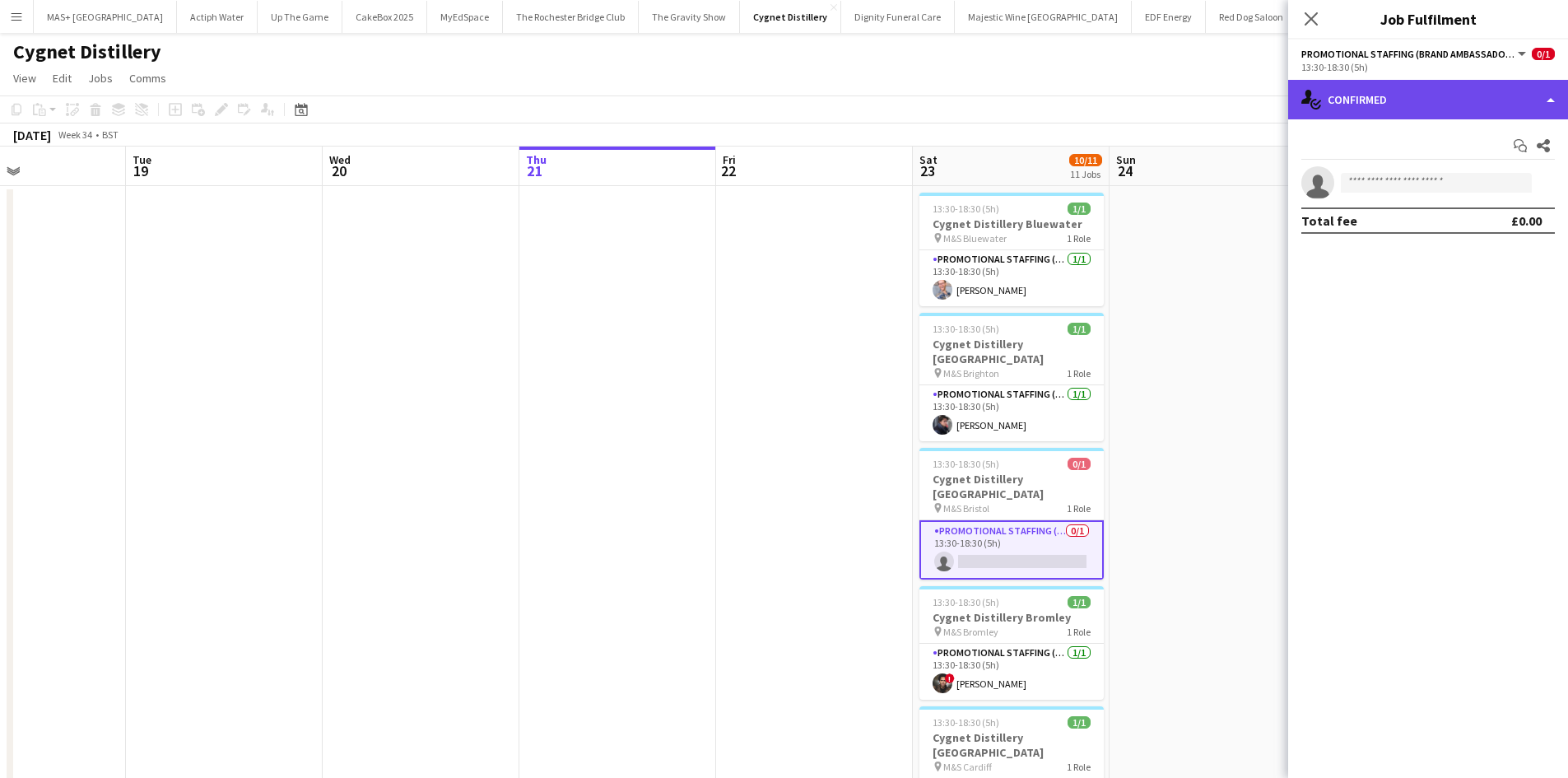
click at [1469, 103] on div "single-neutral-actions-check-2 Confirmed" at bounding box center [1429, 100] width 280 height 40
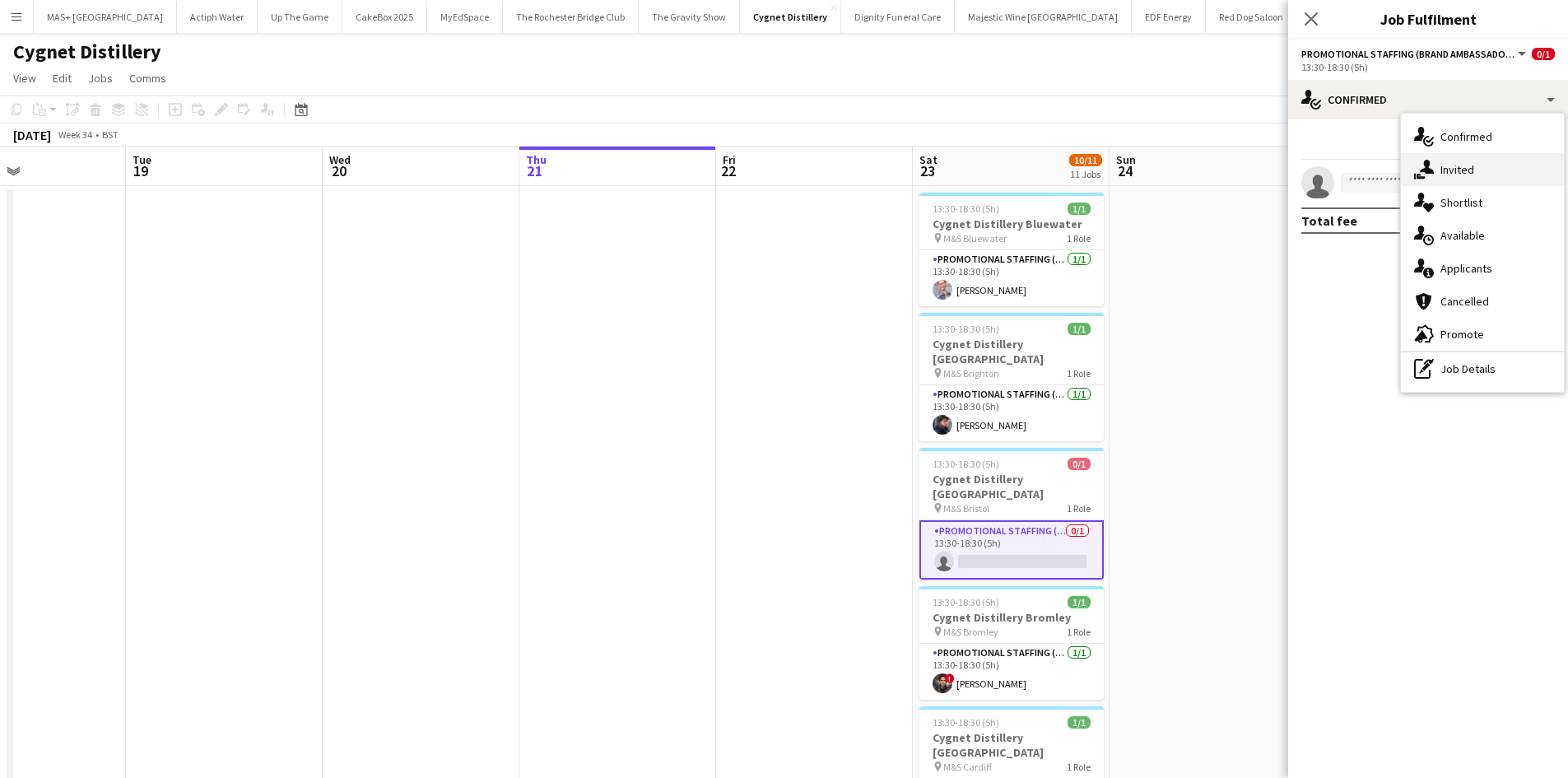
click at [1484, 165] on div "single-neutral-actions-share-1 Invited" at bounding box center [1481, 169] width 163 height 33
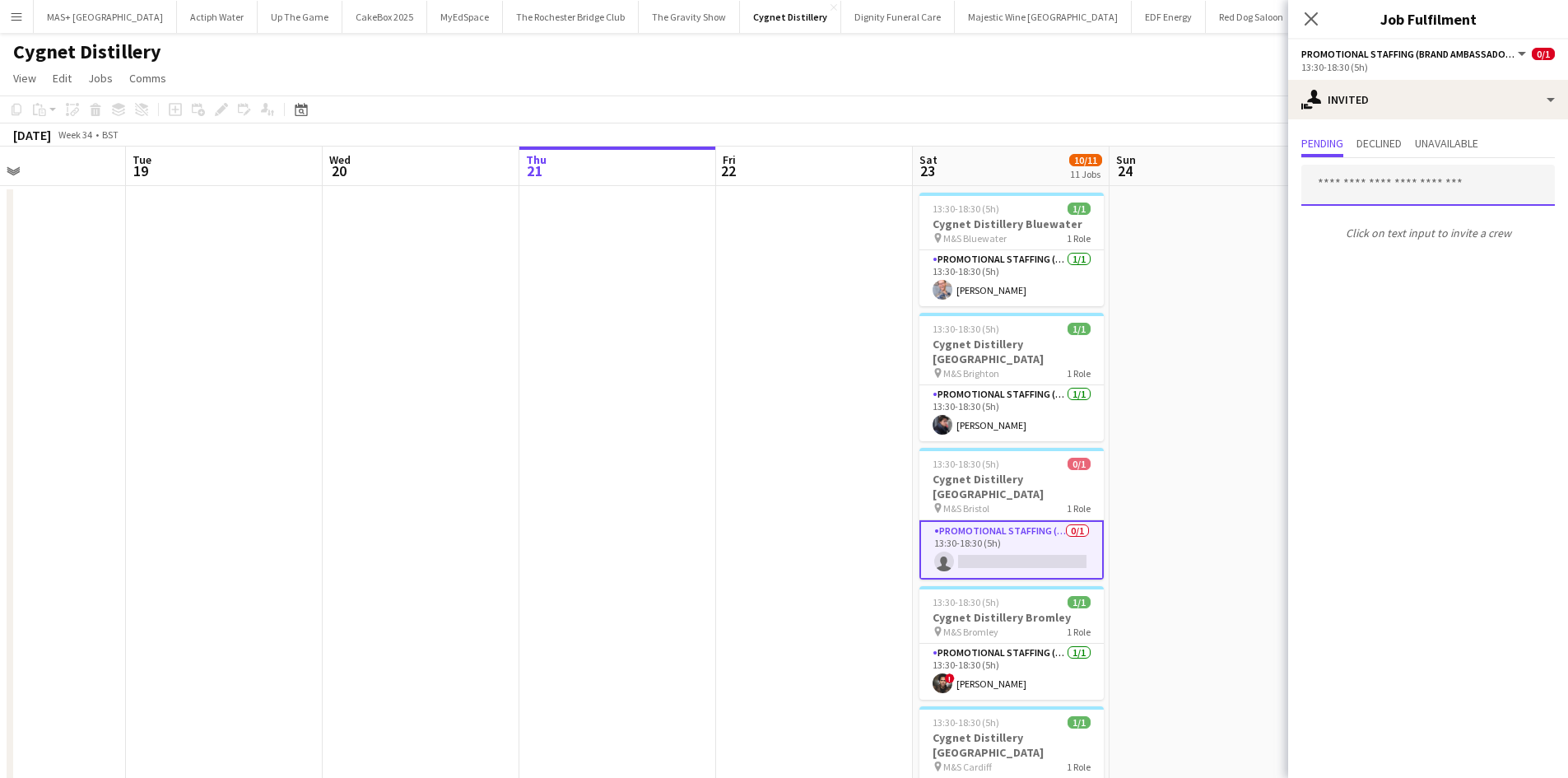
click at [1365, 182] on input "text" at bounding box center [1429, 185] width 254 height 41
paste input "**********"
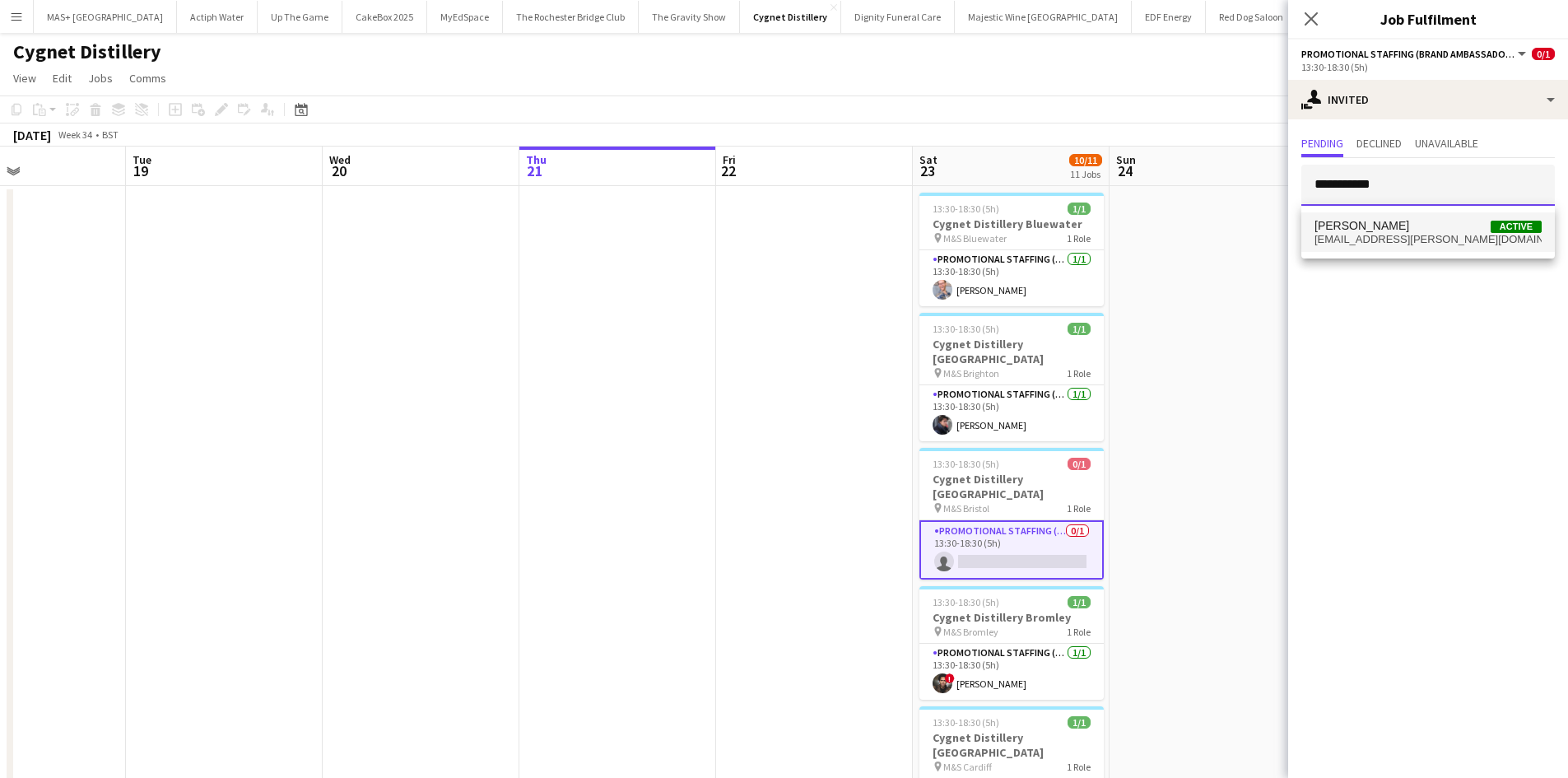
type input "**********"
drag, startPoint x: 1430, startPoint y: 228, endPoint x: 1427, endPoint y: 240, distance: 12.4
click at [1428, 228] on span "[PERSON_NAME] Active" at bounding box center [1429, 226] width 228 height 14
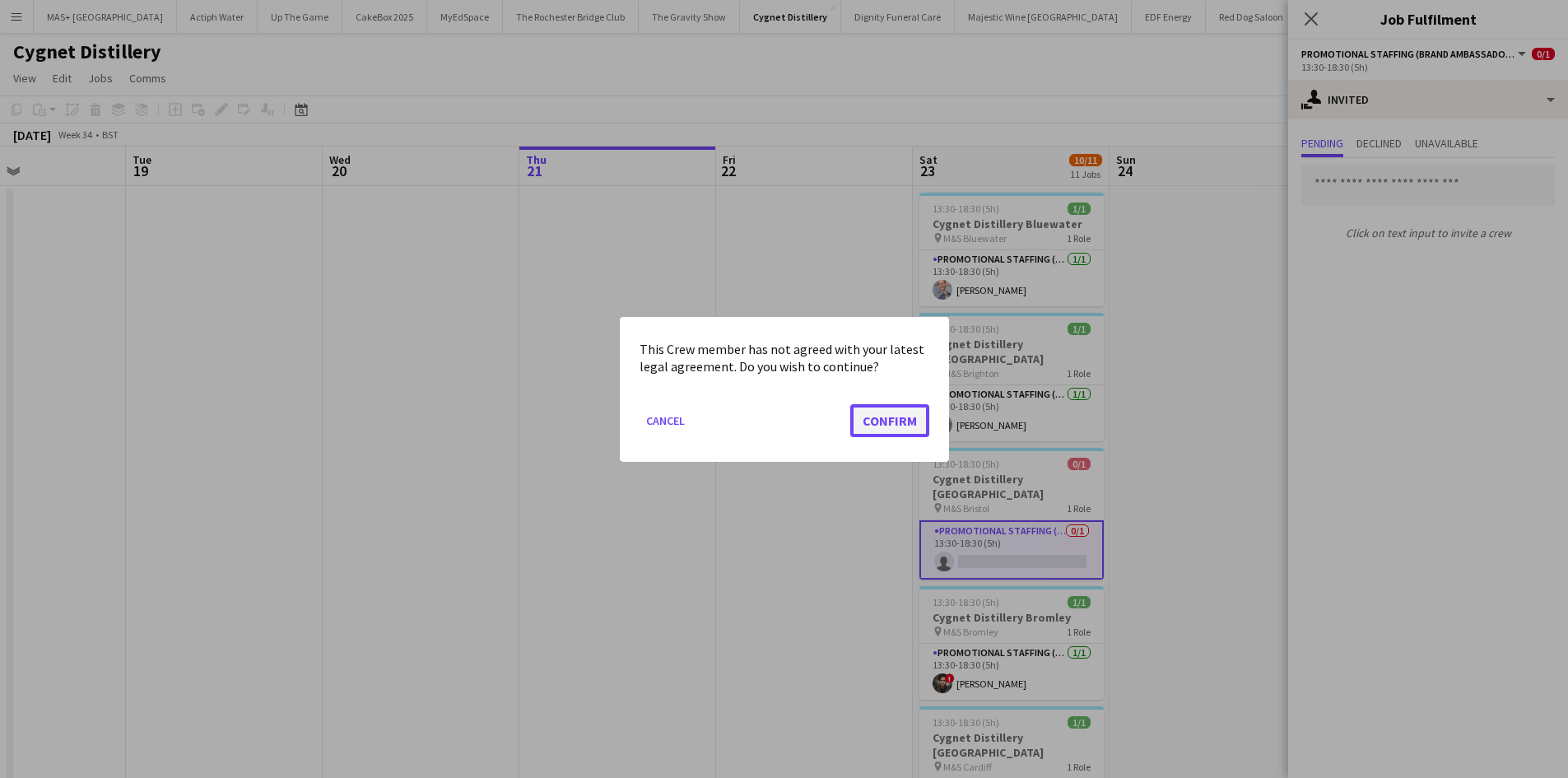
click at [906, 424] on button "Confirm" at bounding box center [890, 420] width 79 height 33
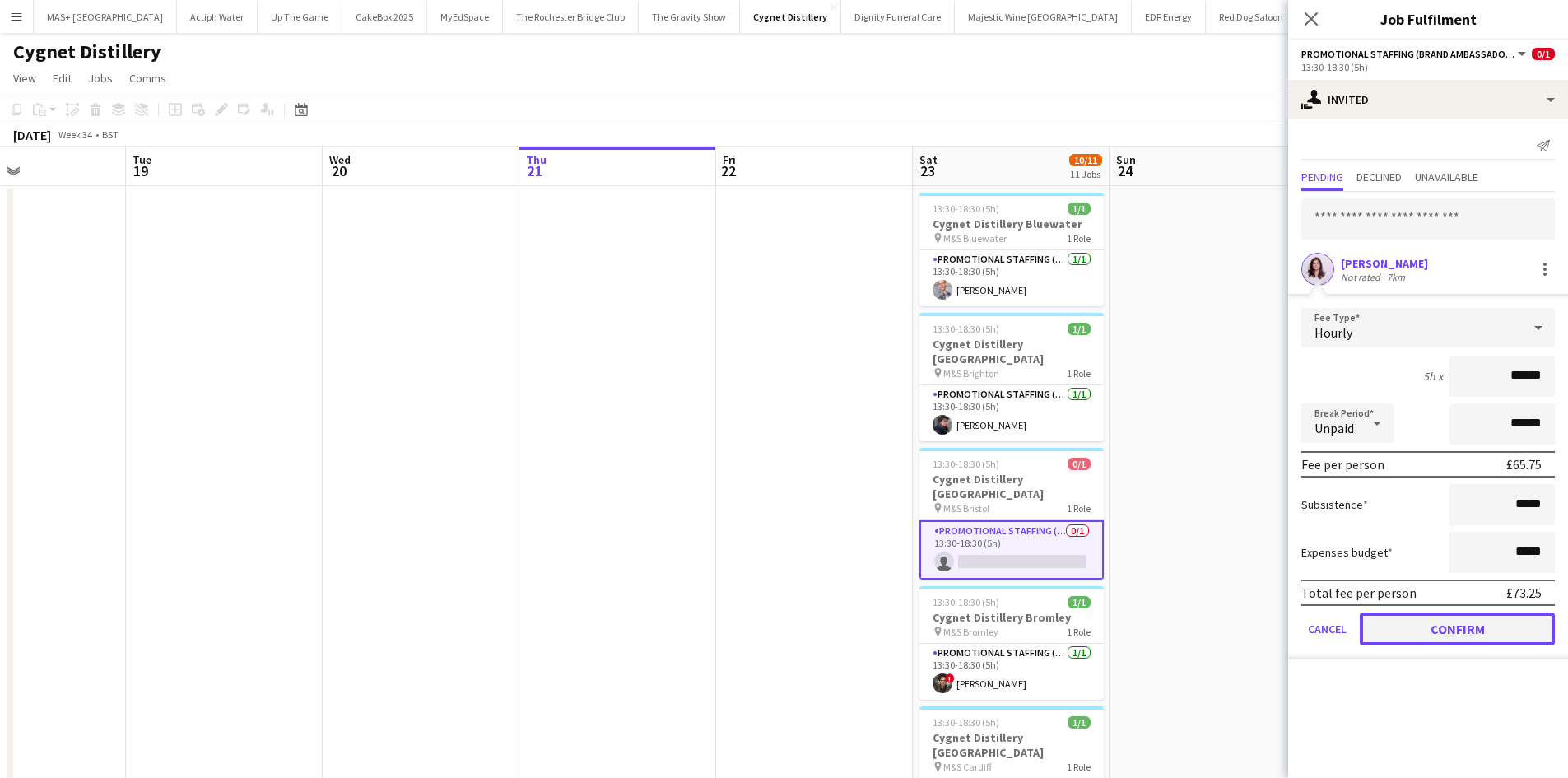
click at [1513, 625] on button "Confirm" at bounding box center [1457, 628] width 195 height 33
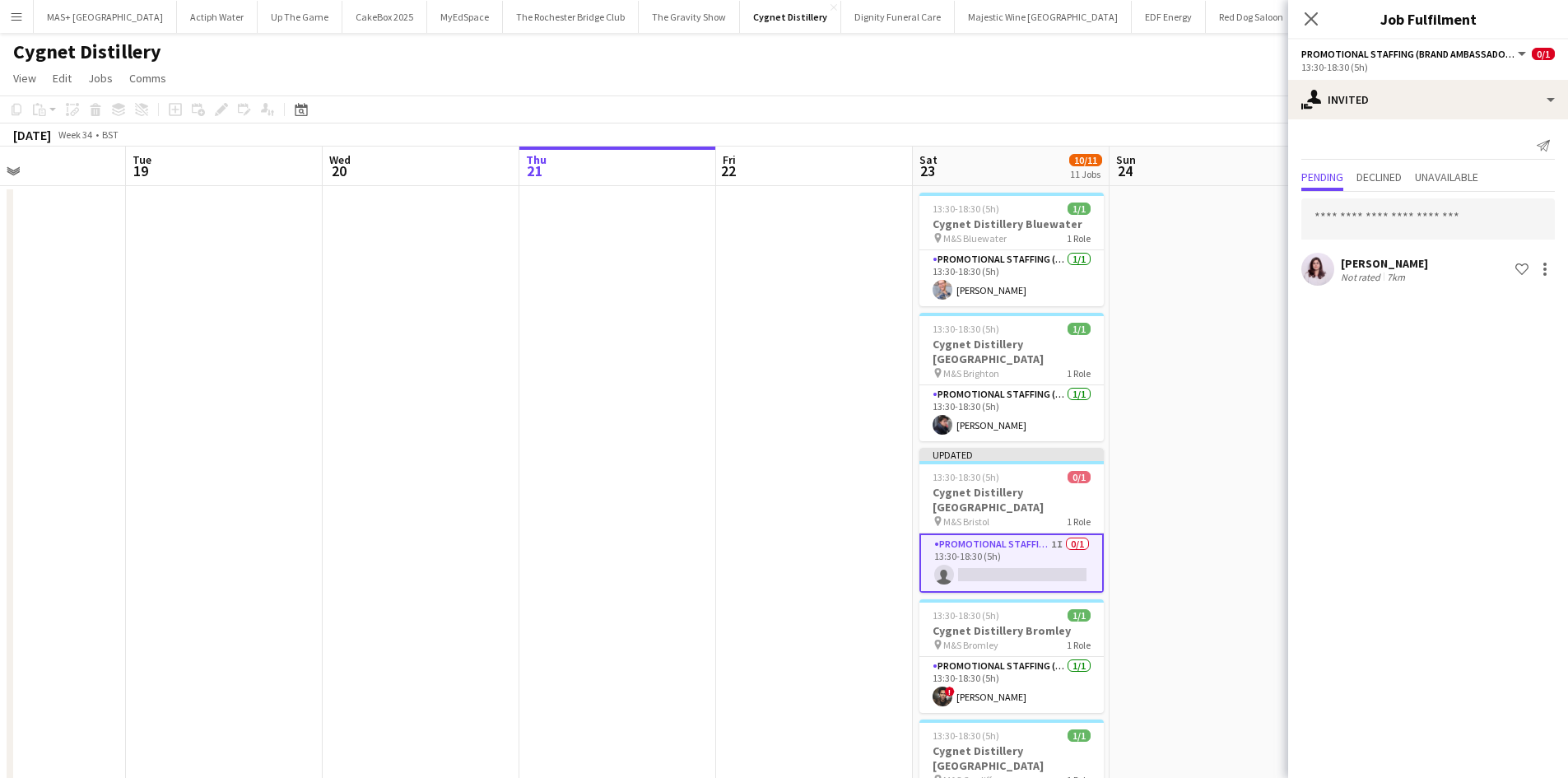
drag, startPoint x: 1249, startPoint y: 509, endPoint x: 1258, endPoint y: 447, distance: 62.6
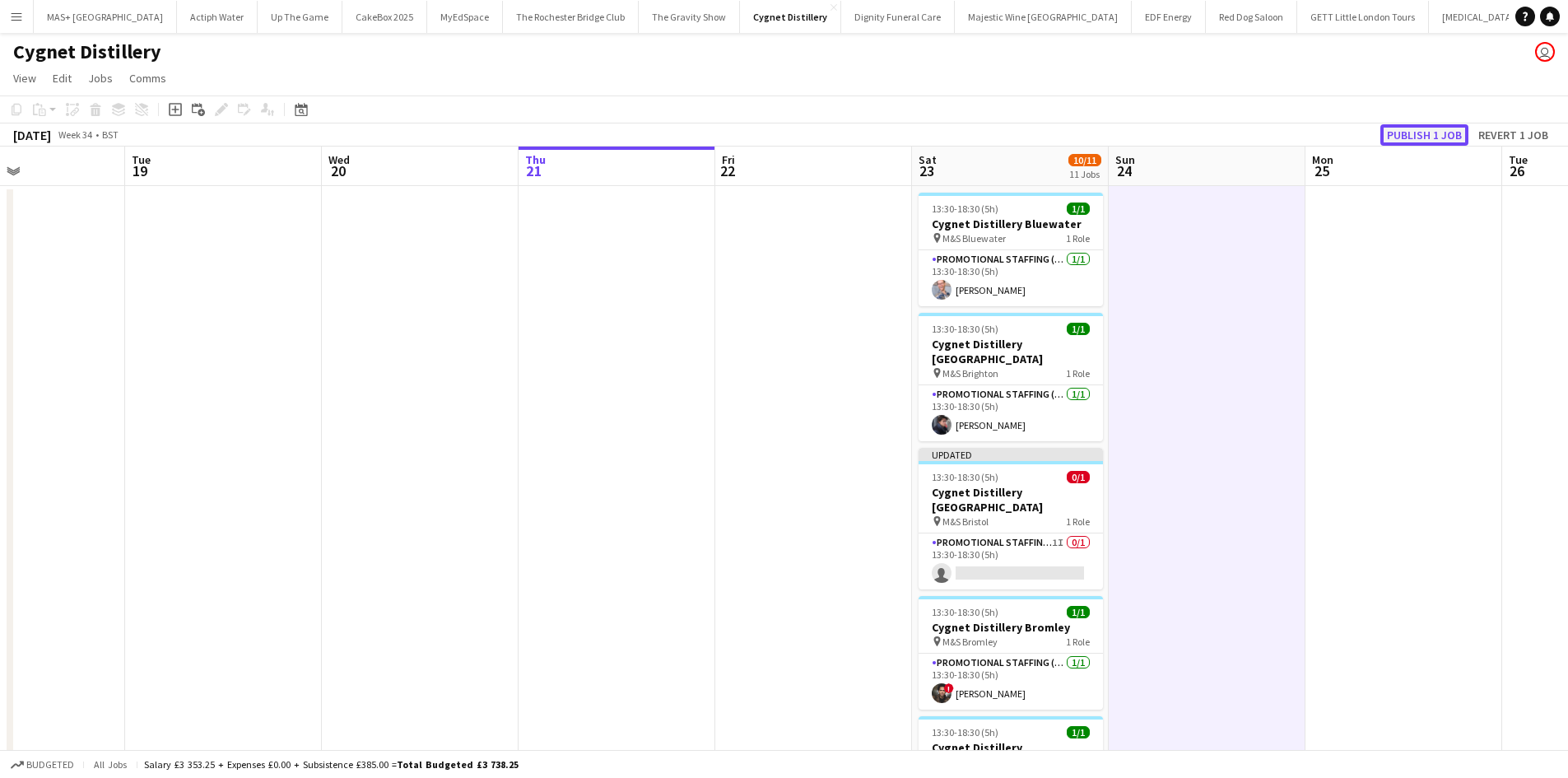
click at [1433, 139] on button "Publish 1 job" at bounding box center [1425, 135] width 88 height 22
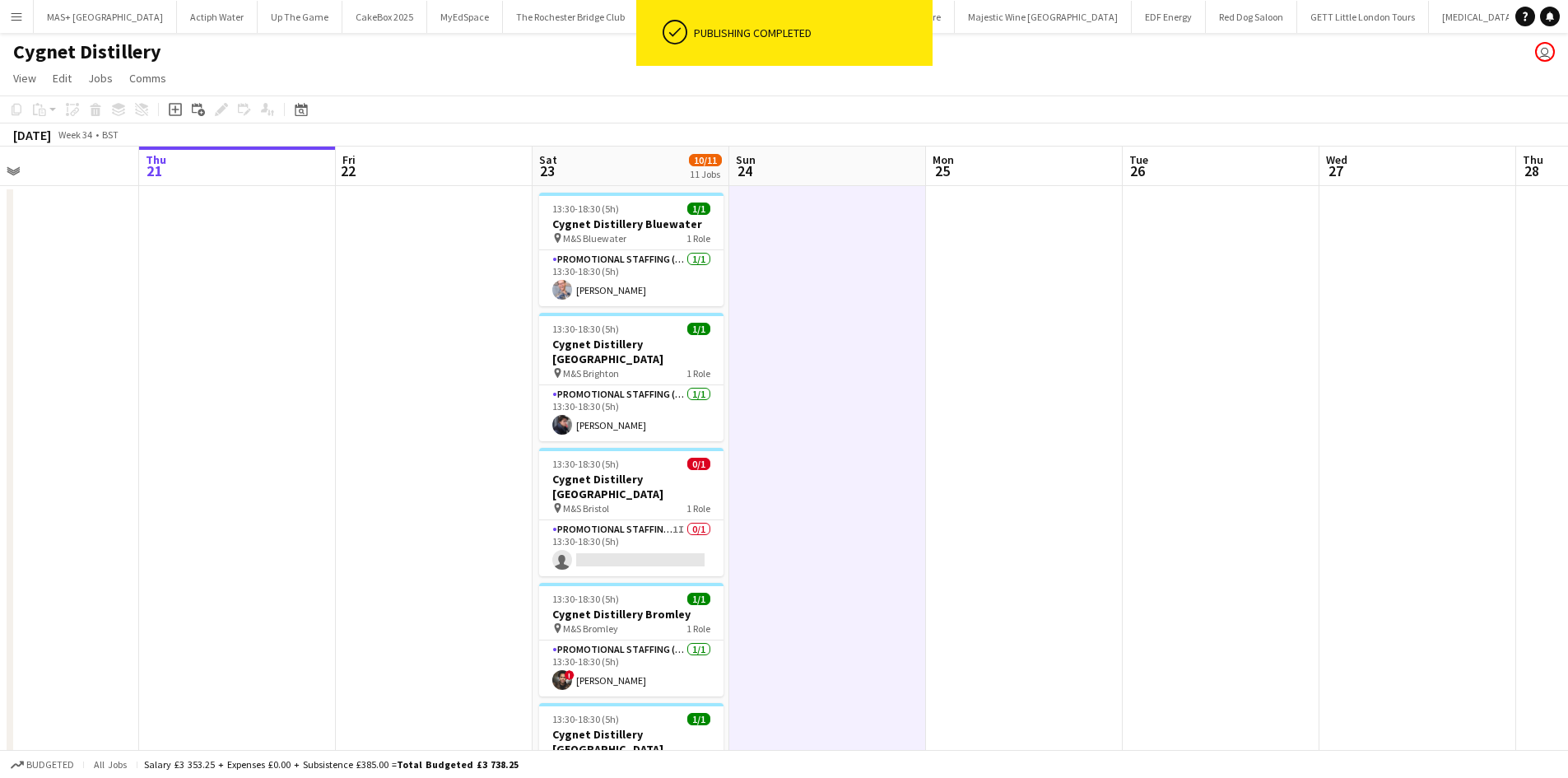
drag, startPoint x: 1450, startPoint y: 405, endPoint x: 630, endPoint y: 400, distance: 820.0
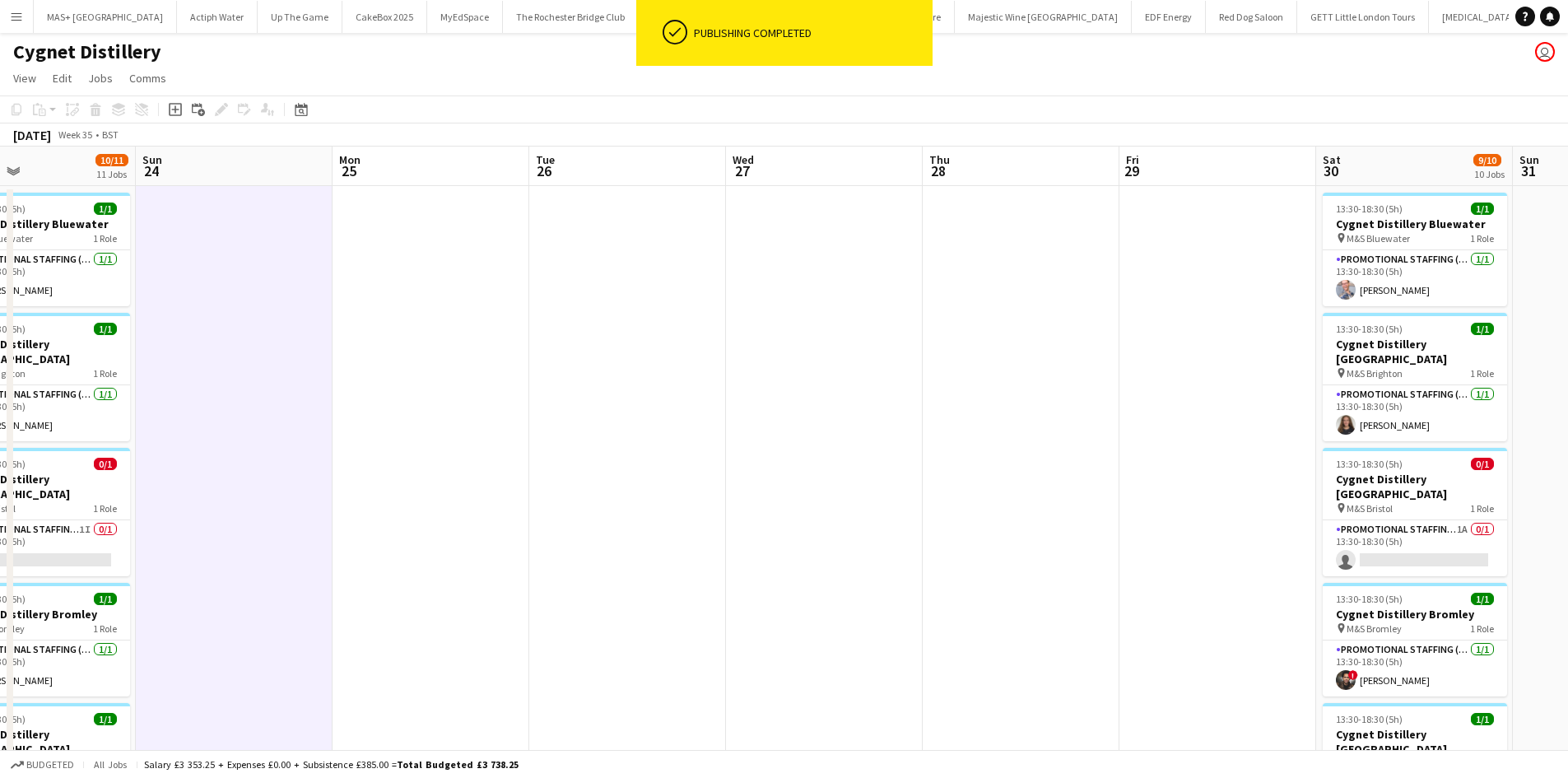
scroll to position [0, 524]
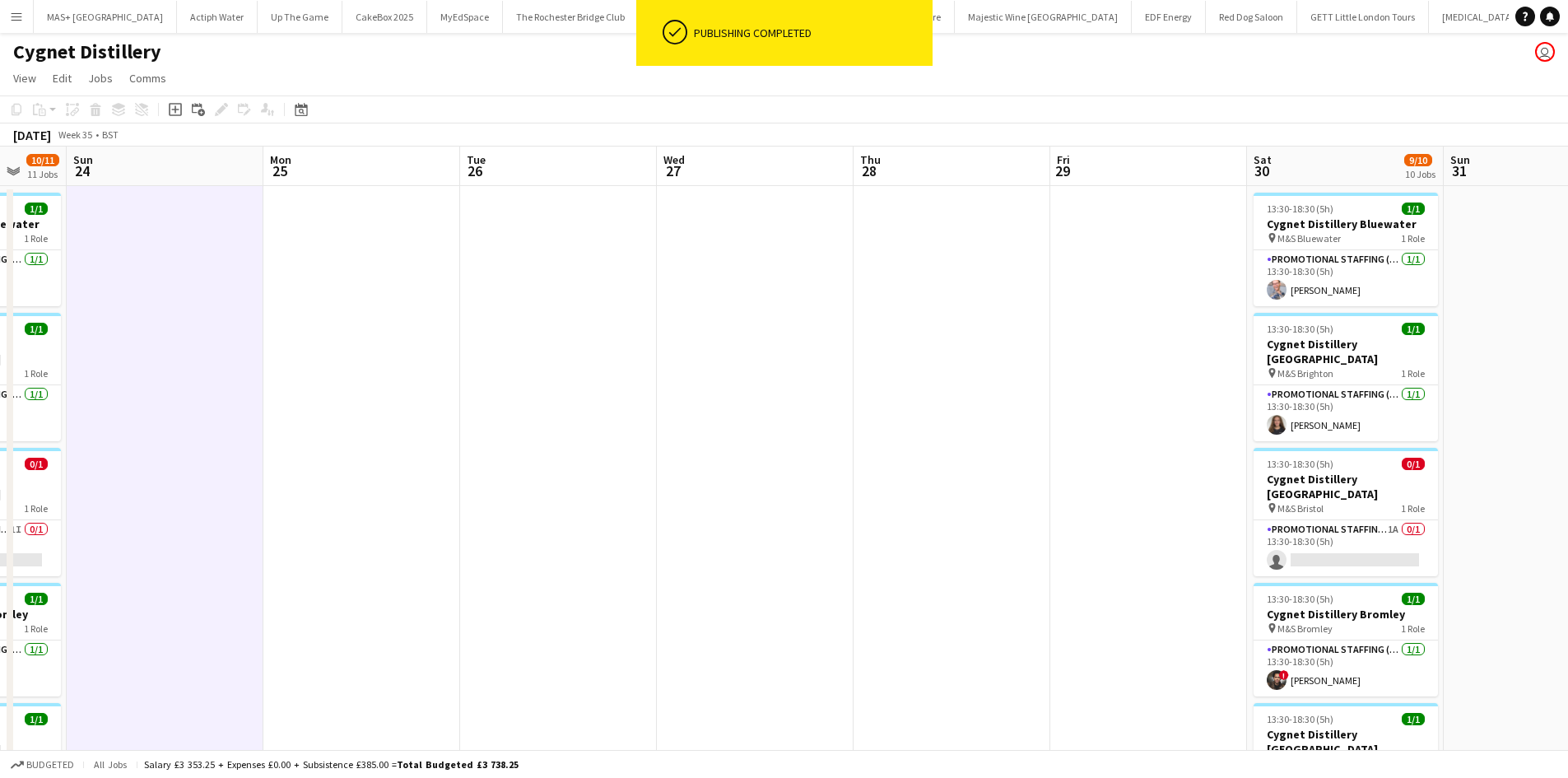
drag, startPoint x: 969, startPoint y: 474, endPoint x: 312, endPoint y: 428, distance: 658.6
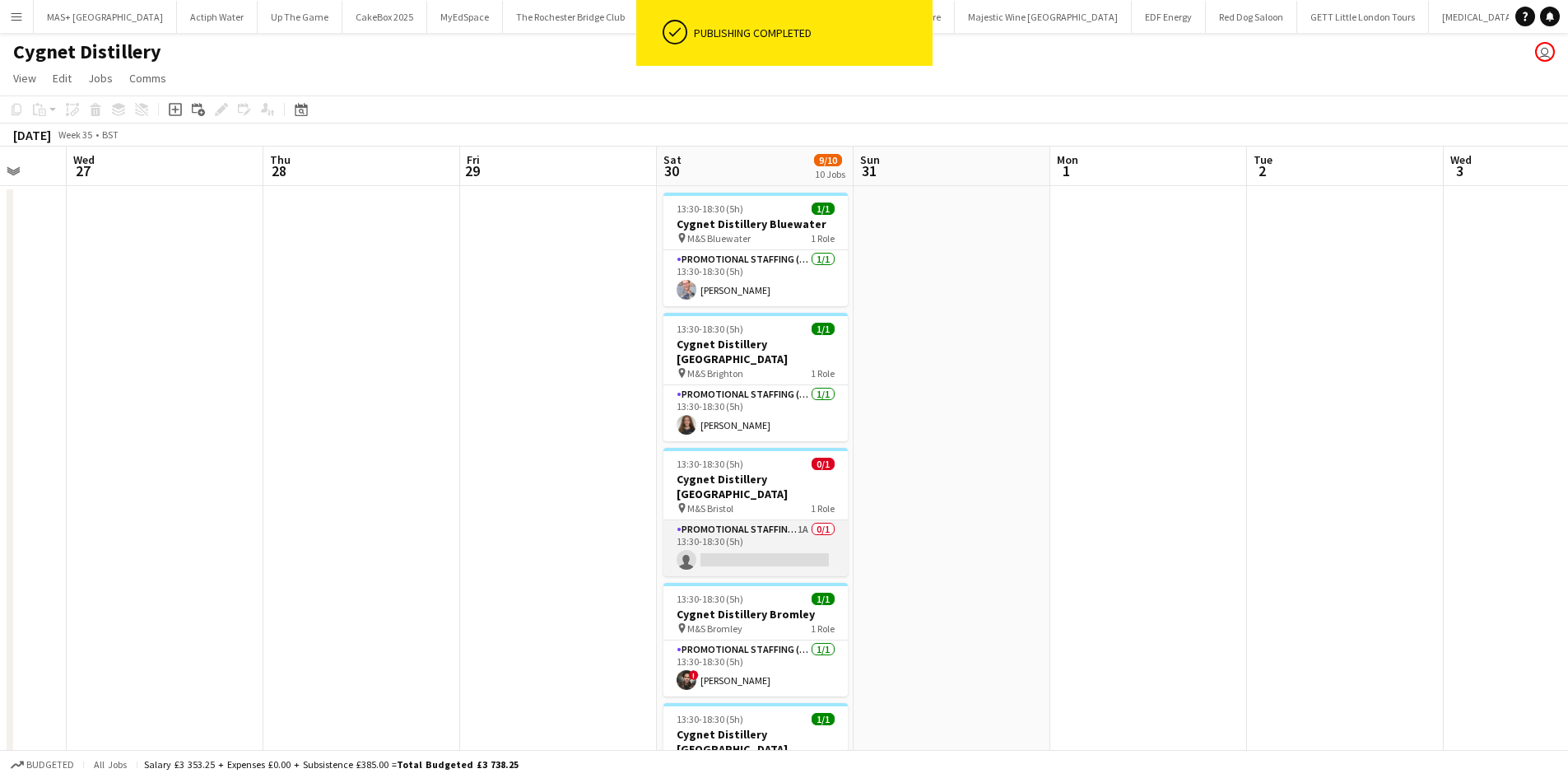
click at [756, 520] on app-card-role "Promotional Staffing (Brand Ambassadors) 1A 0/1 13:30-18:30 (5h) single-neutral…" at bounding box center [755, 548] width 184 height 56
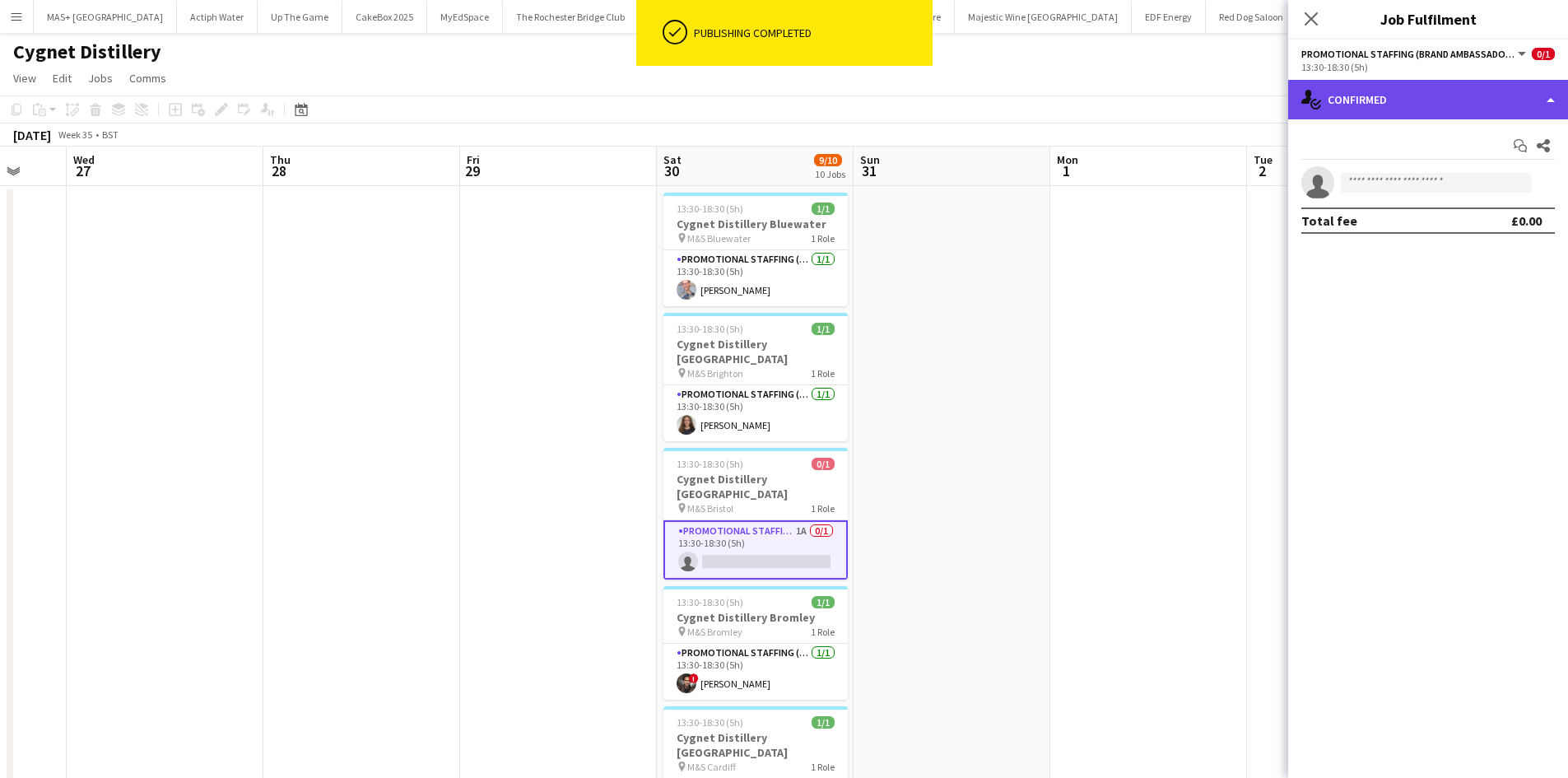
click at [1507, 92] on div "single-neutral-actions-check-2 Confirmed" at bounding box center [1429, 100] width 280 height 40
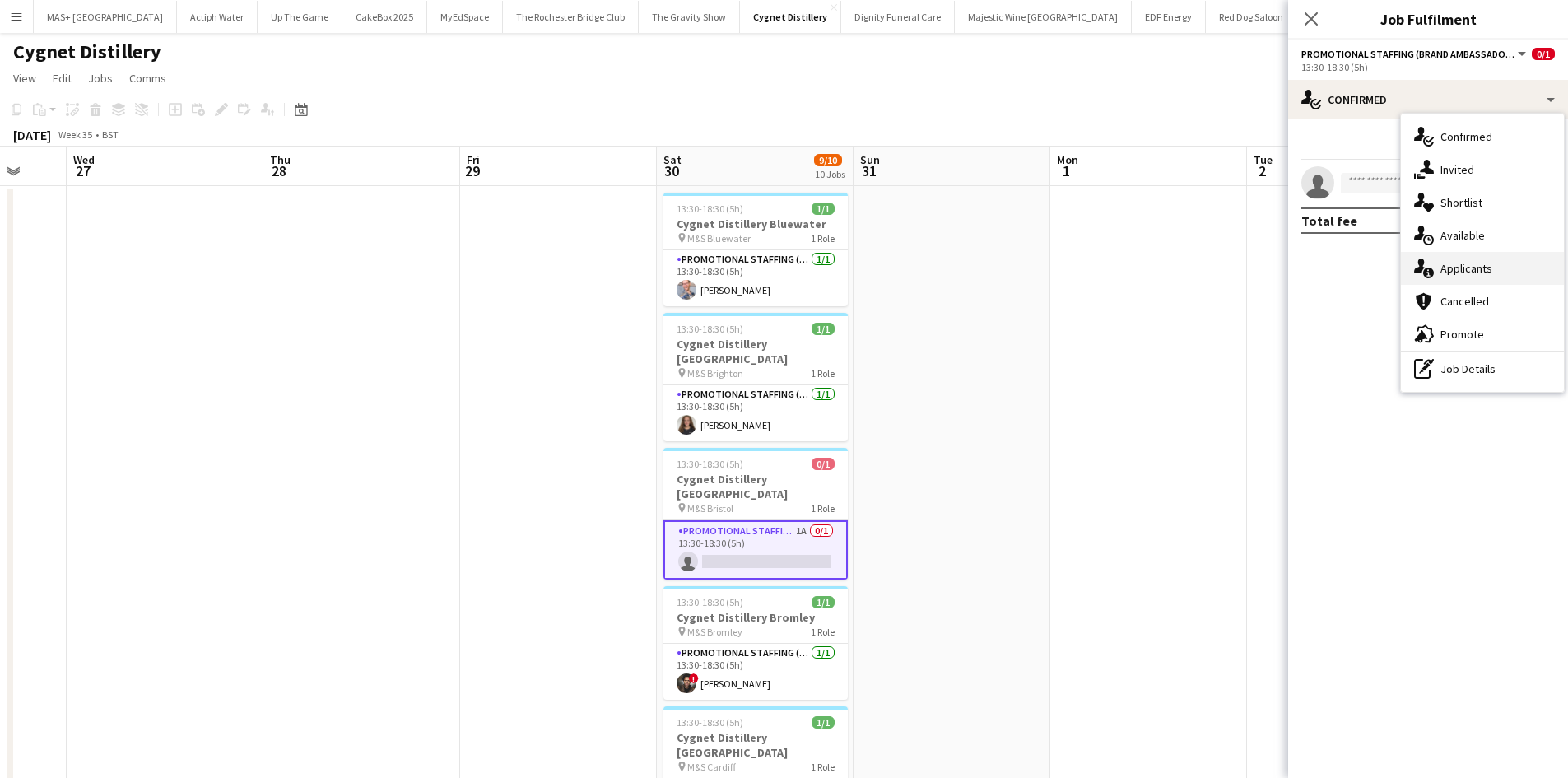
click at [1466, 279] on div "single-neutral-actions-information Applicants" at bounding box center [1481, 268] width 163 height 33
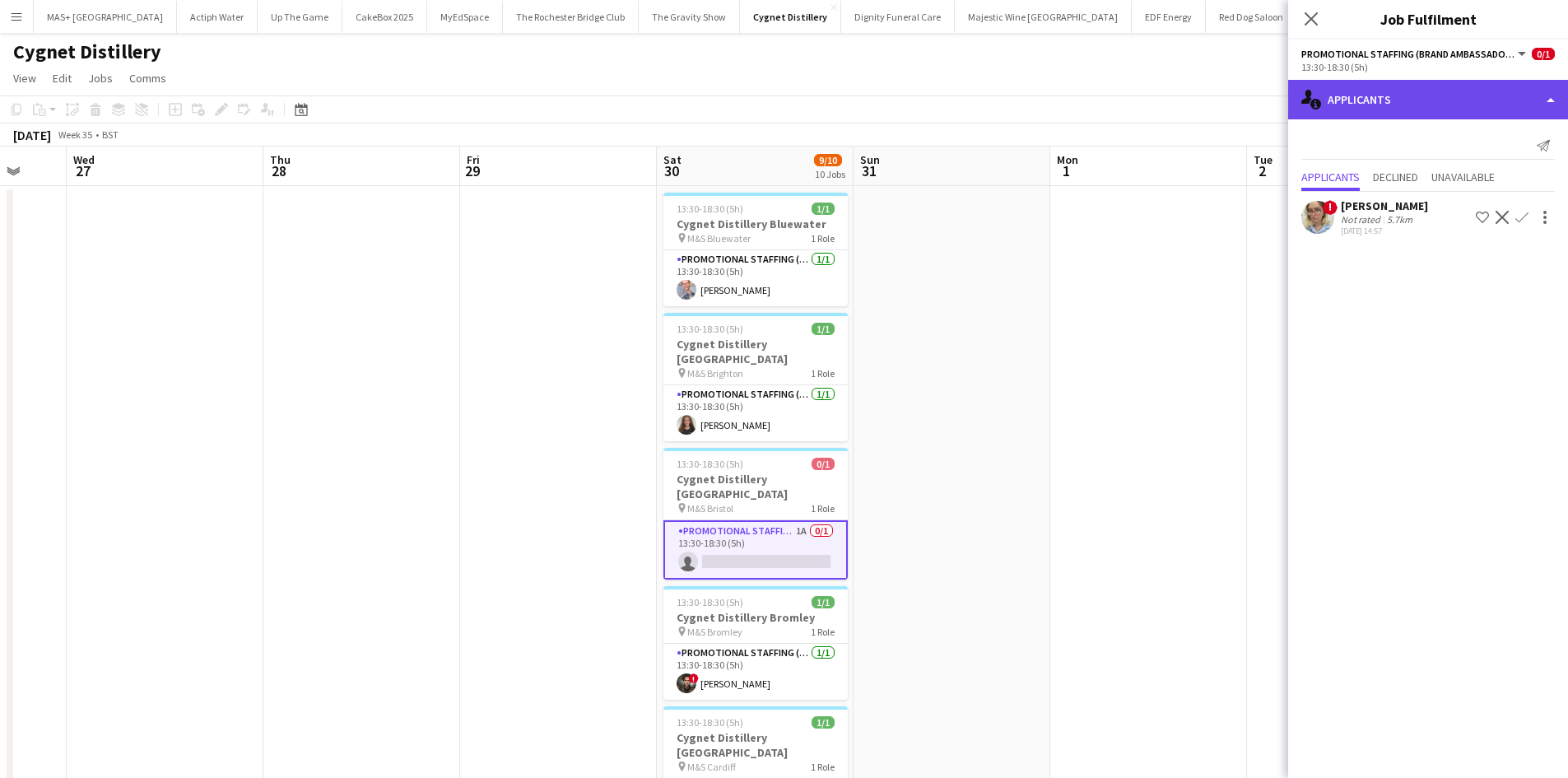
click at [1370, 94] on div "single-neutral-actions-information Applicants" at bounding box center [1429, 100] width 280 height 40
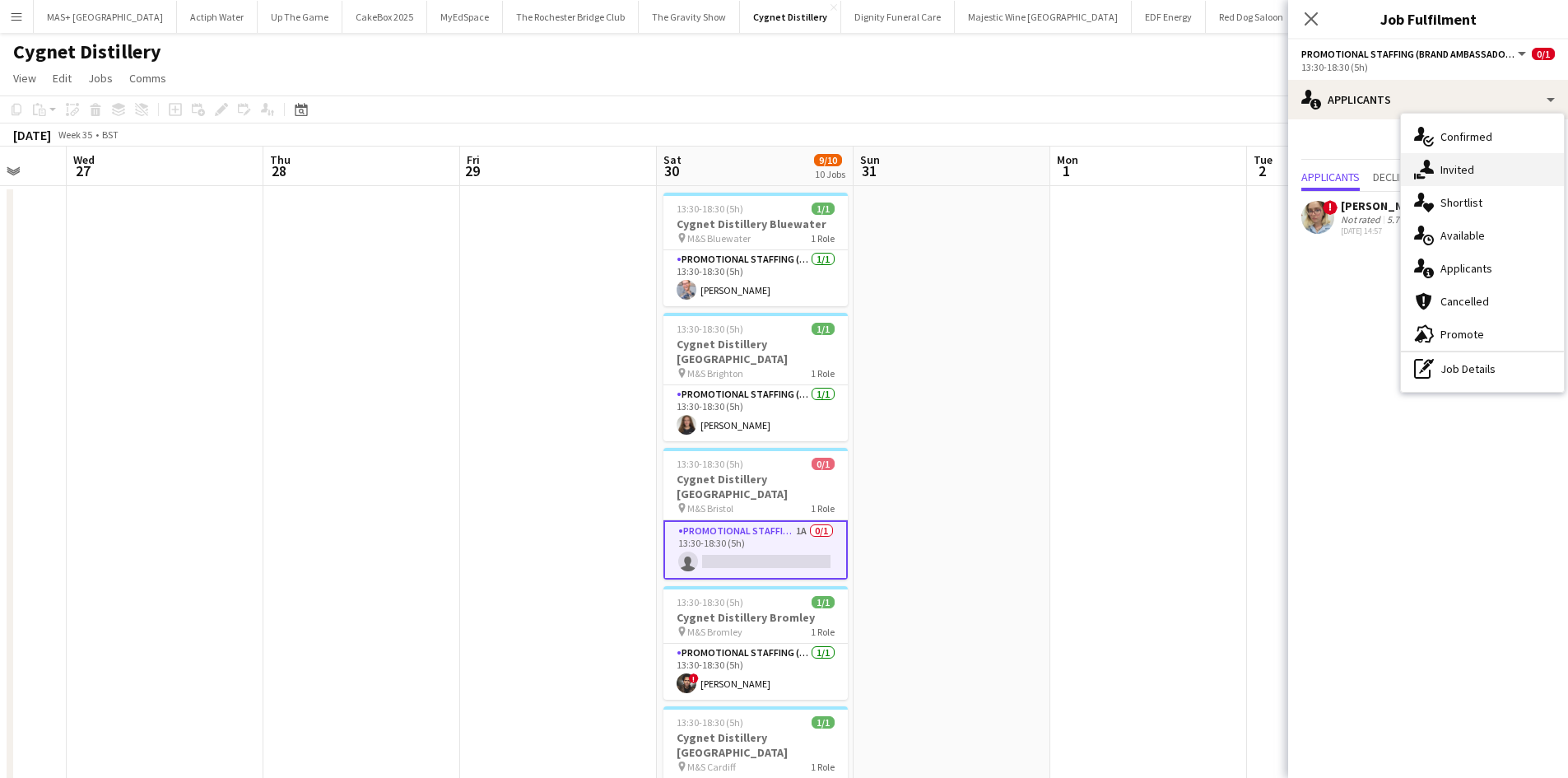
click at [1465, 173] on div "single-neutral-actions-share-1 Invited" at bounding box center [1481, 169] width 163 height 33
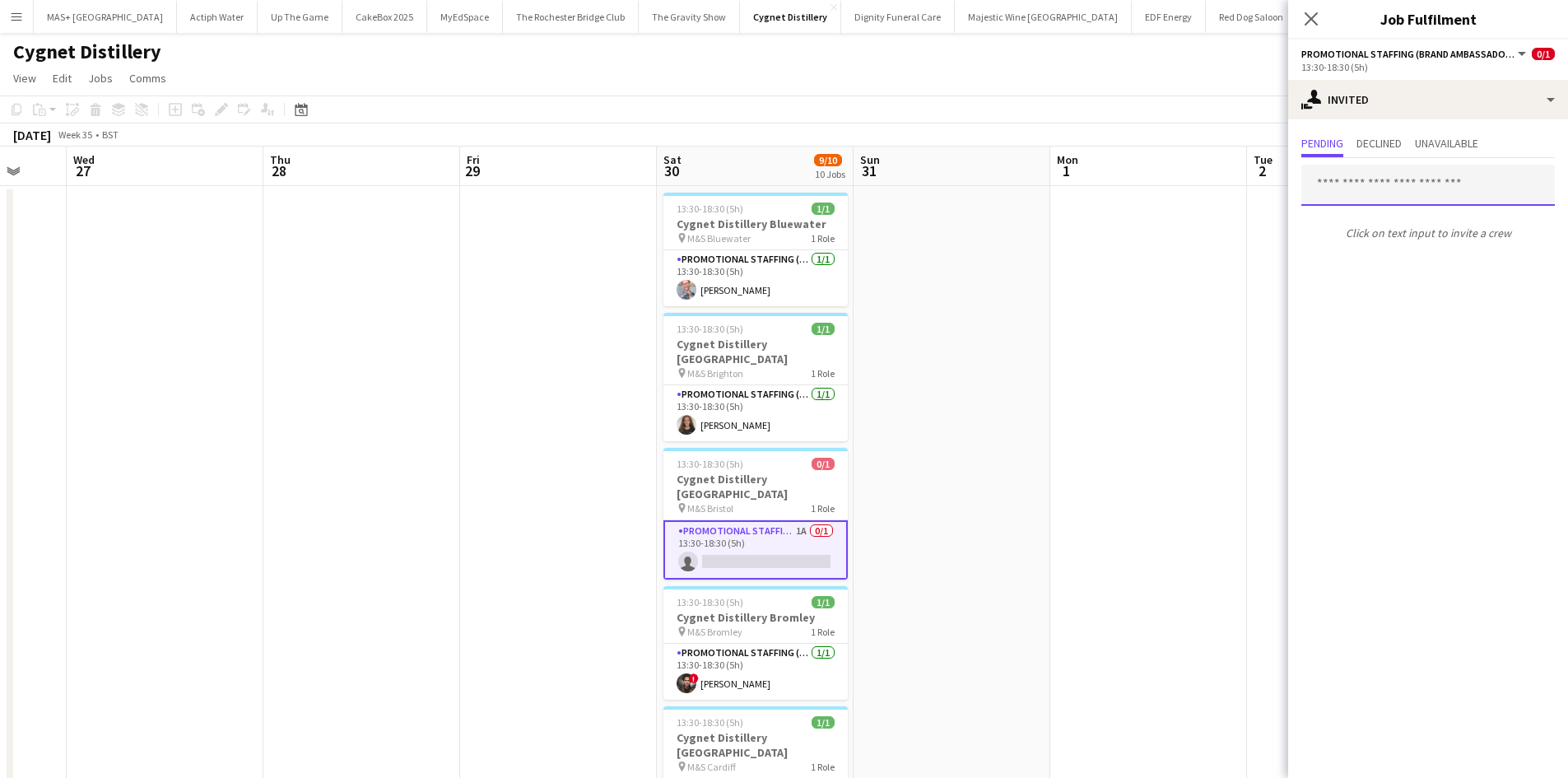
drag, startPoint x: 1352, startPoint y: 198, endPoint x: 1375, endPoint y: 202, distance: 23.3
click at [1352, 196] on input "text" at bounding box center [1429, 185] width 254 height 41
paste input "**********"
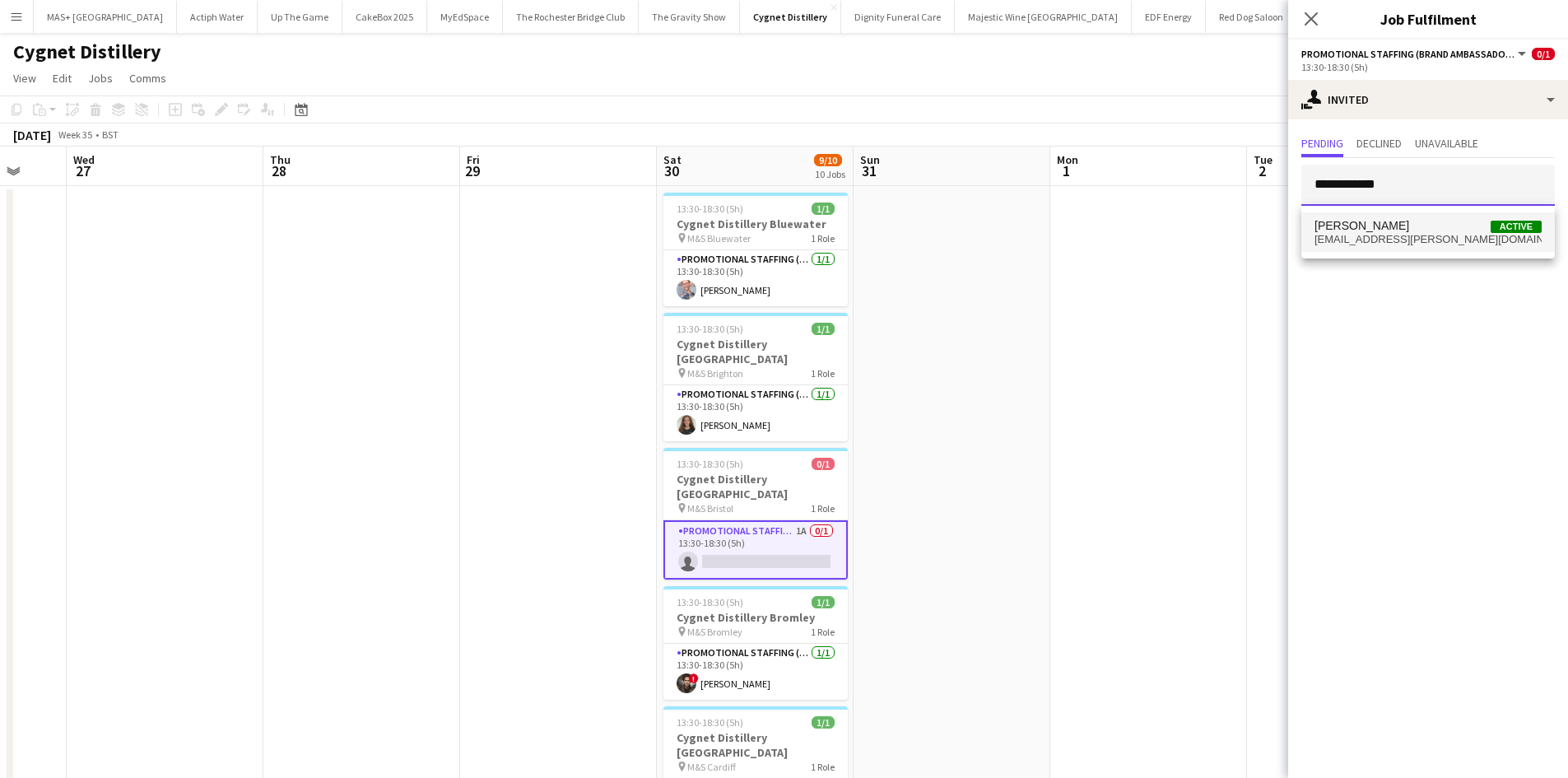
type input "**********"
click at [1401, 233] on span "[EMAIL_ADDRESS][PERSON_NAME][DOMAIN_NAME]" at bounding box center [1429, 240] width 228 height 13
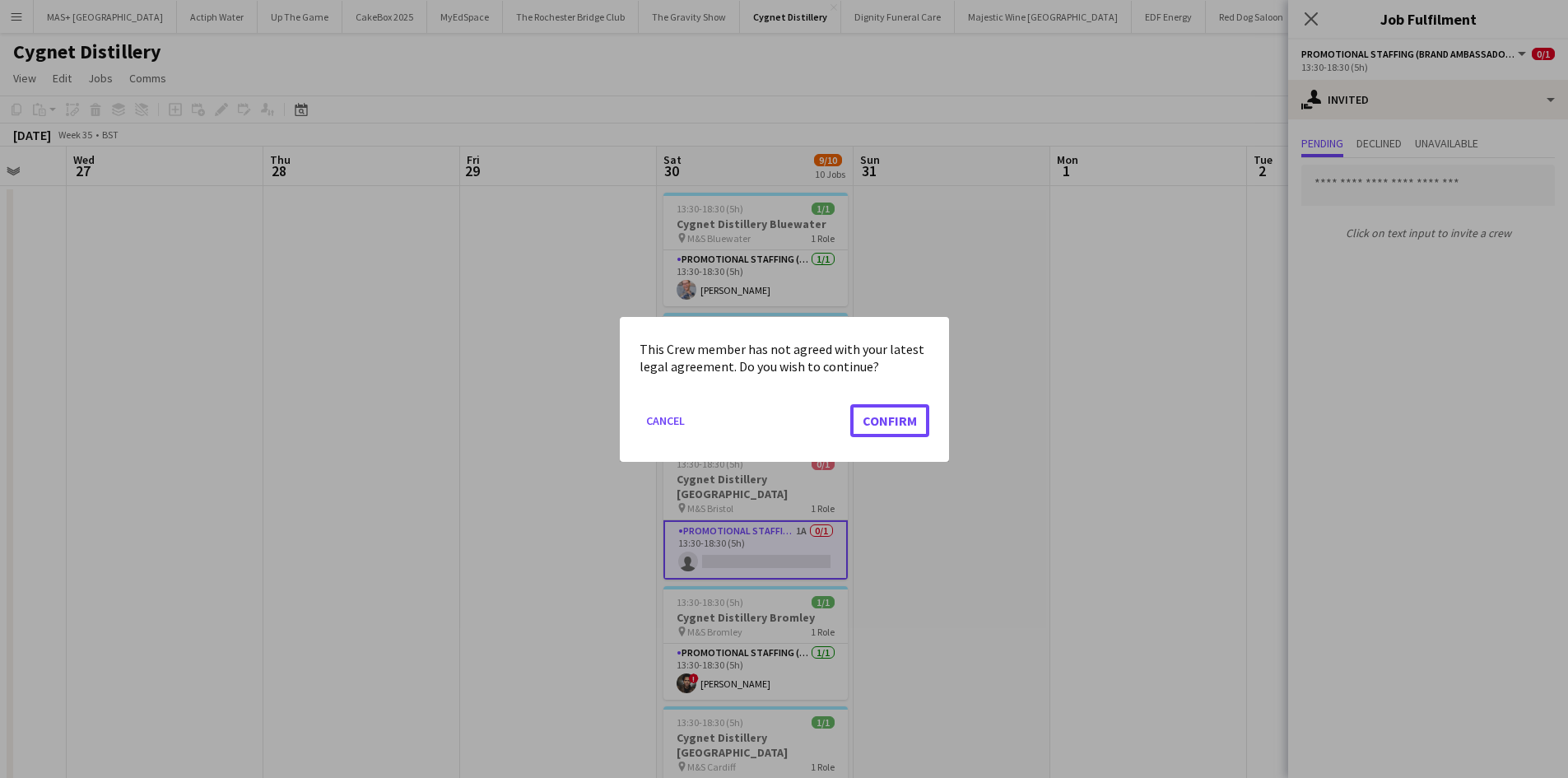
drag, startPoint x: 873, startPoint y: 432, endPoint x: 974, endPoint y: 448, distance: 102.3
click at [874, 432] on button "Confirm" at bounding box center [890, 420] width 79 height 33
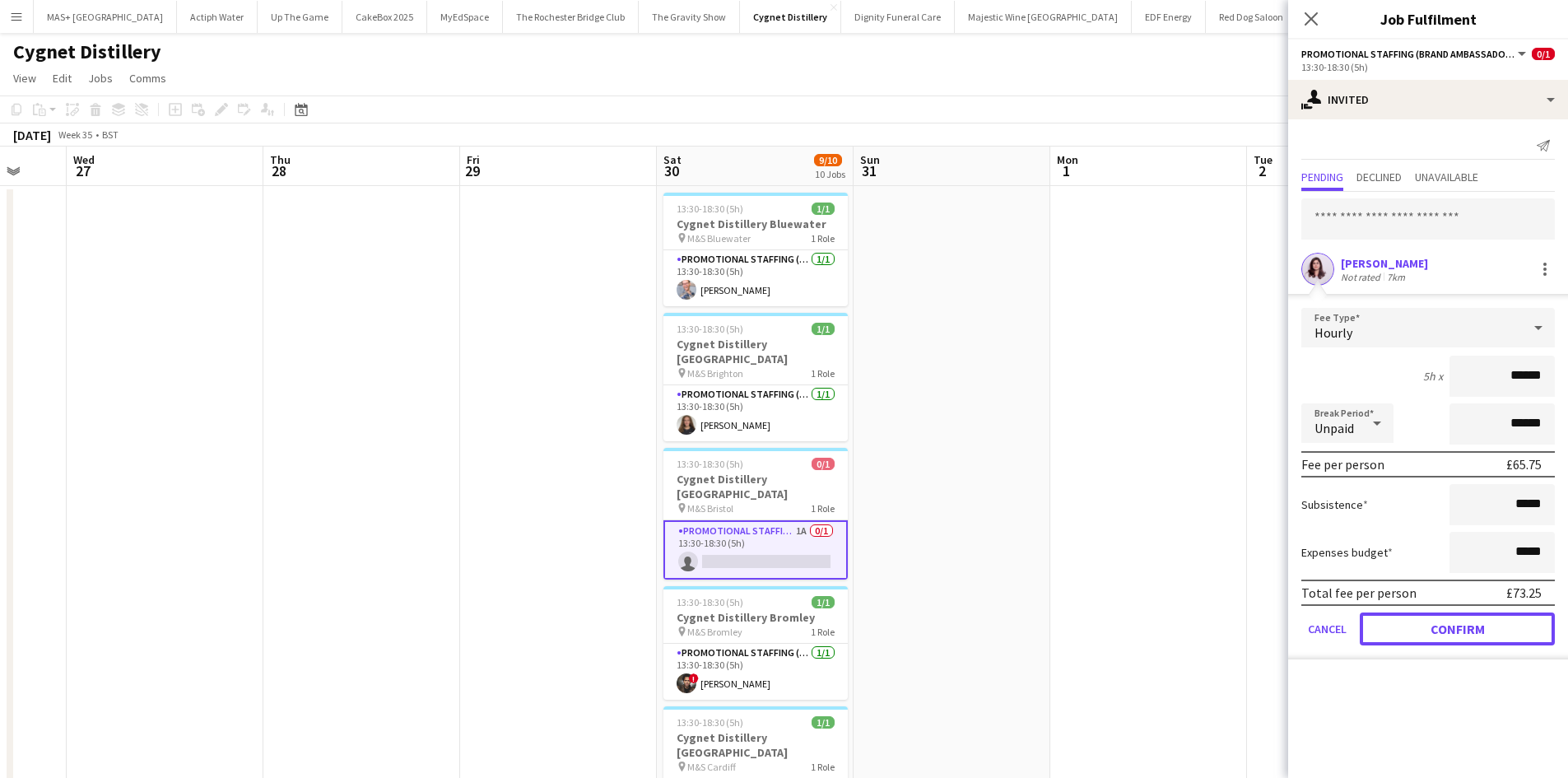
click at [1438, 623] on button "Confirm" at bounding box center [1457, 628] width 195 height 33
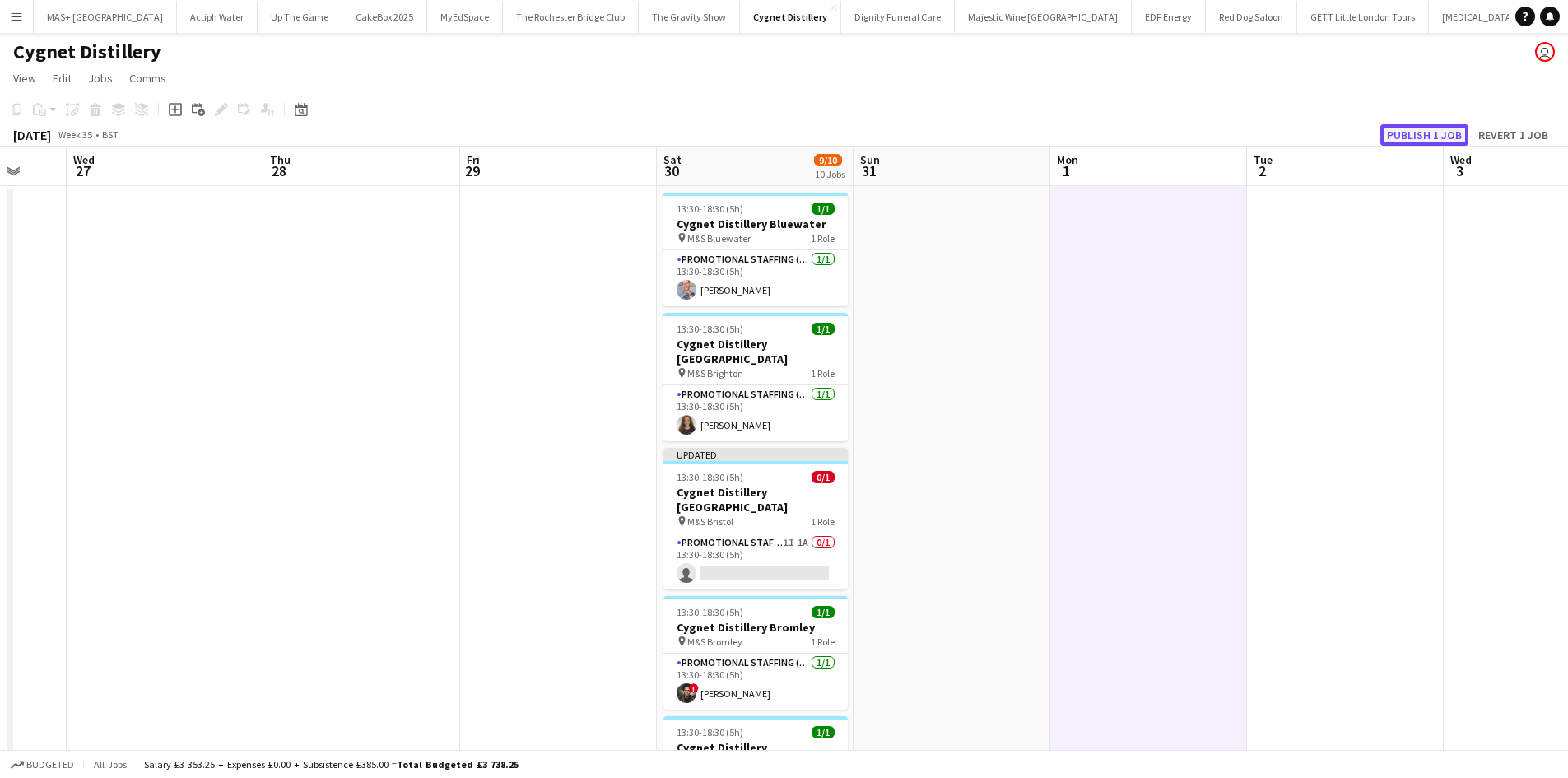
click at [1401, 138] on button "Publish 1 job" at bounding box center [1425, 135] width 88 height 22
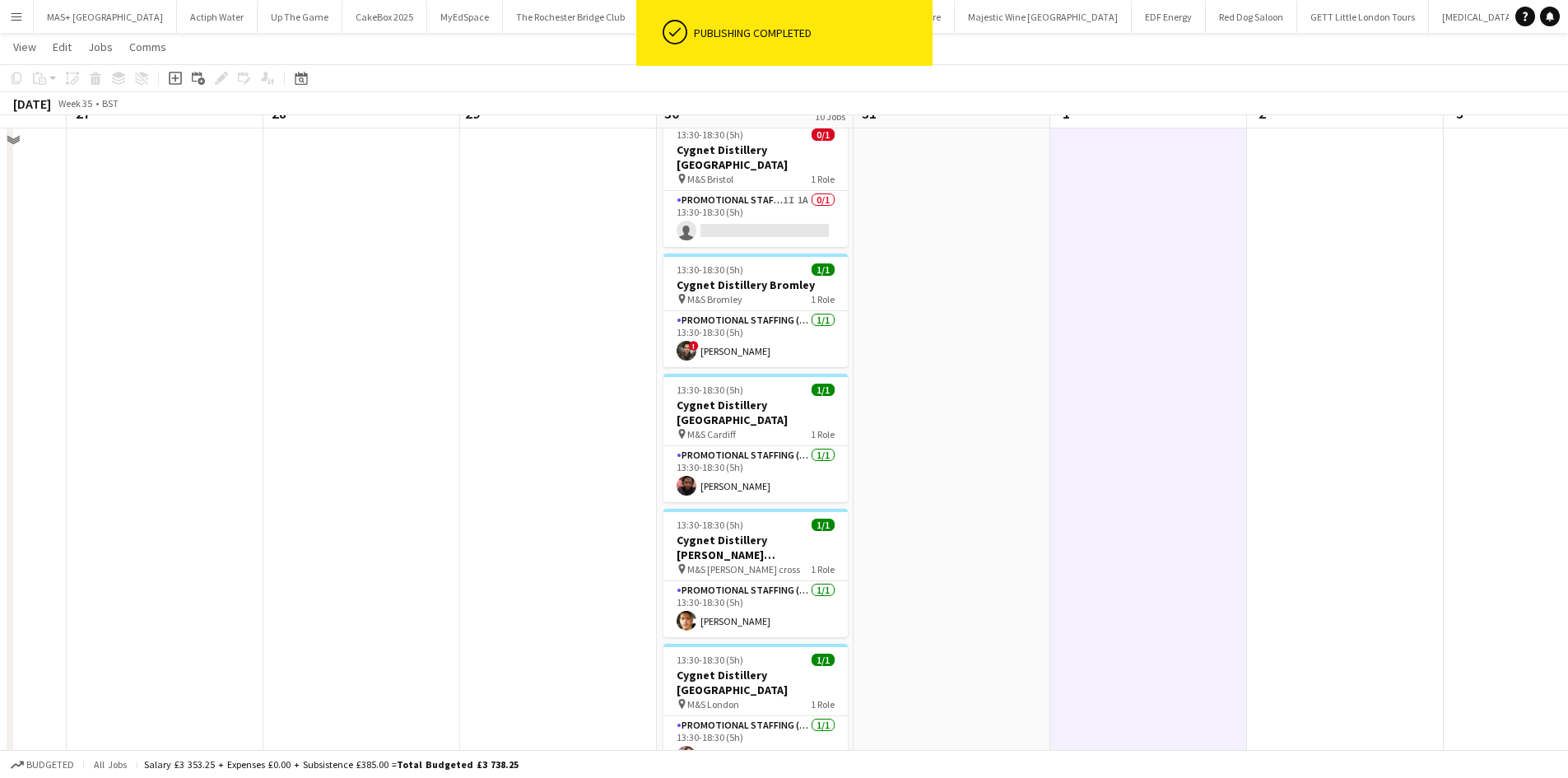
scroll to position [329, 0]
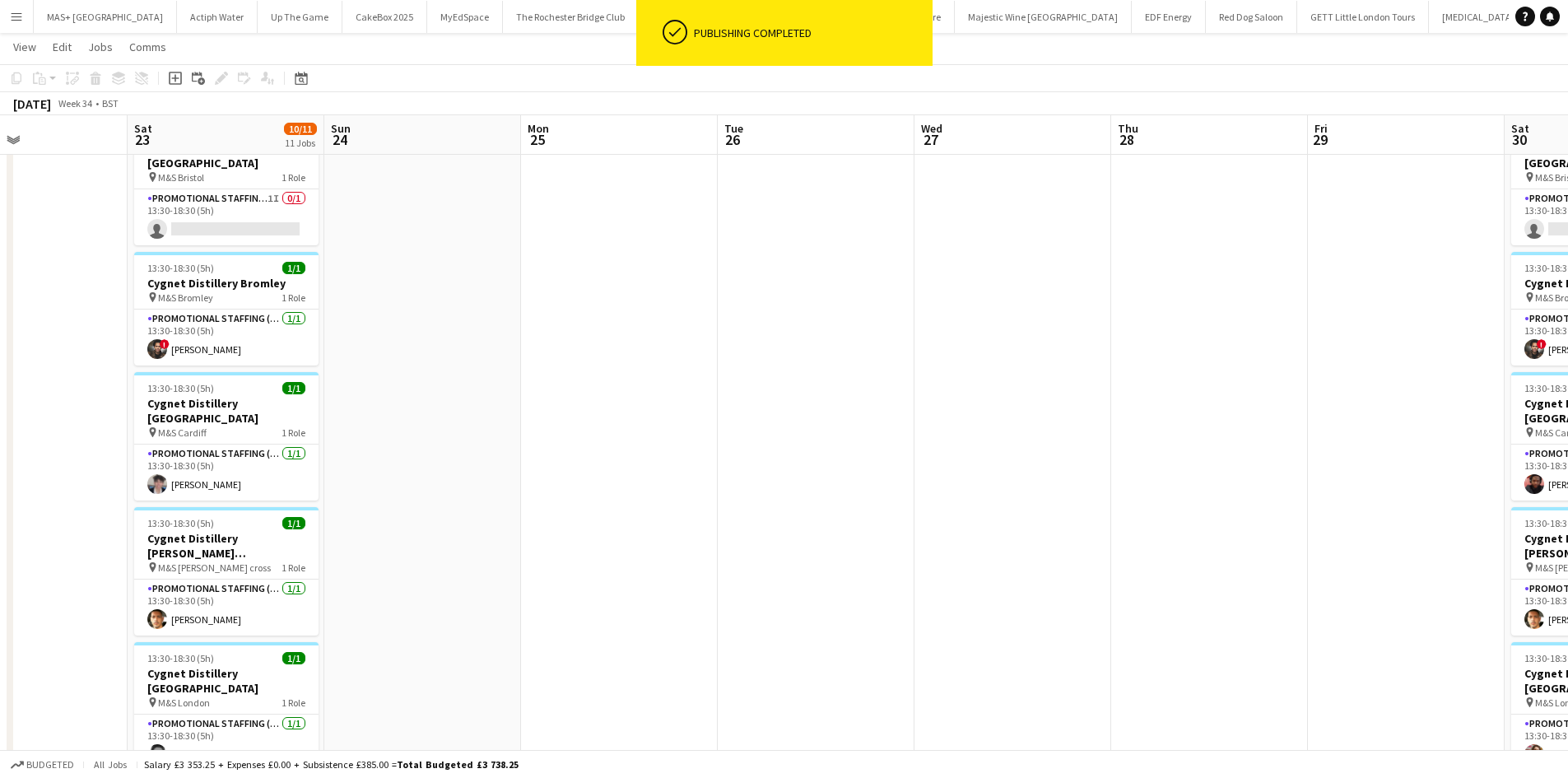
drag, startPoint x: 469, startPoint y: 521, endPoint x: 880, endPoint y: 540, distance: 411.4
click at [1183, 533] on app-calendar-viewport "Thu 21 Fri 22 Sat 23 10/11 11 Jobs Sun 24 Mon 25 Tue 26 Wed 27 Thu 28 Fri 29 Sa…" at bounding box center [784, 561] width 1568 height 1652
drag, startPoint x: 578, startPoint y: 537, endPoint x: 590, endPoint y: 534, distance: 12.4
click at [590, 534] on app-calendar-viewport "Wed 20 Thu 21 Fri 22 Sat 23 10/11 11 Jobs Sun 24 Mon 25 Tue 26 Wed 27 Thu 28 Fr…" at bounding box center [784, 561] width 1568 height 1652
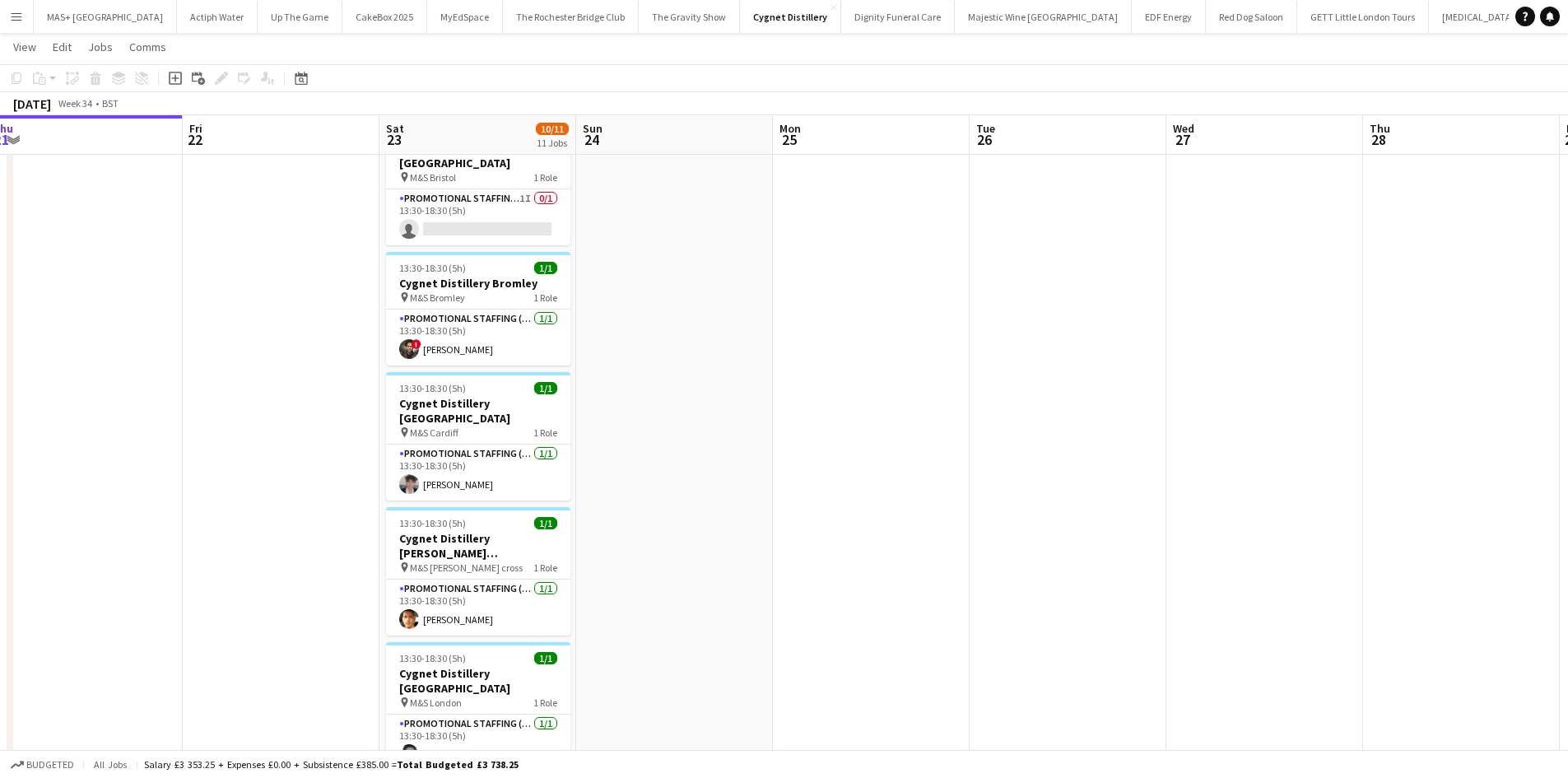
scroll to position [0, 405]
drag, startPoint x: 492, startPoint y: 538, endPoint x: 748, endPoint y: 537, distance: 256.0
click at [748, 537] on app-calendar-viewport "Tue 19 Wed 20 Thu 21 Fri 22 Sat 23 10/11 11 Jobs Sun 24 Mon 25 Tue 26 Wed 27 Th…" at bounding box center [784, 561] width 1568 height 1652
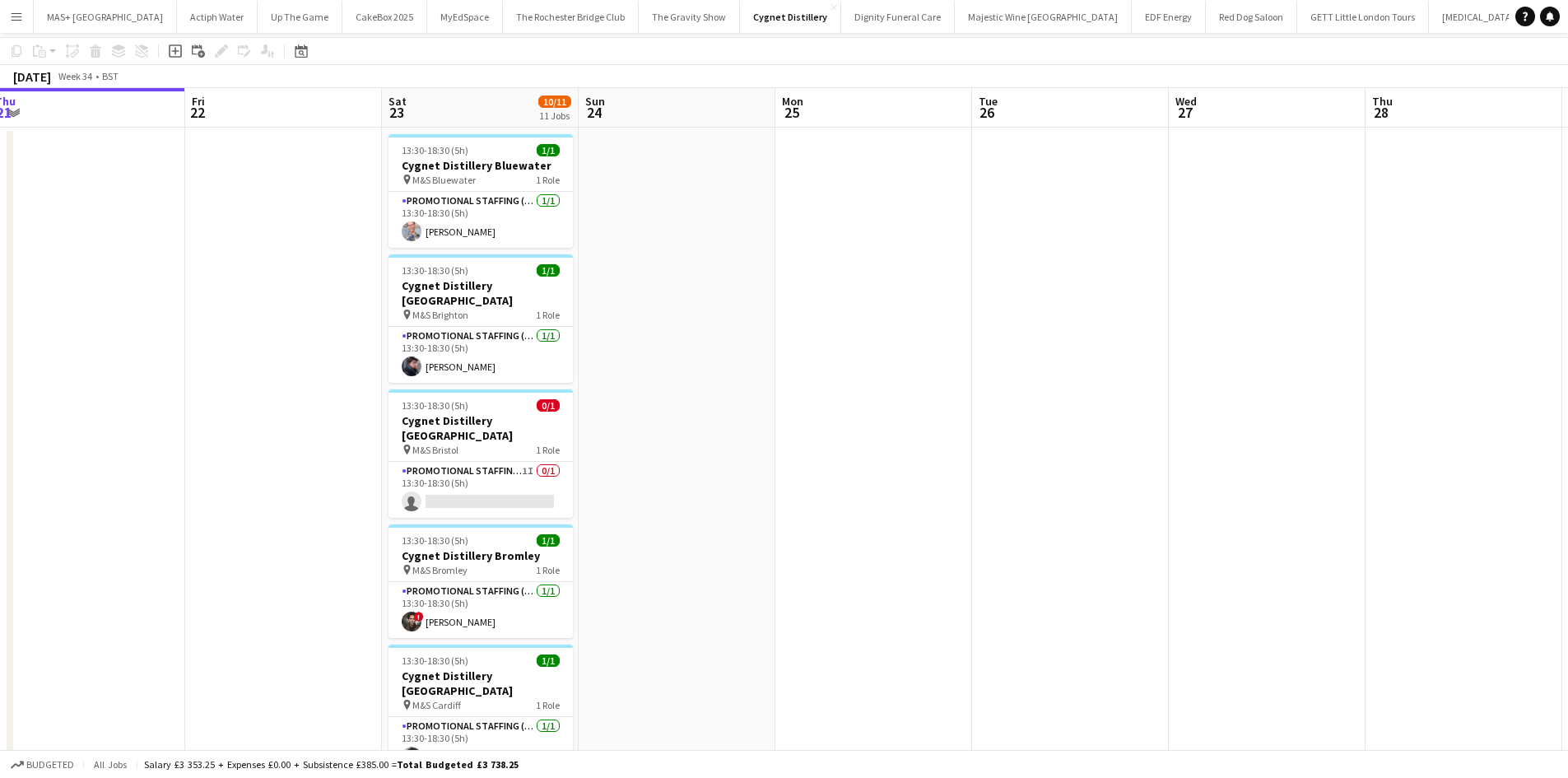
scroll to position [83, 0]
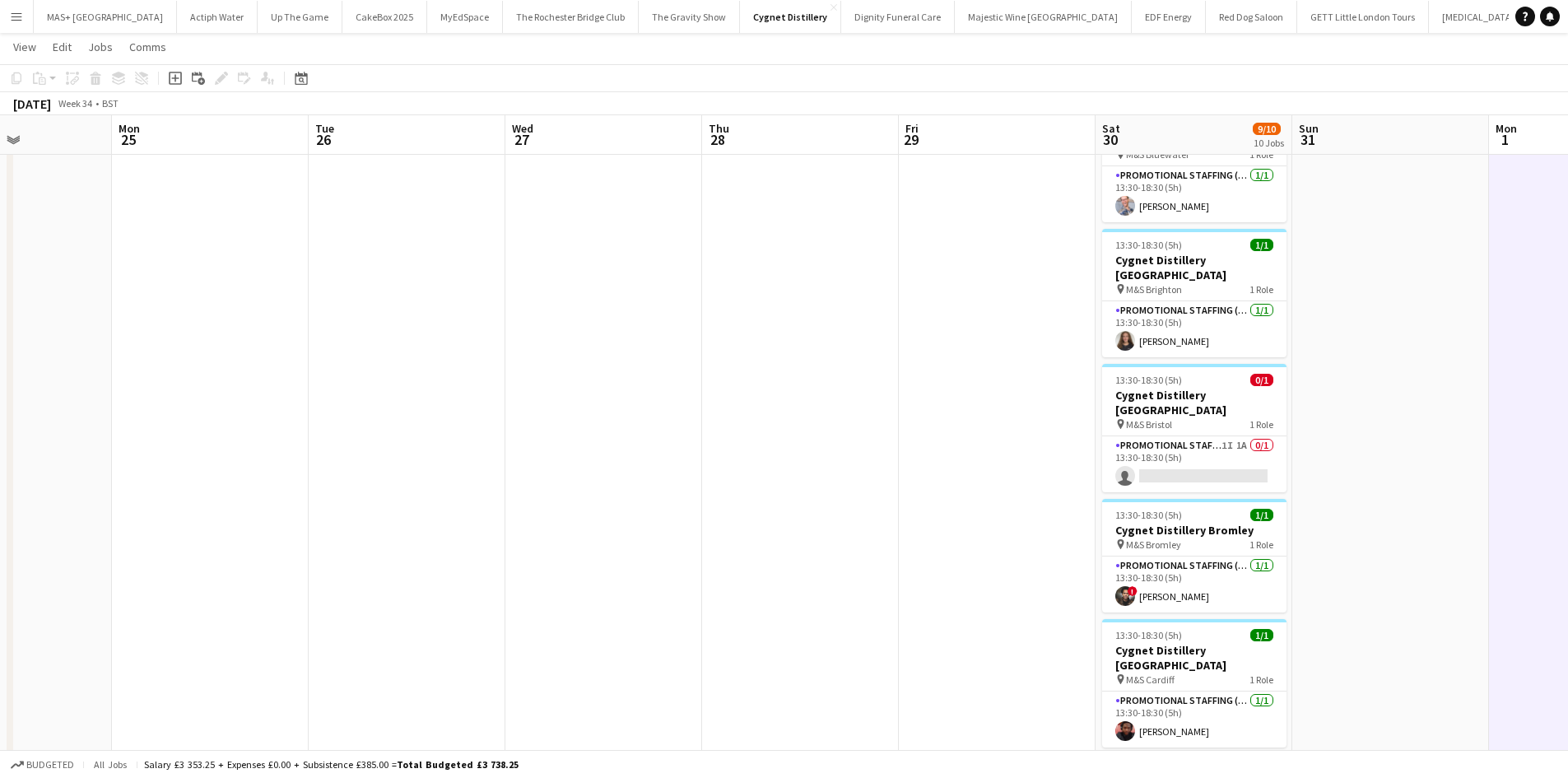
drag, startPoint x: 1177, startPoint y: 387, endPoint x: 773, endPoint y: 416, distance: 405.0
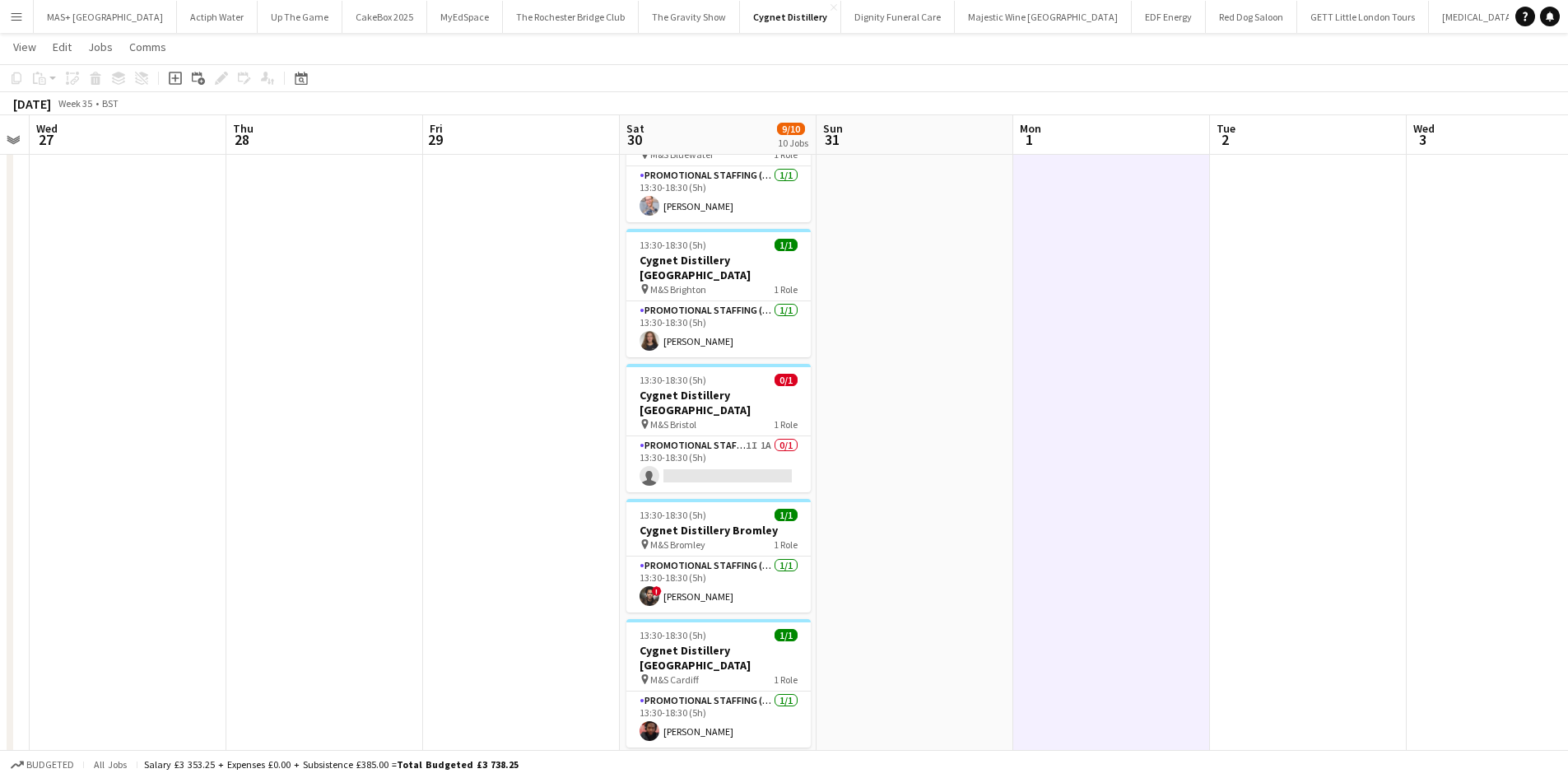
drag, startPoint x: 769, startPoint y: 414, endPoint x: 304, endPoint y: 387, distance: 465.8
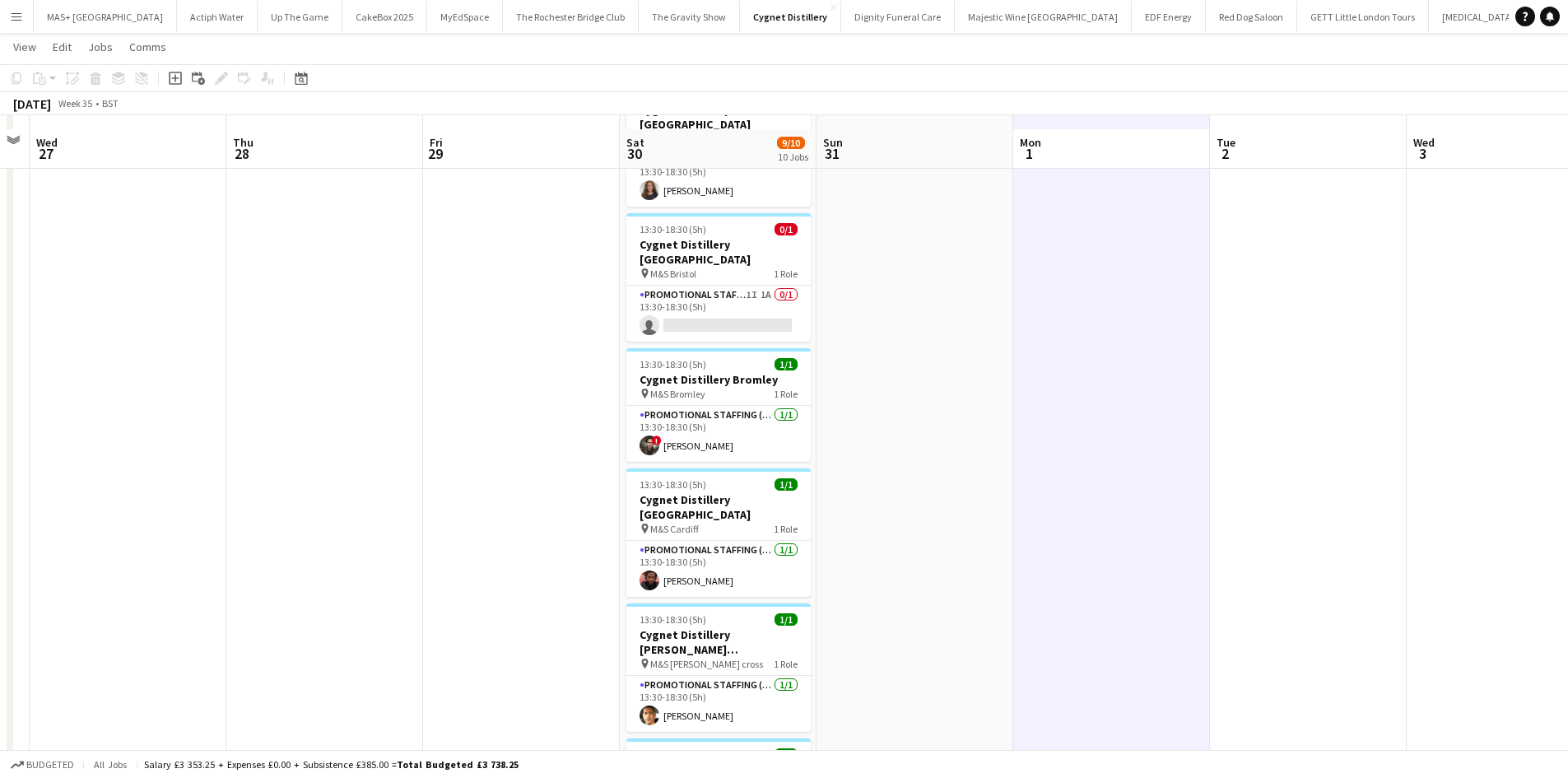
scroll to position [247, 0]
